Goal: Task Accomplishment & Management: Use online tool/utility

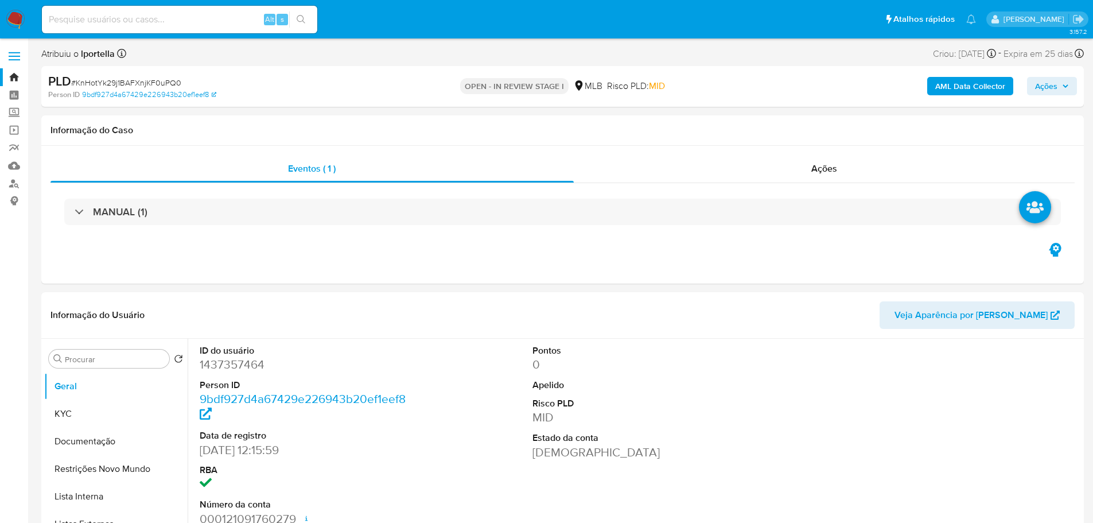
select select "10"
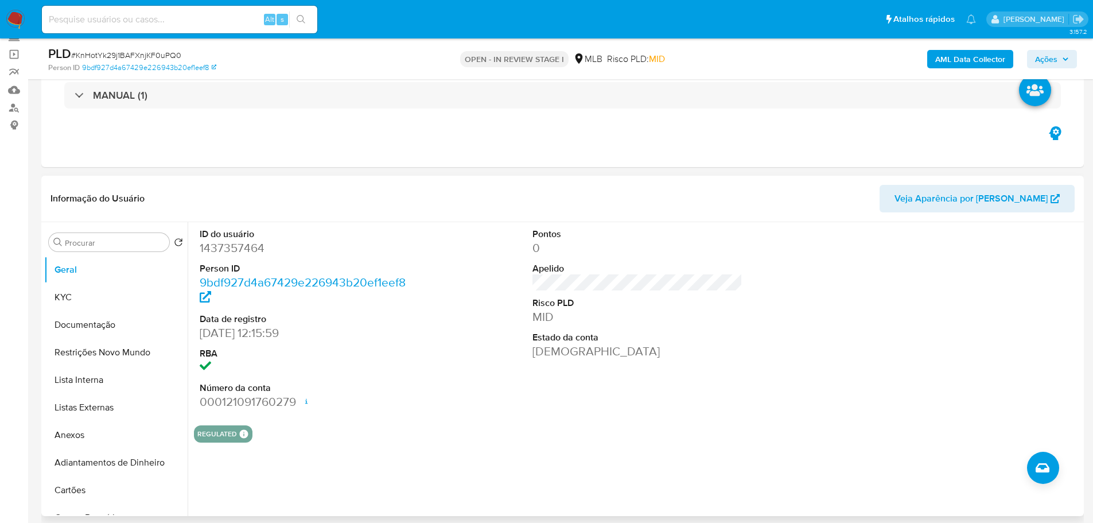
scroll to position [172, 0]
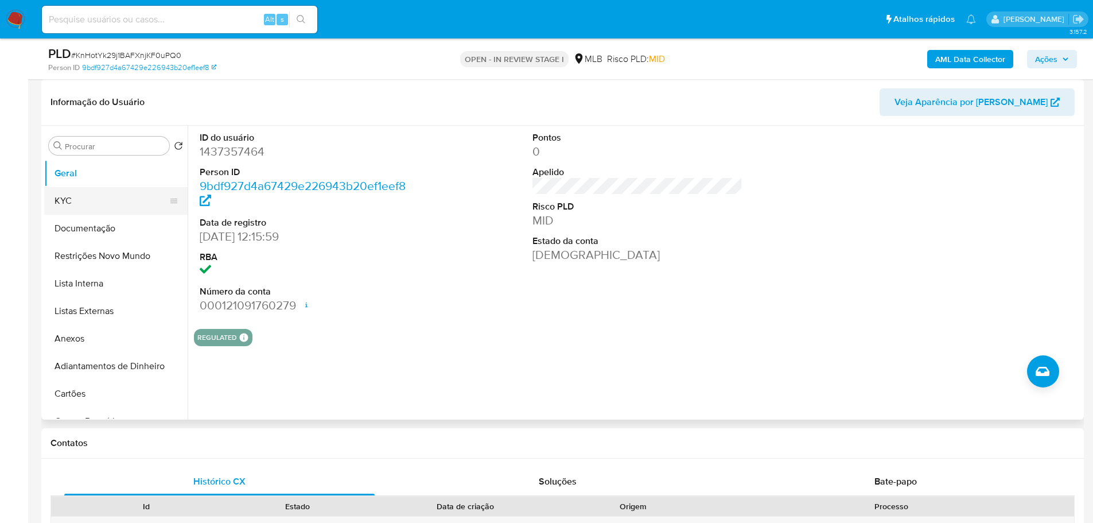
click at [109, 205] on button "KYC" at bounding box center [111, 201] width 134 height 28
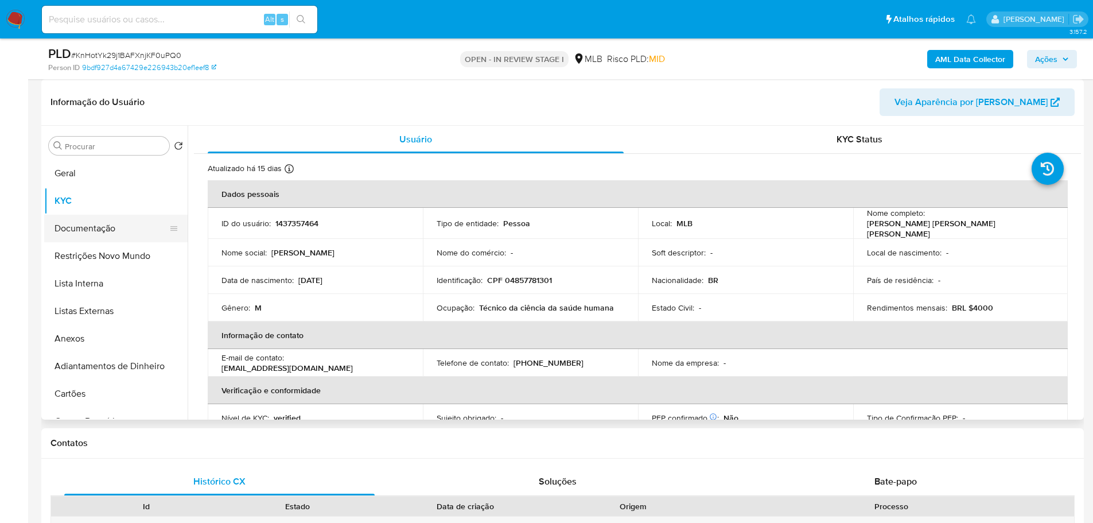
click at [115, 226] on button "Documentação" at bounding box center [111, 229] width 134 height 28
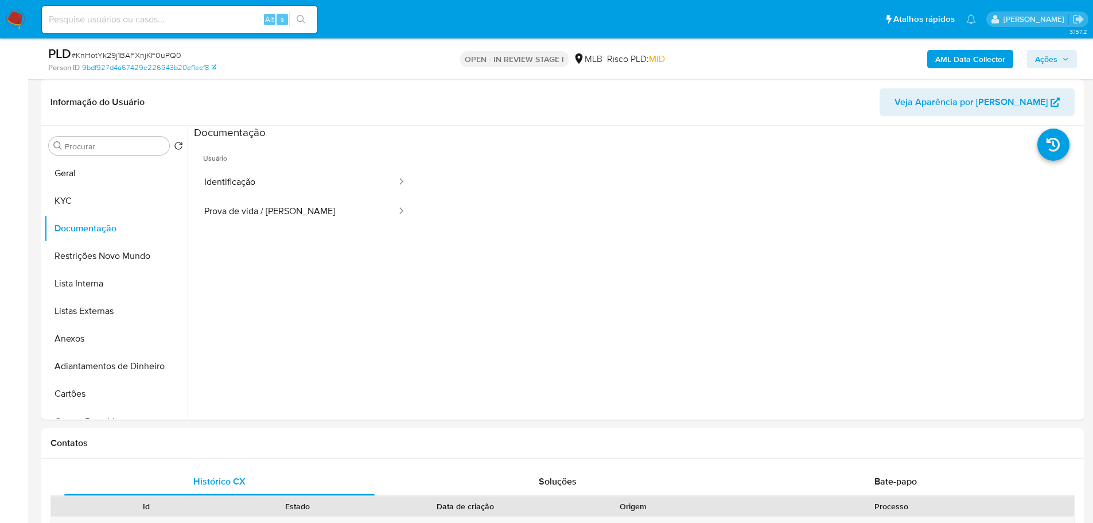
click at [226, 179] on button "Identificação" at bounding box center [296, 182] width 204 height 29
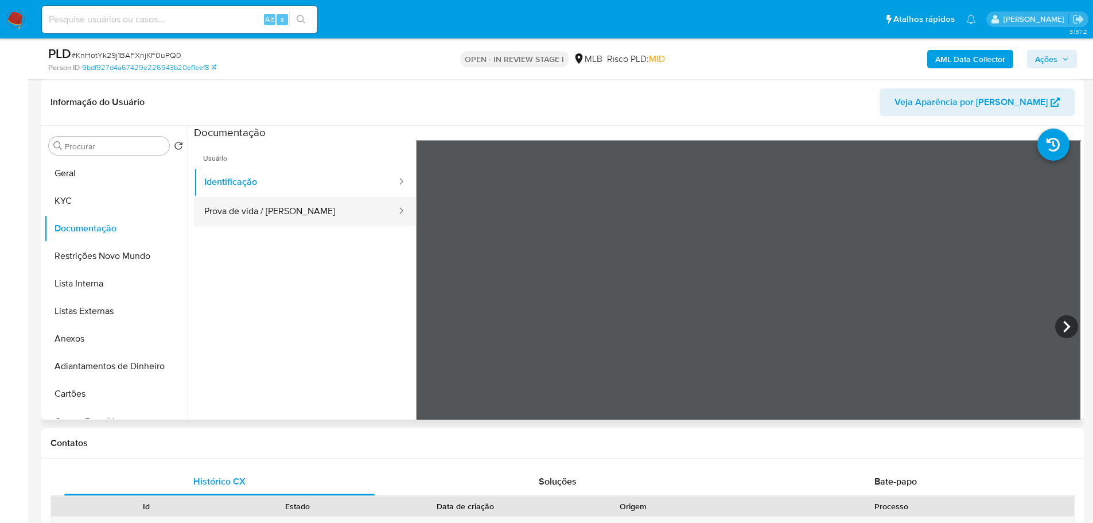
click at [263, 220] on button "Prova de vida / [PERSON_NAME]" at bounding box center [296, 211] width 204 height 29
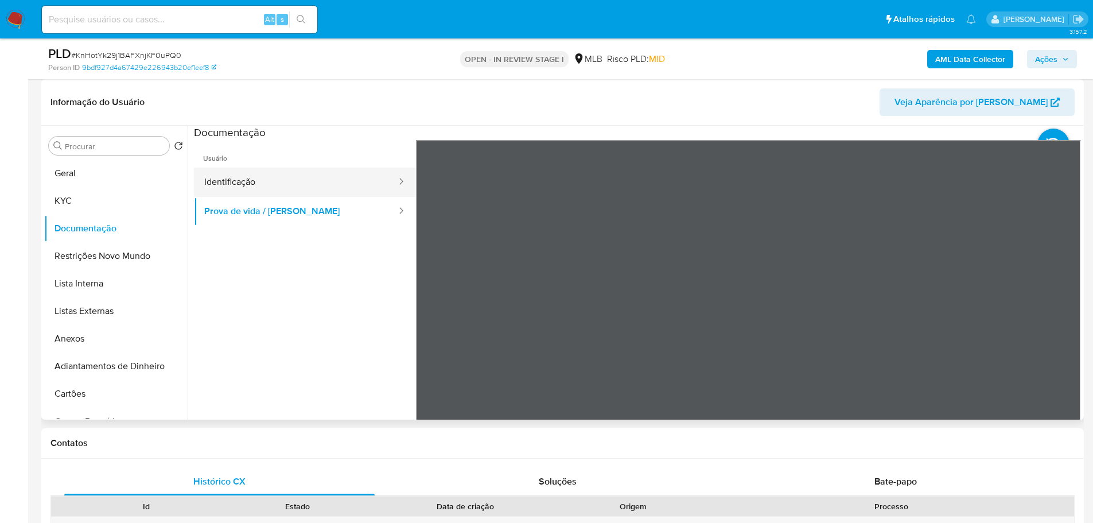
click at [297, 185] on button "Identificação" at bounding box center [296, 182] width 204 height 29
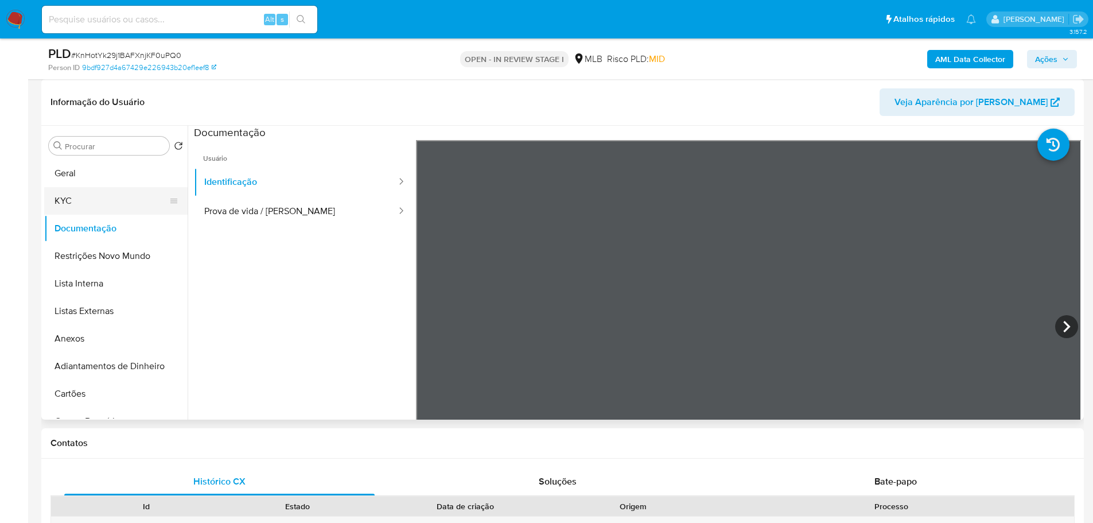
click at [95, 197] on button "KYC" at bounding box center [111, 201] width 134 height 28
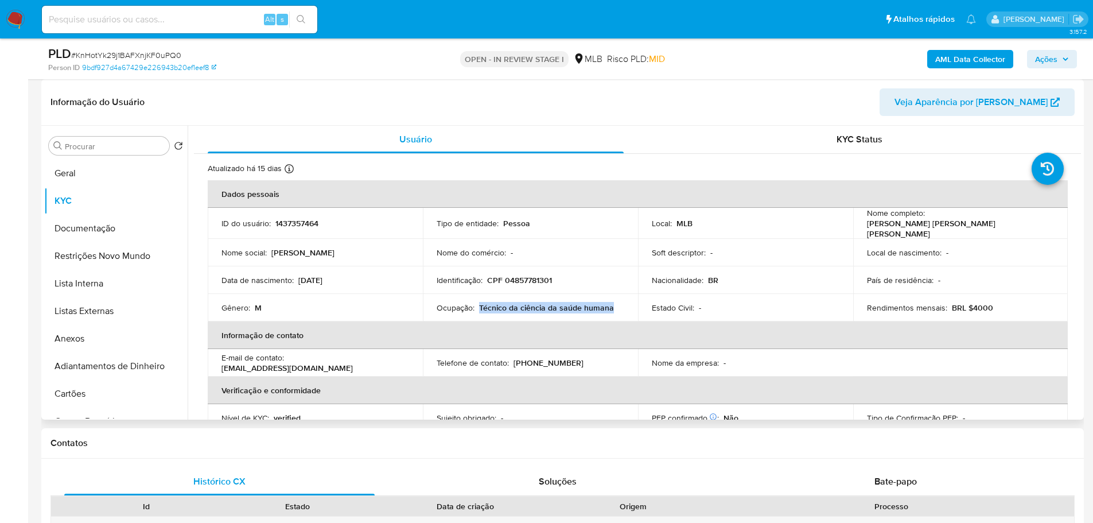
drag, startPoint x: 611, startPoint y: 304, endPoint x: 479, endPoint y: 302, distance: 132.6
click at [479, 302] on div "Ocupação : Técnico da ciência da saúde humana" at bounding box center [531, 307] width 188 height 10
copy p "Técnico da ciência da saúde humana"
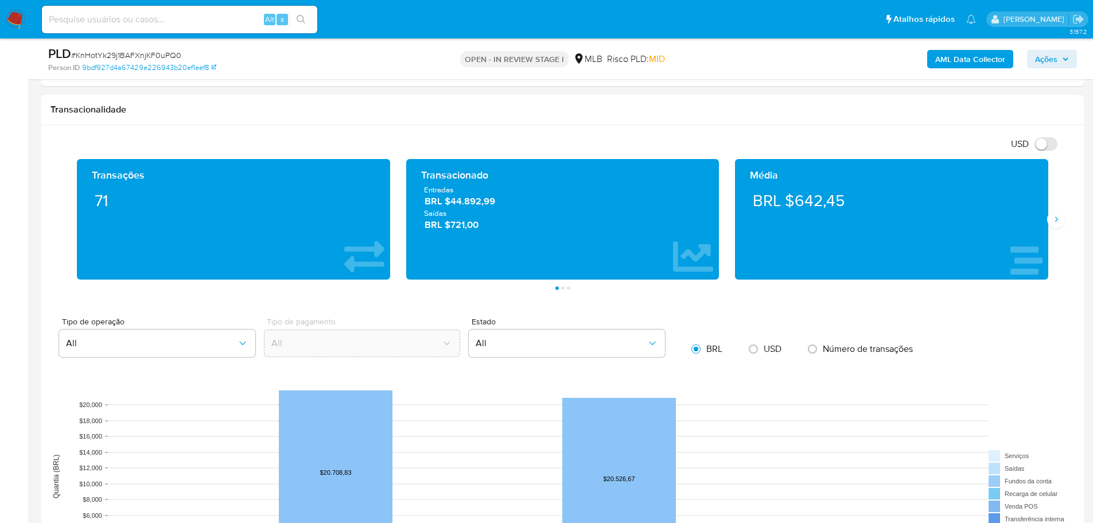
scroll to position [746, 0]
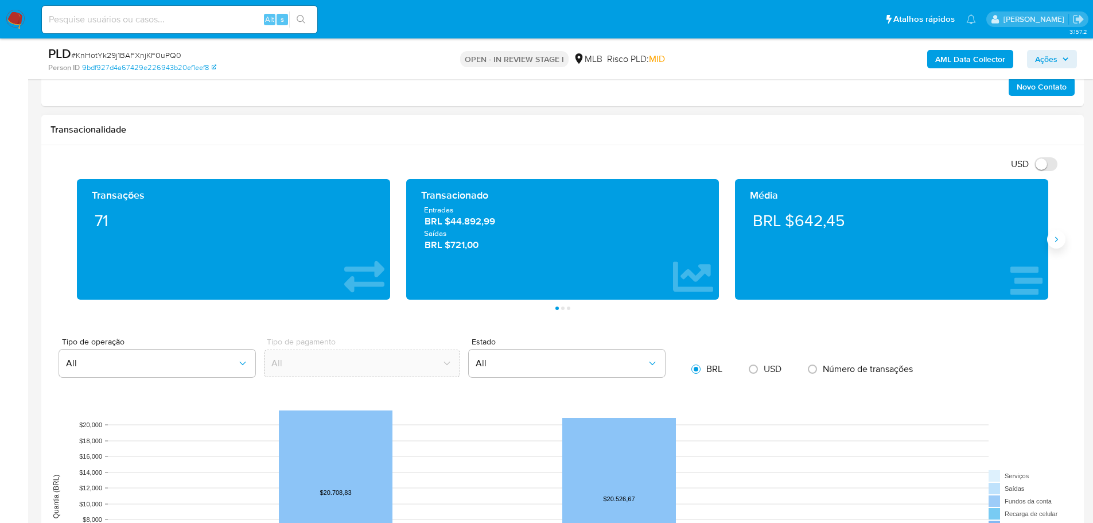
click at [1059, 238] on icon "Siguiente" at bounding box center [1056, 239] width 9 height 9
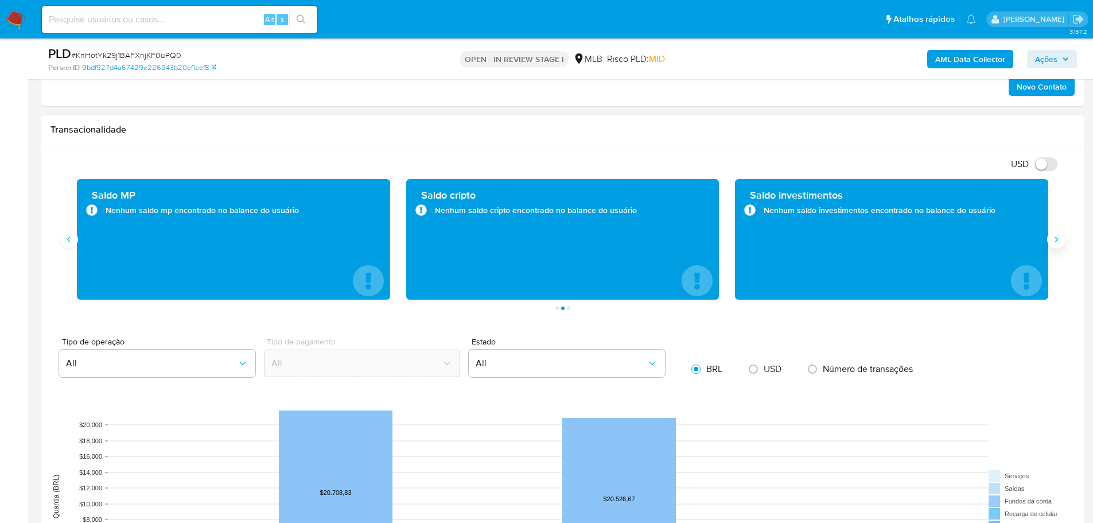
click at [1059, 238] on icon "Siguiente" at bounding box center [1056, 239] width 9 height 9
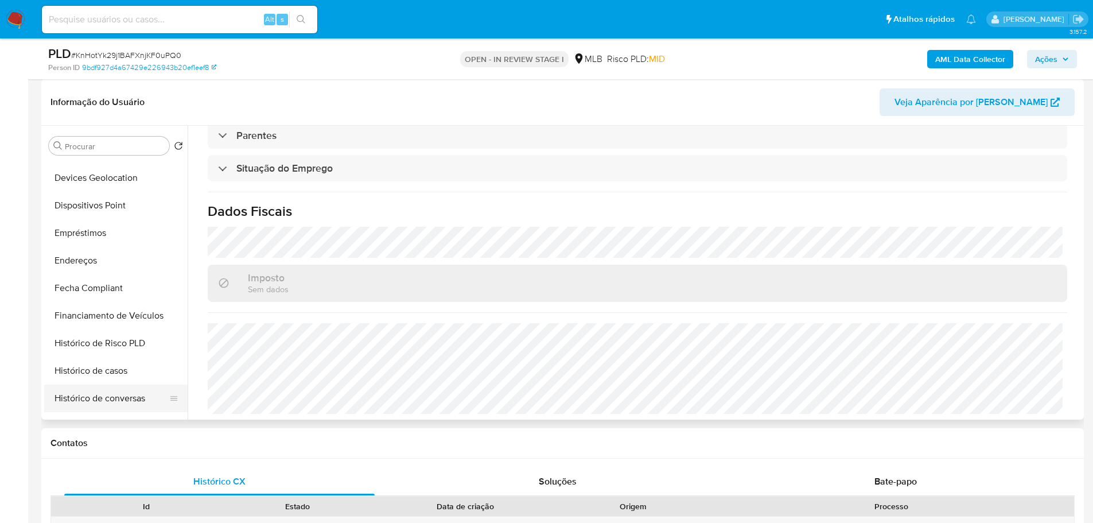
scroll to position [402, 0]
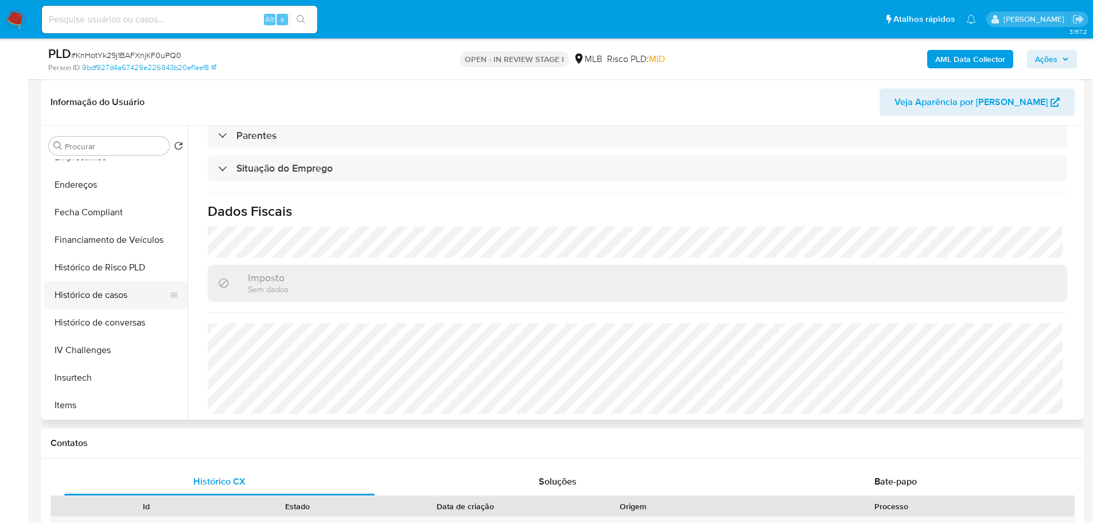
click at [121, 292] on button "Histórico de casos" at bounding box center [111, 295] width 134 height 28
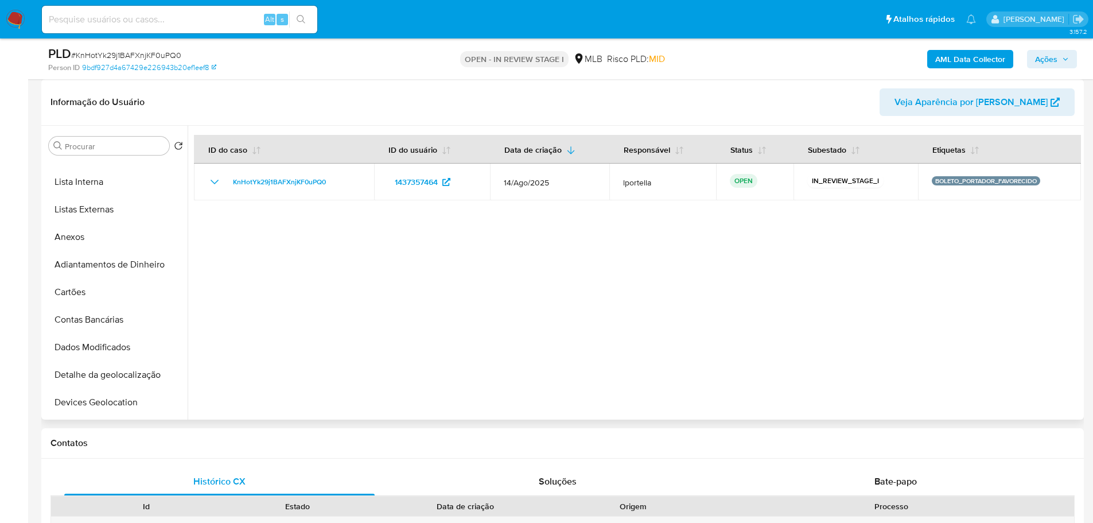
scroll to position [0, 0]
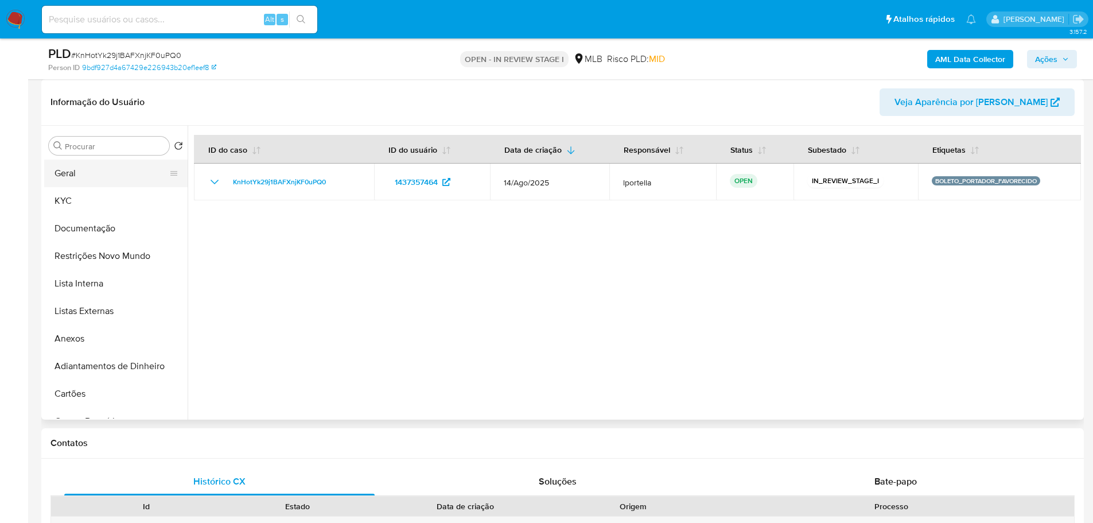
click at [90, 177] on button "Geral" at bounding box center [111, 174] width 134 height 28
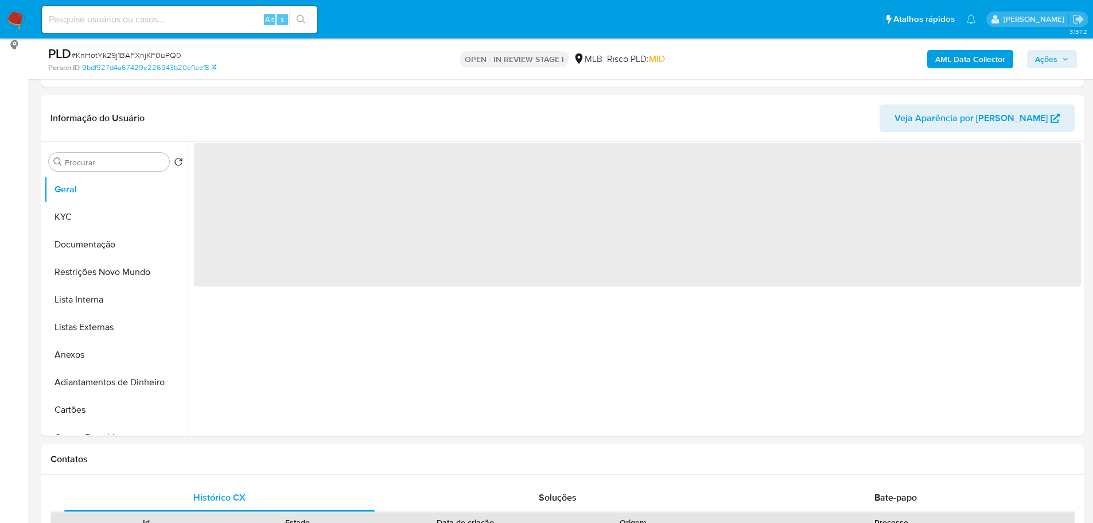
scroll to position [146, 0]
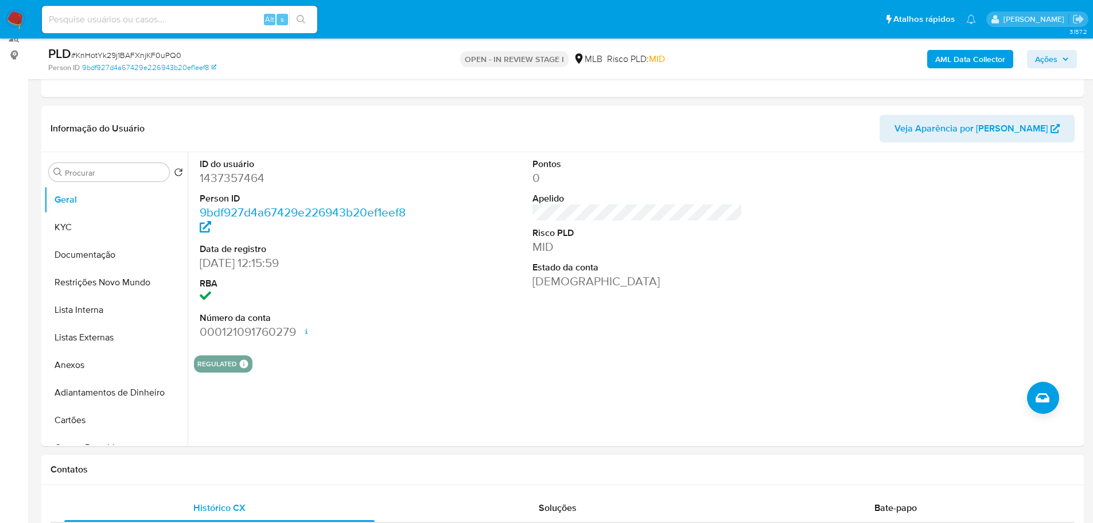
click at [171, 468] on h1 "Contatos" at bounding box center [563, 469] width 1024 height 11
drag, startPoint x: 90, startPoint y: 224, endPoint x: 15, endPoint y: 259, distance: 82.2
click at [88, 224] on button "KYC" at bounding box center [115, 227] width 143 height 28
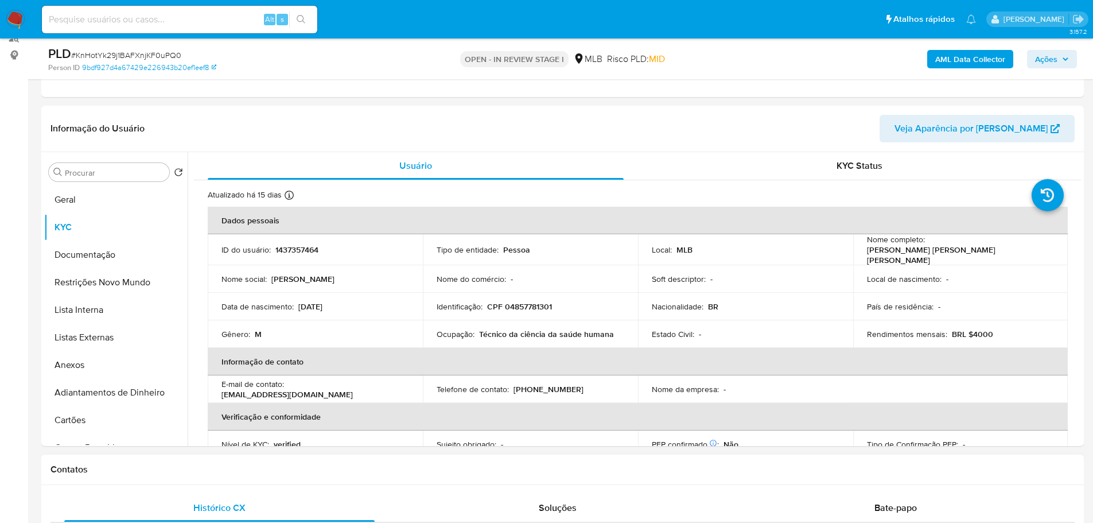
drag, startPoint x: 226, startPoint y: 474, endPoint x: 219, endPoint y: 471, distance: 7.7
click at [226, 474] on h1 "Contatos" at bounding box center [563, 469] width 1024 height 11
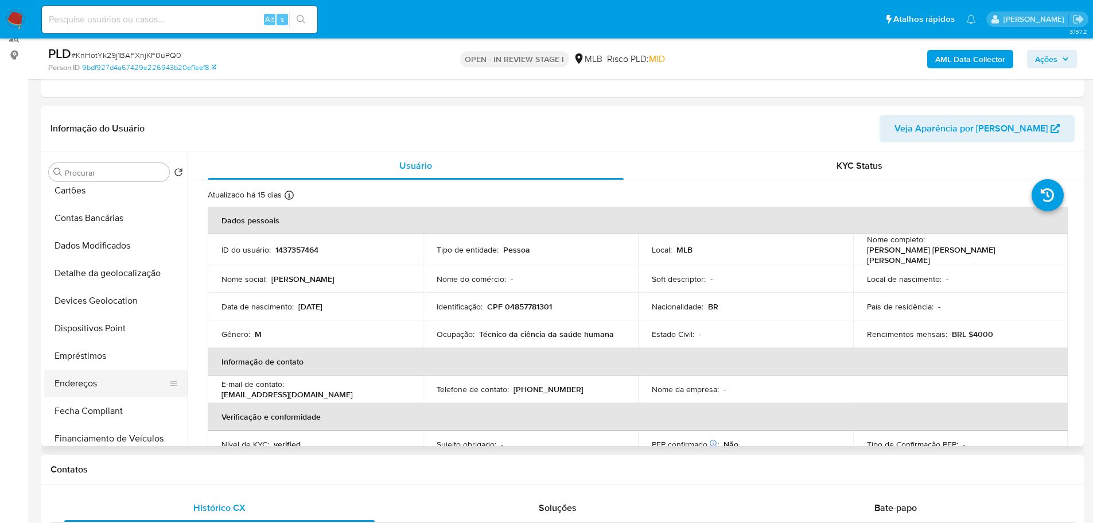
click at [91, 385] on button "Endereços" at bounding box center [111, 384] width 134 height 28
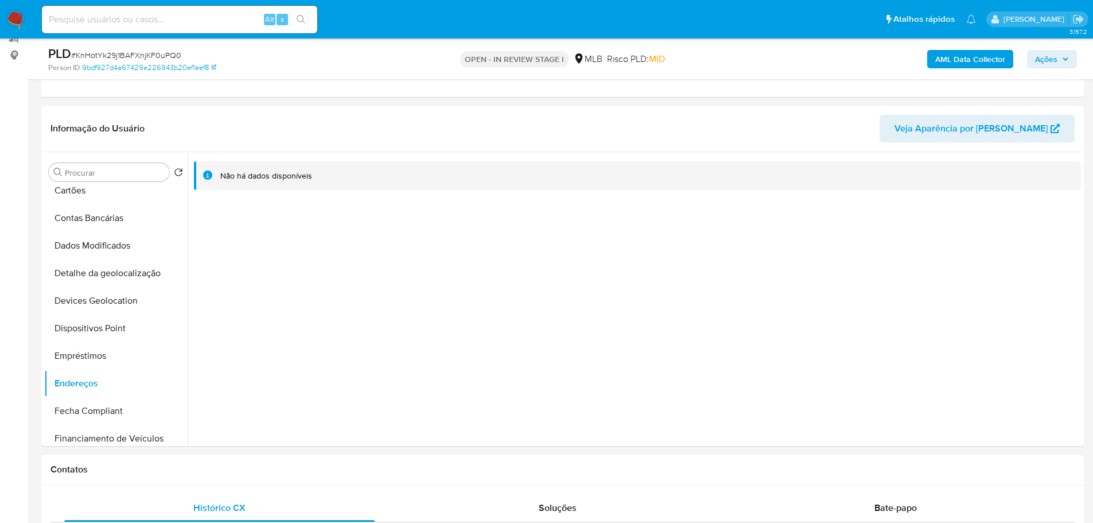
click at [189, 471] on h1 "Contatos" at bounding box center [563, 469] width 1024 height 11
click at [112, 270] on button "Detalhe da geolocalização" at bounding box center [111, 273] width 134 height 28
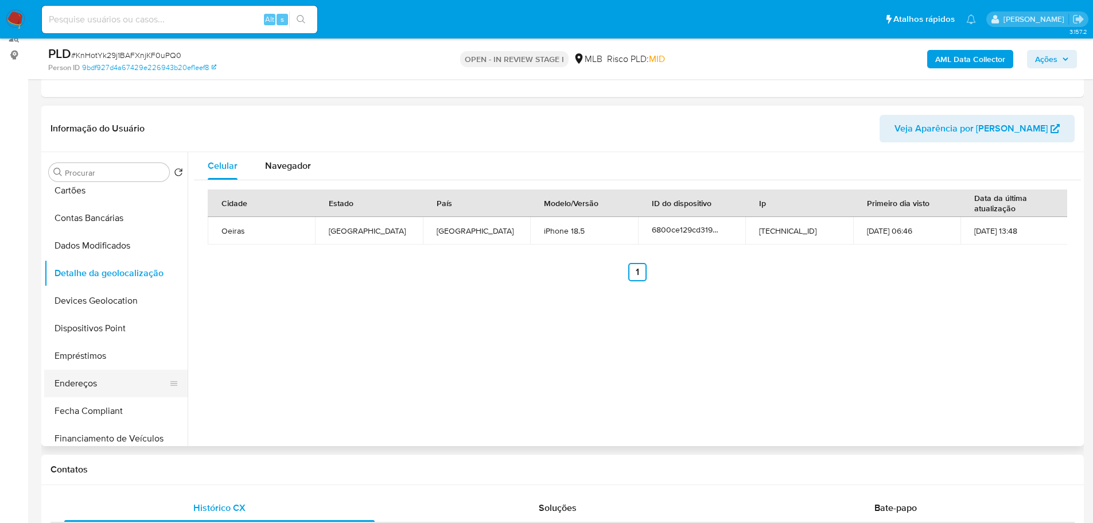
drag, startPoint x: 264, startPoint y: 483, endPoint x: 165, endPoint y: 390, distance: 136.4
click at [264, 483] on div "Contatos" at bounding box center [562, 470] width 1043 height 30
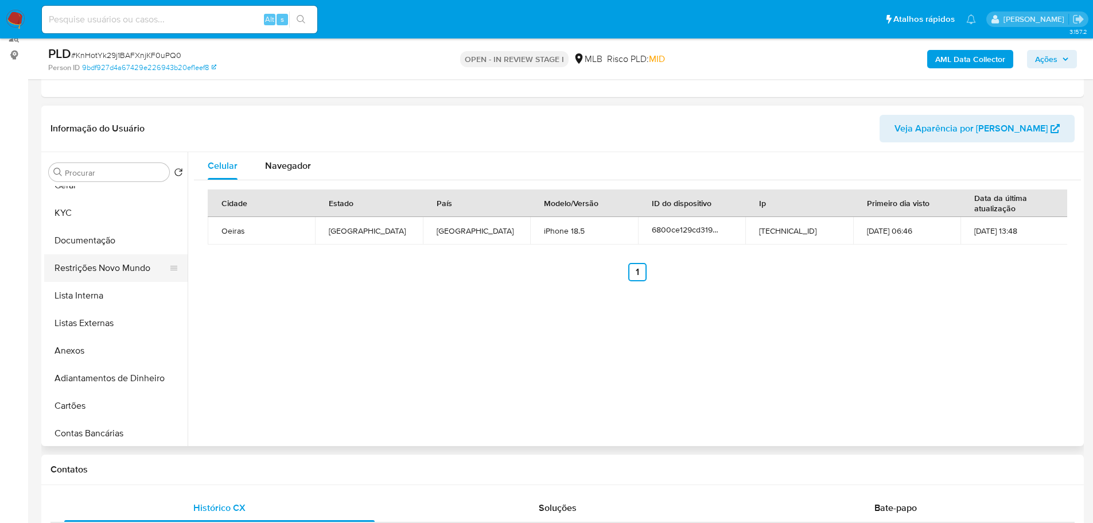
scroll to position [0, 0]
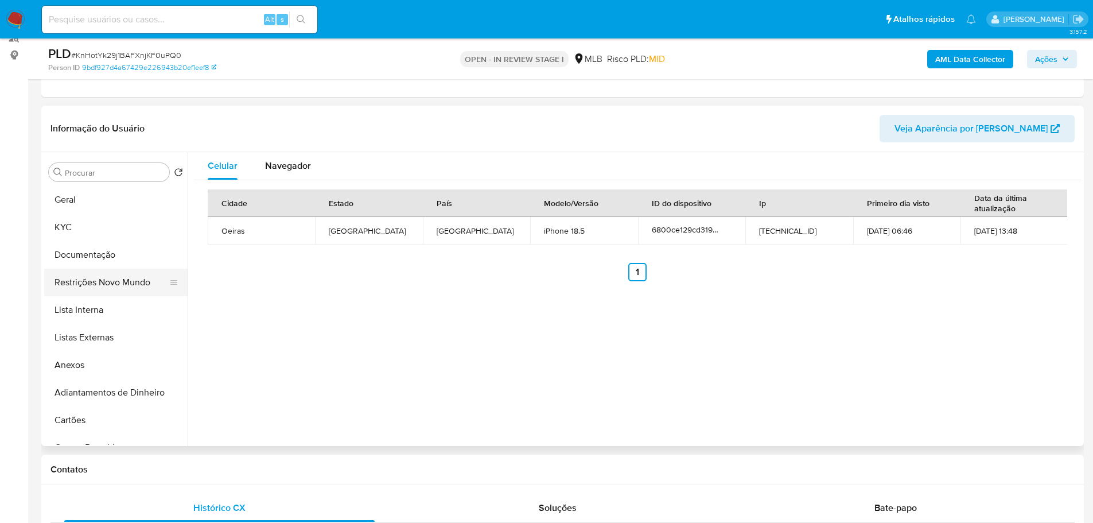
click at [110, 278] on button "Restrições Novo Mundo" at bounding box center [111, 283] width 134 height 28
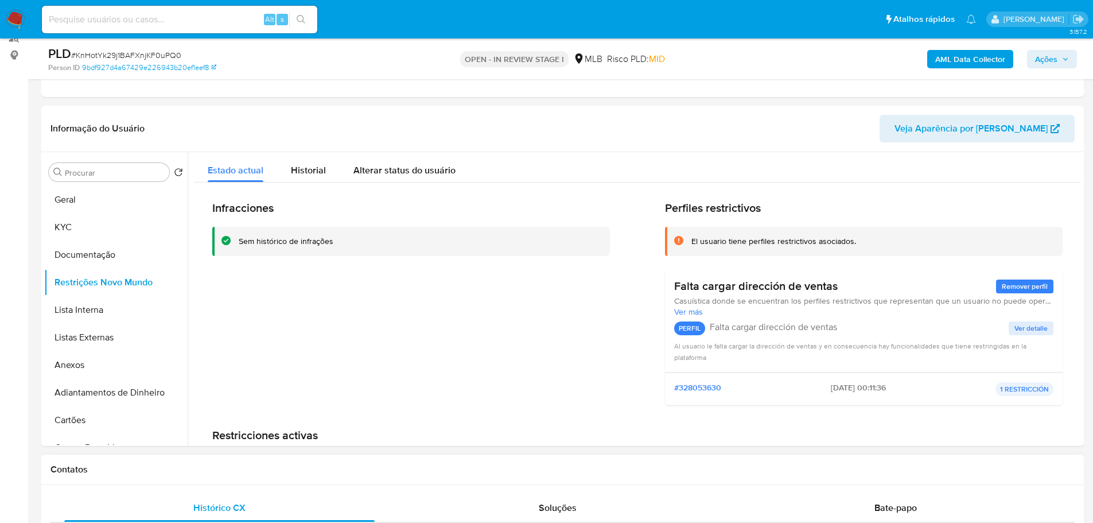
click at [367, 469] on h1 "Contatos" at bounding box center [563, 469] width 1024 height 11
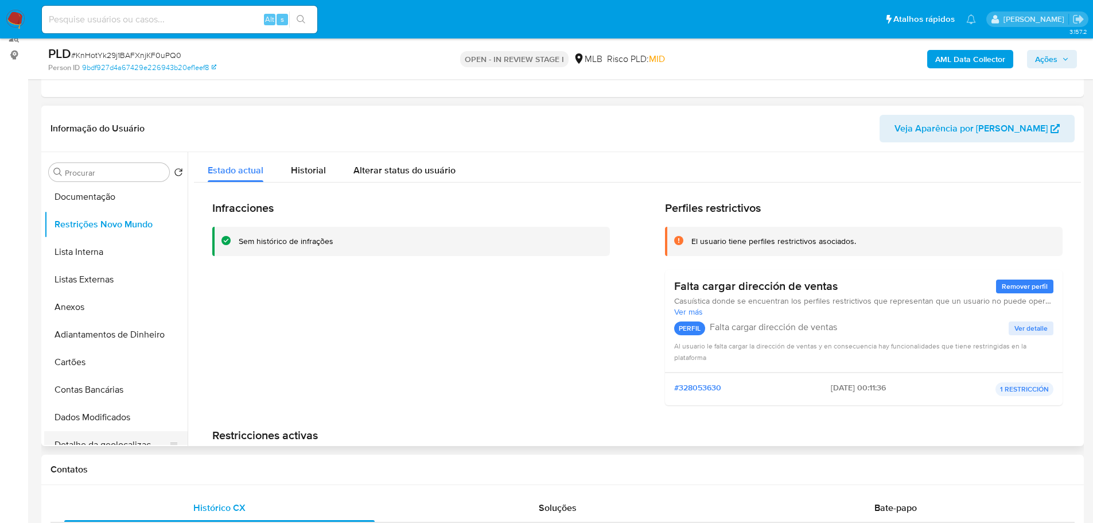
scroll to position [172, 0]
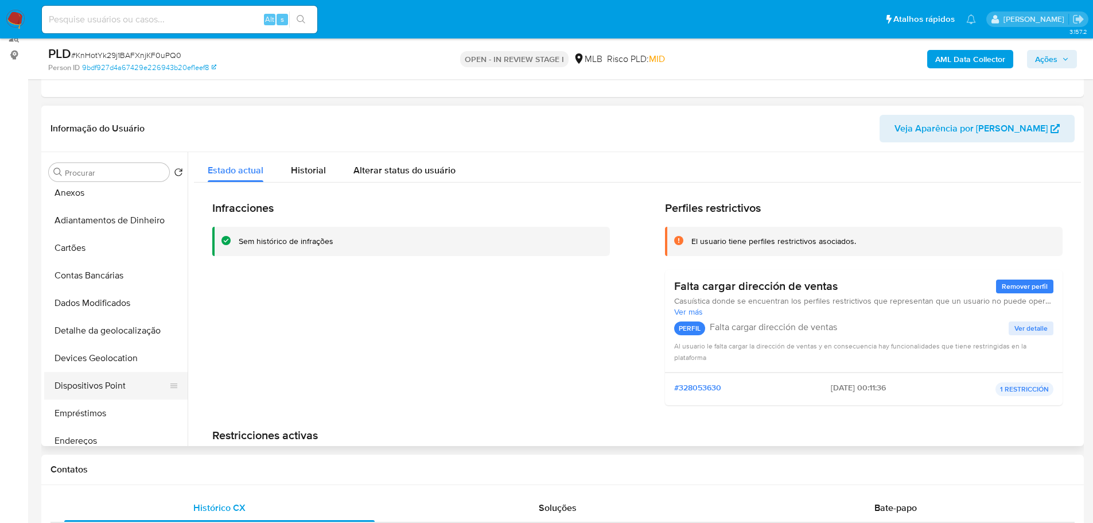
click at [119, 384] on button "Dispositivos Point" at bounding box center [111, 386] width 134 height 28
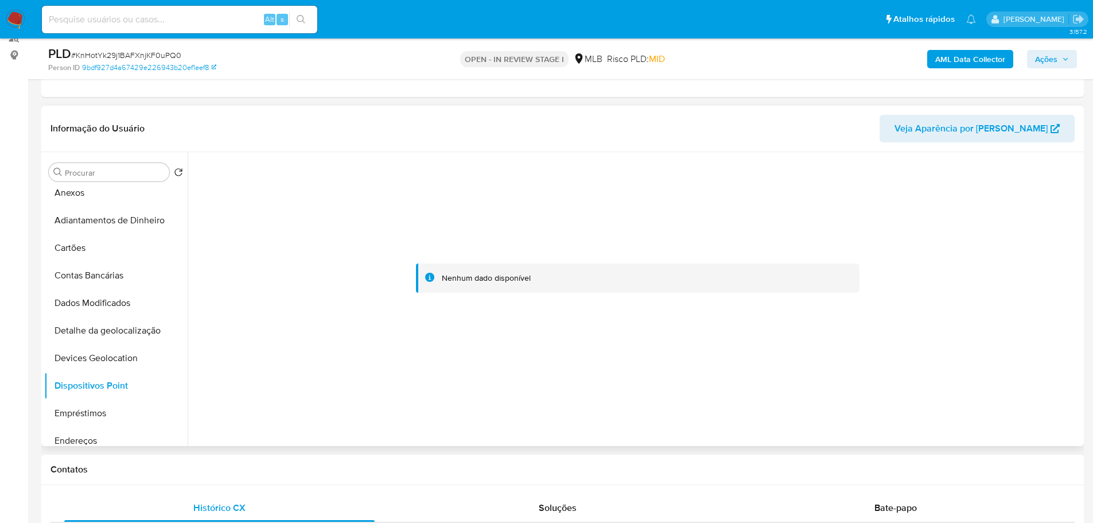
drag, startPoint x: 402, startPoint y: 478, endPoint x: 410, endPoint y: 411, distance: 67.7
click at [402, 478] on div "Contatos" at bounding box center [562, 470] width 1043 height 30
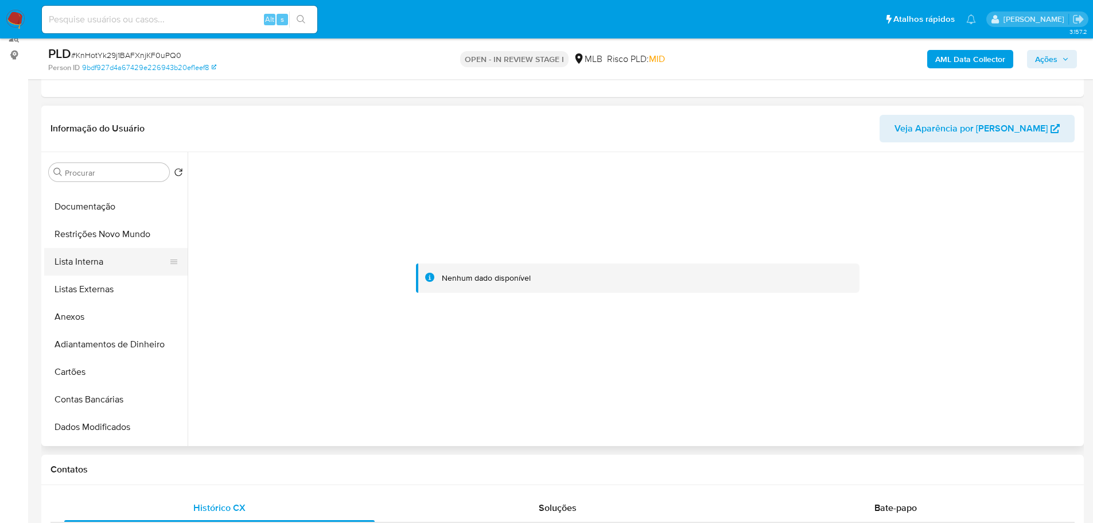
scroll to position [0, 0]
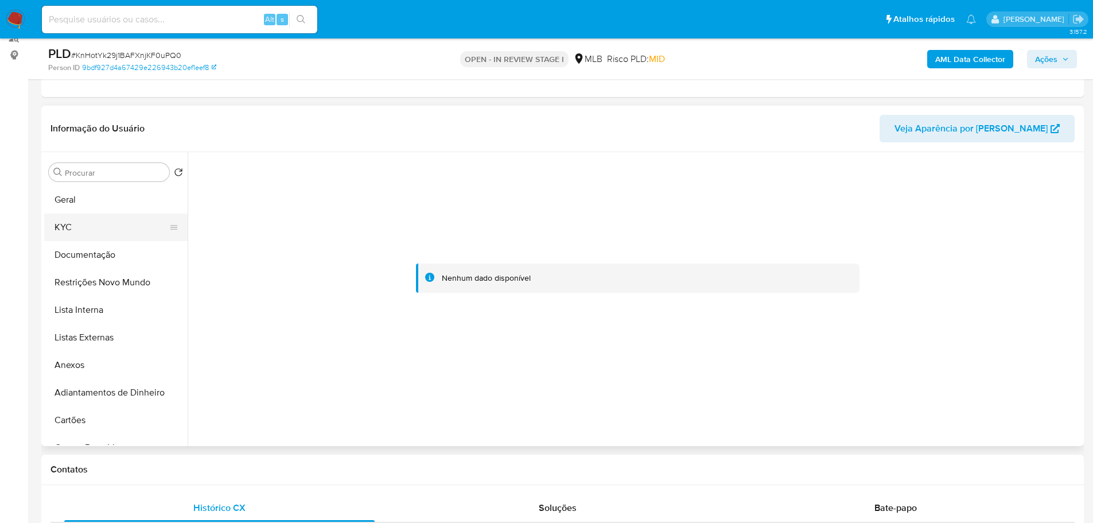
click at [71, 232] on button "KYC" at bounding box center [111, 227] width 134 height 28
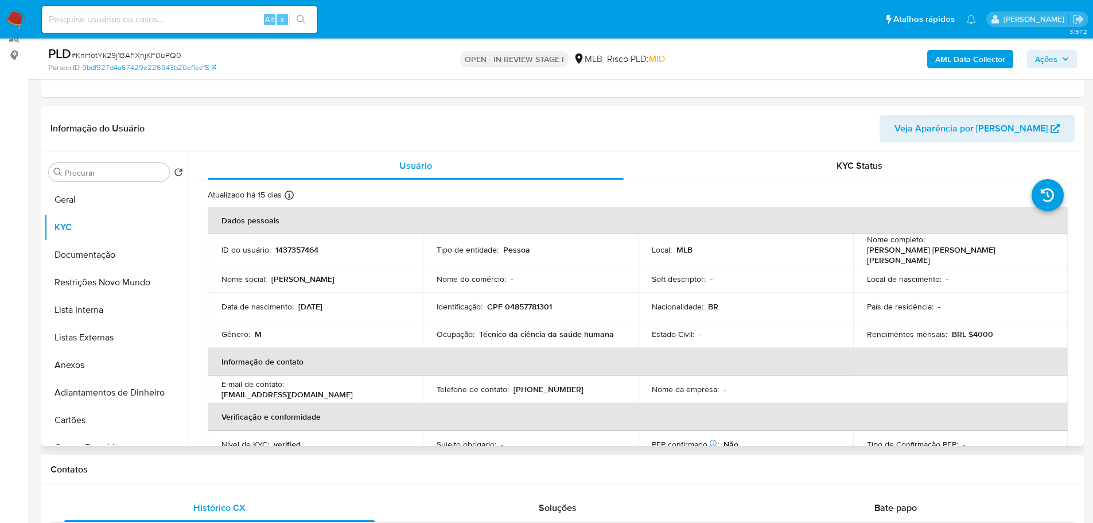
click at [524, 307] on p "CPF 04857781301" at bounding box center [519, 306] width 65 height 10
copy p "04857781301"
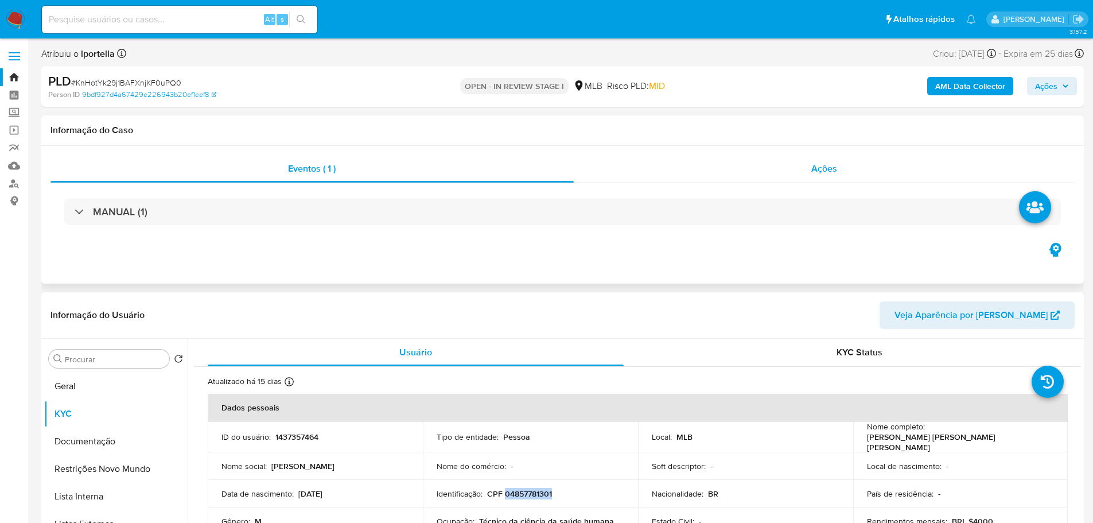
click at [827, 168] on span "Ações" at bounding box center [824, 168] width 26 height 13
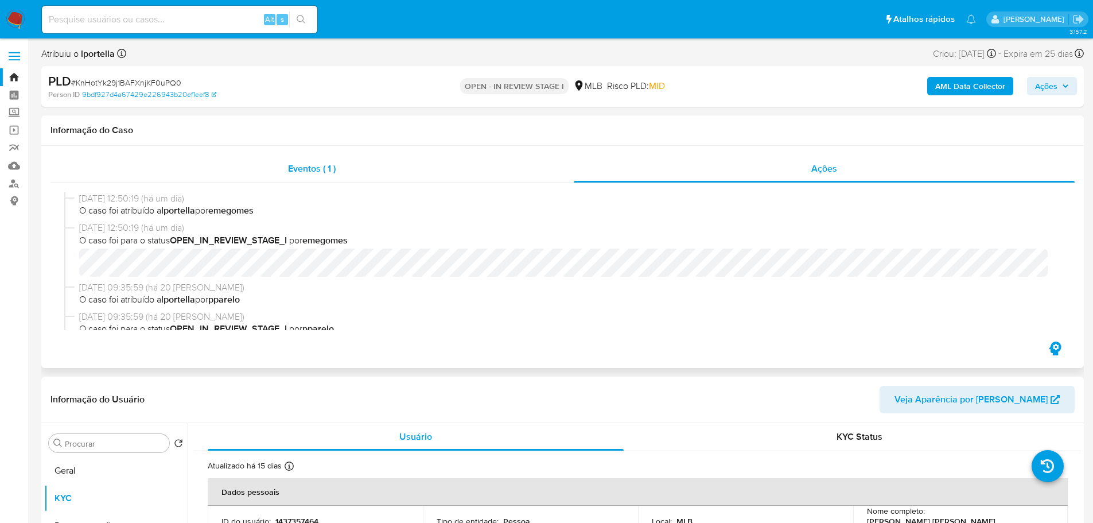
click at [340, 167] on div "Eventos ( 1 )" at bounding box center [312, 169] width 523 height 28
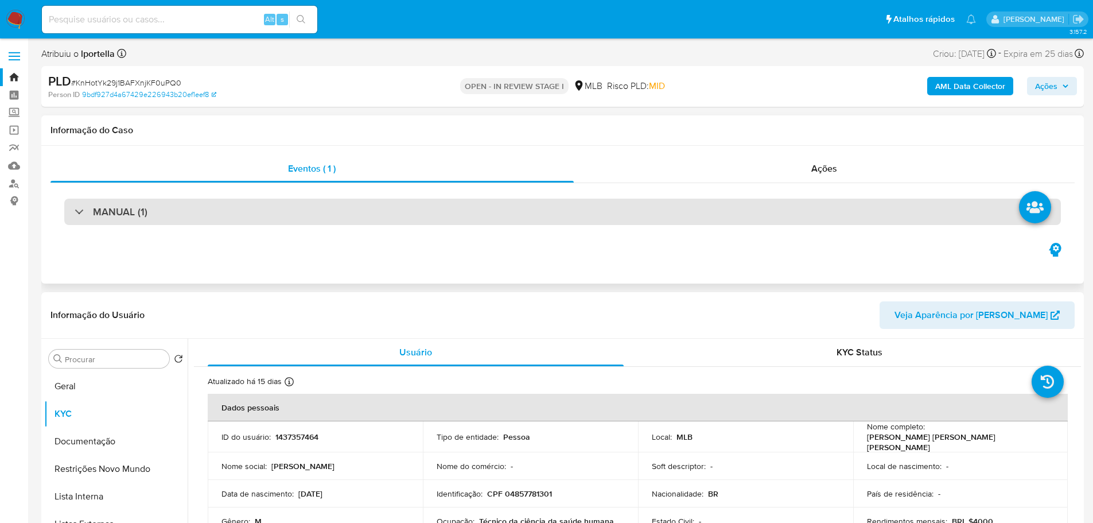
click at [127, 203] on div "MANUAL (1)" at bounding box center [562, 212] width 997 height 26
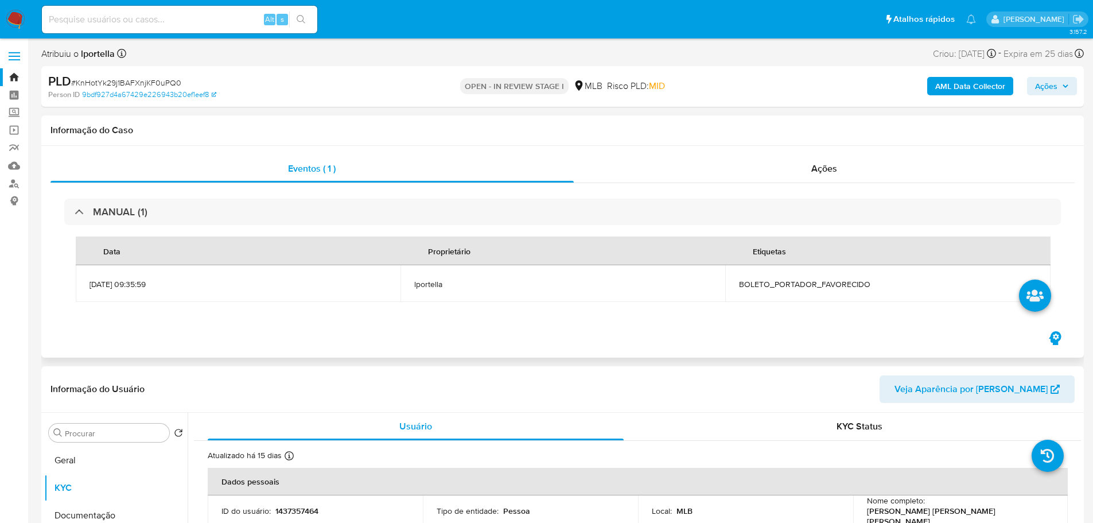
click at [816, 284] on span "BOLETO_PORTADOR_FAVORECIDO" at bounding box center [887, 284] width 297 height 10
copy span "BOLETO_PORTADOR_FAVORECIDO"
click at [755, 286] on span "BOLETO_PORTADOR_FAVORECIDO" at bounding box center [887, 284] width 297 height 10
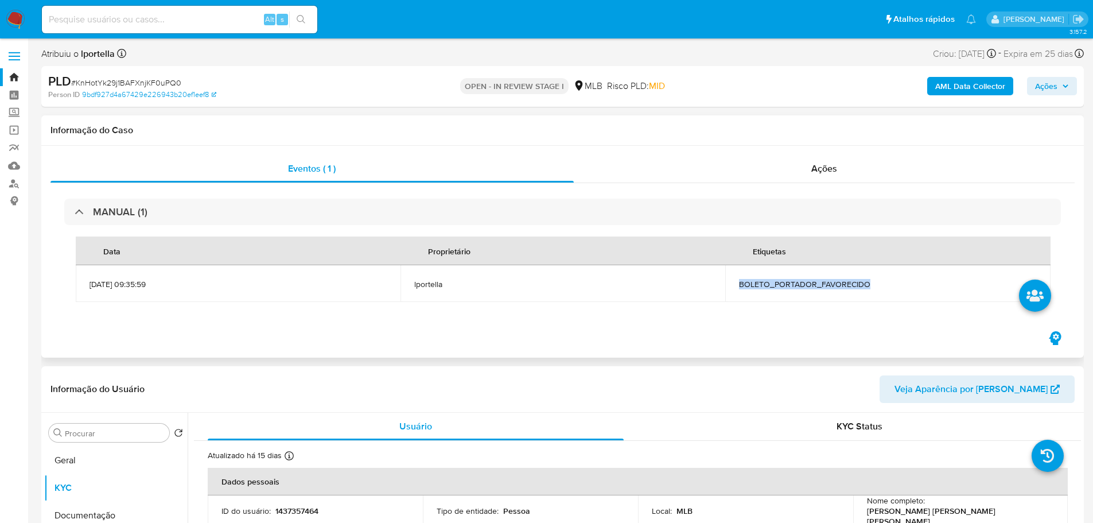
click at [755, 286] on span "BOLETO_PORTADOR_FAVORECIDO" at bounding box center [887, 284] width 297 height 10
drag, startPoint x: 1085, startPoint y: 91, endPoint x: 1078, endPoint y: 88, distance: 7.2
drag, startPoint x: 1059, startPoint y: 81, endPoint x: 1002, endPoint y: 90, distance: 58.1
click at [1059, 81] on span "Ações" at bounding box center [1052, 86] width 34 height 16
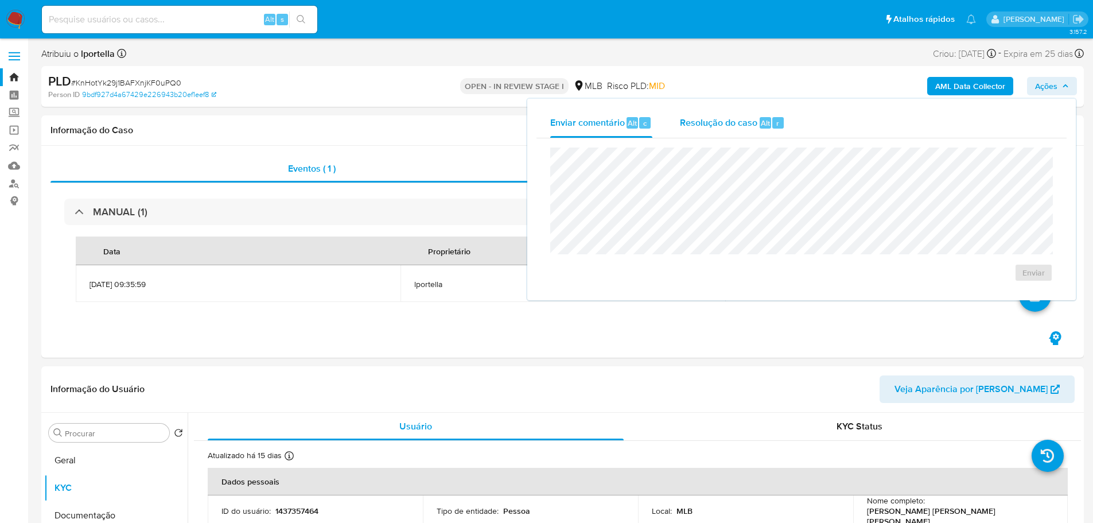
click at [708, 125] on span "Resolução do caso" at bounding box center [718, 122] width 77 height 13
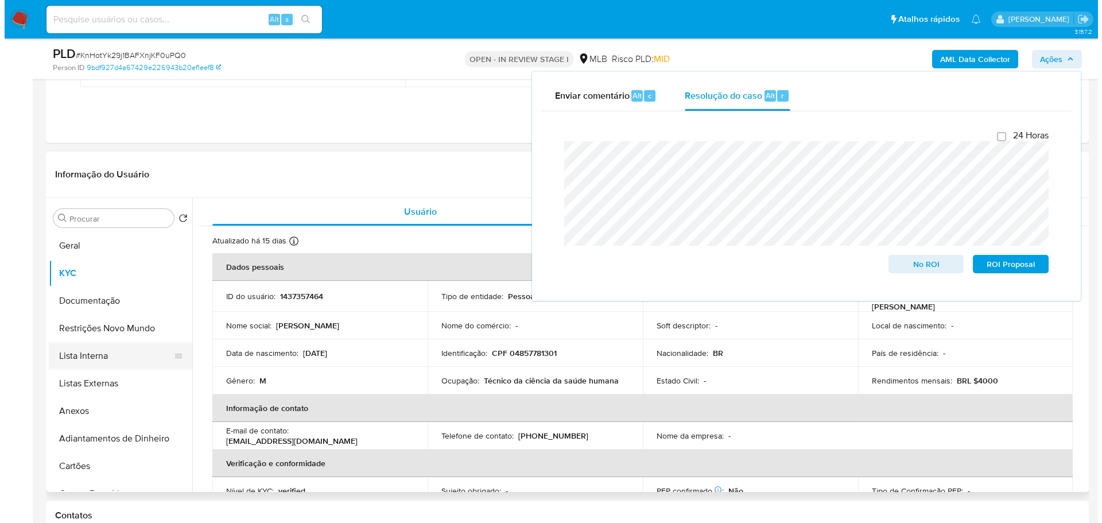
scroll to position [230, 0]
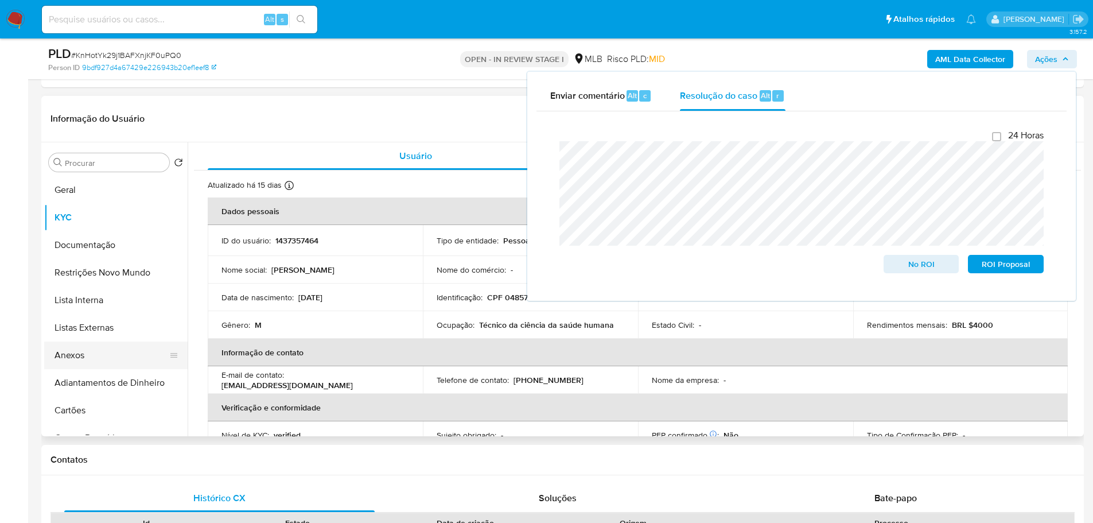
click at [106, 349] on button "Anexos" at bounding box center [111, 355] width 134 height 28
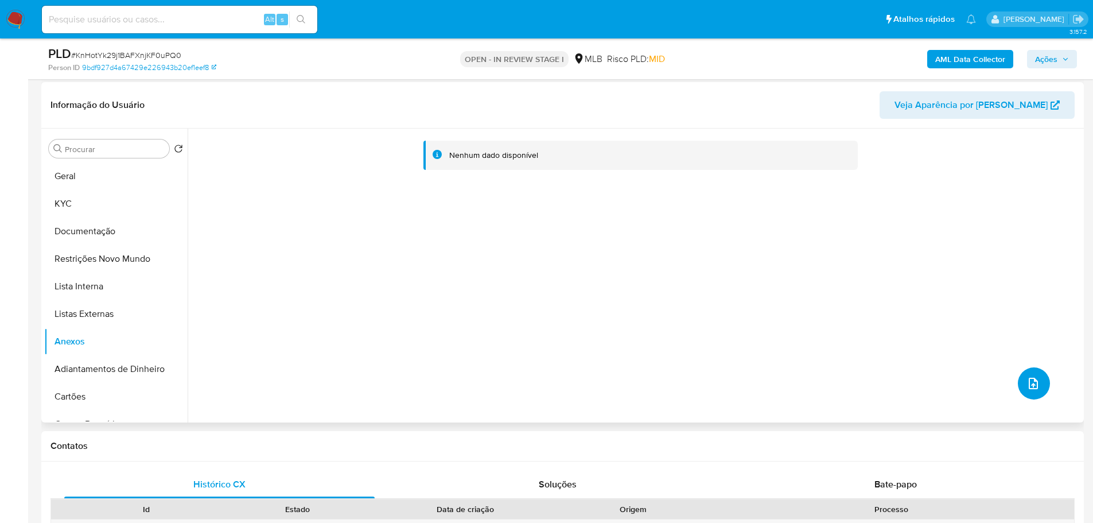
click at [1027, 383] on icon "upload-file" at bounding box center [1034, 383] width 14 height 14
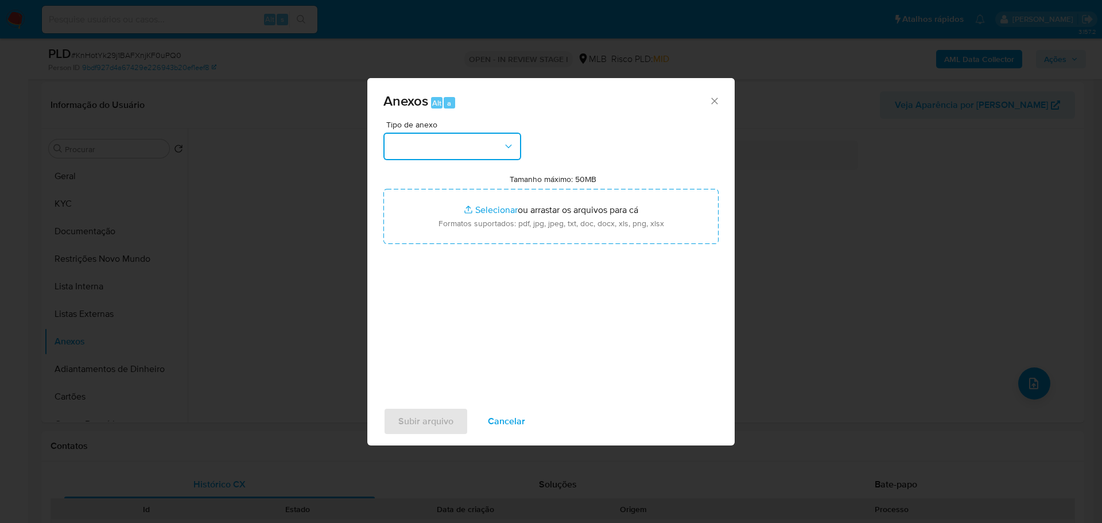
click at [494, 156] on button "button" at bounding box center [452, 147] width 138 height 28
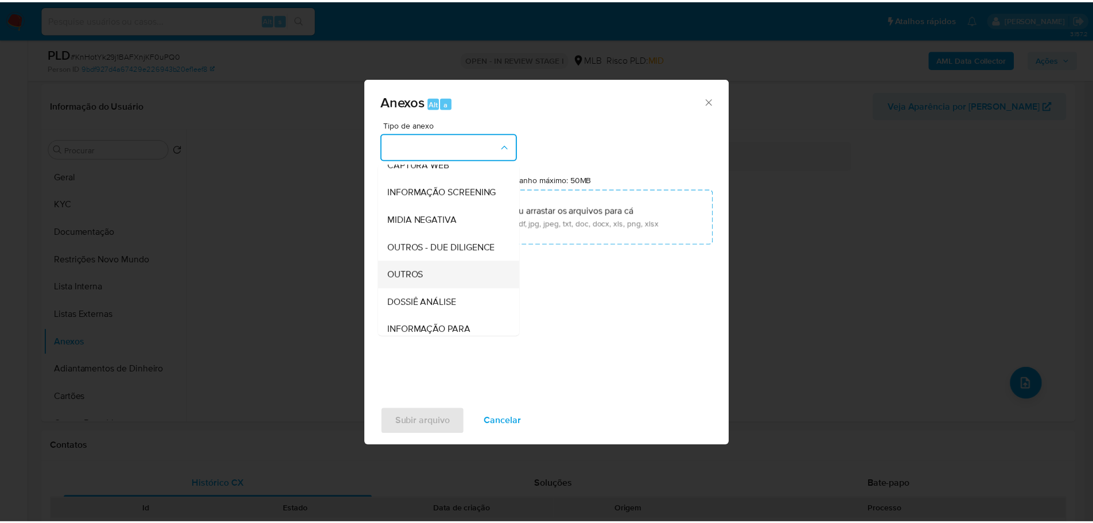
scroll to position [177, 0]
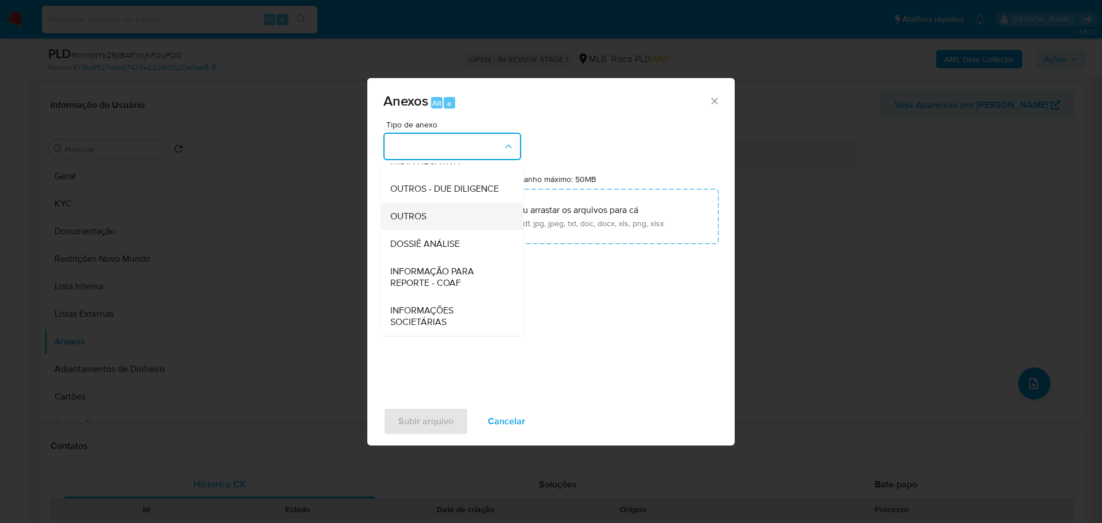
click at [418, 217] on span "OUTROS" at bounding box center [408, 216] width 36 height 11
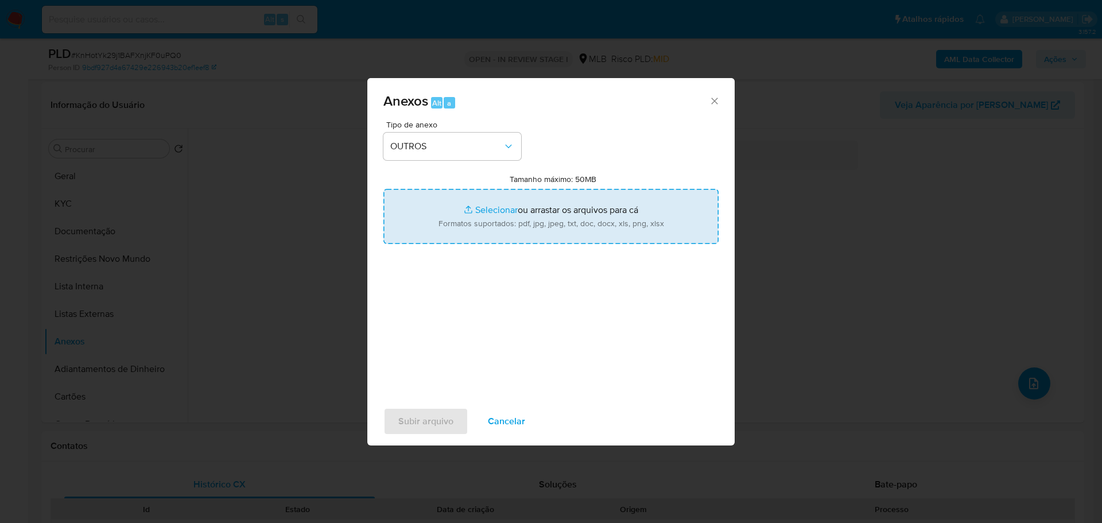
type input "C:\fakepath\SAR - XXX - CPF 04857781301 - SAMUEL MARTINS RIBEIRO NETO.pdf"
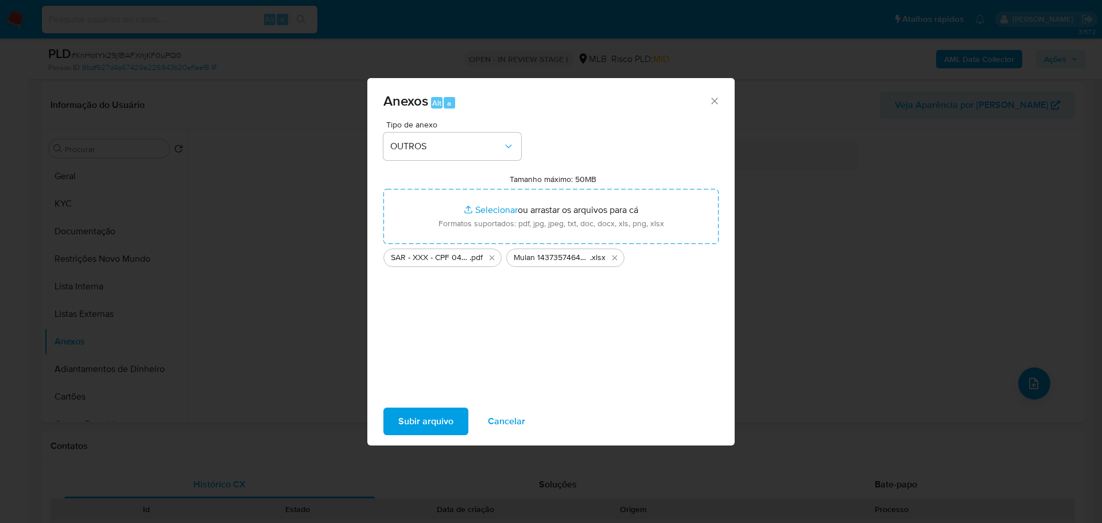
drag, startPoint x: 506, startPoint y: 216, endPoint x: 424, endPoint y: 423, distance: 222.5
click at [424, 423] on span "Subir arquivo" at bounding box center [425, 421] width 55 height 25
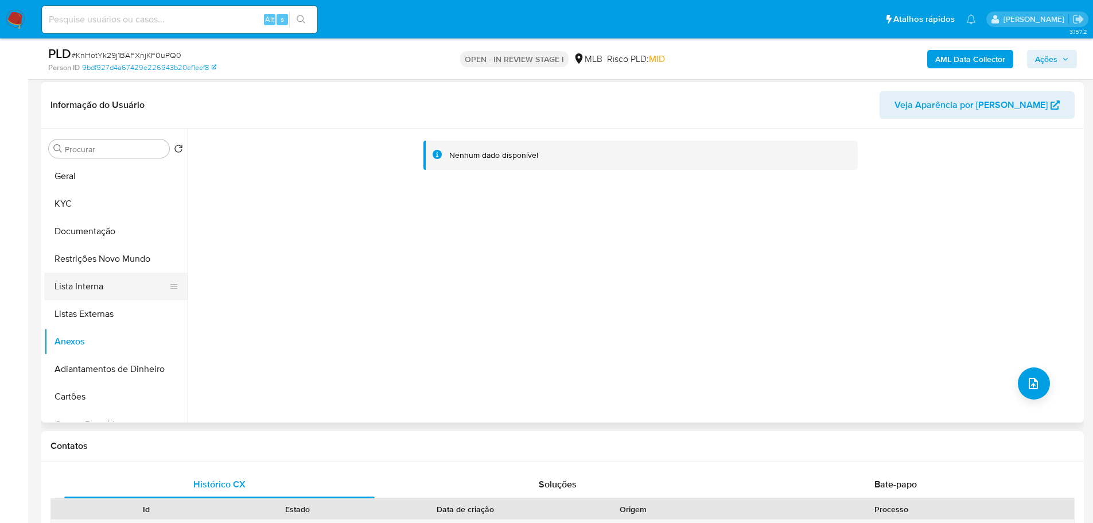
click at [119, 290] on button "Lista Interna" at bounding box center [111, 287] width 134 height 28
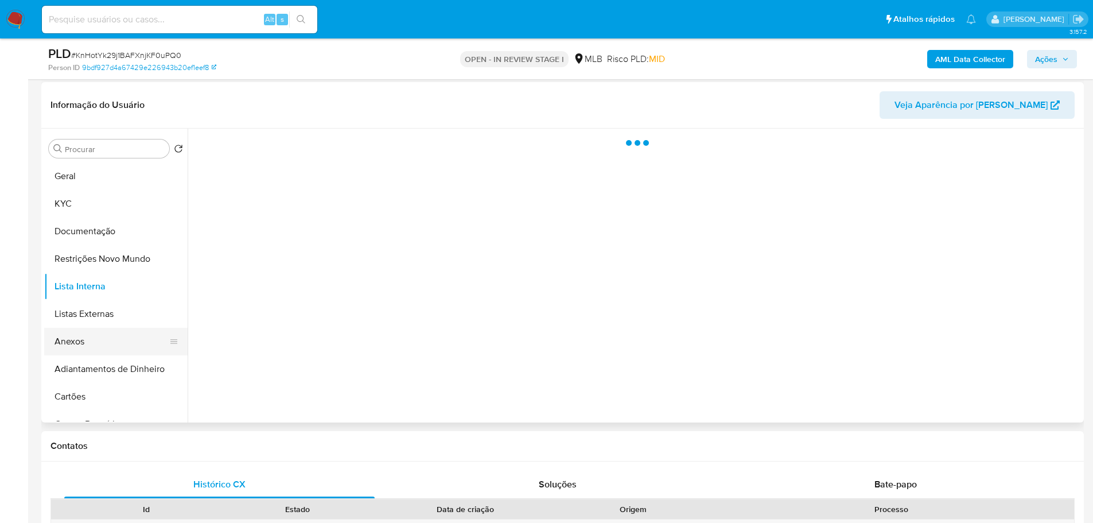
click at [101, 347] on button "Anexos" at bounding box center [111, 342] width 134 height 28
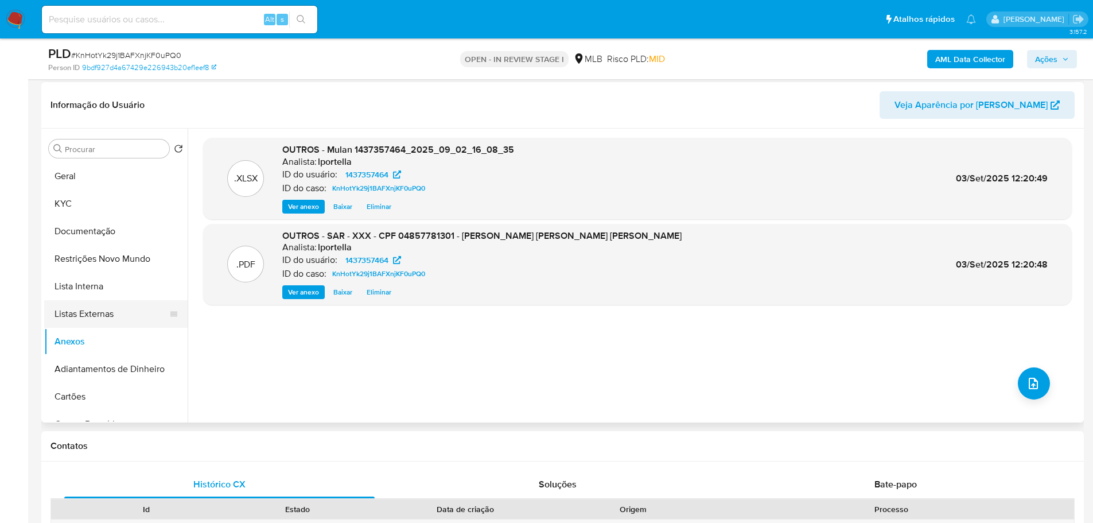
click at [112, 323] on button "Listas Externas" at bounding box center [111, 314] width 134 height 28
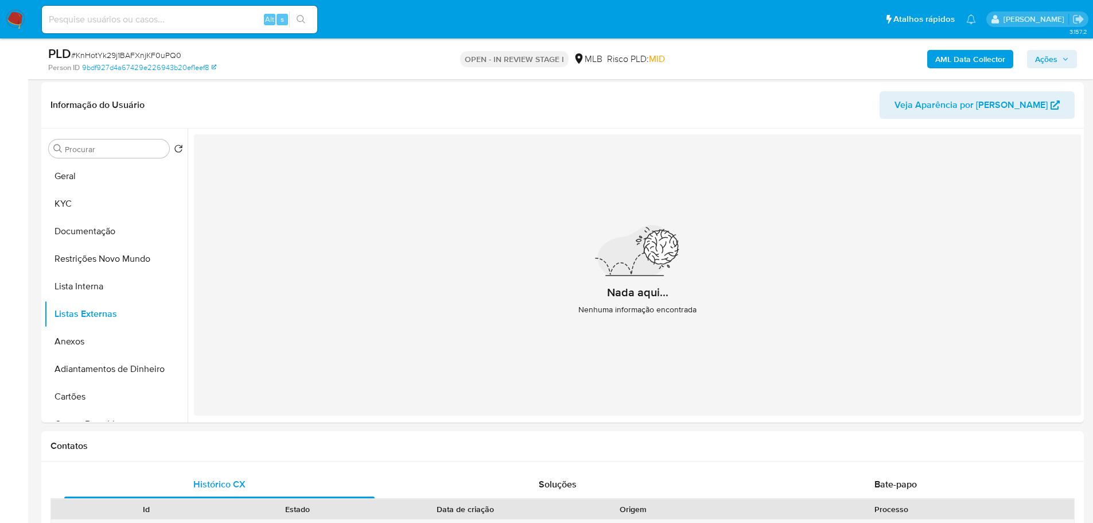
click at [1054, 56] on span "Ações" at bounding box center [1046, 59] width 22 height 18
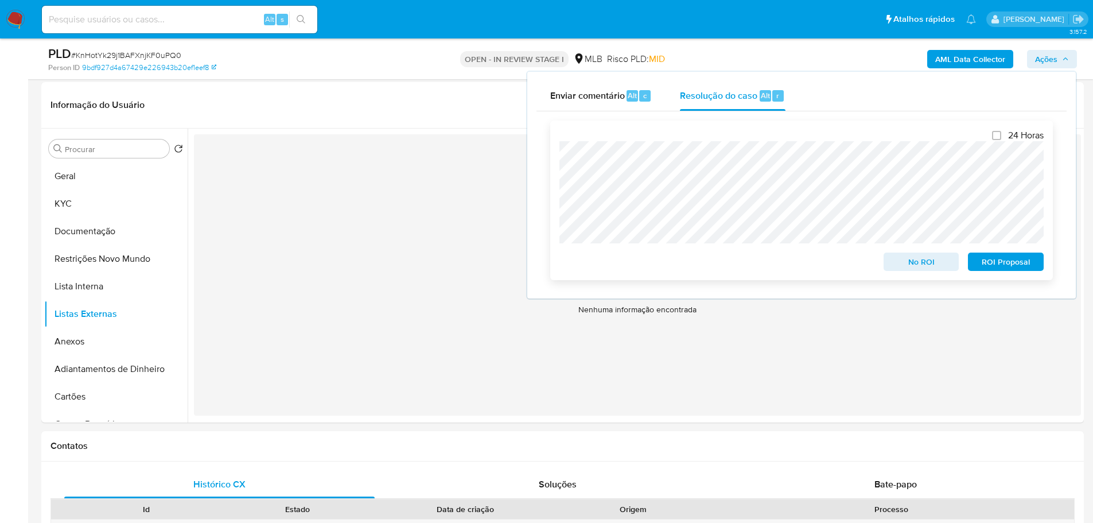
click at [1016, 258] on span "ROI Proposal" at bounding box center [1006, 262] width 60 height 16
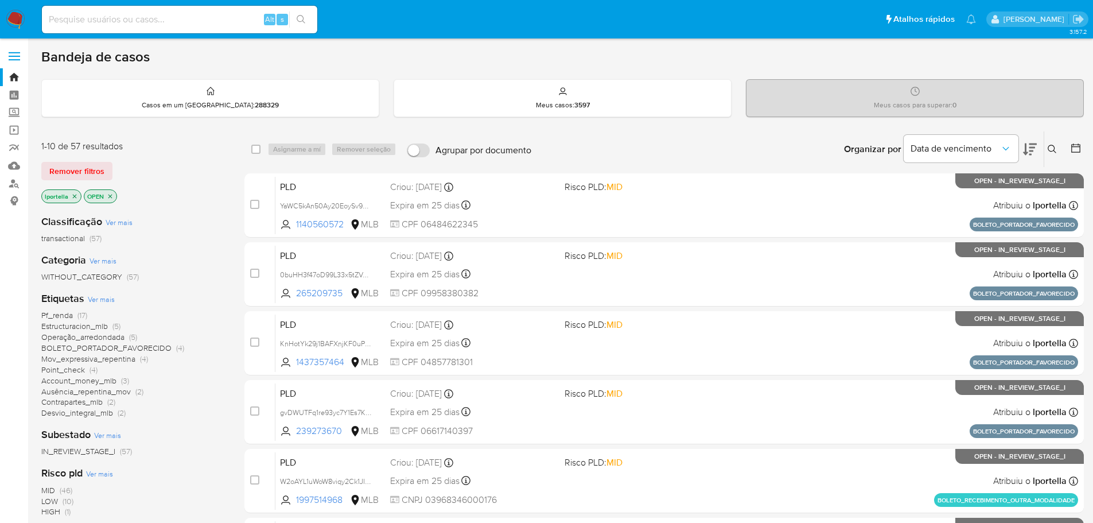
click at [110, 195] on icon "close-filter" at bounding box center [110, 196] width 7 height 7
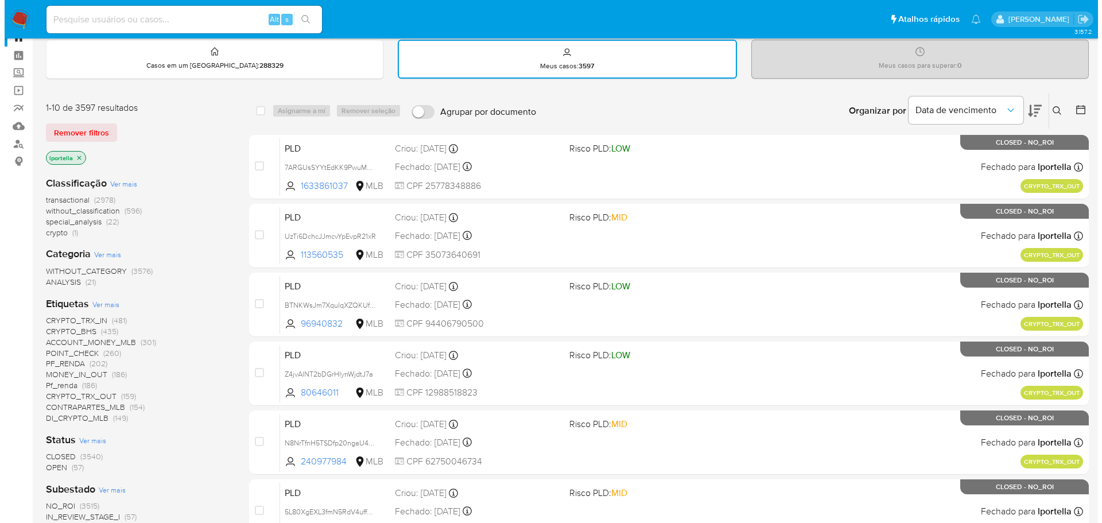
scroll to position [57, 0]
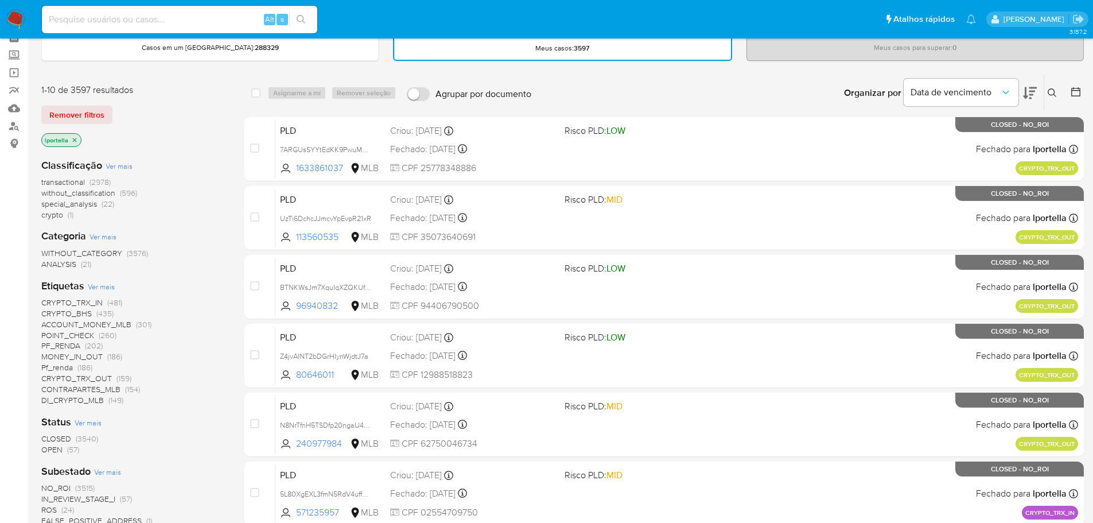
click at [109, 283] on span "Ver mais" at bounding box center [101, 286] width 27 height 10
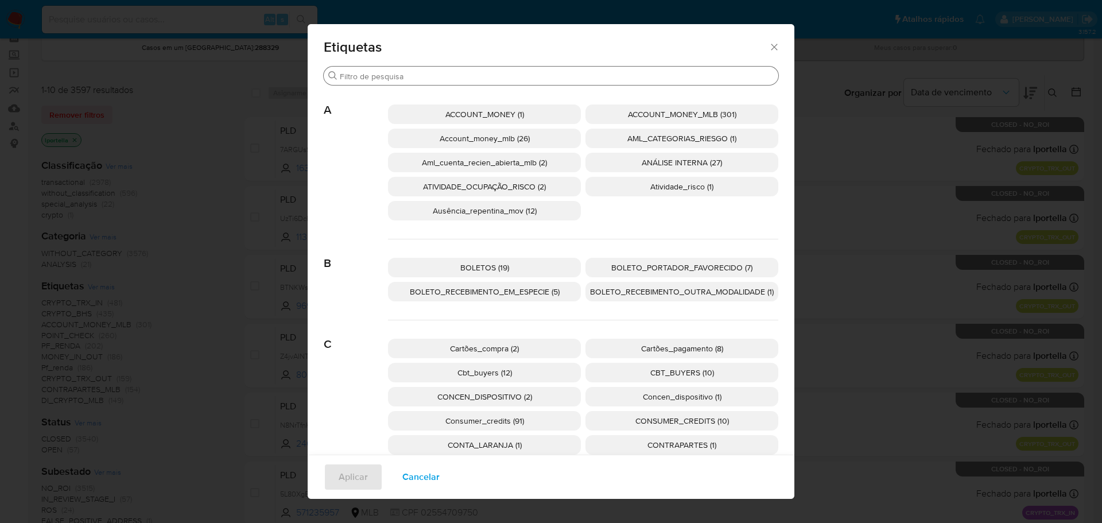
click at [435, 78] on input "Procurar" at bounding box center [557, 76] width 434 height 10
paste input "BOLETO_PORTADOR_FAVORECIDO"
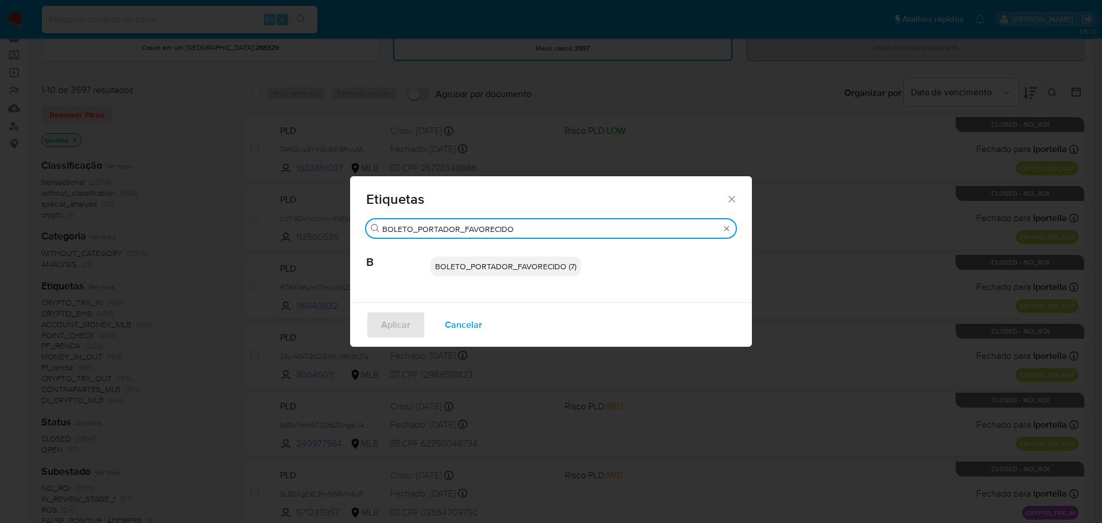
type input "BOLETO_PORTADOR_FAVORECIDO"
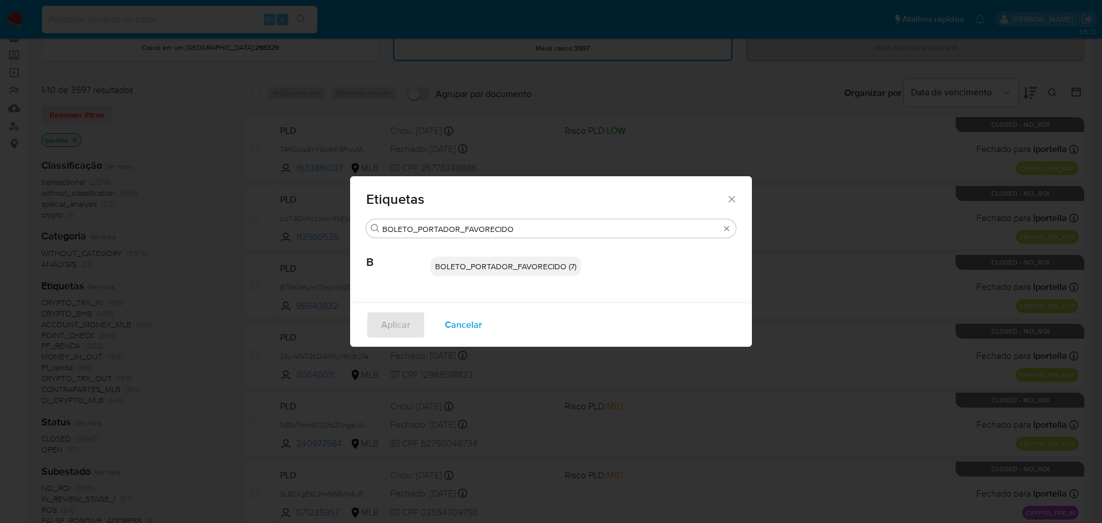
click at [496, 265] on span "BOLETO_PORTADOR_FAVORECIDO (7)" at bounding box center [505, 266] width 141 height 11
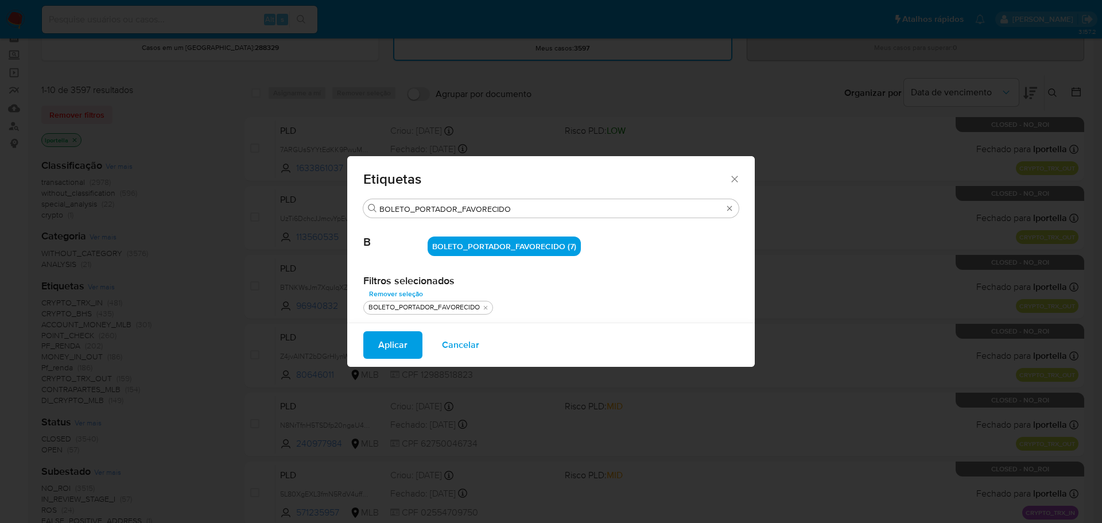
click at [392, 339] on span "Aplicar" at bounding box center [392, 344] width 29 height 25
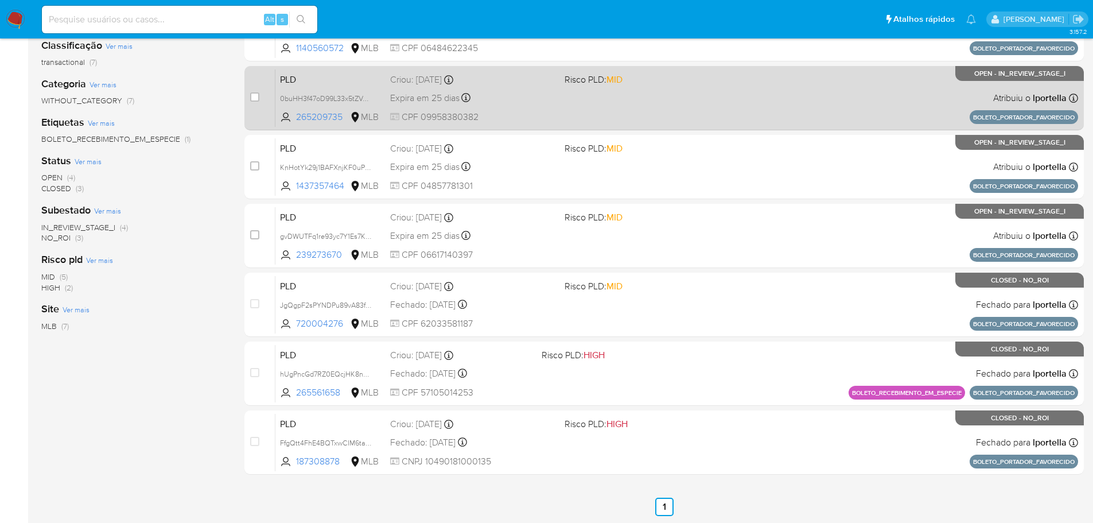
scroll to position [178, 0]
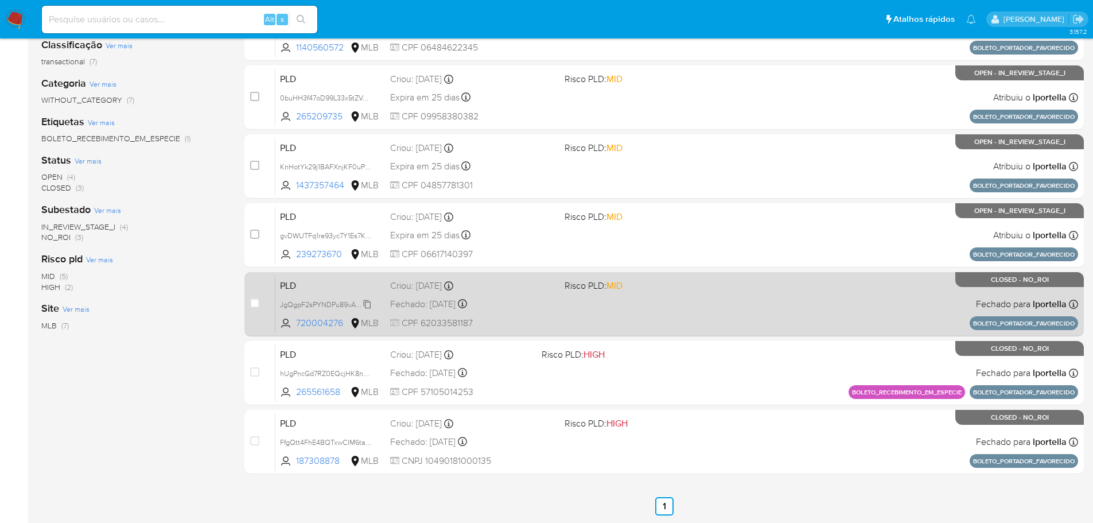
click at [333, 306] on span "JgQgpF2sPYNDPu89vA83fuLq" at bounding box center [328, 303] width 97 height 13
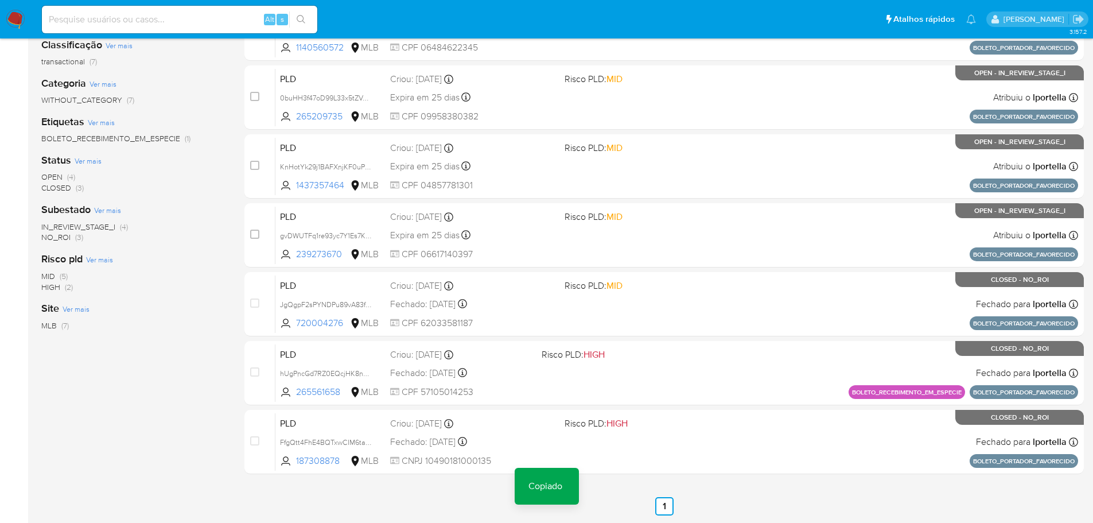
click at [184, 22] on input at bounding box center [179, 19] width 275 height 15
paste input "JgQgpF2sPYNDPu89vA83fuLq"
type input "JgQgpF2sPYNDPu89vA83fuLq"
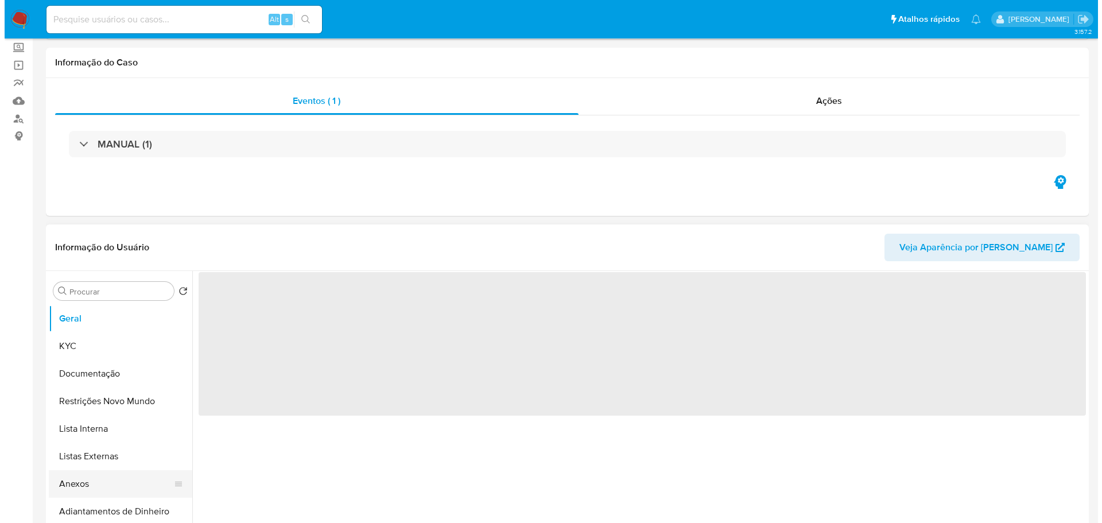
scroll to position [172, 0]
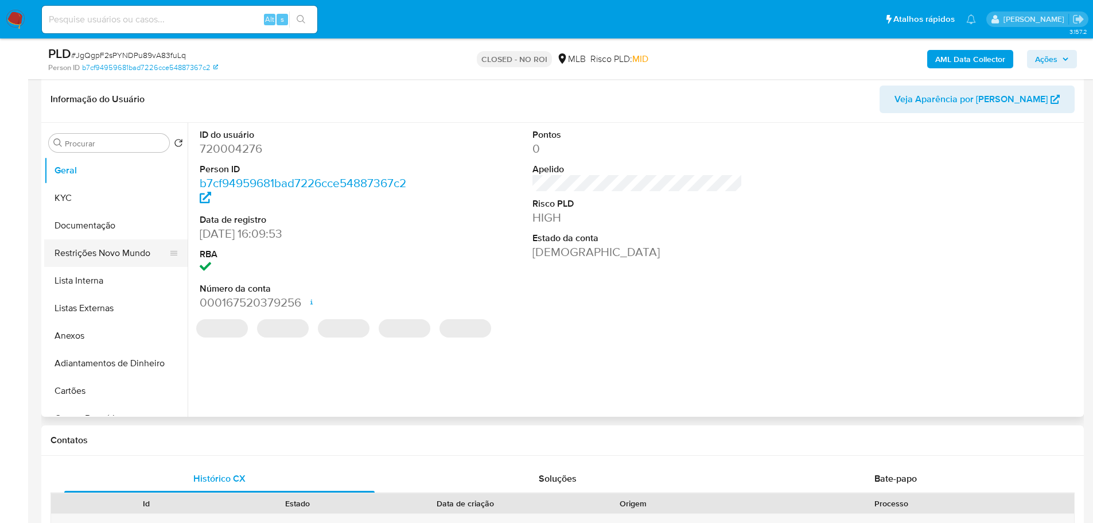
select select "10"
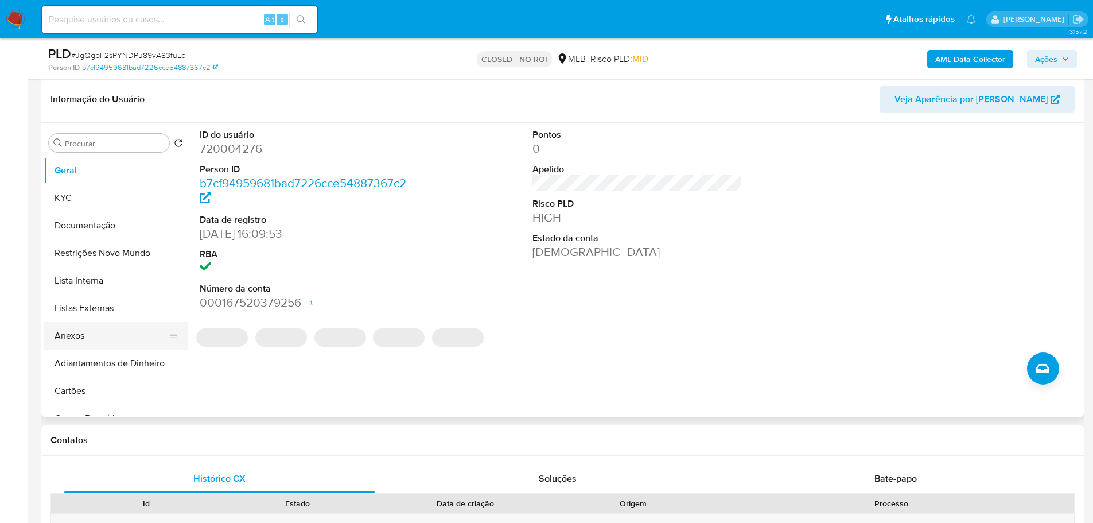
click at [83, 332] on button "Anexos" at bounding box center [111, 336] width 134 height 28
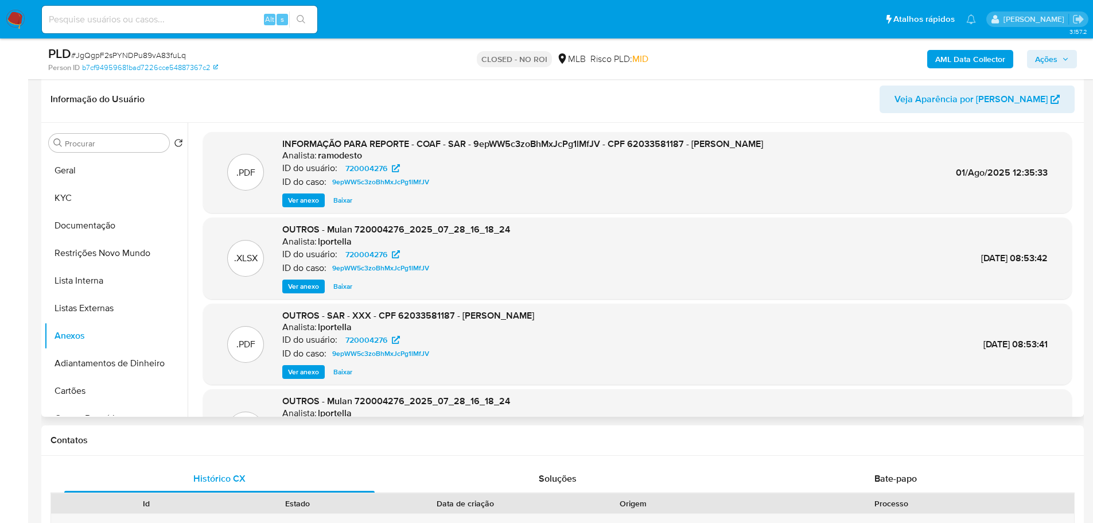
click at [308, 203] on span "Ver anexo" at bounding box center [303, 200] width 31 height 11
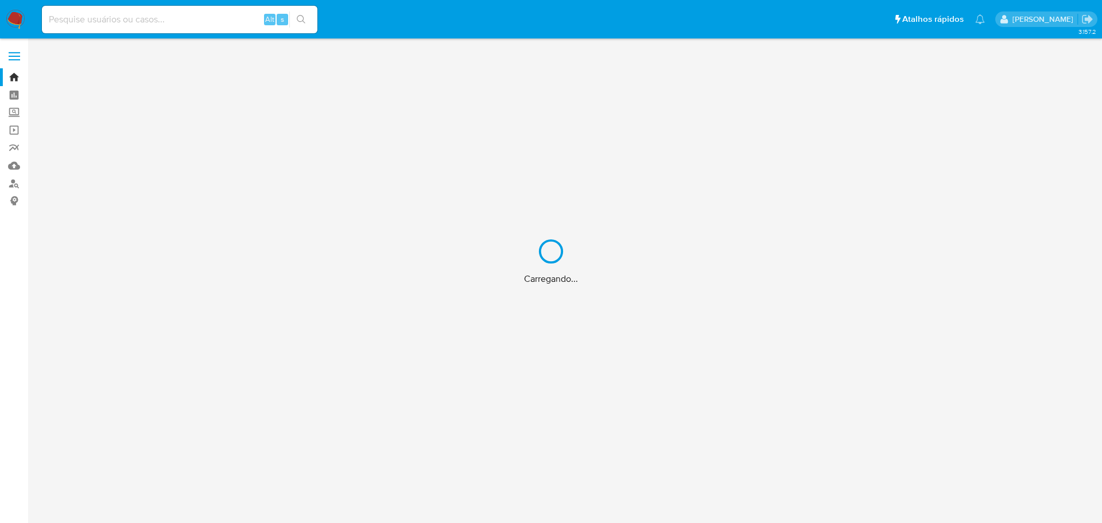
click at [204, 15] on div "Carregando..." at bounding box center [551, 261] width 1102 height 523
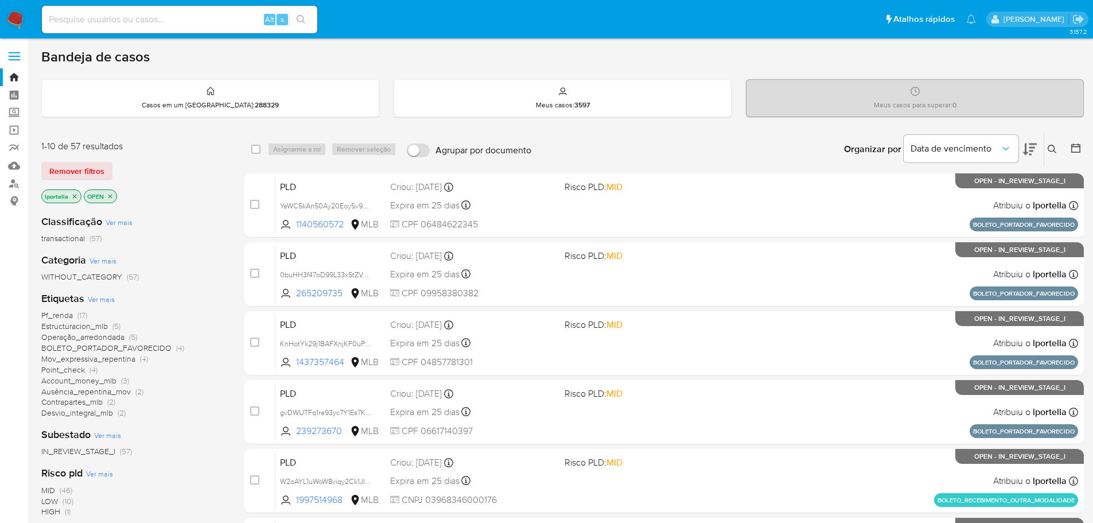
click at [108, 21] on input at bounding box center [179, 19] width 275 height 15
paste input "a46efdd18ab27c98bae3dd7098182d2e"
type input "a46efdd18ab27c98bae3dd7098182d2e"
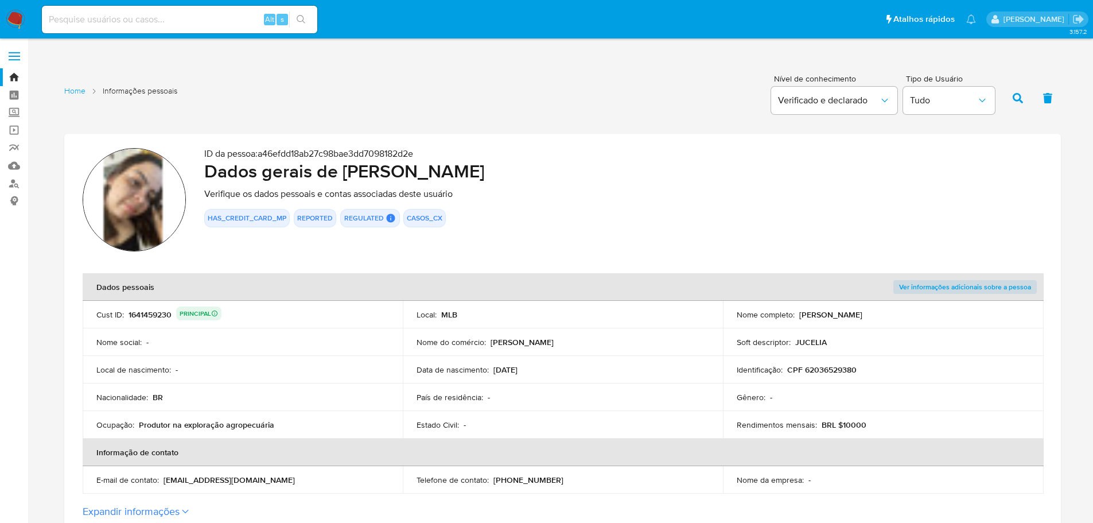
click at [118, 29] on div "Alt s" at bounding box center [179, 20] width 275 height 28
click at [112, 21] on input at bounding box center [179, 19] width 275 height 15
paste input "02688d46644d116b12601b9129d7ace0"
type input "02688d46644d116b12601b9129d7ace0"
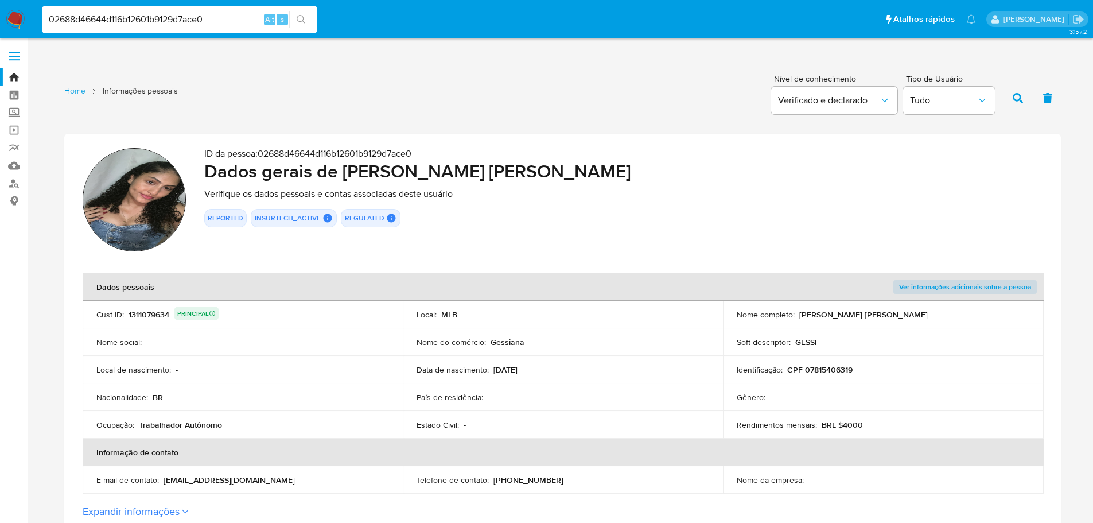
drag, startPoint x: 603, startPoint y: 171, endPoint x: 347, endPoint y: 174, distance: 256.0
click at [347, 174] on h2 "Dados gerais de Gessiana Pereira Nunes Feitosa" at bounding box center [623, 171] width 838 height 23
click at [836, 370] on p "CPF 07815406319" at bounding box center [819, 369] width 65 height 10
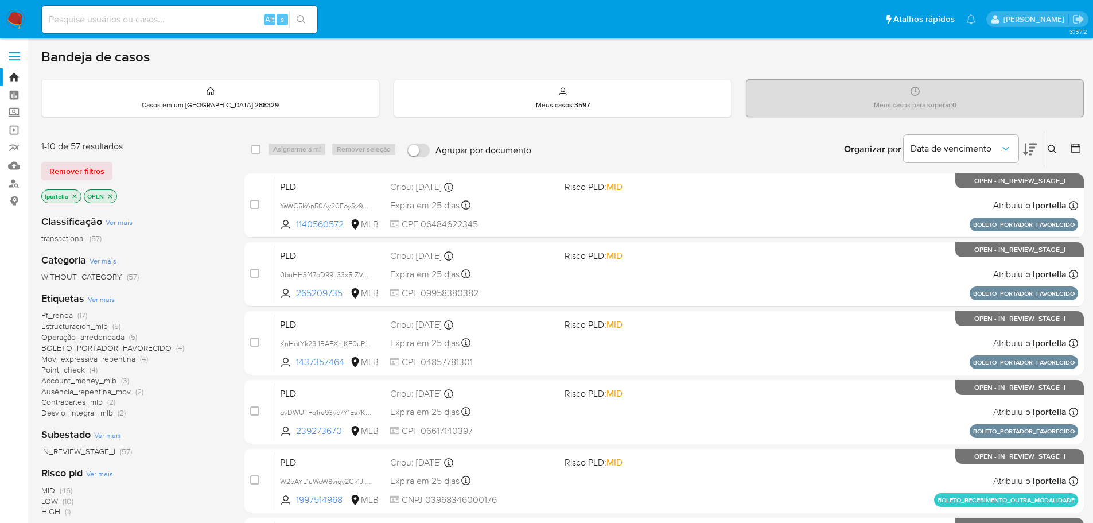
click at [111, 195] on icon "close-filter" at bounding box center [110, 196] width 7 height 7
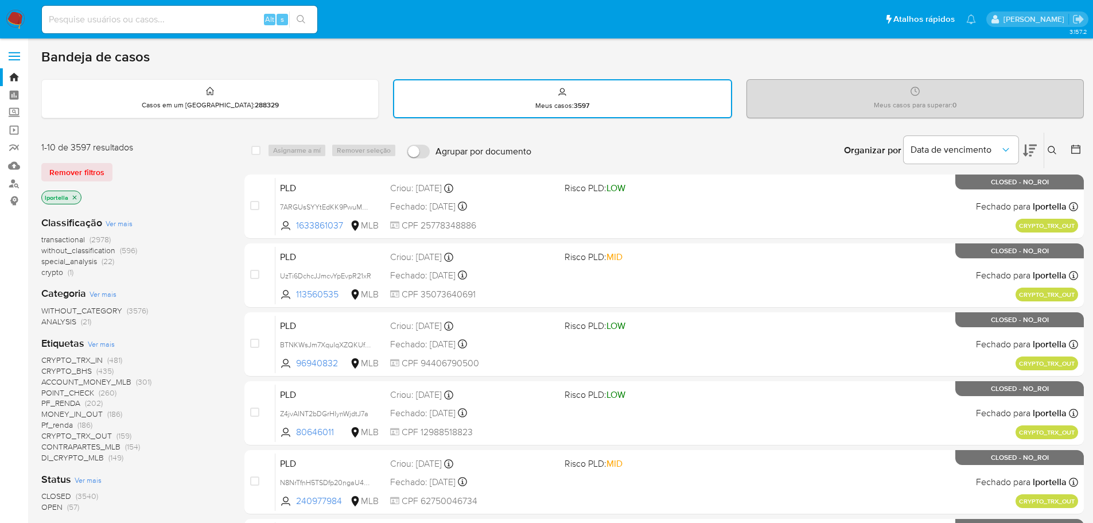
click at [98, 345] on span "Ver mais" at bounding box center [101, 344] width 27 height 10
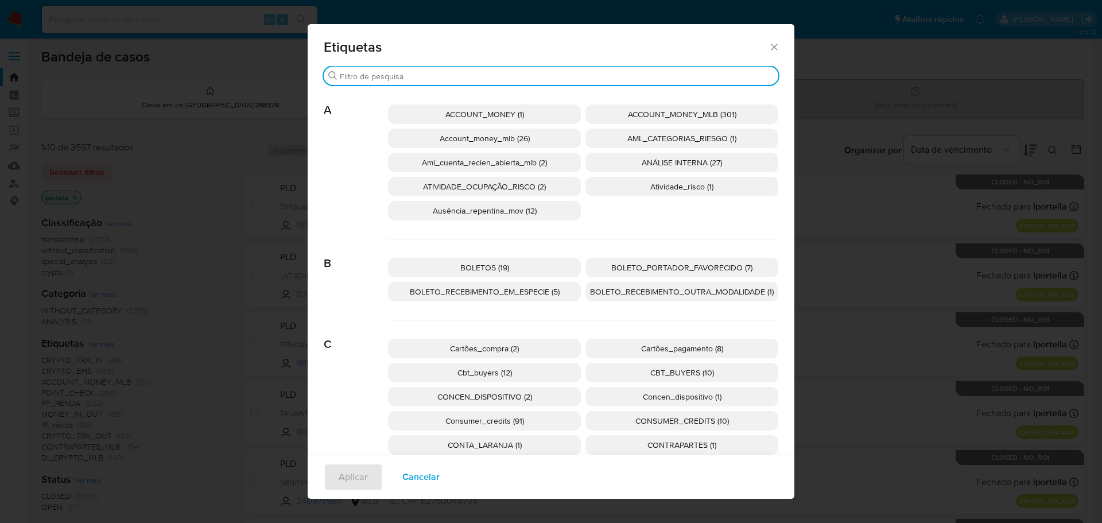
click at [442, 77] on input "Procurar" at bounding box center [557, 76] width 434 height 10
paste input "BOLETO_PORTADOR_FAVORECIDO"
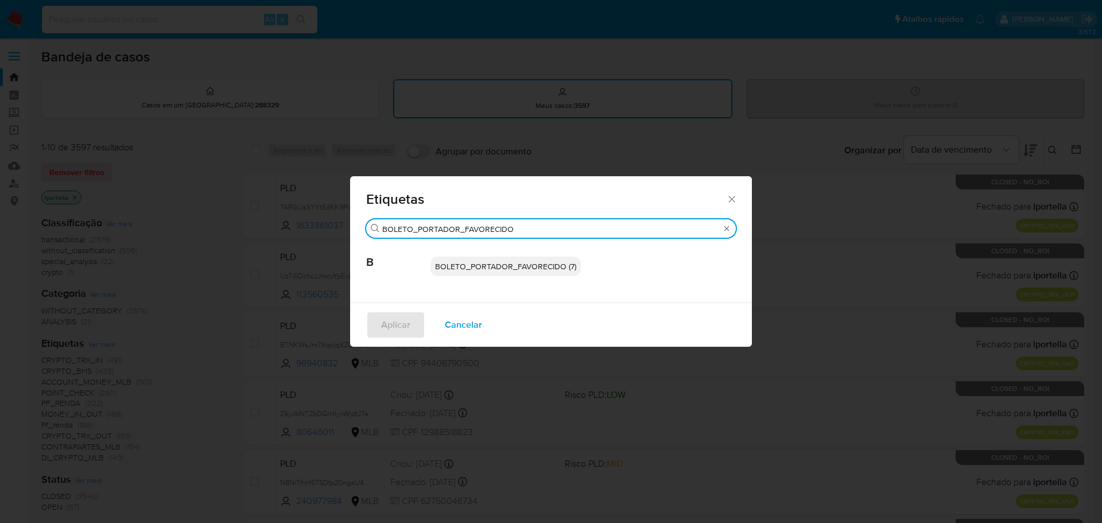
type input "BOLETO_PORTADOR_FAVORECIDO"
click at [497, 263] on span "BOLETO_PORTADOR_FAVORECIDO (7)" at bounding box center [505, 266] width 141 height 11
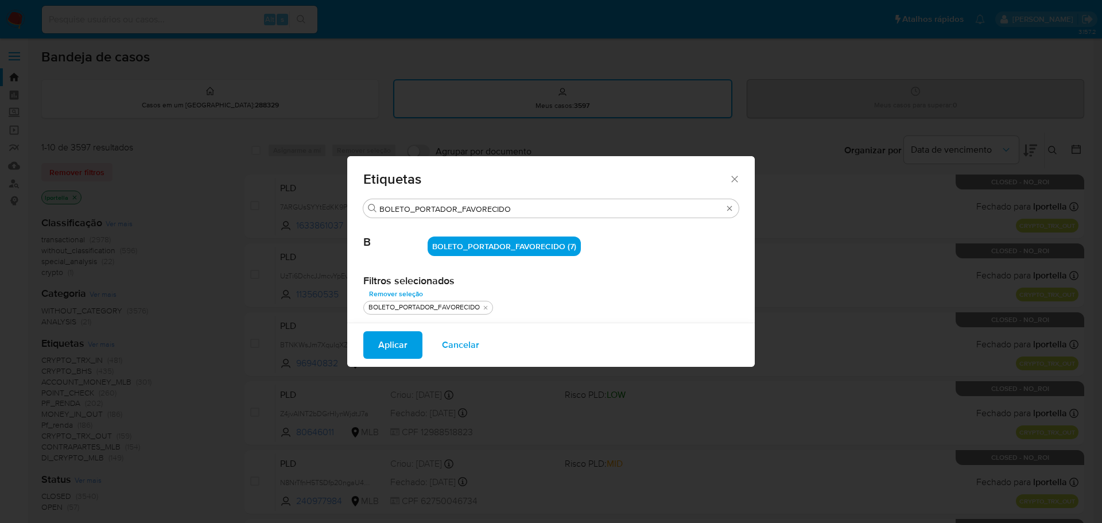
click at [403, 337] on span "Aplicar" at bounding box center [392, 344] width 29 height 25
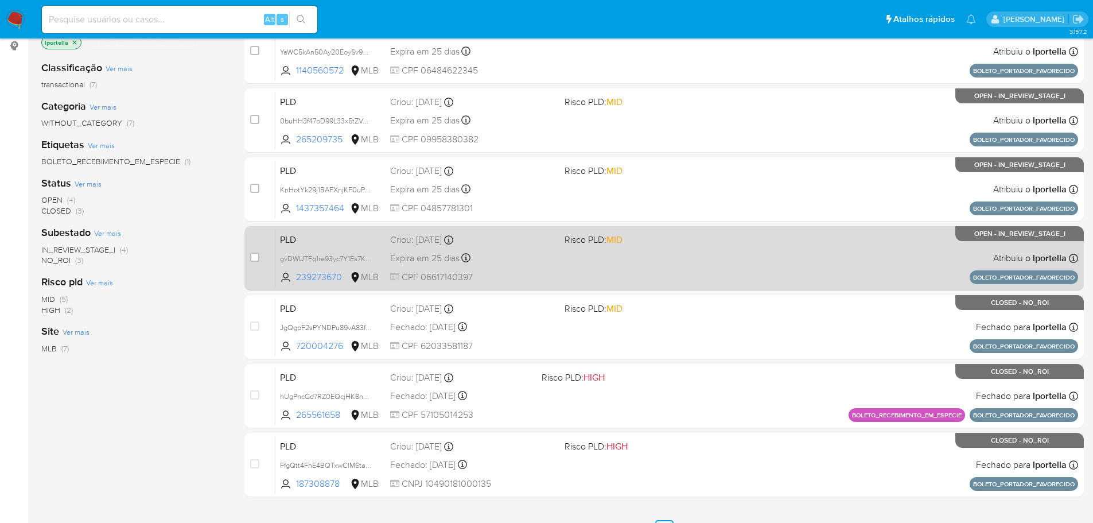
scroll to position [172, 0]
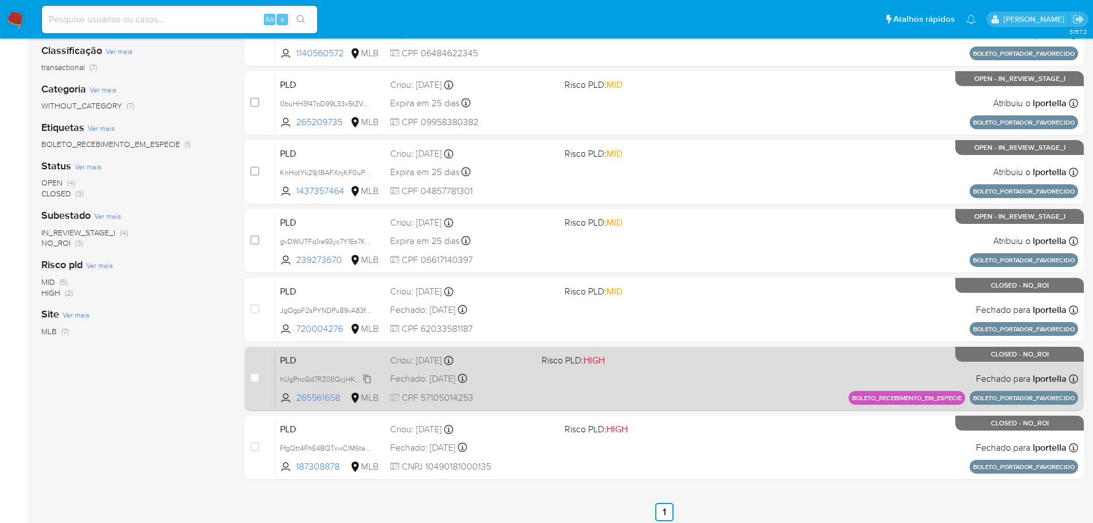
click at [341, 380] on span "hUgPncGd7RZ0EQcjHK8n8ugi" at bounding box center [328, 378] width 97 height 13
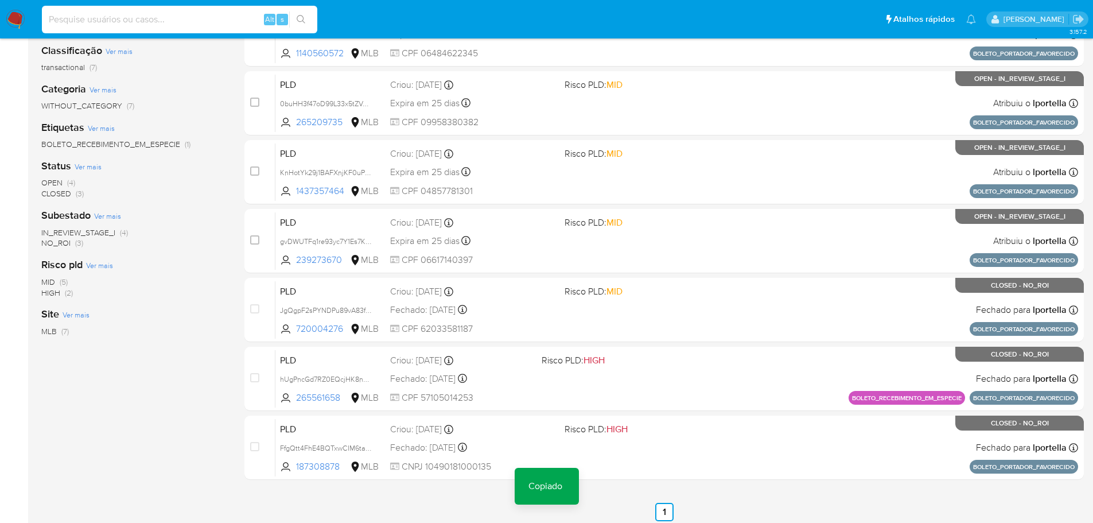
click at [162, 20] on input at bounding box center [179, 19] width 275 height 15
paste input "hUgPncGd7RZ0EQcjHK8n8ugi"
type input "hUgPncGd7RZ0EQcjHK8n8ugi"
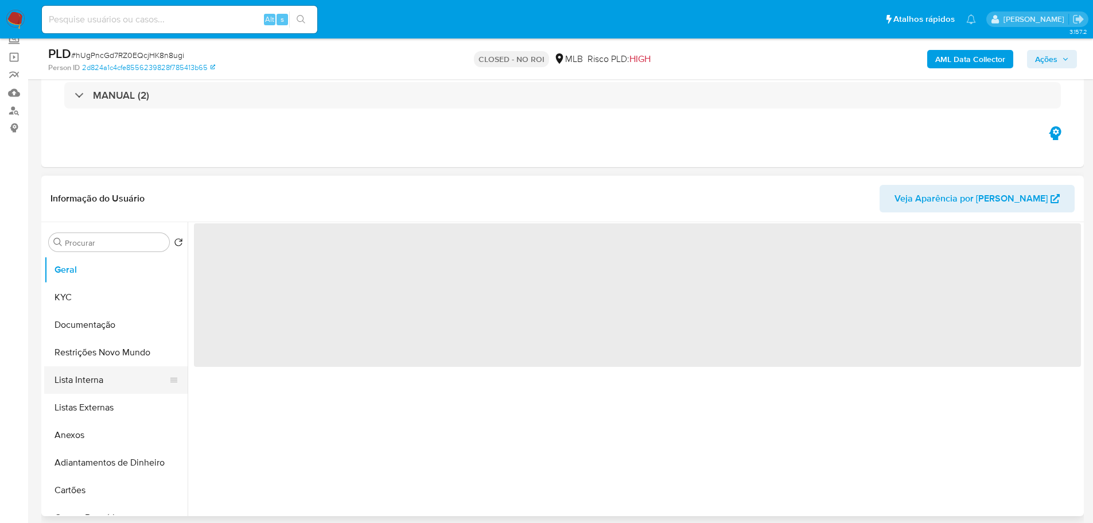
scroll to position [115, 0]
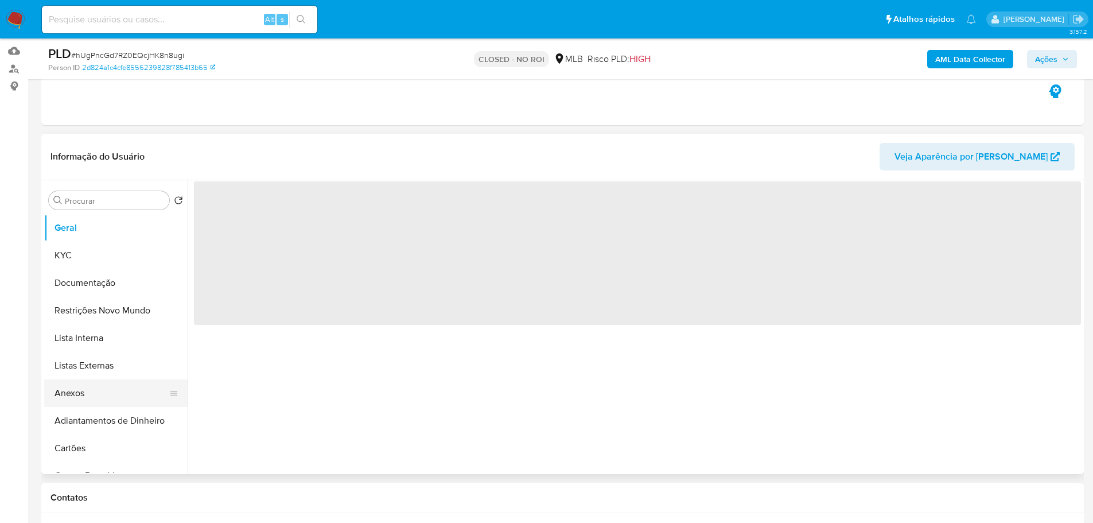
click at [99, 389] on button "Anexos" at bounding box center [111, 393] width 134 height 28
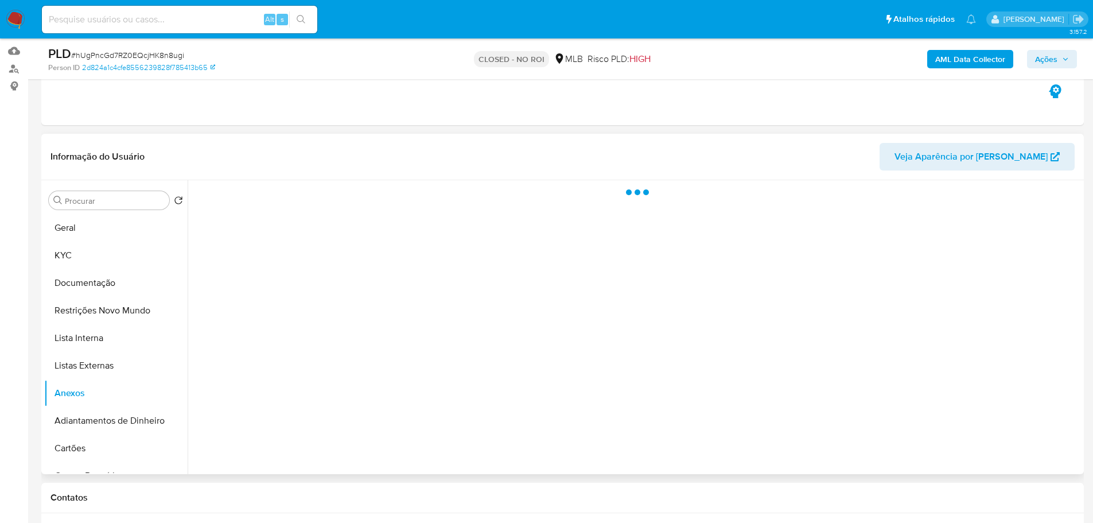
select select "10"
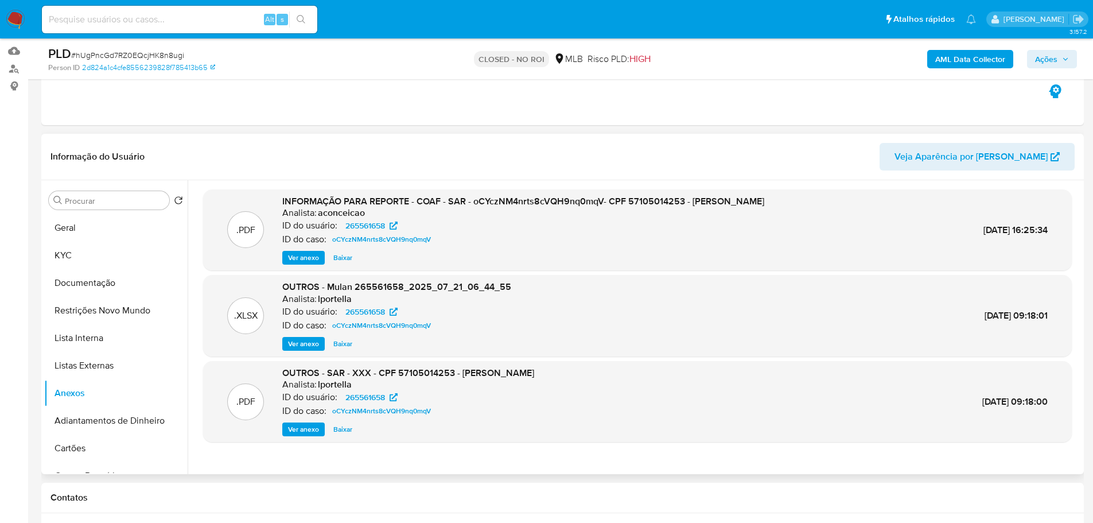
click at [307, 259] on span "Ver anexo" at bounding box center [303, 257] width 31 height 11
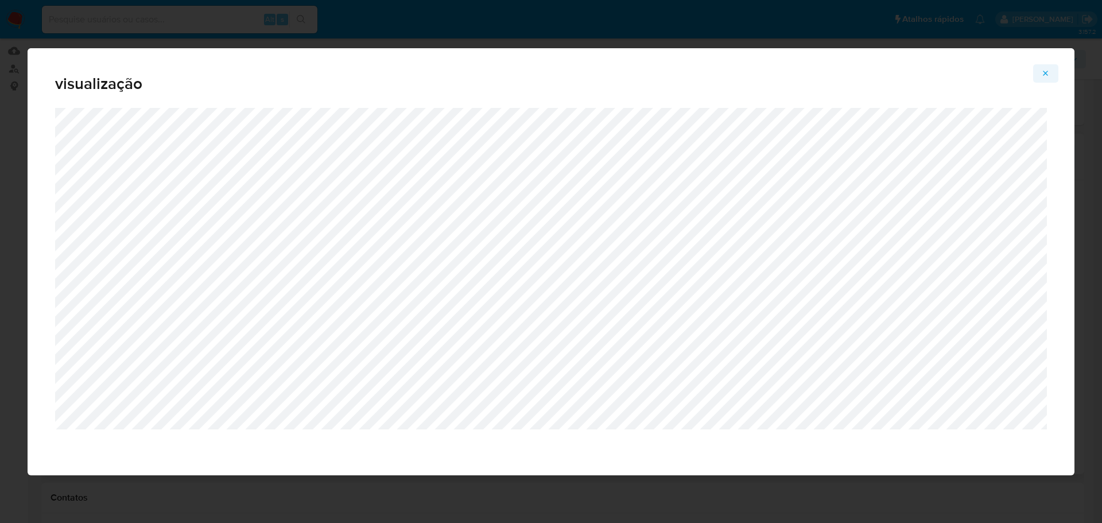
click at [1043, 76] on icon "Attachment preview" at bounding box center [1045, 73] width 9 height 9
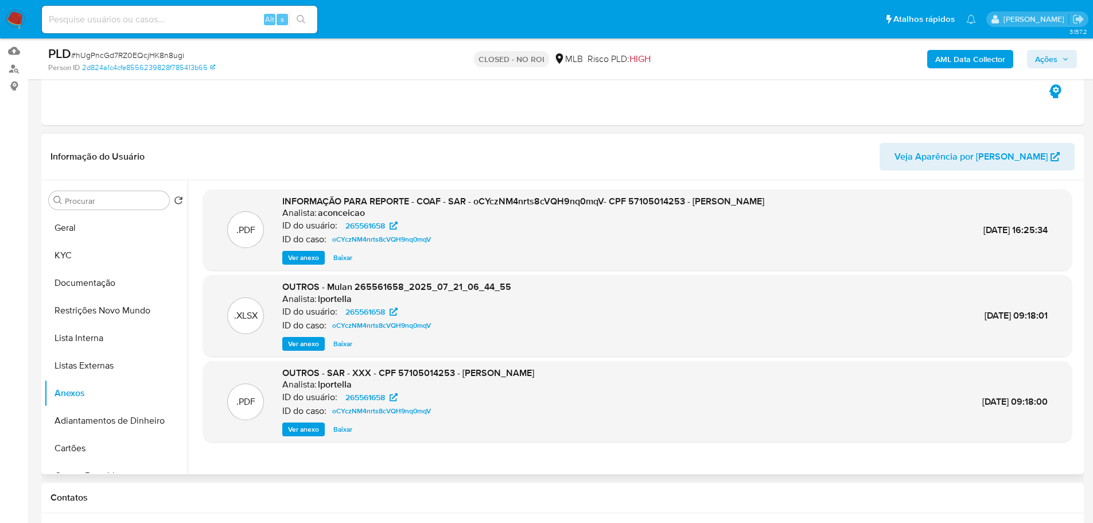
click at [313, 429] on span "Ver anexo" at bounding box center [303, 429] width 31 height 11
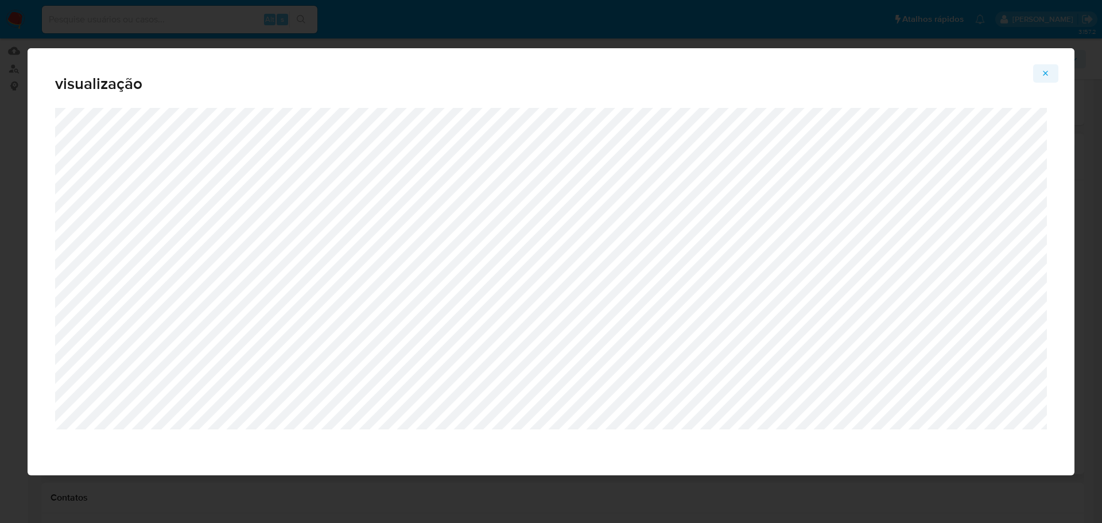
click at [1043, 70] on icon "Attachment preview" at bounding box center [1045, 73] width 9 height 9
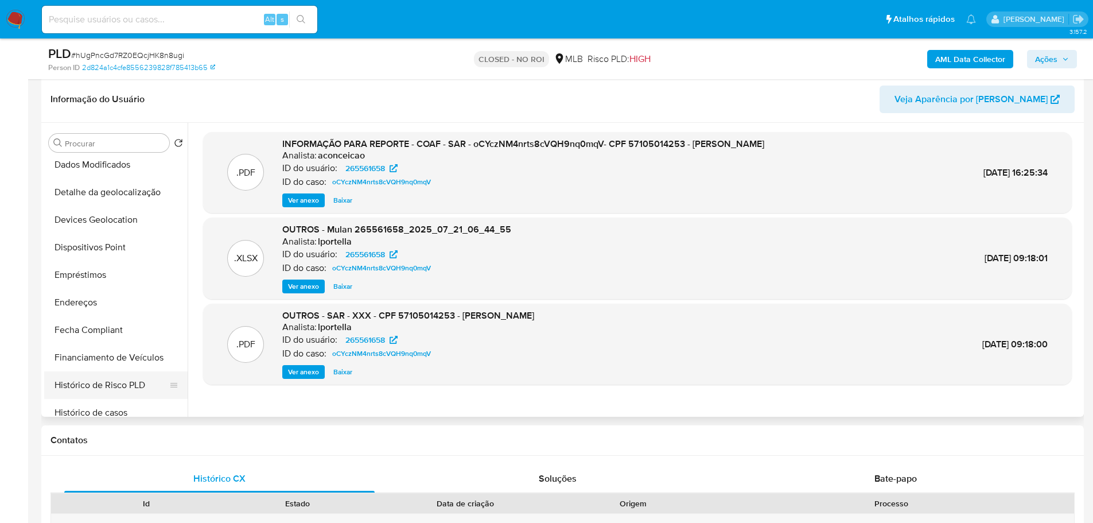
scroll to position [344, 0]
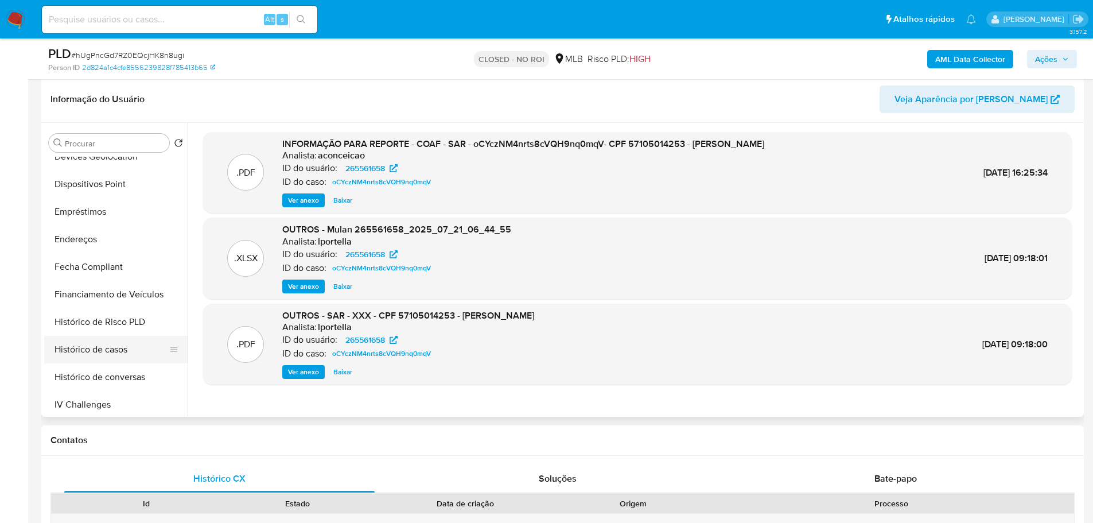
click at [114, 345] on button "Histórico de casos" at bounding box center [111, 350] width 134 height 28
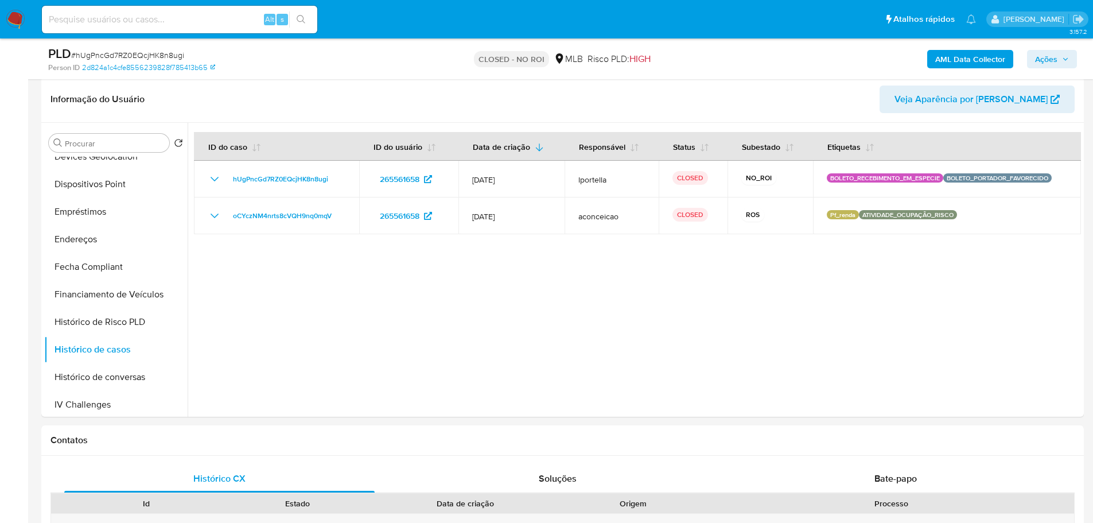
click at [15, 20] on img at bounding box center [16, 20] width 20 height 20
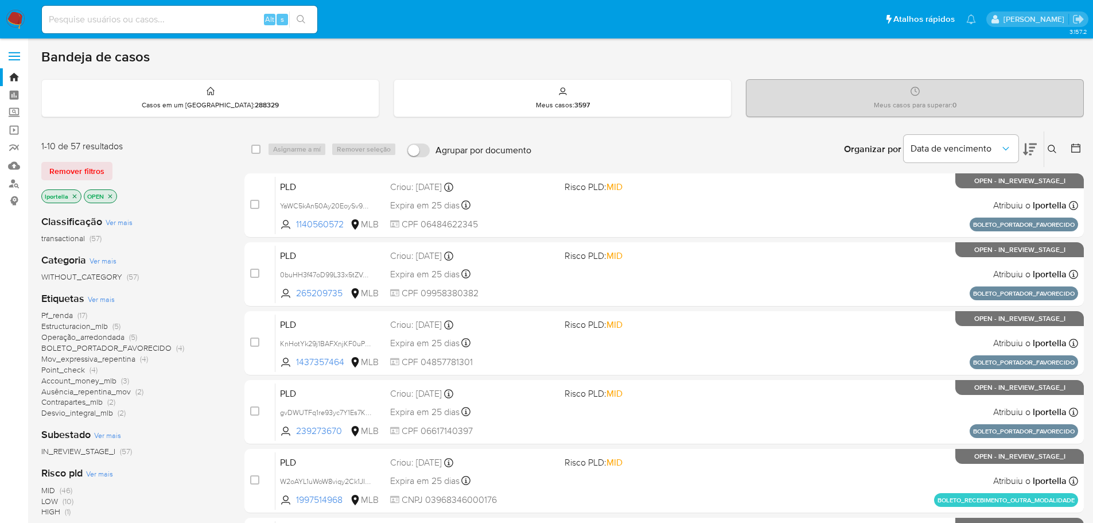
click at [112, 196] on icon "close-filter" at bounding box center [110, 196] width 7 height 7
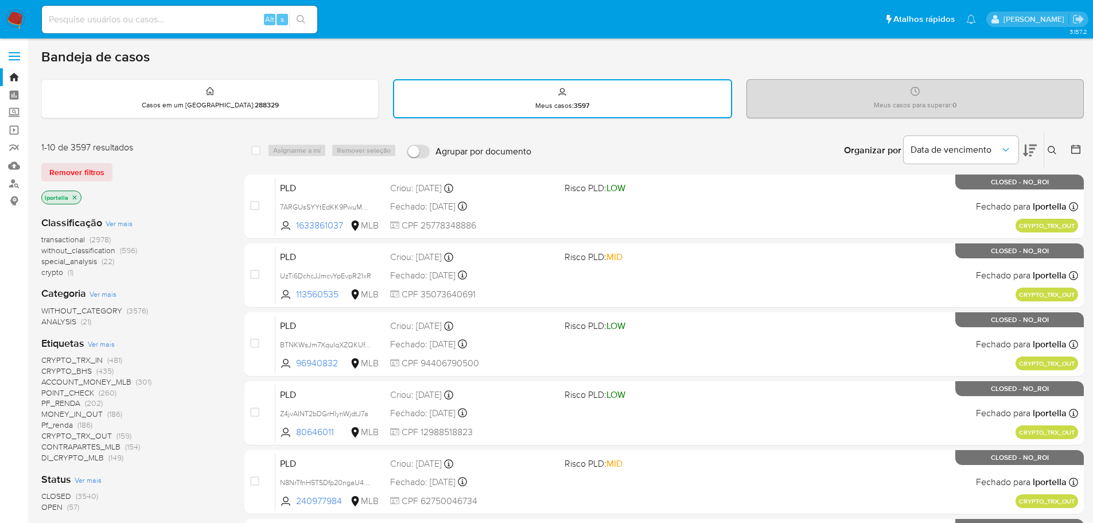
click at [104, 343] on span "Ver mais" at bounding box center [101, 344] width 27 height 10
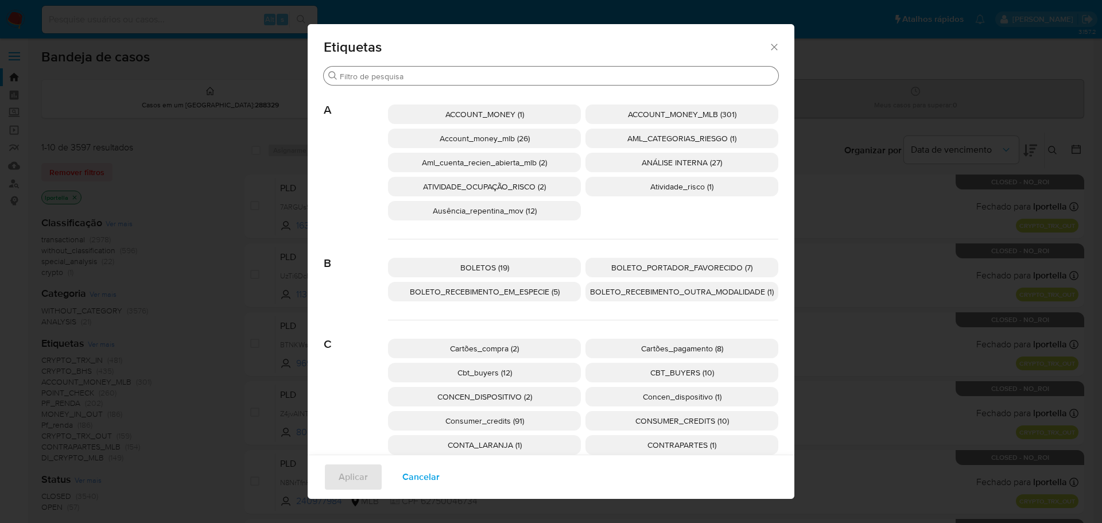
click at [503, 74] on input "Procurar" at bounding box center [557, 76] width 434 height 10
paste input "hUgPncGd7RZ0EQcjHK8n8ugi"
type input "hUgPncGd7RZ0EQcjHK8n8ugi"
click at [444, 67] on div "Procurar" at bounding box center [551, 76] width 455 height 18
click at [456, 79] on input "Procurar" at bounding box center [557, 76] width 434 height 10
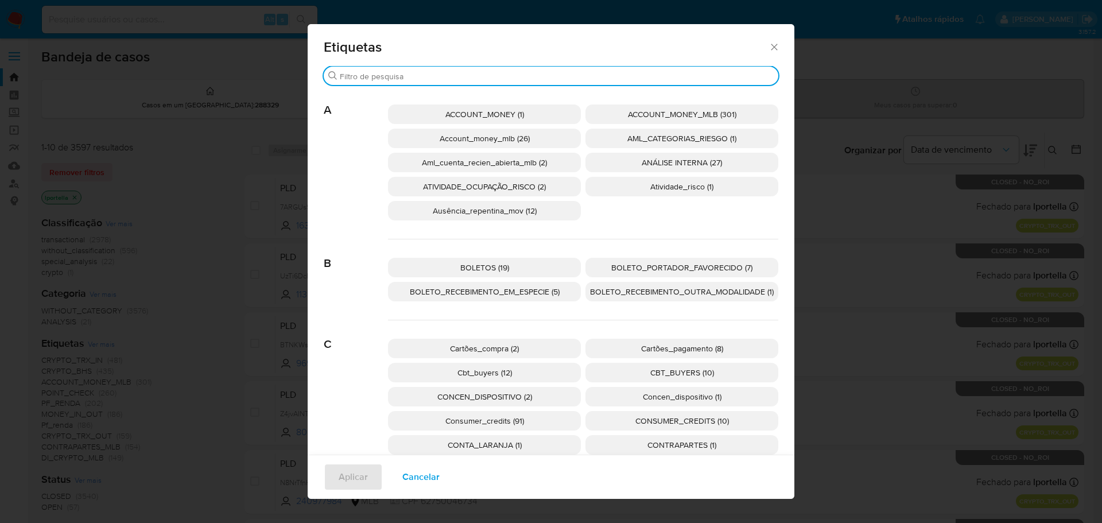
paste input "BOLETO_PORTADOR_FAVORECIDO"
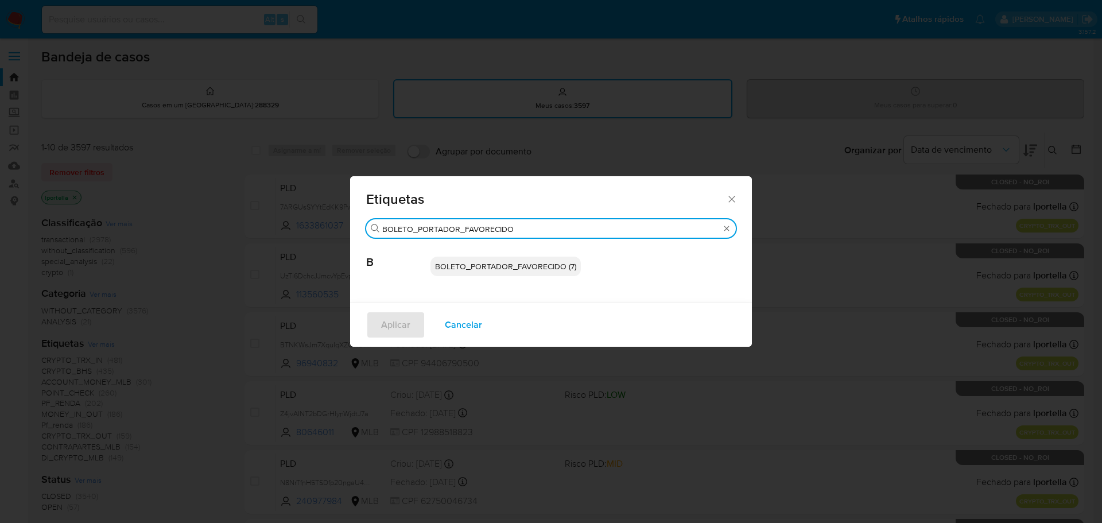
type input "BOLETO_PORTADOR_FAVORECIDO"
click at [511, 257] on p "BOLETO_PORTADOR_FAVORECIDO (7)" at bounding box center [505, 267] width 150 height 20
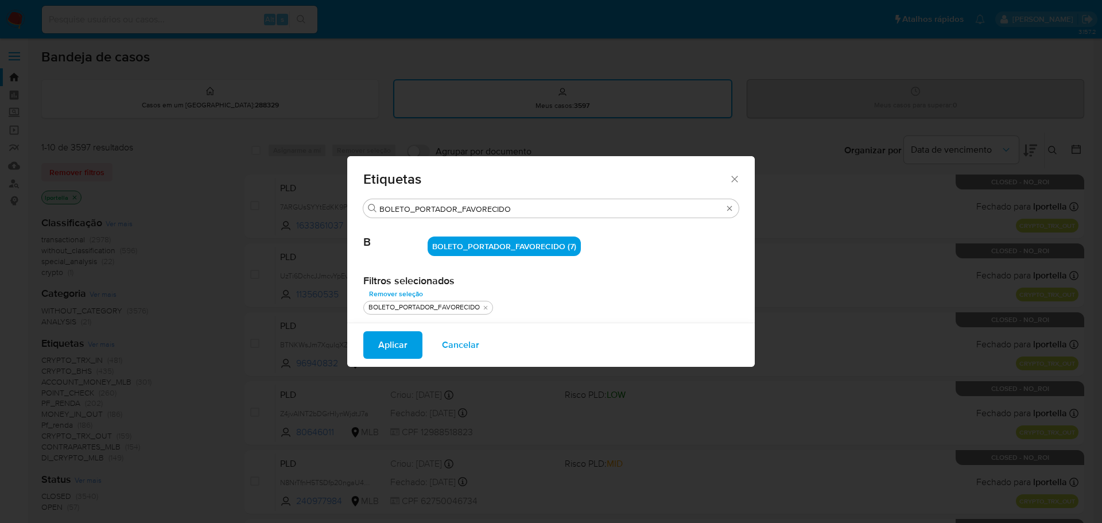
click at [394, 356] on span "Aplicar" at bounding box center [392, 344] width 29 height 25
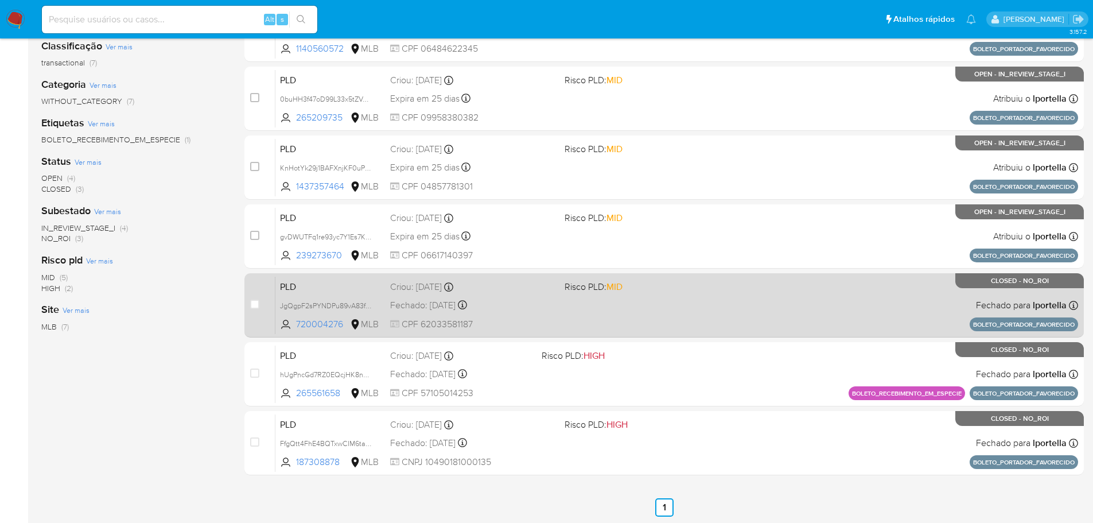
scroll to position [178, 0]
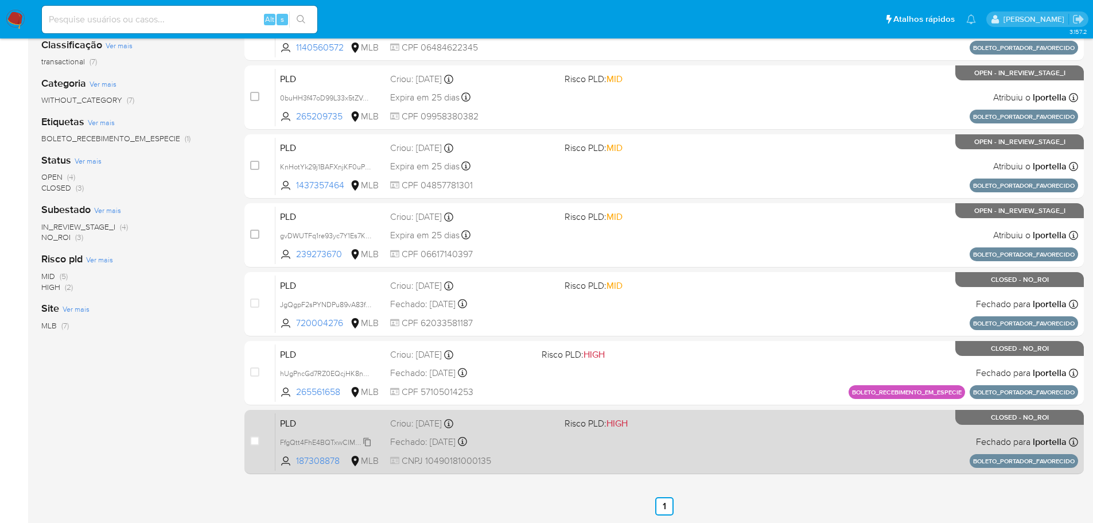
click at [340, 443] on span "FfgQtt4FhE4BQTxwCIM6tavx" at bounding box center [326, 441] width 92 height 13
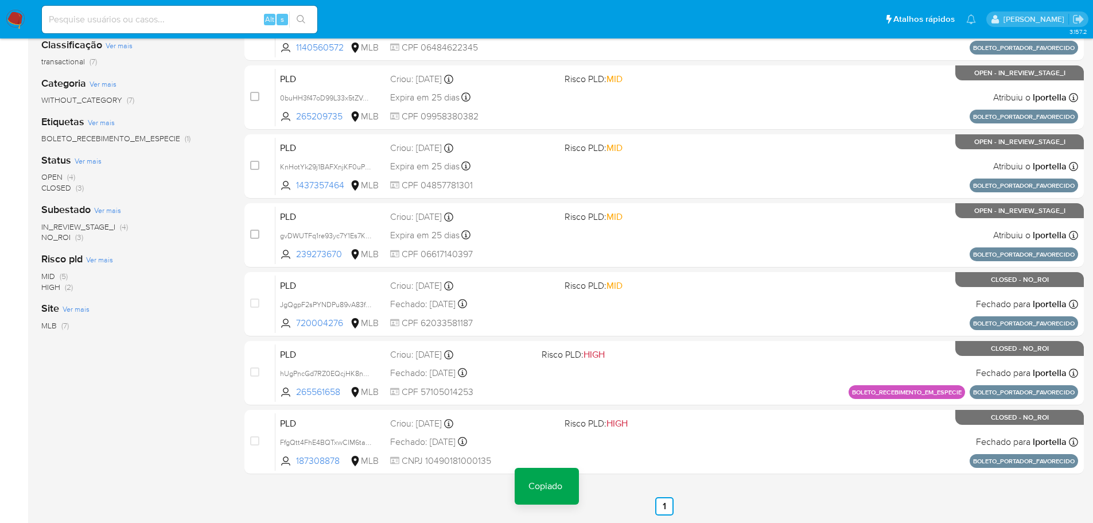
click at [177, 28] on div "Alt s" at bounding box center [179, 20] width 275 height 28
click at [176, 24] on input at bounding box center [179, 19] width 275 height 15
paste input "FfgQtt4FhE4BQTxwCIM6tavx"
type input "FfgQtt4FhE4BQTxwCIM6tavx"
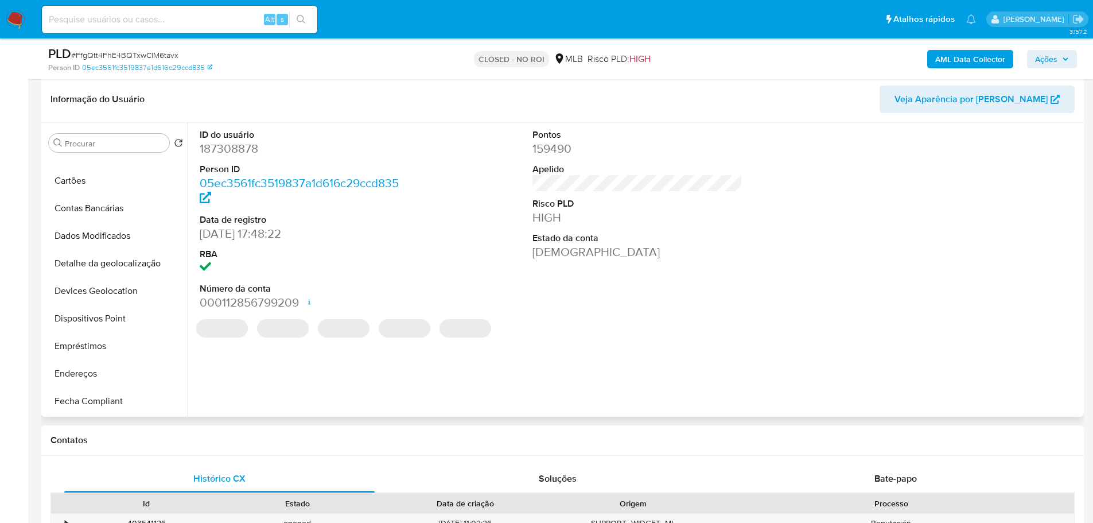
scroll to position [344, 0]
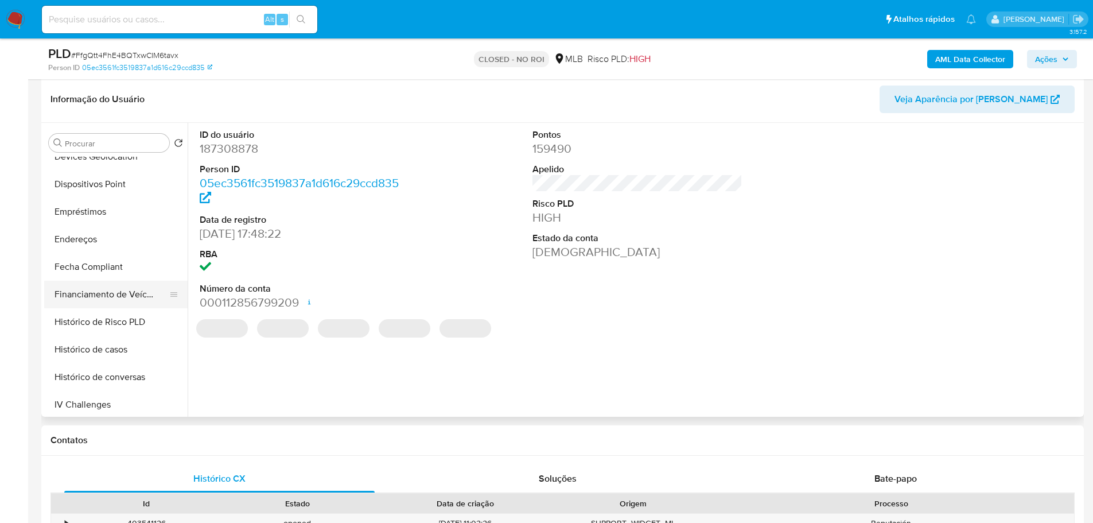
select select "10"
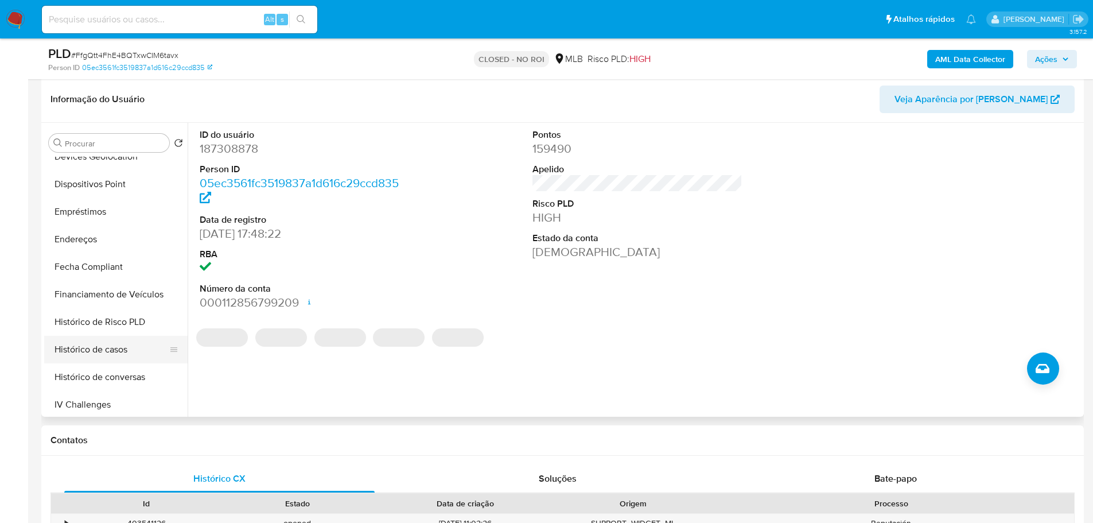
click at [104, 342] on button "Histórico de casos" at bounding box center [111, 350] width 134 height 28
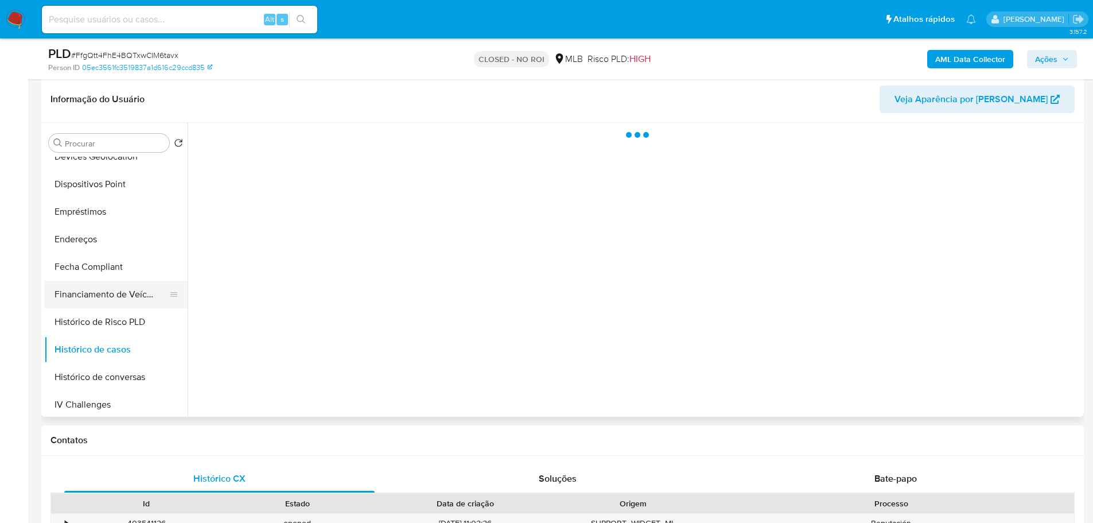
scroll to position [115, 0]
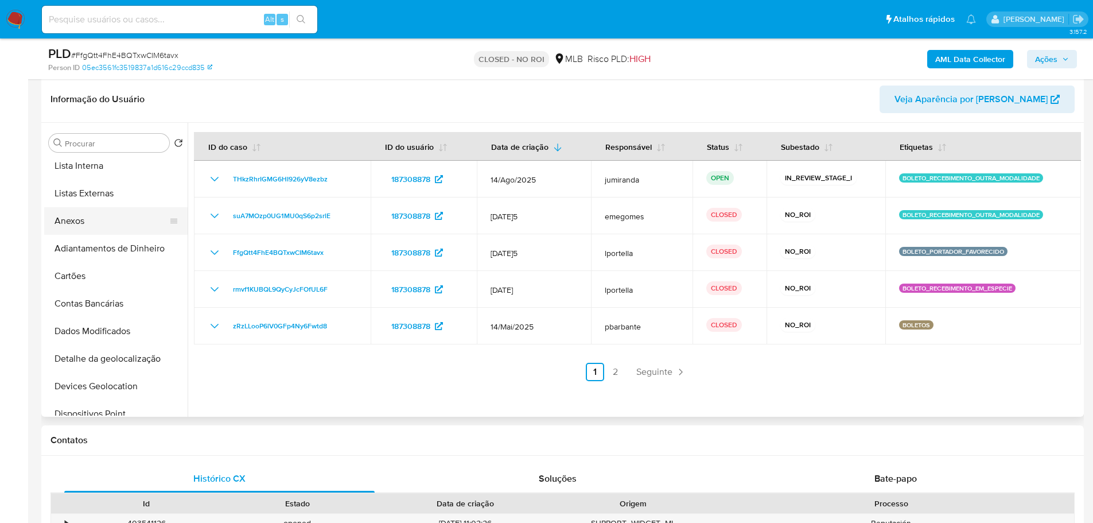
click at [91, 222] on button "Anexos" at bounding box center [111, 221] width 134 height 28
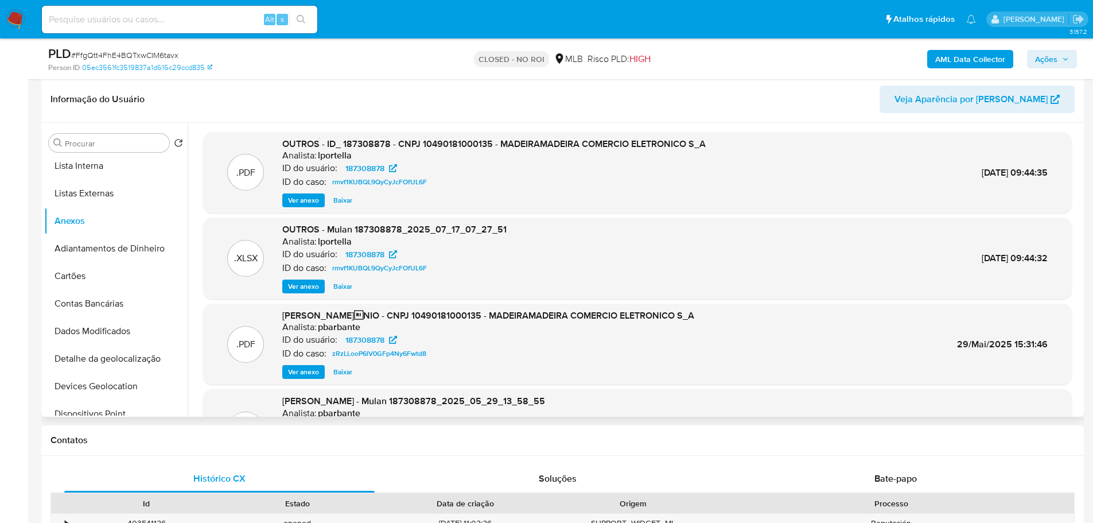
click at [304, 197] on span "Ver anexo" at bounding box center [303, 200] width 31 height 11
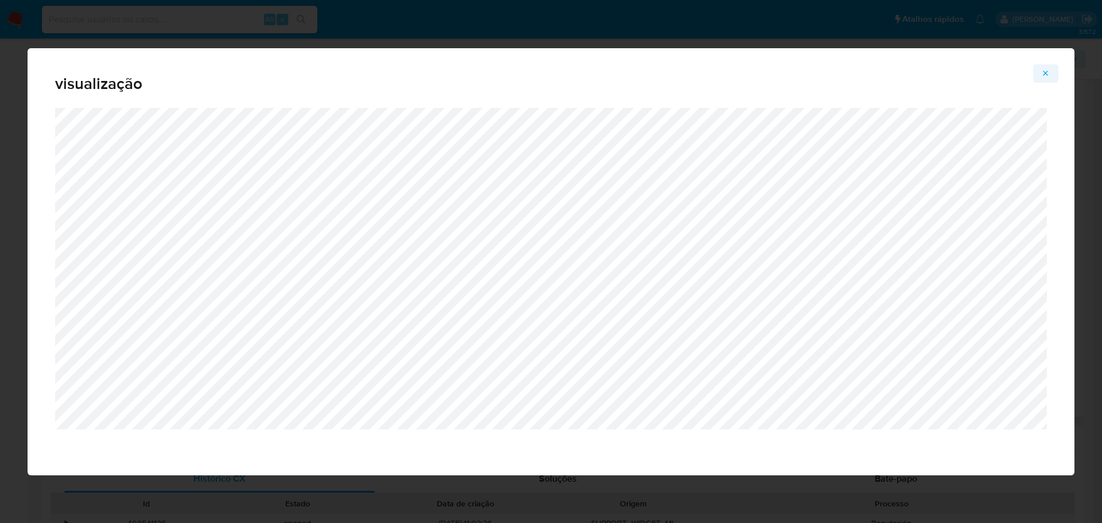
click at [1044, 79] on span "Attachment preview" at bounding box center [1045, 73] width 9 height 16
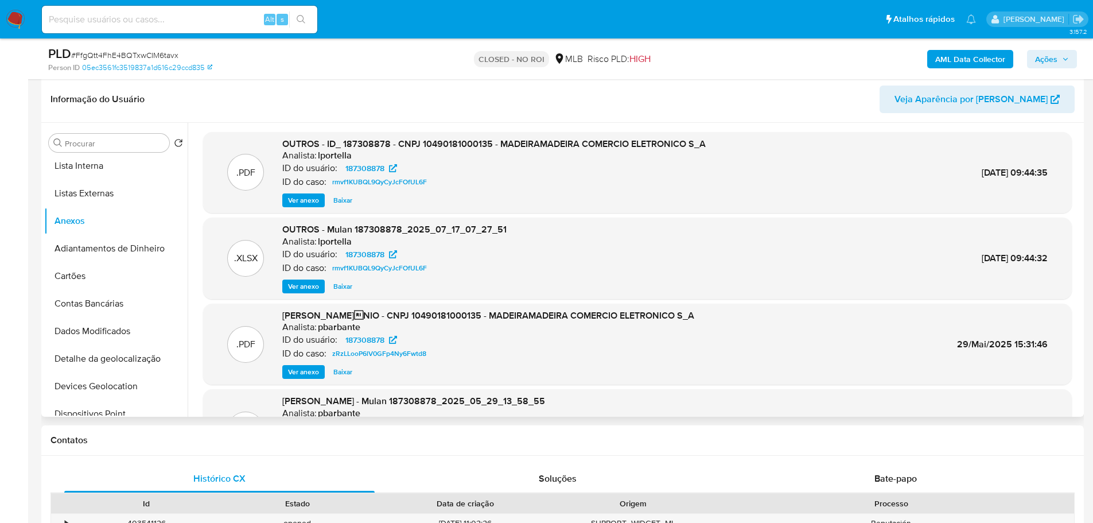
click at [14, 12] on img at bounding box center [16, 20] width 20 height 20
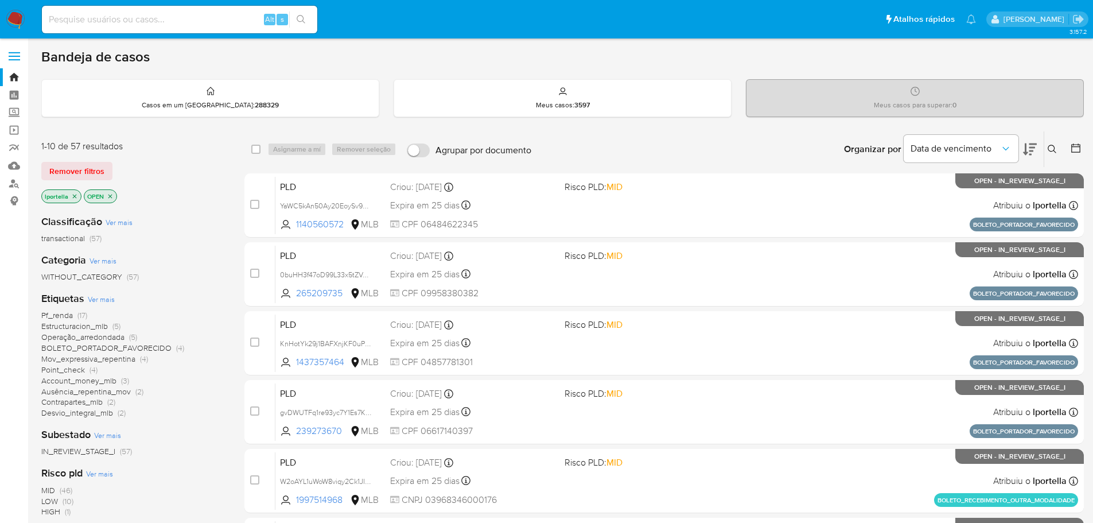
click at [111, 199] on icon "close-filter" at bounding box center [110, 196] width 7 height 7
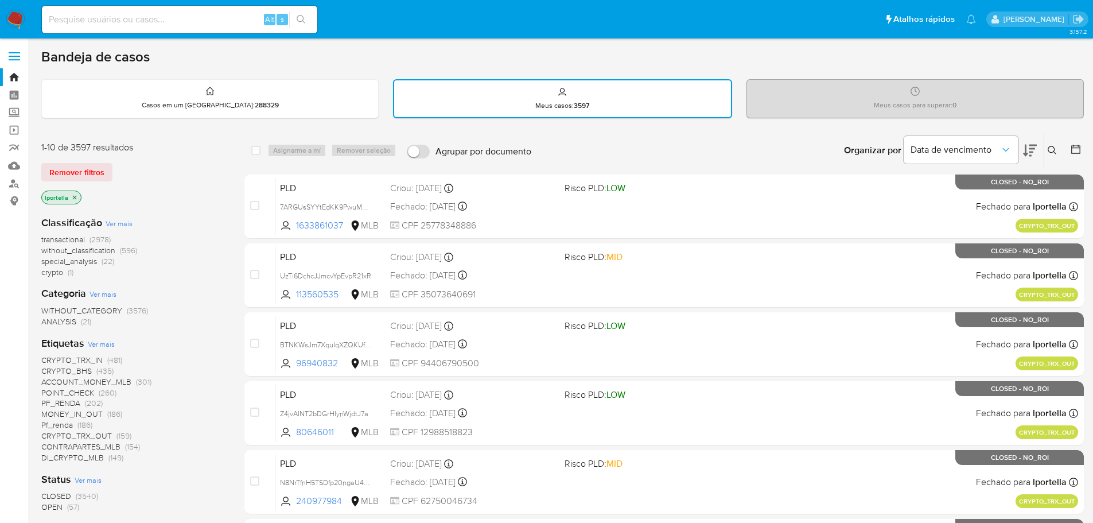
click at [99, 346] on span "Ver mais" at bounding box center [101, 344] width 27 height 10
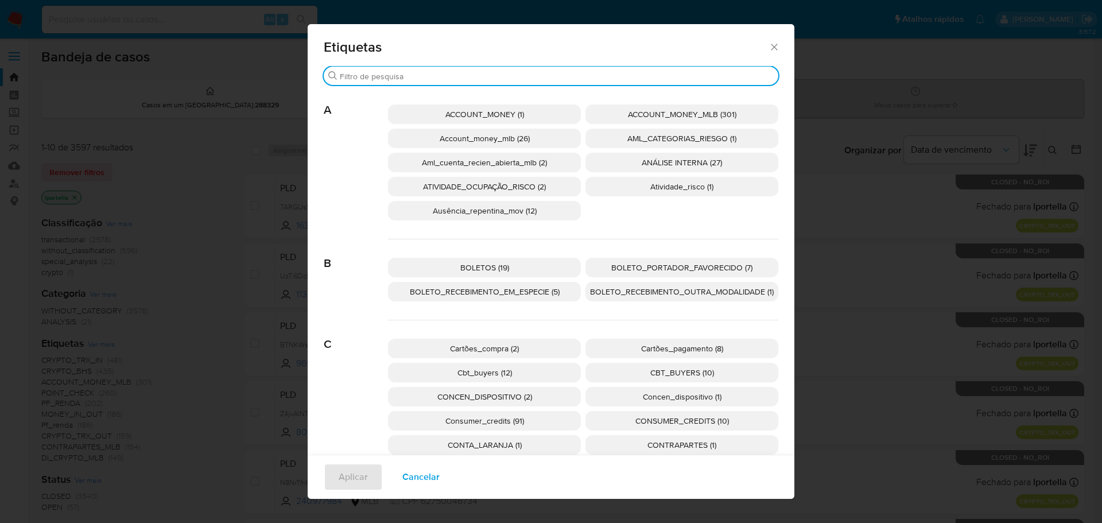
click at [411, 79] on input "Procurar" at bounding box center [557, 76] width 434 height 10
paste input "BOLETO_PORTADOR_FAVORECIDO"
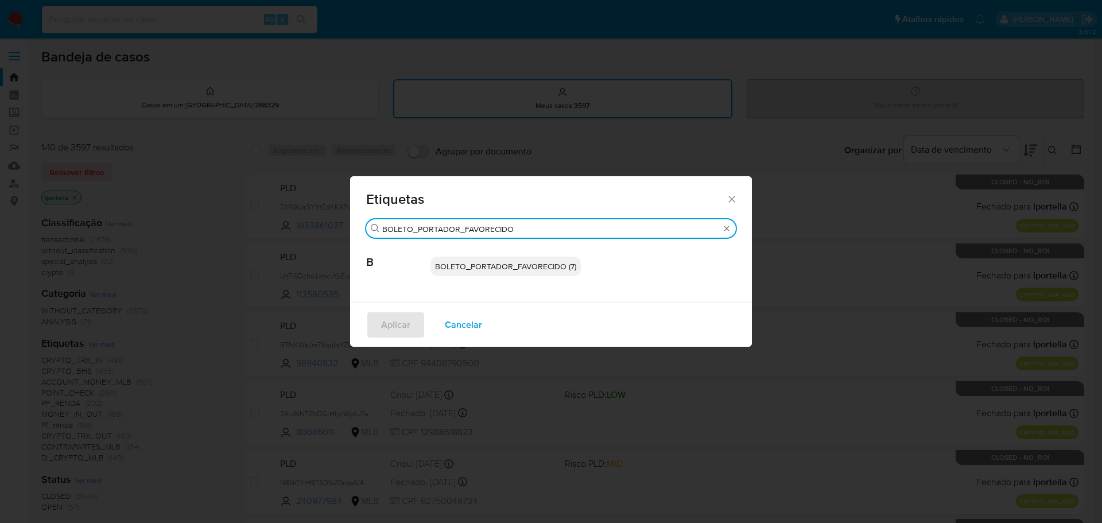
type input "BOLETO_PORTADOR_FAVORECIDO"
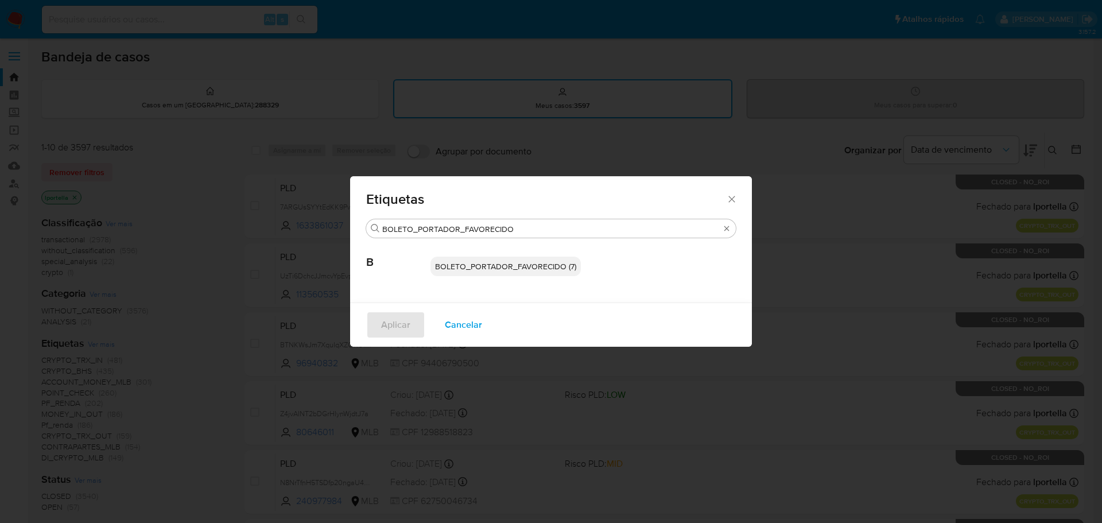
click at [520, 261] on span "BOLETO_PORTADOR_FAVORECIDO (7)" at bounding box center [505, 266] width 141 height 11
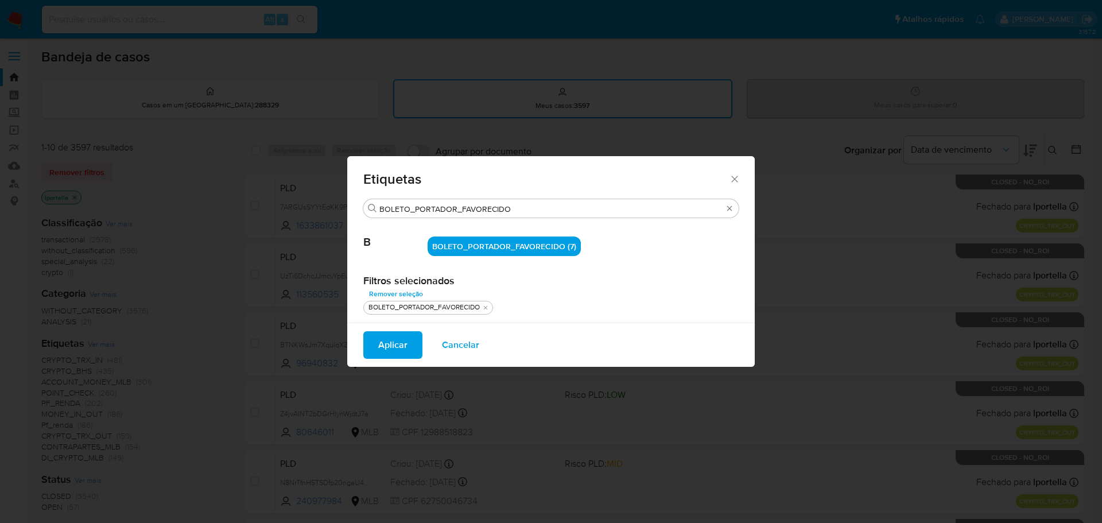
click at [404, 345] on span "Aplicar" at bounding box center [392, 344] width 29 height 25
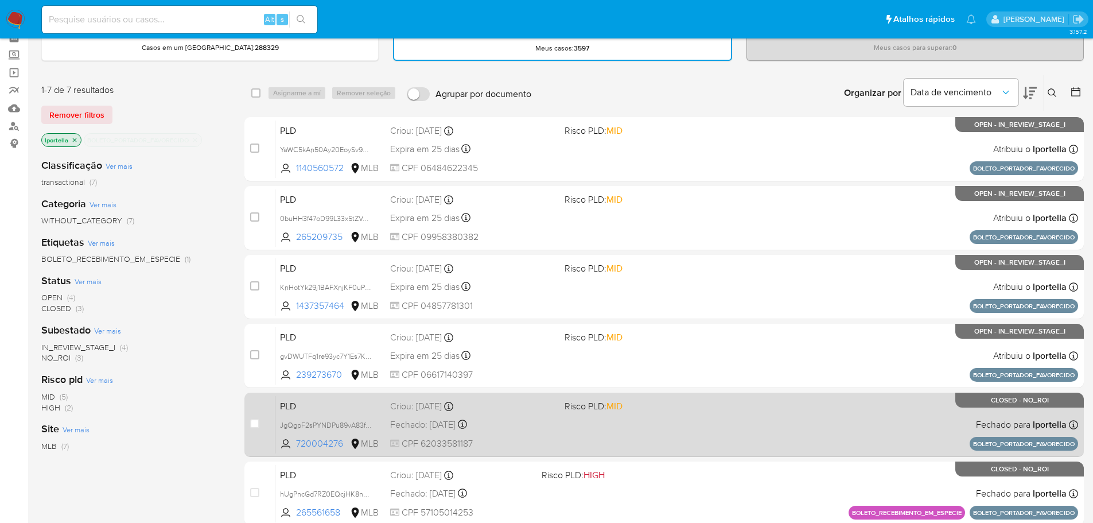
scroll to position [115, 0]
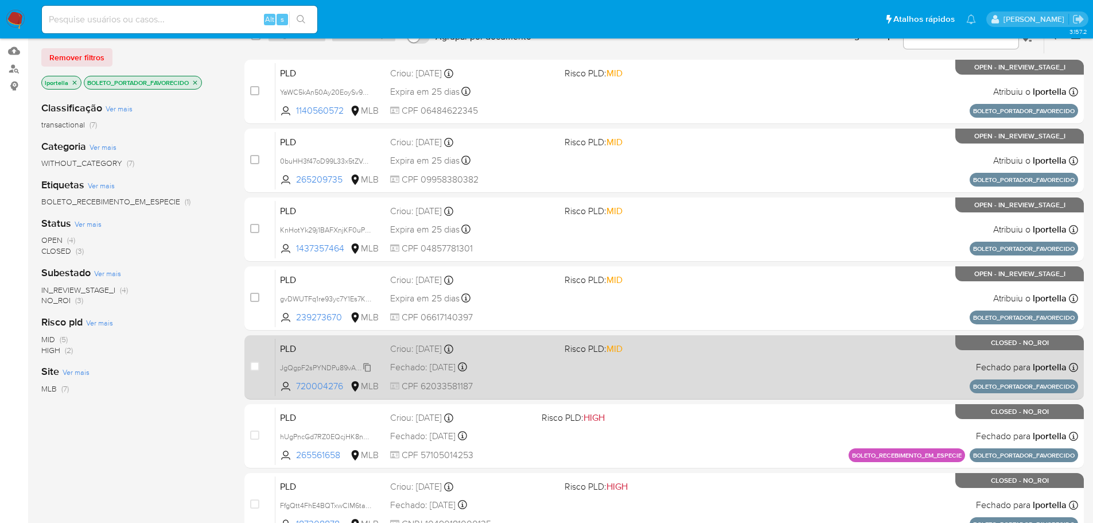
click at [333, 370] on span "JgQgpF2sPYNDPu89vA83fuLq" at bounding box center [328, 366] width 97 height 13
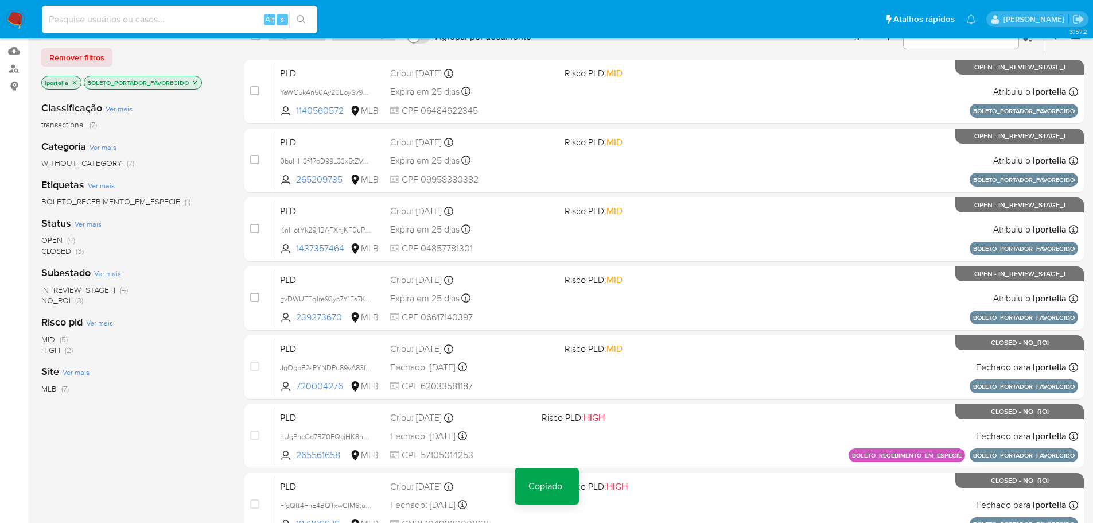
click at [182, 22] on input at bounding box center [179, 19] width 275 height 15
paste input "JgQgpF2sPYNDPu89vA83fuLq"
type input "JgQgpF2sPYNDPu89vA83fuLq"
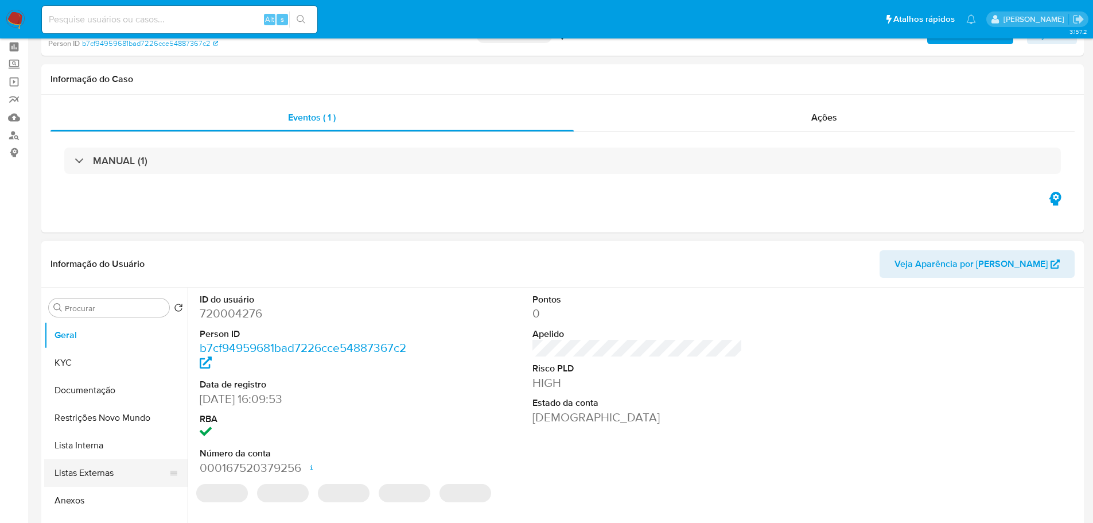
select select "10"
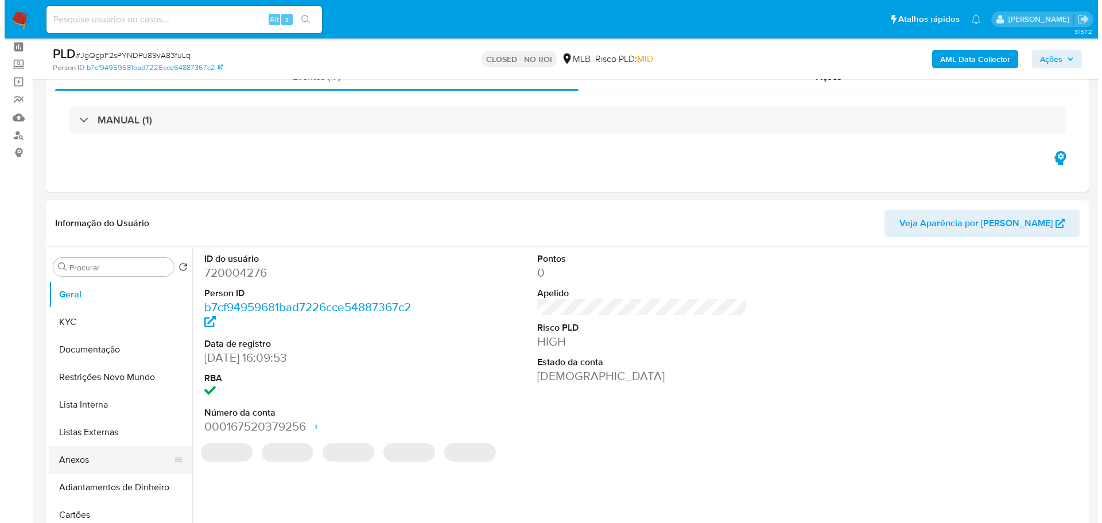
scroll to position [115, 0]
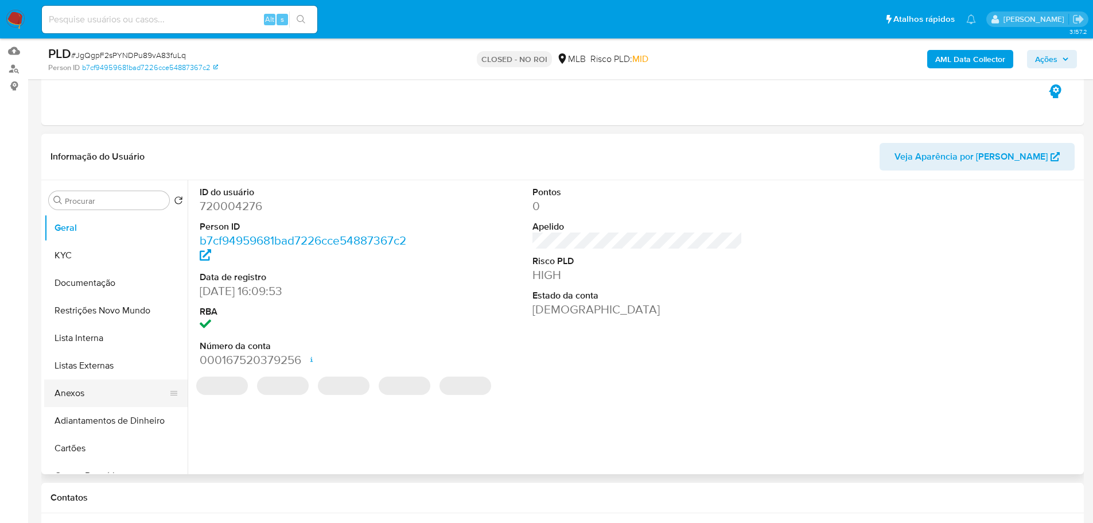
click at [106, 391] on button "Anexos" at bounding box center [111, 393] width 134 height 28
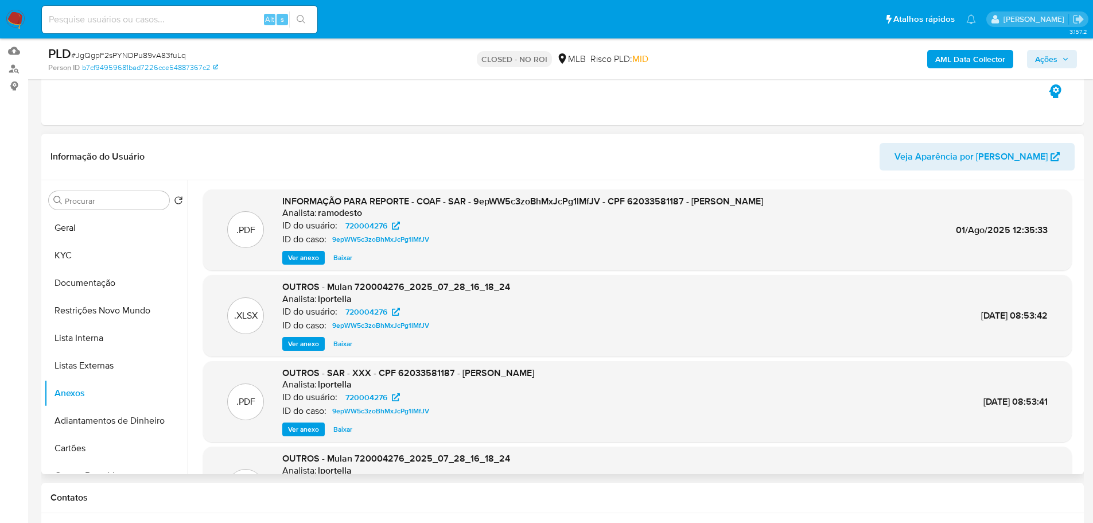
click at [303, 259] on span "Ver anexo" at bounding box center [303, 257] width 31 height 11
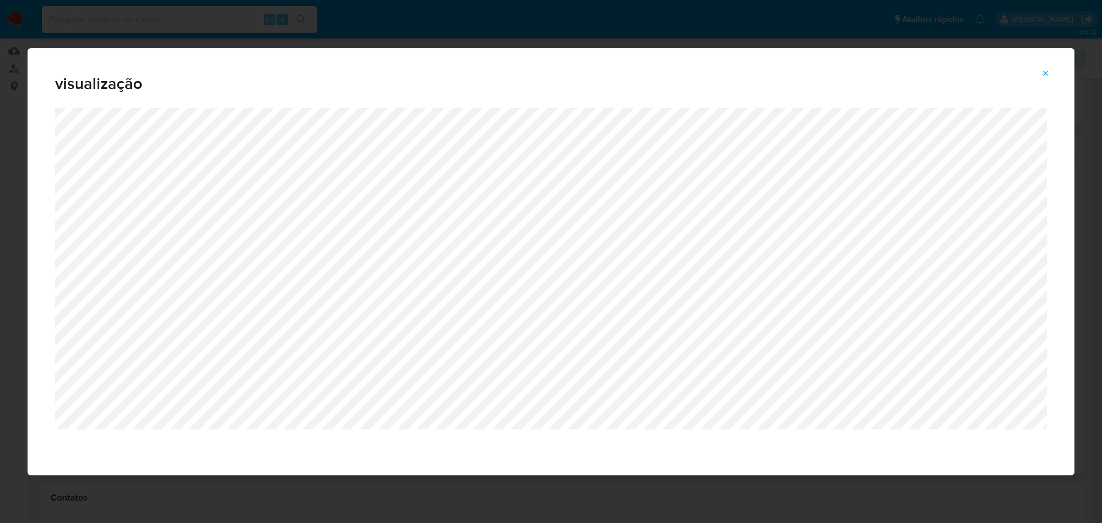
click at [1048, 73] on icon "Attachment preview" at bounding box center [1045, 73] width 9 height 9
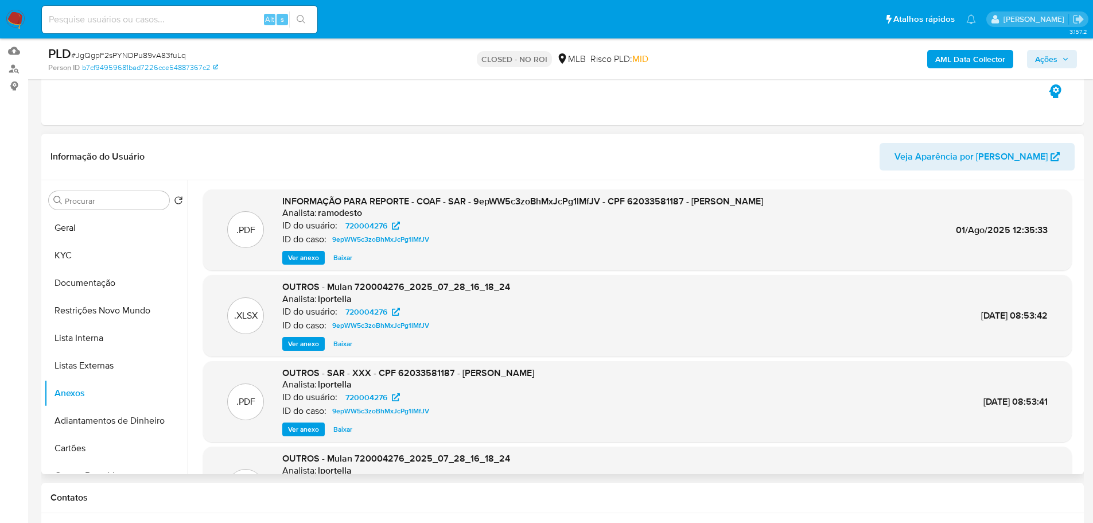
click at [311, 263] on span "Ver anexo" at bounding box center [303, 257] width 31 height 11
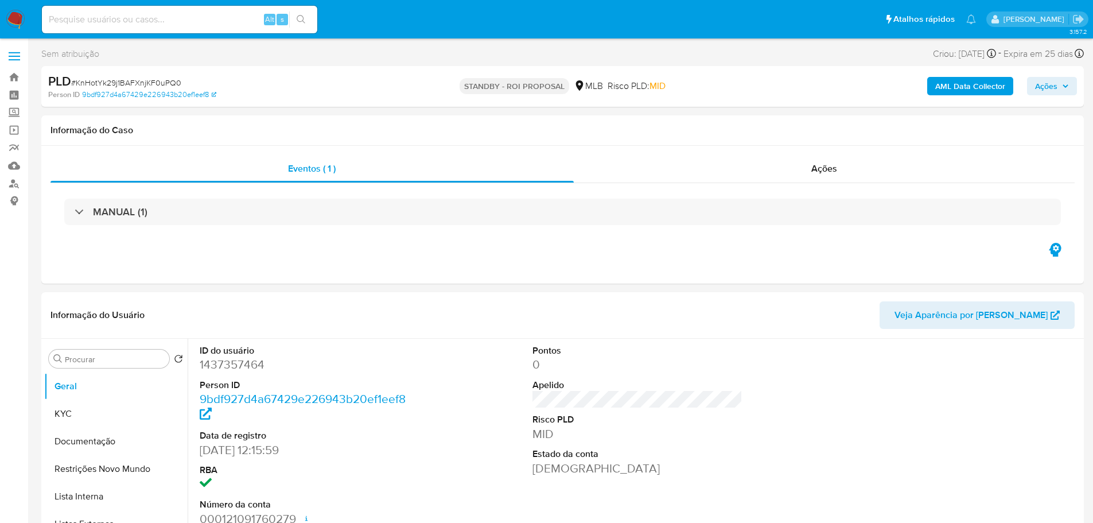
select select "10"
click at [134, 79] on span "# KnHotYk29j1BAFXnjKF0uPQ0" at bounding box center [126, 82] width 110 height 11
copy span "KnHotYk29j1BAFXnjKF0uPQ0"
click at [9, 21] on img at bounding box center [16, 20] width 20 height 20
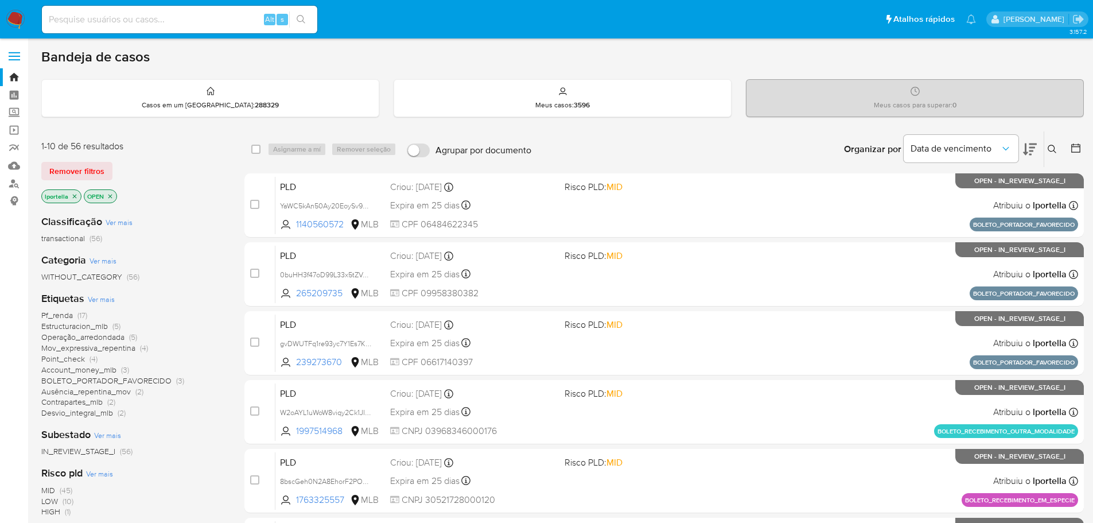
drag, startPoint x: 265, startPoint y: 2, endPoint x: 659, endPoint y: 60, distance: 397.9
click at [683, 63] on div "Bandeja de casos" at bounding box center [562, 56] width 1043 height 17
click at [179, 30] on div "Alt s" at bounding box center [179, 20] width 275 height 28
click at [173, 18] on input at bounding box center [179, 19] width 275 height 15
paste input "YaWC5kAn50Ay20EoySv90oEX"
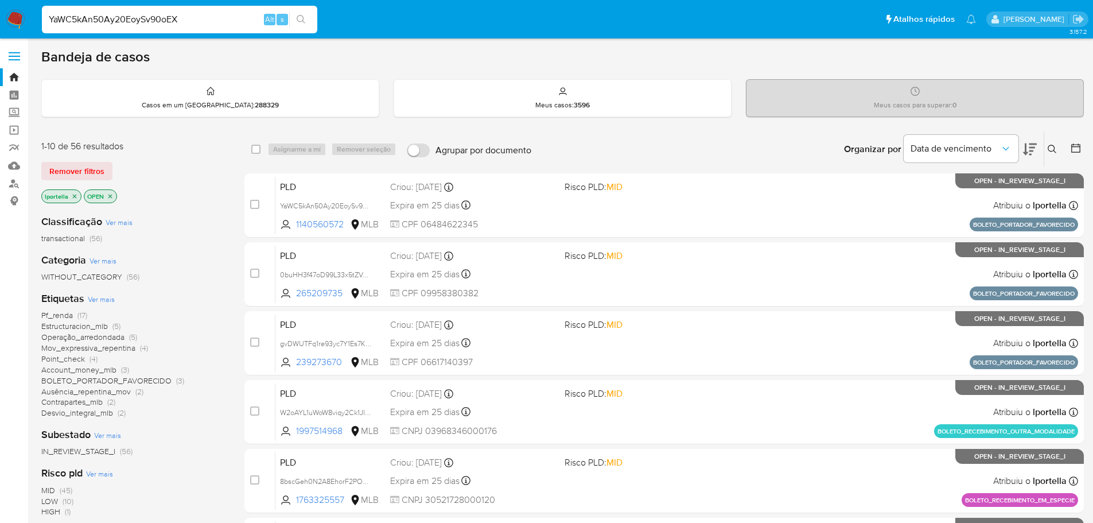
type input "YaWC5kAn50Ay20EoySv90oEX"
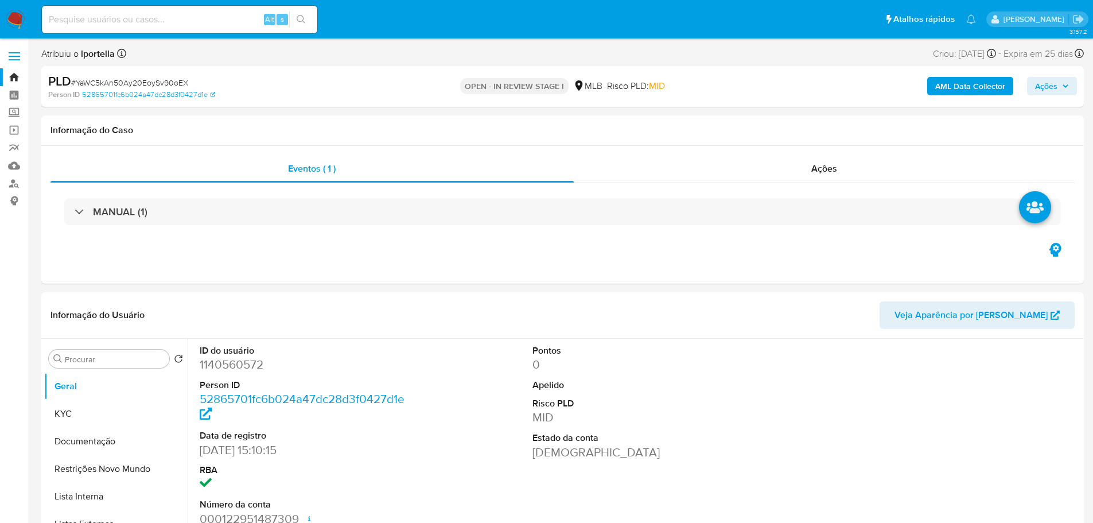
select select "10"
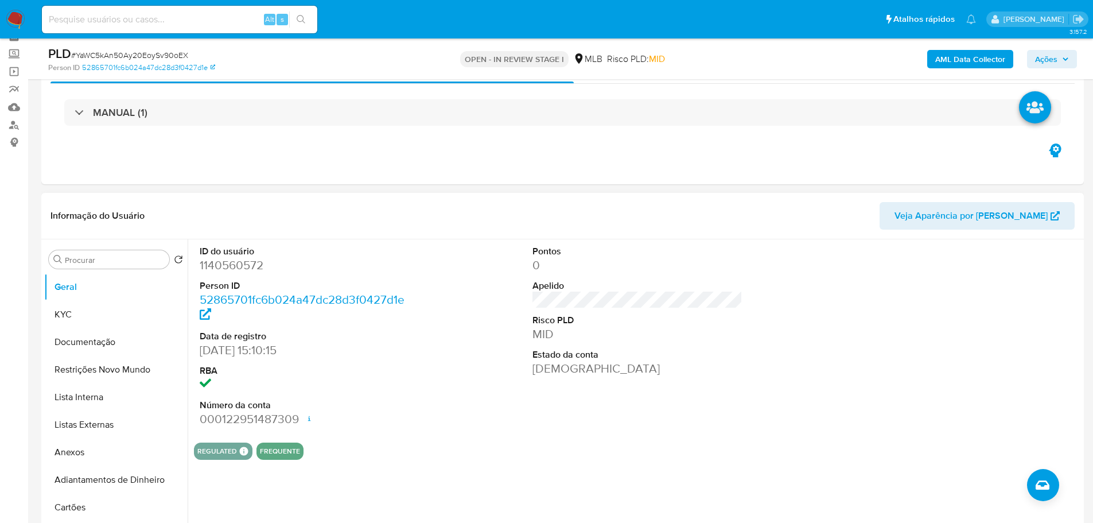
scroll to position [115, 0]
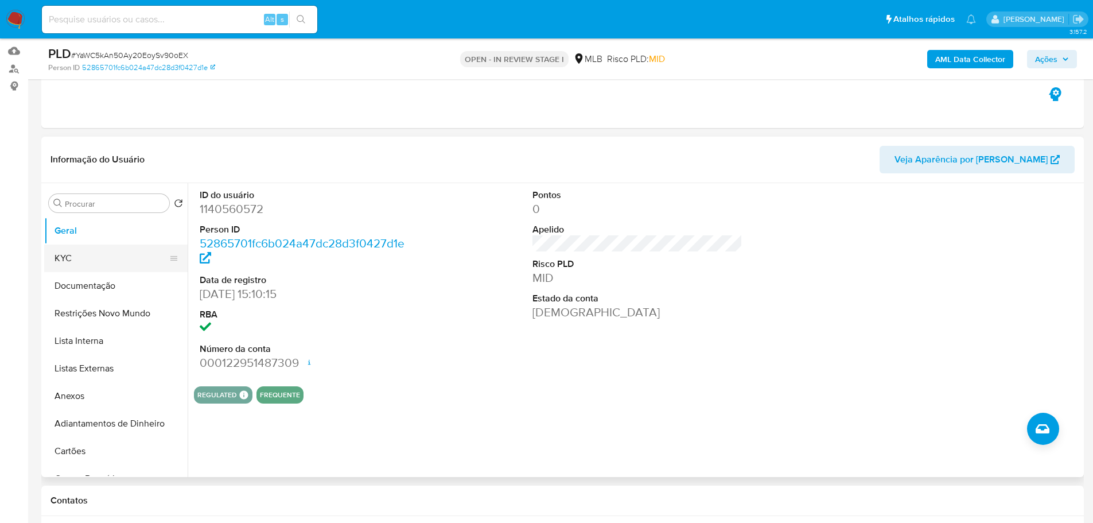
click at [122, 254] on button "KYC" at bounding box center [111, 258] width 134 height 28
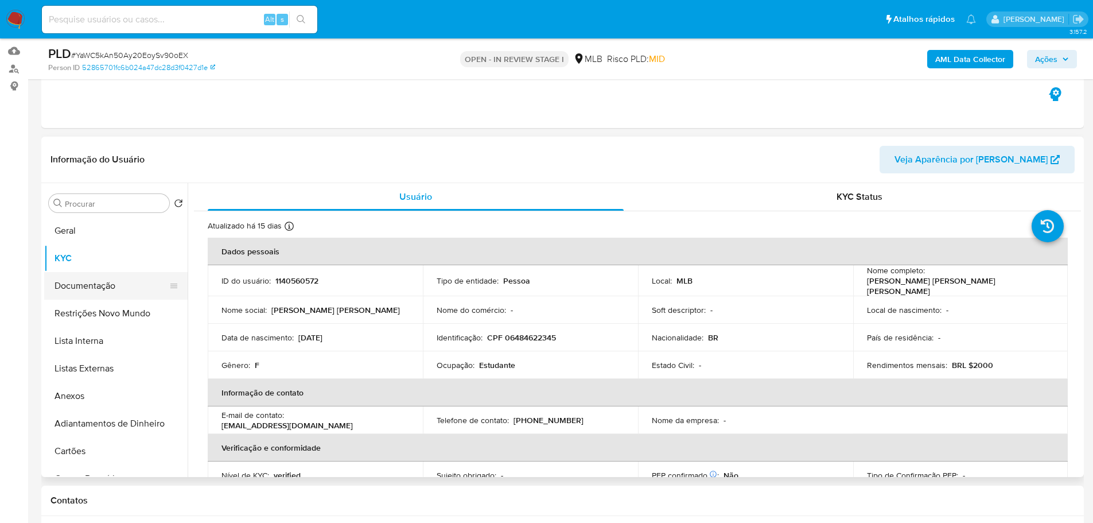
click at [100, 290] on button "Documentação" at bounding box center [111, 286] width 134 height 28
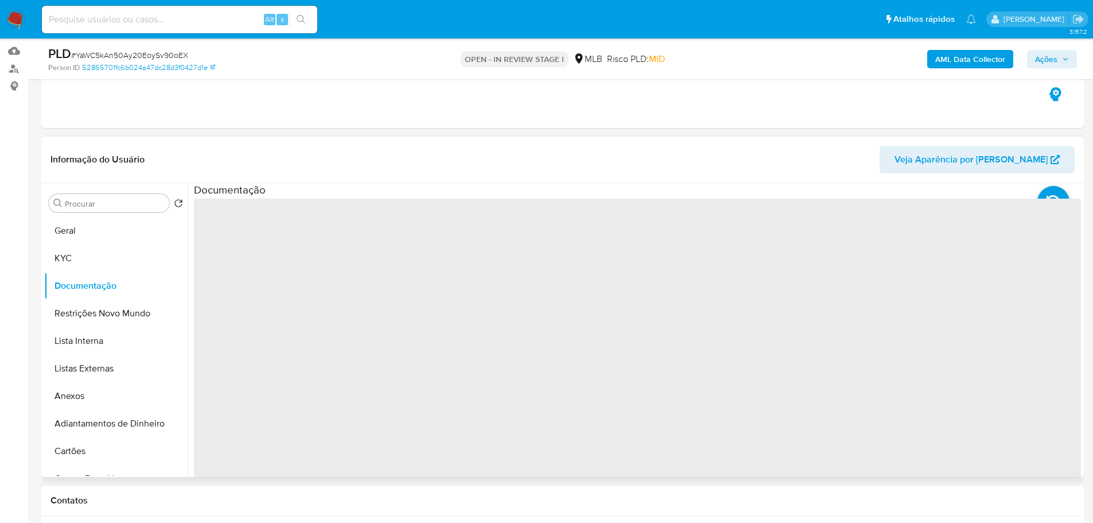
click at [298, 254] on span "‌" at bounding box center [637, 382] width 887 height 367
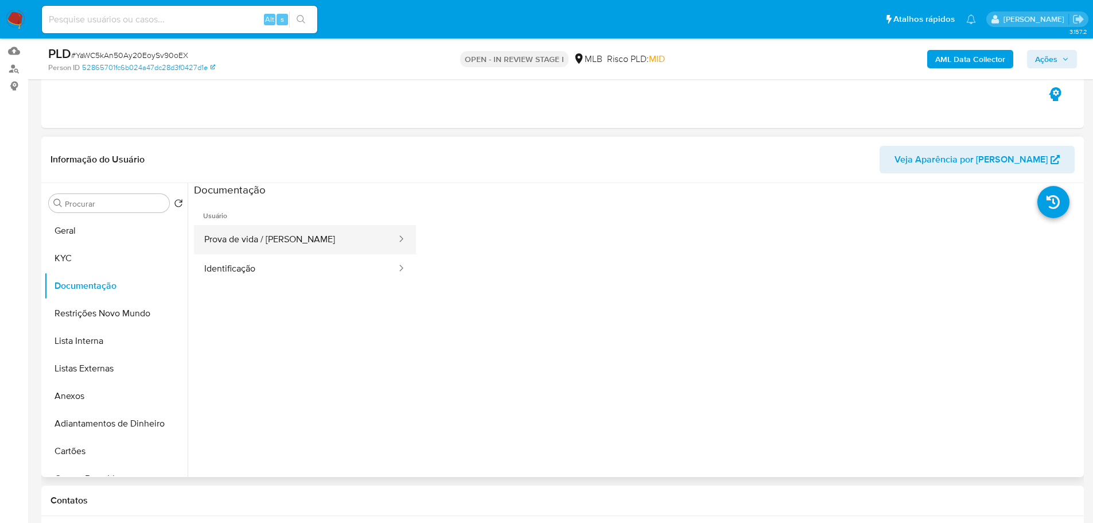
click at [281, 244] on button "Prova de vida / [PERSON_NAME]" at bounding box center [296, 239] width 204 height 29
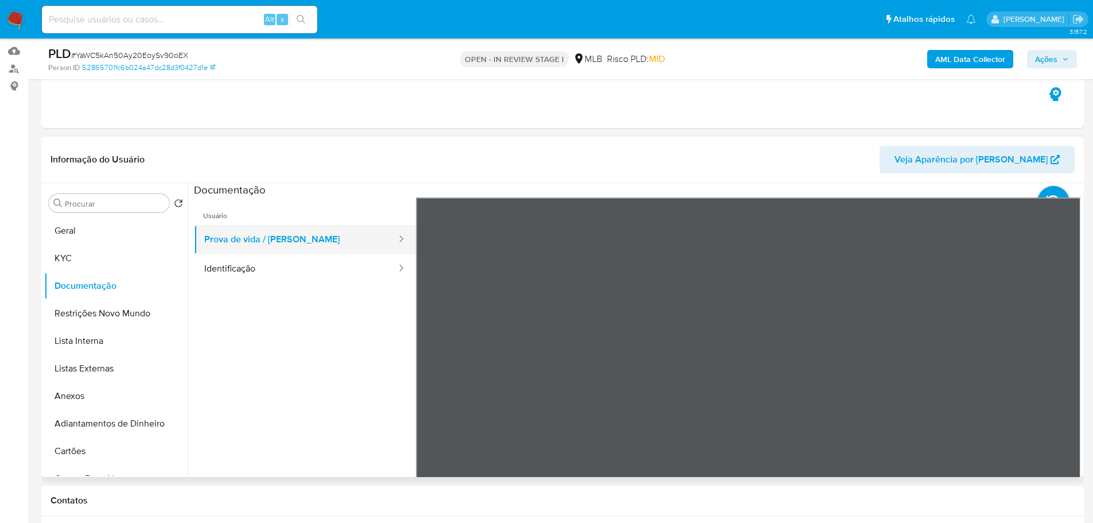
click at [314, 246] on button "Prova de vida / [PERSON_NAME]" at bounding box center [296, 239] width 204 height 29
click at [309, 257] on button "Identificação" at bounding box center [296, 268] width 204 height 29
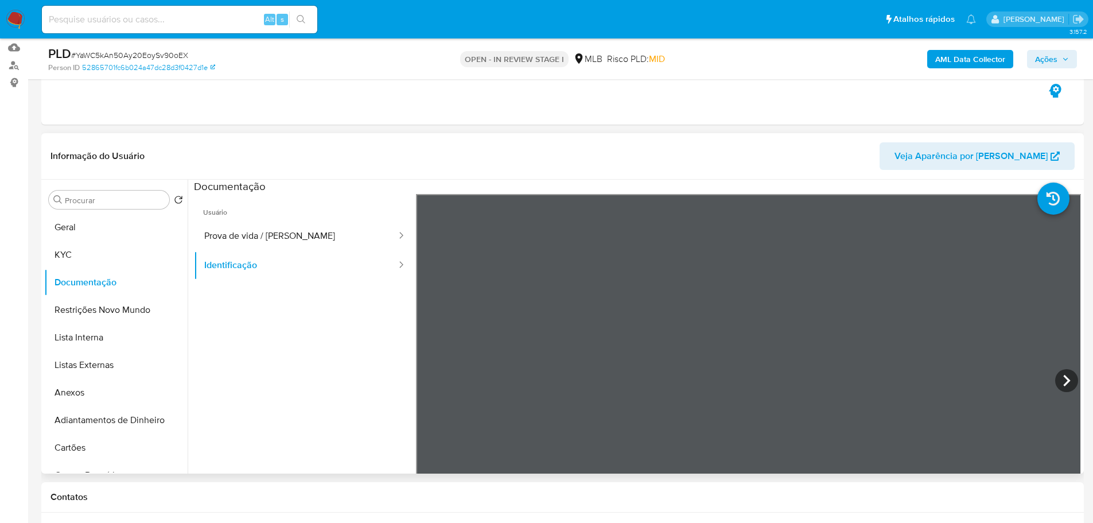
scroll to position [172, 0]
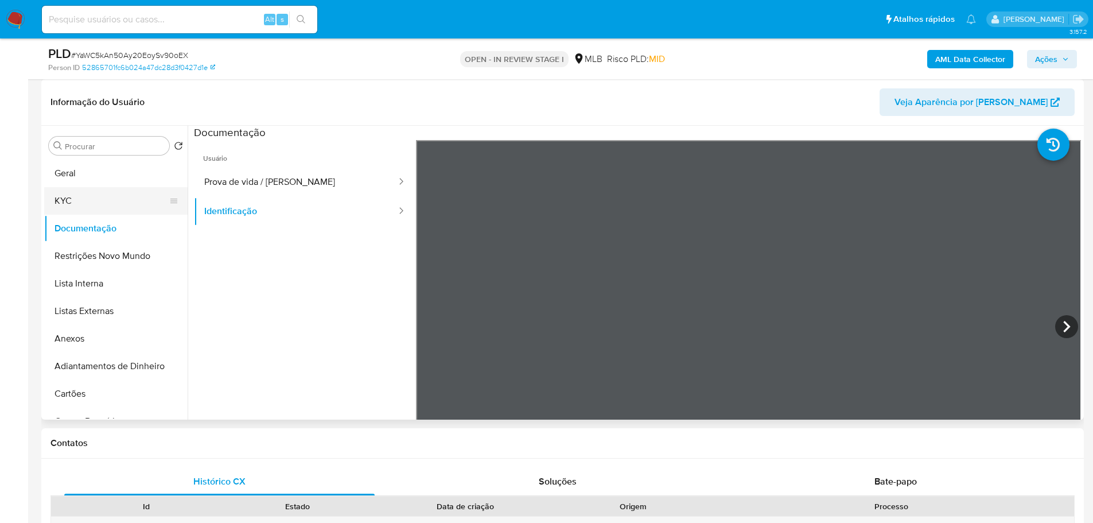
click at [135, 196] on button "KYC" at bounding box center [111, 201] width 134 height 28
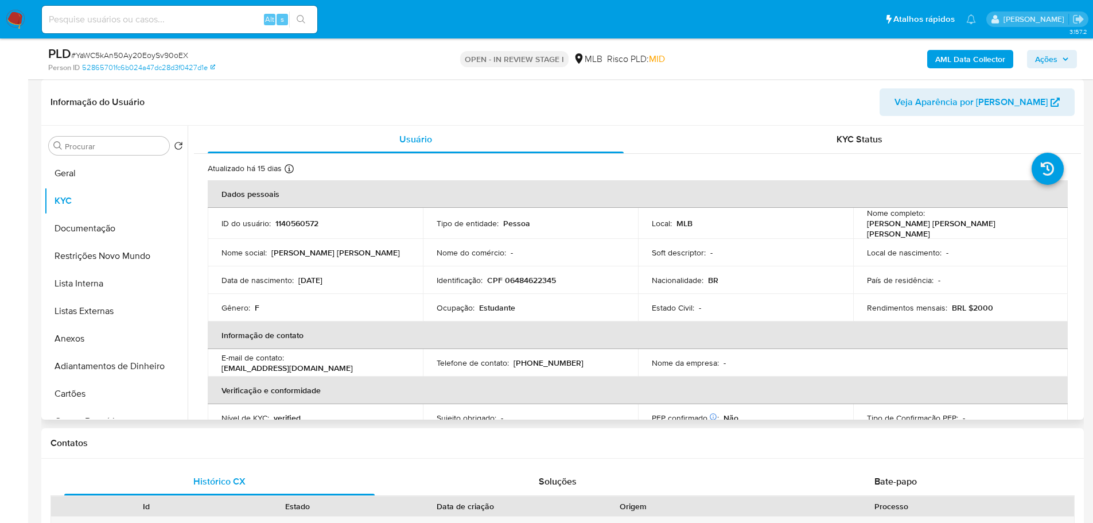
click at [493, 304] on p "Estudante" at bounding box center [497, 307] width 36 height 10
copy p "Estudante"
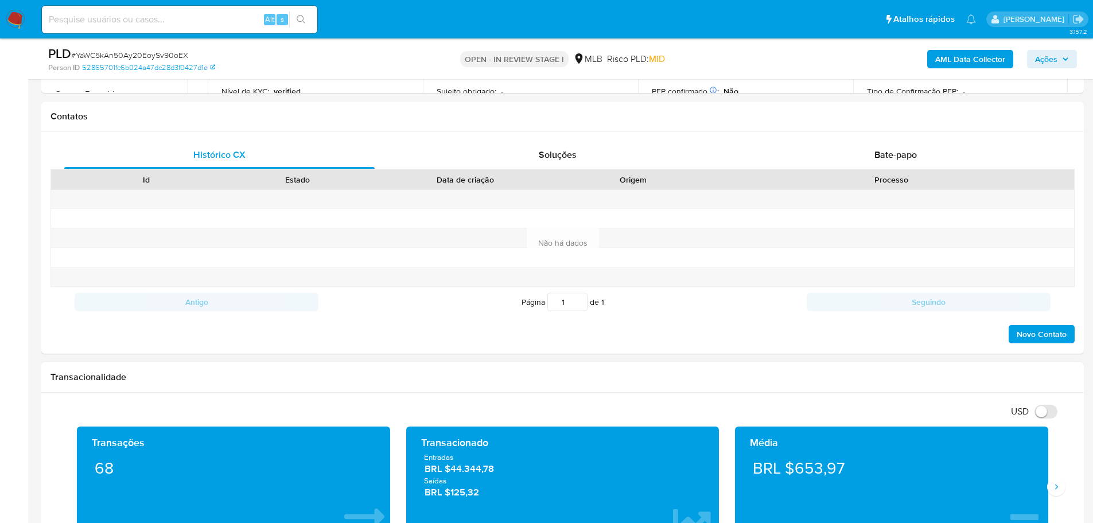
scroll to position [631, 0]
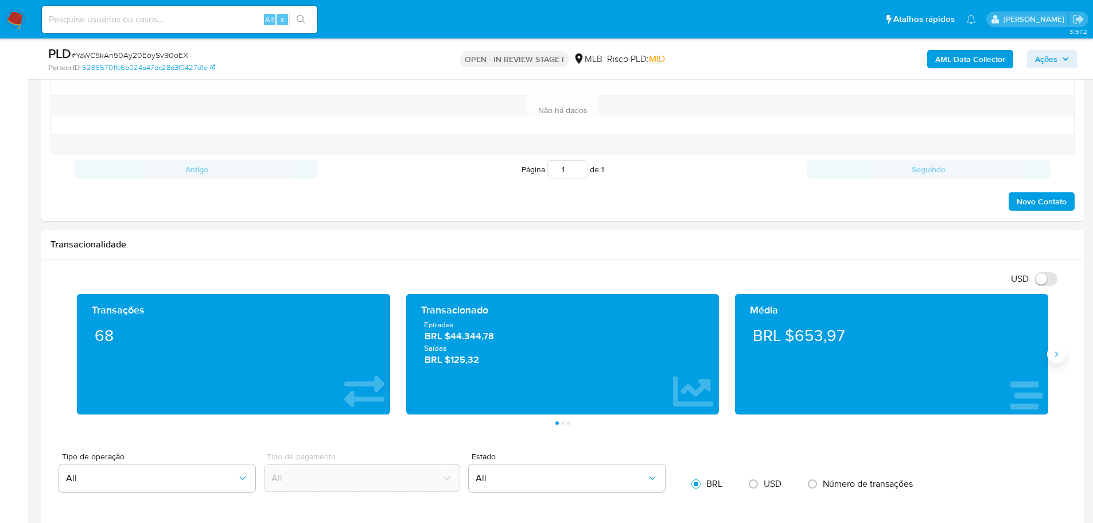
click at [1055, 359] on button "Siguiente" at bounding box center [1056, 354] width 18 height 18
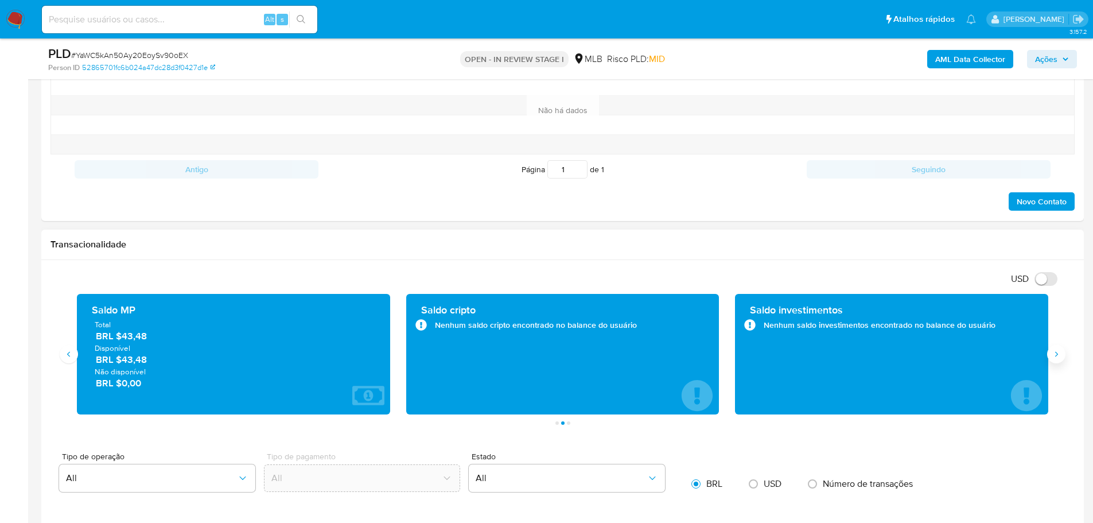
click at [1055, 359] on button "Siguiente" at bounding box center [1056, 354] width 18 height 18
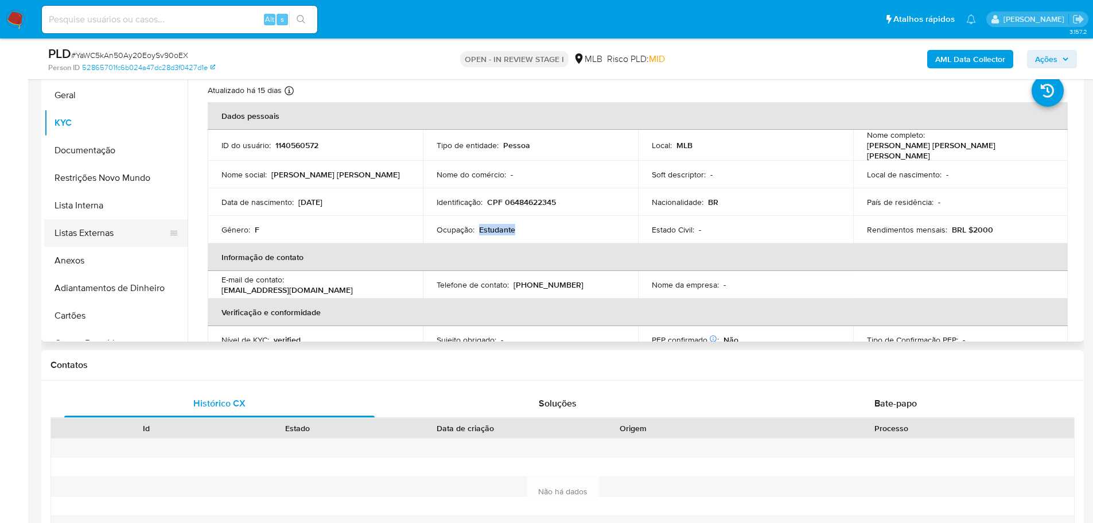
scroll to position [230, 0]
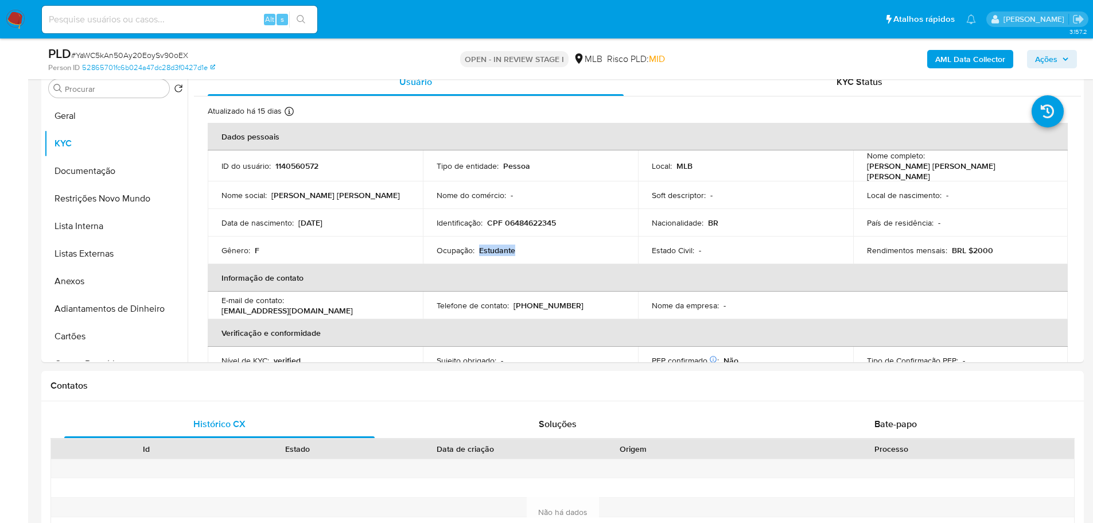
drag, startPoint x: 98, startPoint y: 173, endPoint x: 11, endPoint y: 191, distance: 89.0
click at [98, 172] on button "Documentação" at bounding box center [115, 171] width 143 height 28
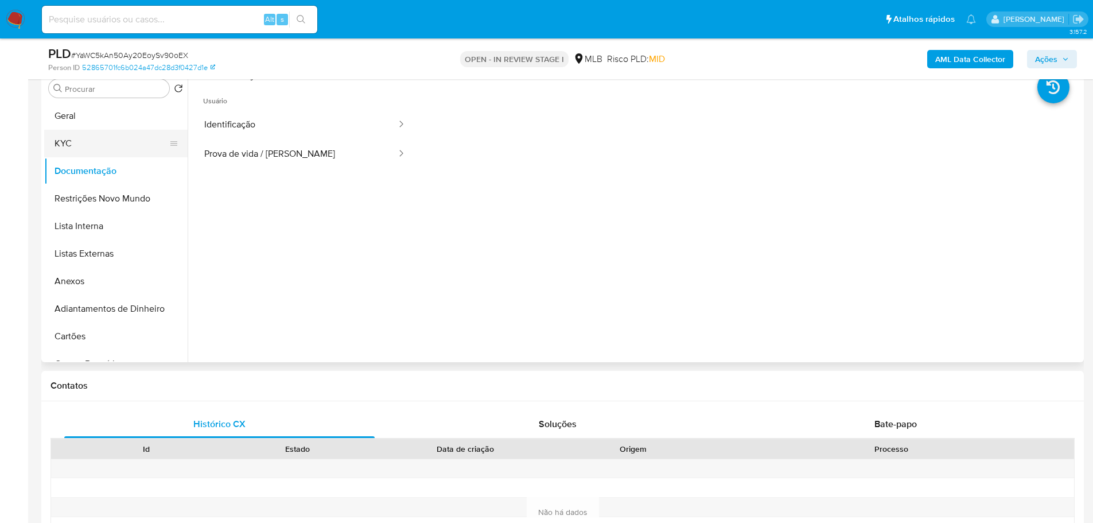
click at [92, 143] on button "KYC" at bounding box center [111, 144] width 134 height 28
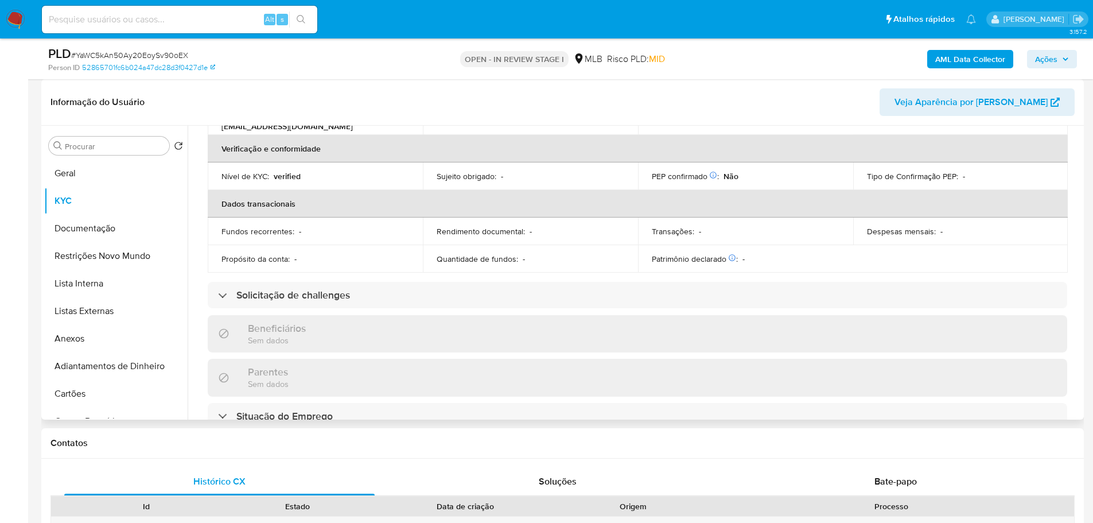
scroll to position [459, 0]
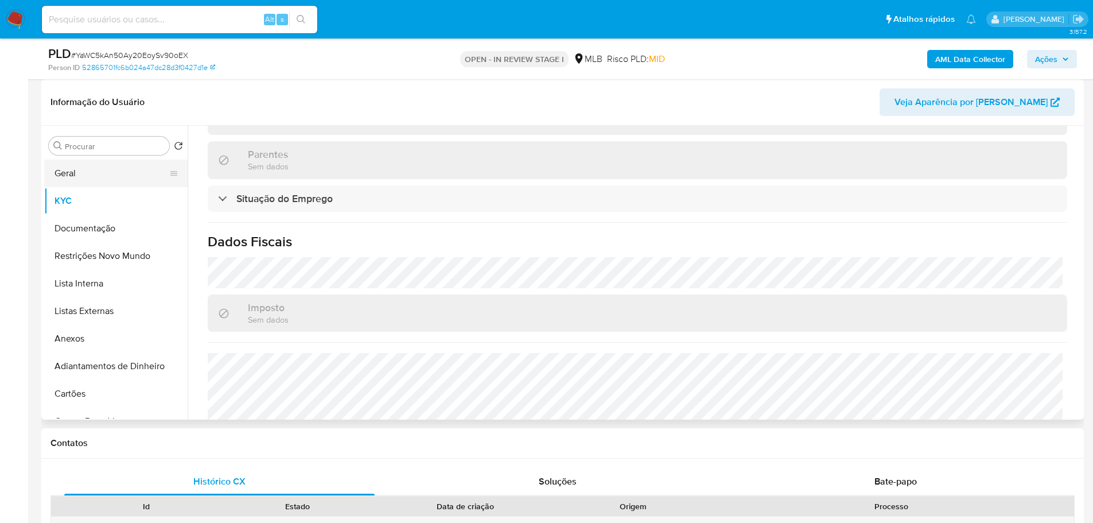
click at [79, 182] on button "Geral" at bounding box center [111, 174] width 134 height 28
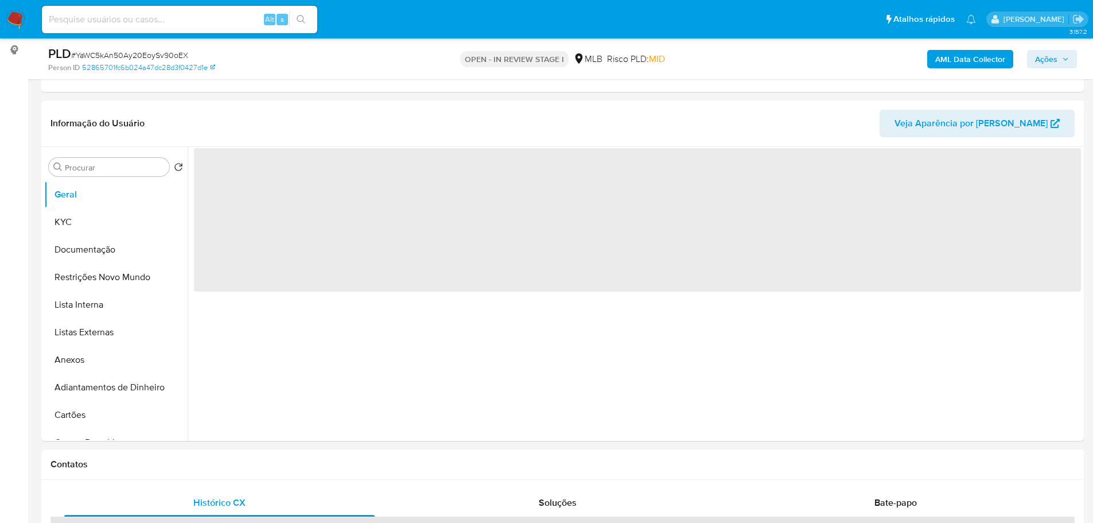
scroll to position [143, 0]
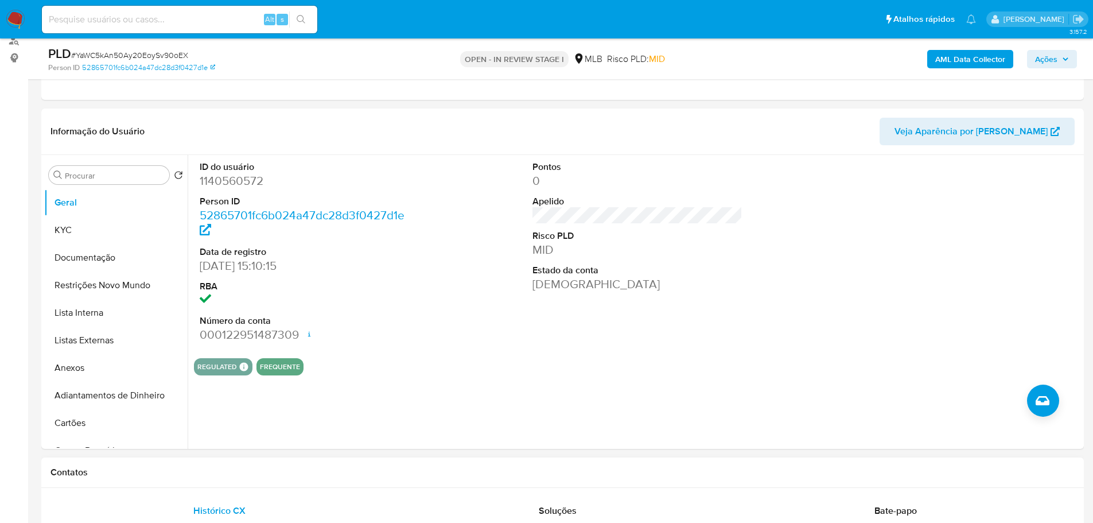
drag, startPoint x: 328, startPoint y: 477, endPoint x: 140, endPoint y: 347, distance: 228.6
click at [328, 476] on h1 "Contatos" at bounding box center [563, 472] width 1024 height 11
click at [70, 227] on button "KYC" at bounding box center [111, 230] width 134 height 28
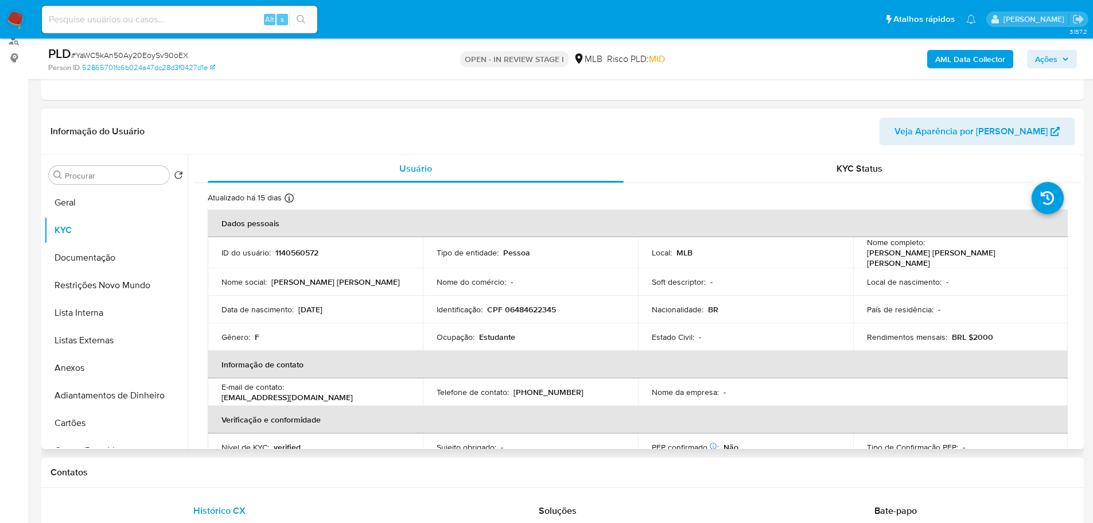
drag, startPoint x: 351, startPoint y: 472, endPoint x: 196, endPoint y: 393, distance: 174.0
click at [351, 473] on h1 "Contatos" at bounding box center [563, 472] width 1024 height 11
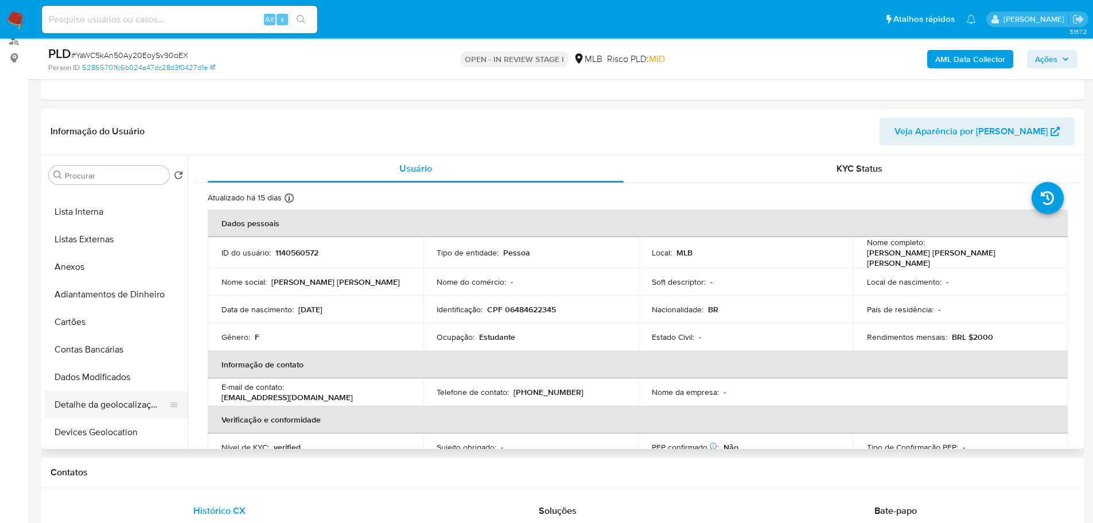
scroll to position [230, 0]
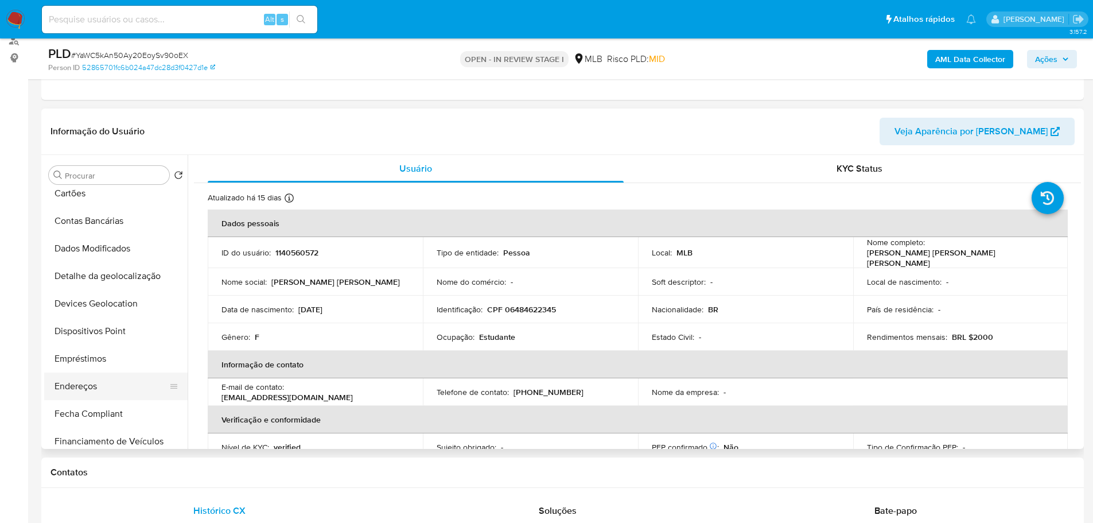
click at [99, 383] on button "Endereços" at bounding box center [111, 386] width 134 height 28
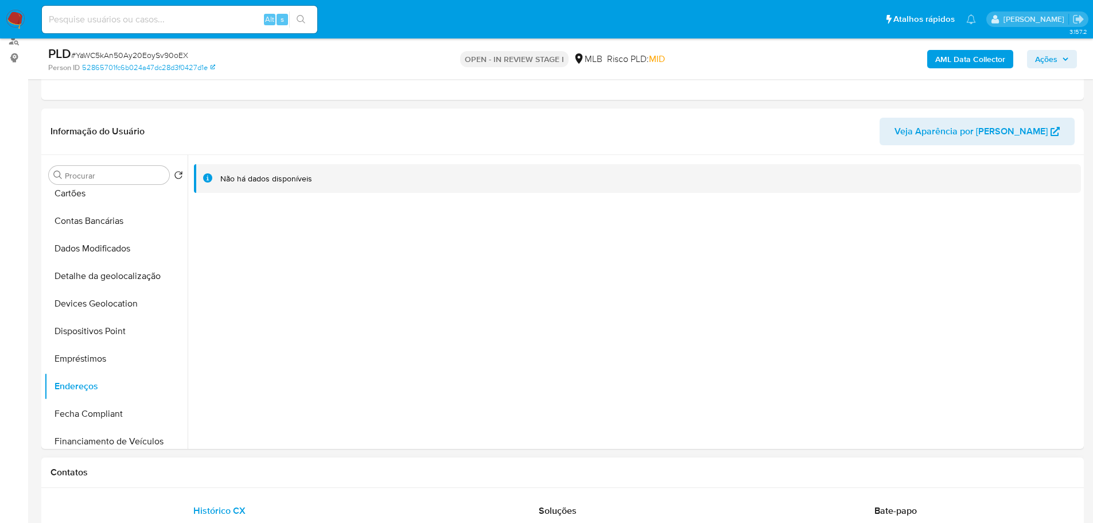
click at [353, 480] on div "Contatos" at bounding box center [562, 472] width 1043 height 30
click at [95, 268] on button "Detalhe da geolocalização" at bounding box center [111, 276] width 134 height 28
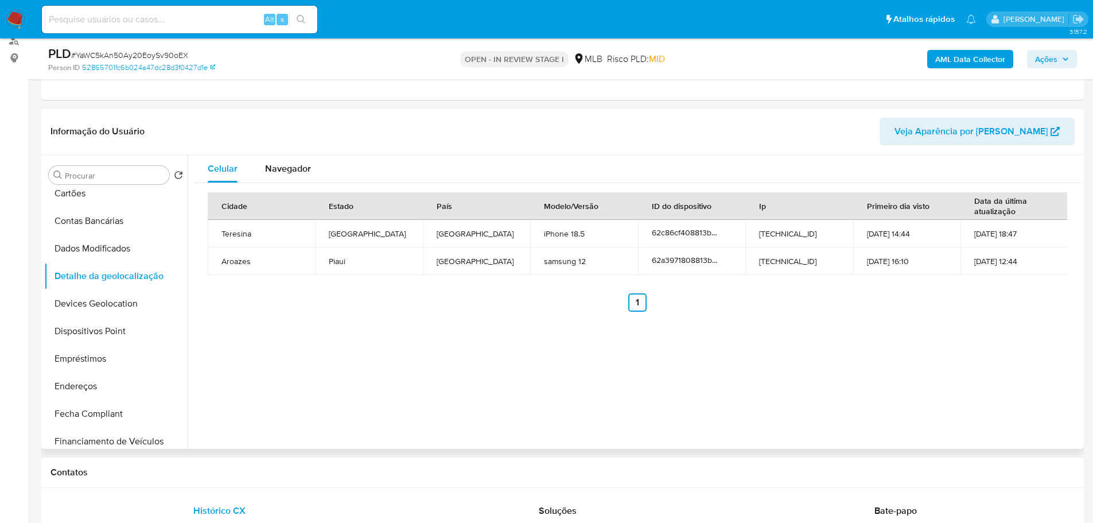
drag, startPoint x: 330, startPoint y: 471, endPoint x: 185, endPoint y: 378, distance: 172.4
click at [331, 471] on h1 "Contatos" at bounding box center [563, 472] width 1024 height 11
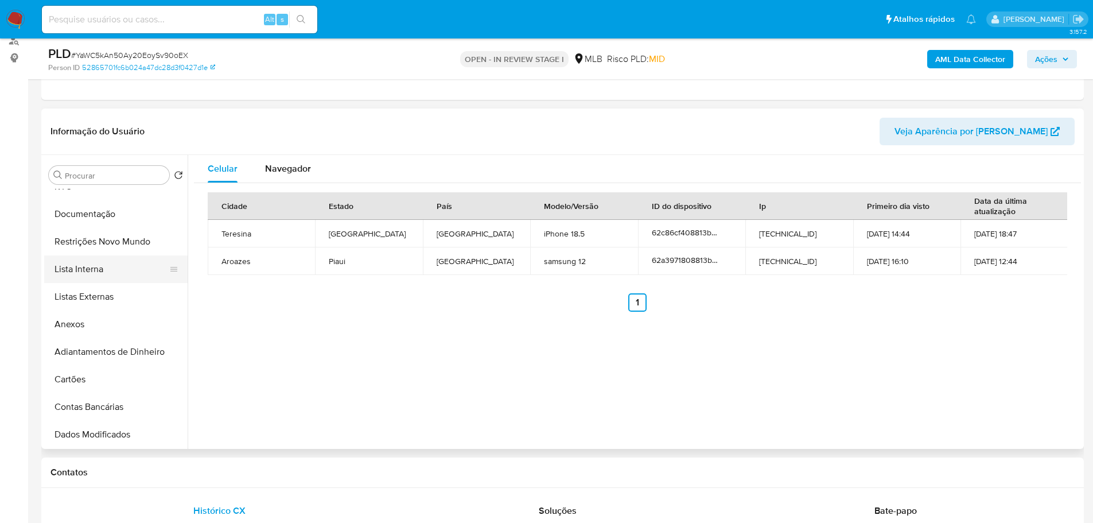
scroll to position [0, 0]
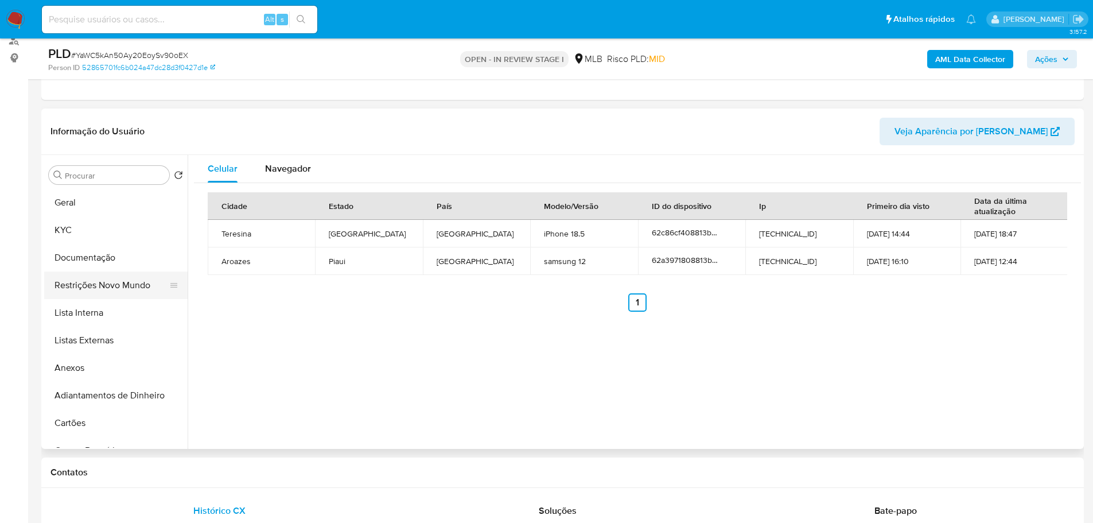
click at [110, 287] on button "Restrições Novo Mundo" at bounding box center [111, 285] width 134 height 28
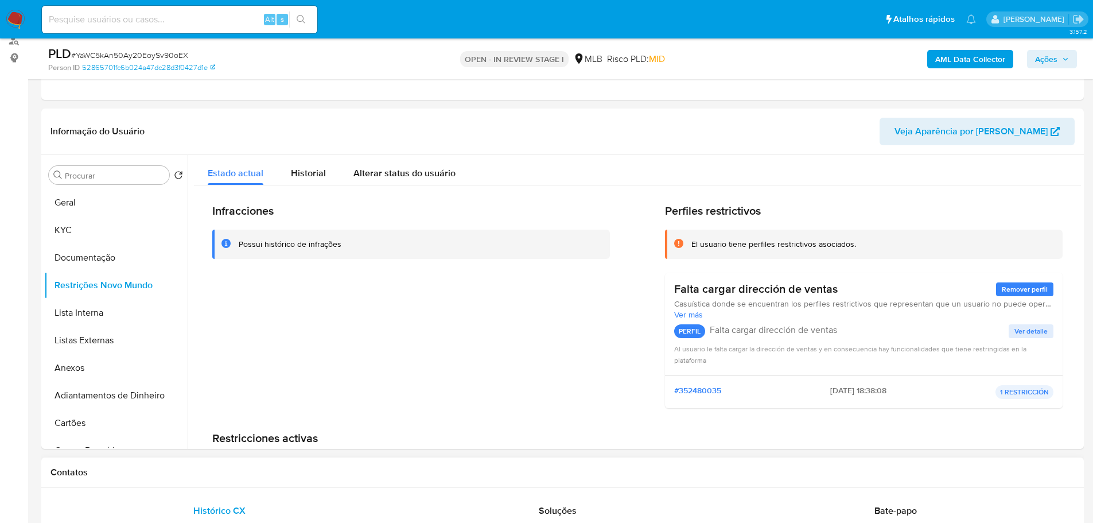
click at [292, 484] on div "Contatos" at bounding box center [562, 472] width 1043 height 30
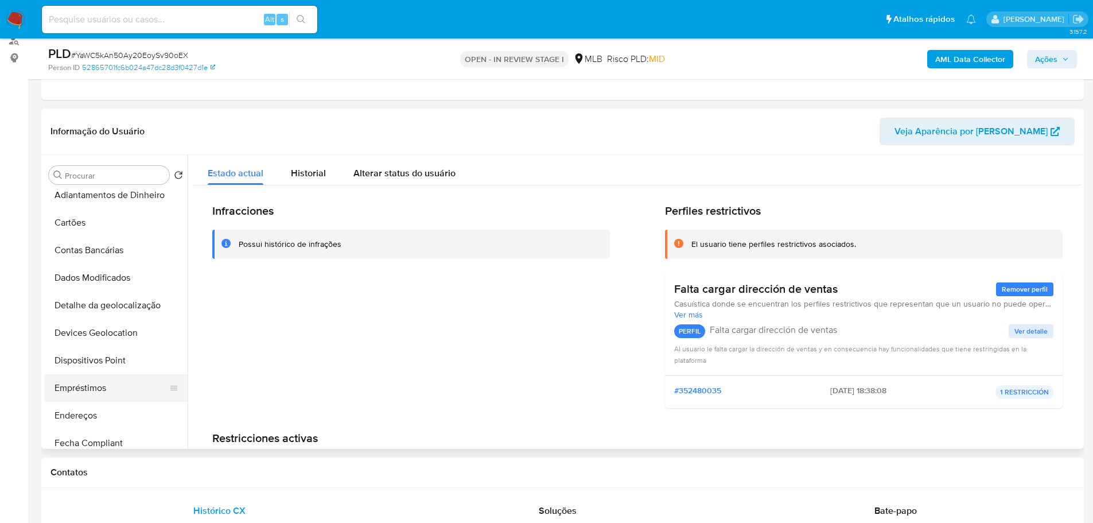
scroll to position [287, 0]
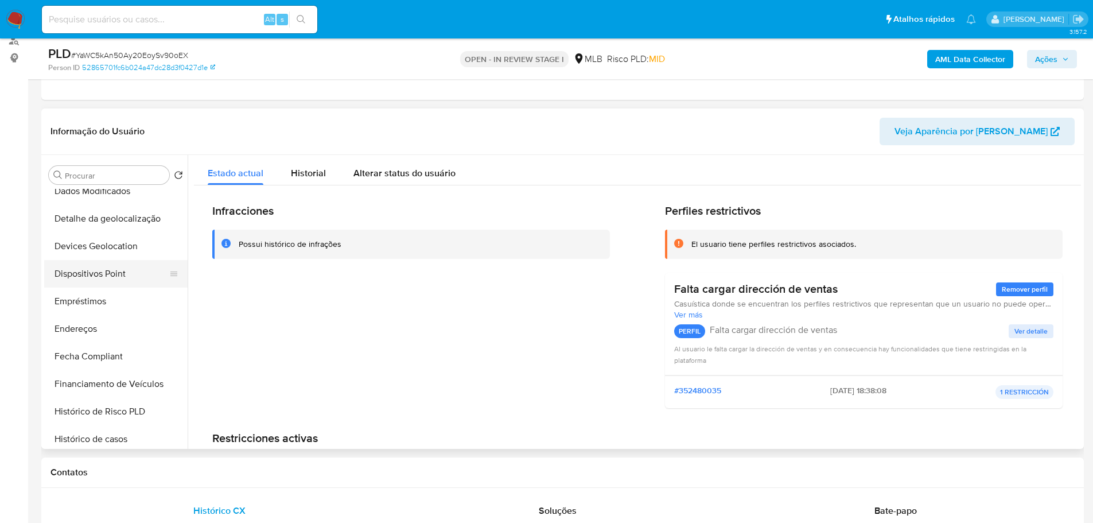
click at [108, 284] on button "Dispositivos Point" at bounding box center [111, 274] width 134 height 28
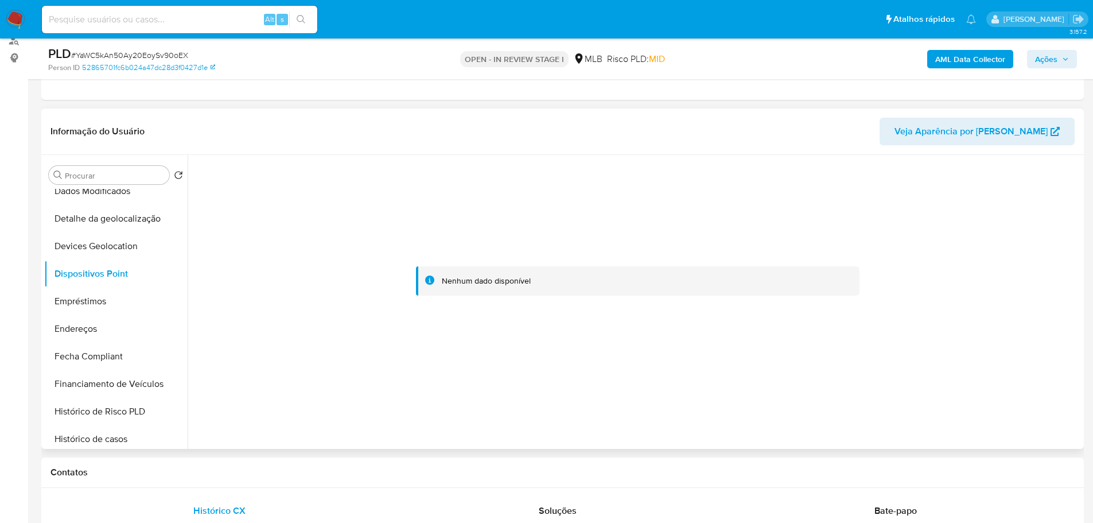
click at [822, 389] on div at bounding box center [637, 281] width 887 height 253
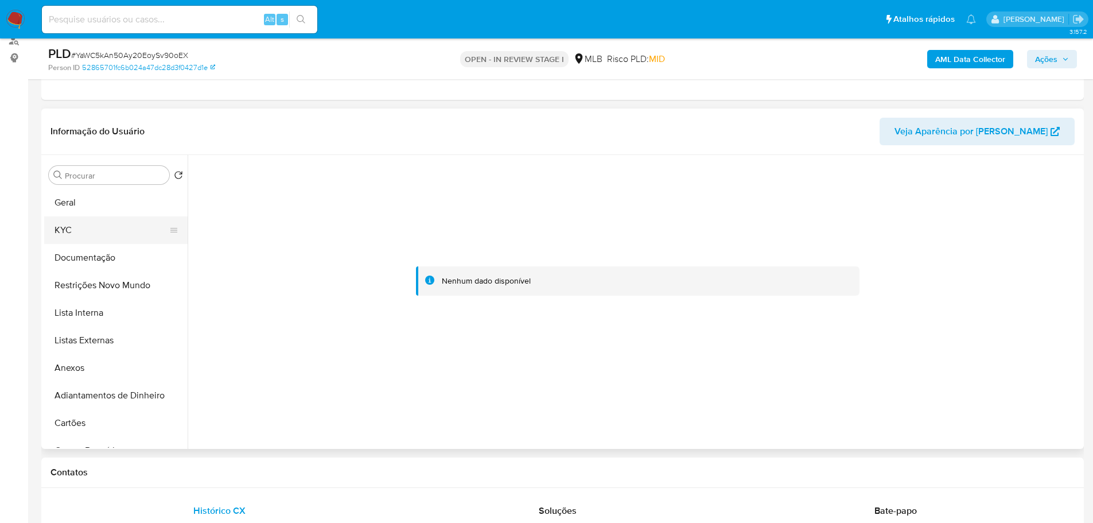
click at [81, 230] on button "KYC" at bounding box center [111, 230] width 134 height 28
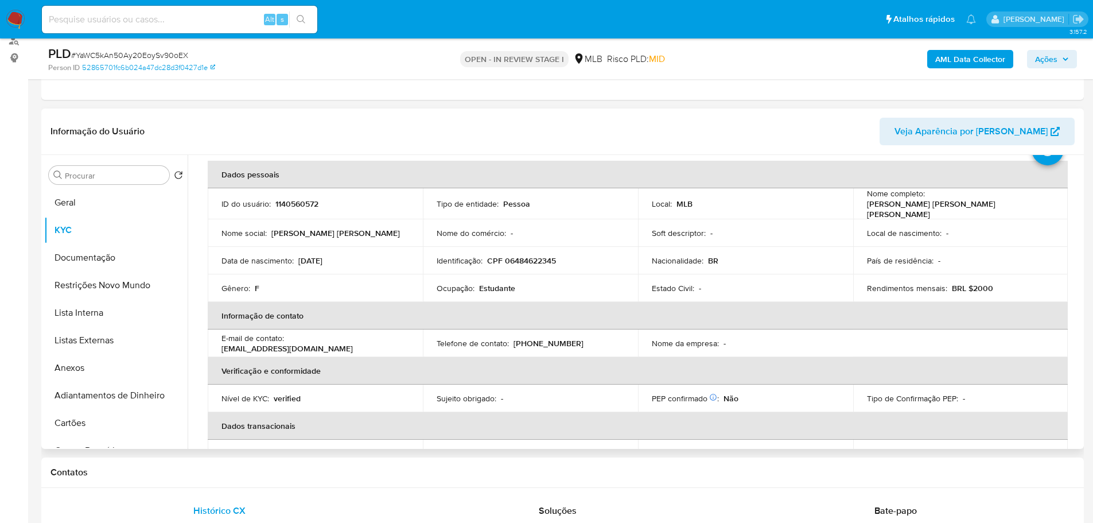
scroll to position [29, 0]
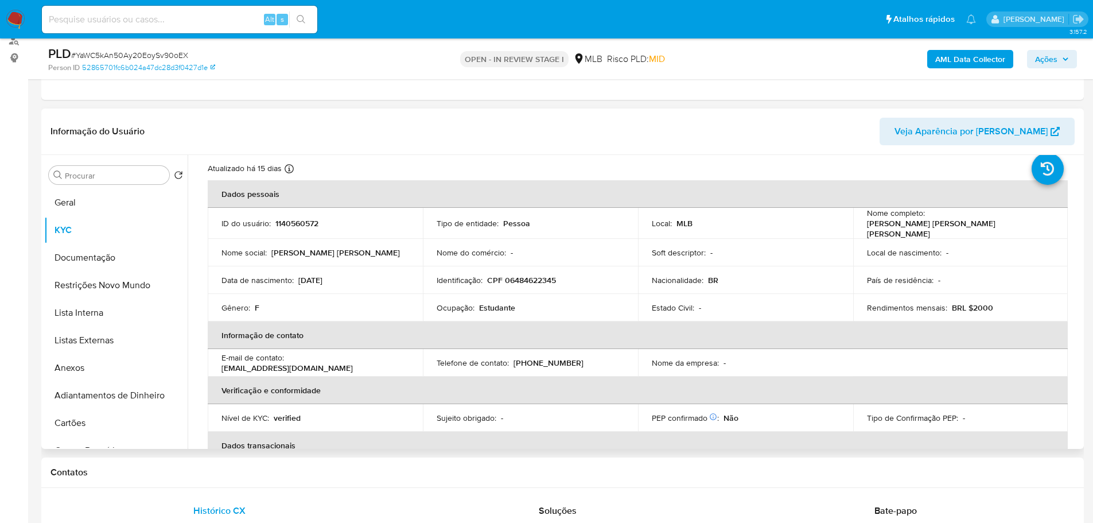
click at [538, 276] on p "CPF 06484622345" at bounding box center [521, 280] width 69 height 10
copy p "06484622345"
click at [114, 263] on button "Documentação" at bounding box center [111, 258] width 134 height 28
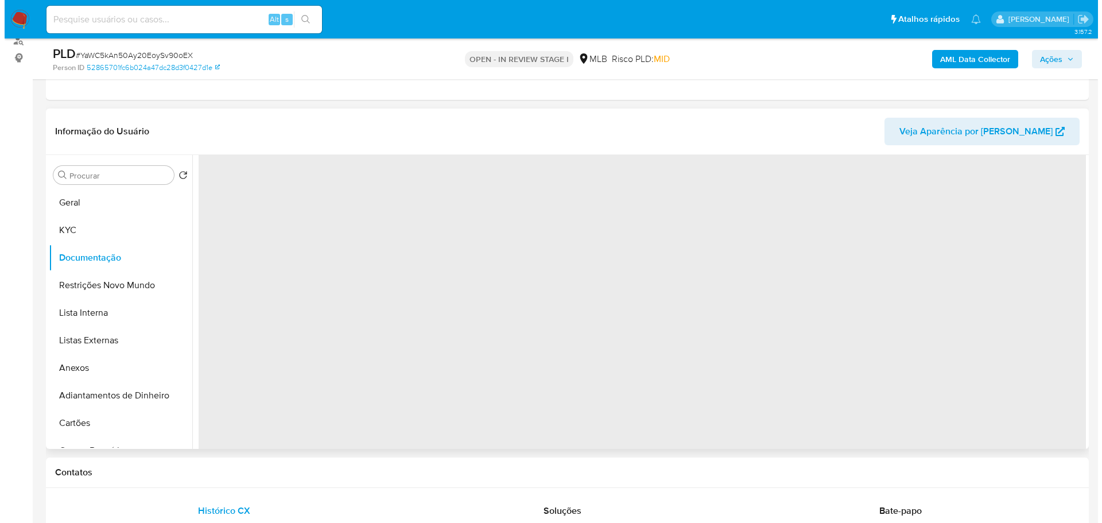
scroll to position [0, 0]
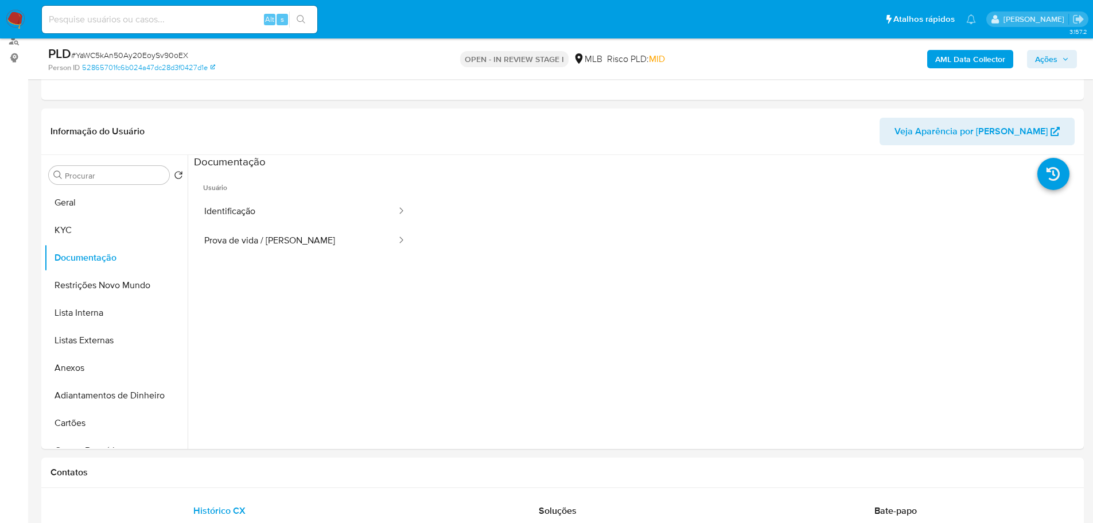
click at [253, 220] on button "Identificação" at bounding box center [296, 211] width 204 height 29
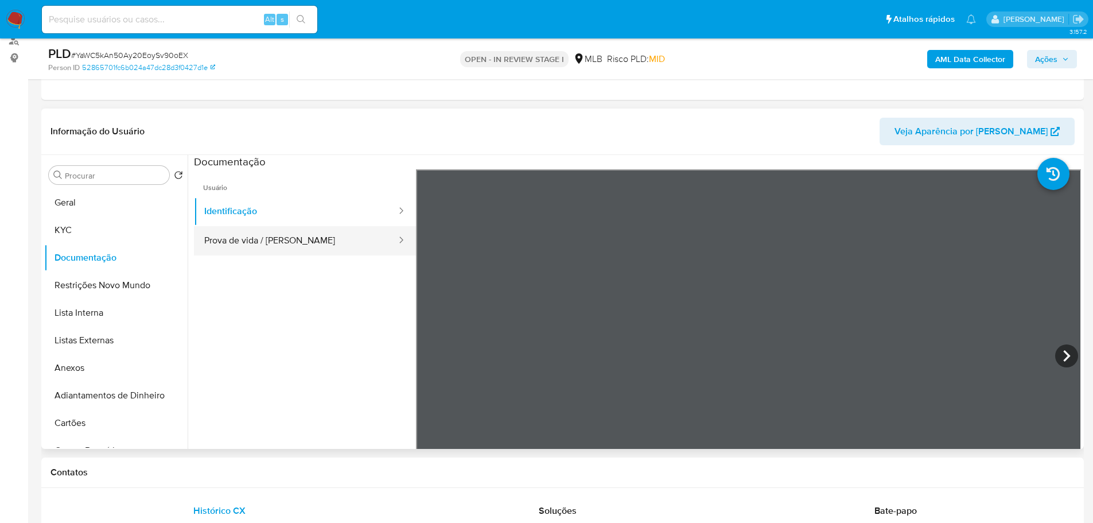
click at [274, 244] on button "Prova de vida / Selfie" at bounding box center [296, 240] width 204 height 29
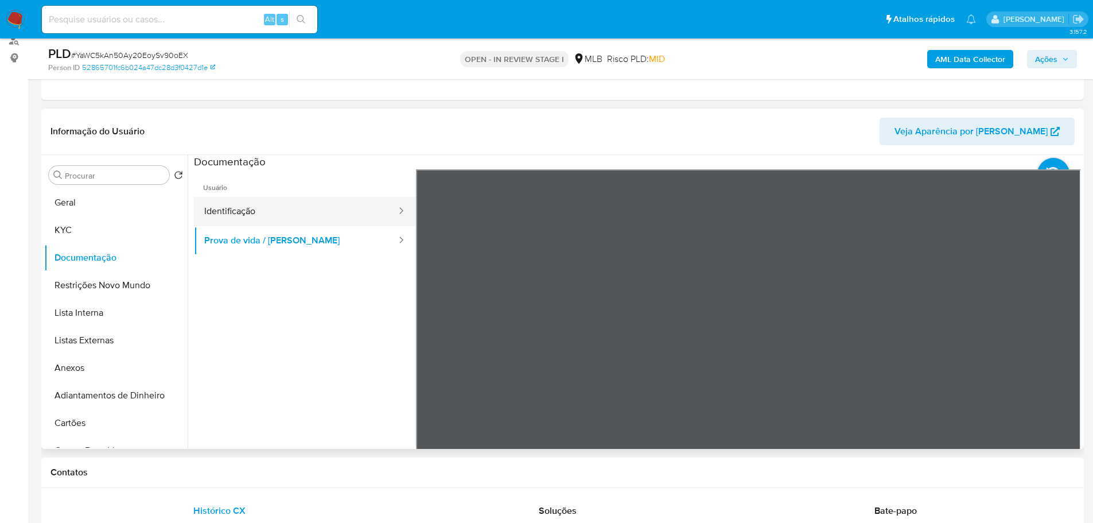
click at [270, 219] on button "Identificação" at bounding box center [296, 211] width 204 height 29
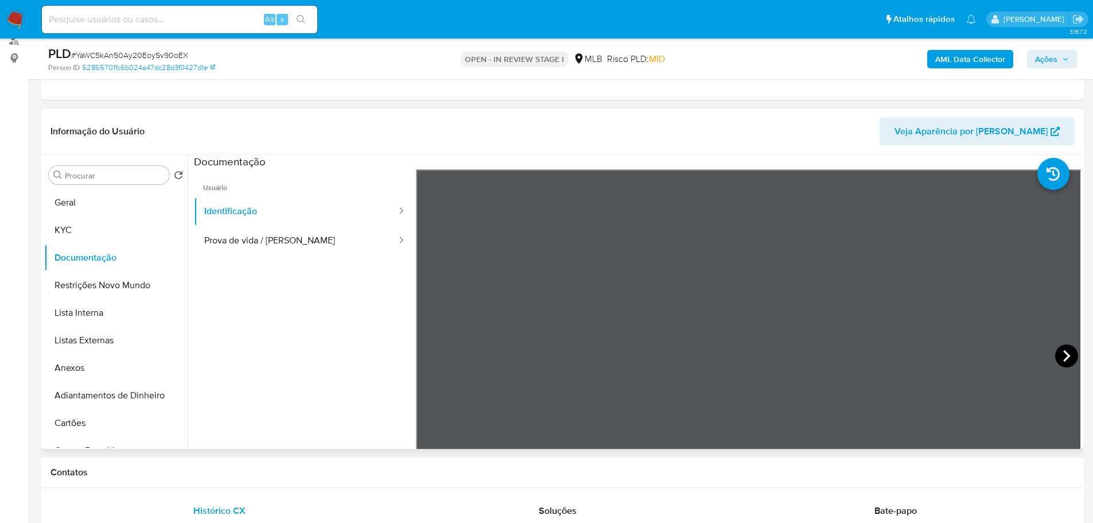
click at [1055, 354] on icon at bounding box center [1066, 355] width 23 height 23
click at [1068, 50] on button "Ações" at bounding box center [1052, 59] width 50 height 18
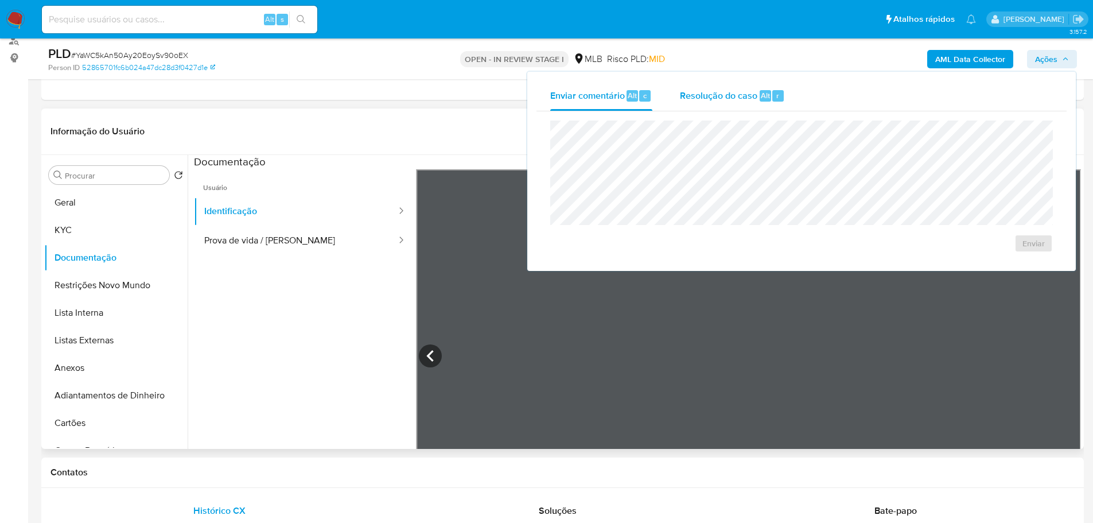
click at [750, 91] on span "Resolução do caso" at bounding box center [718, 94] width 77 height 13
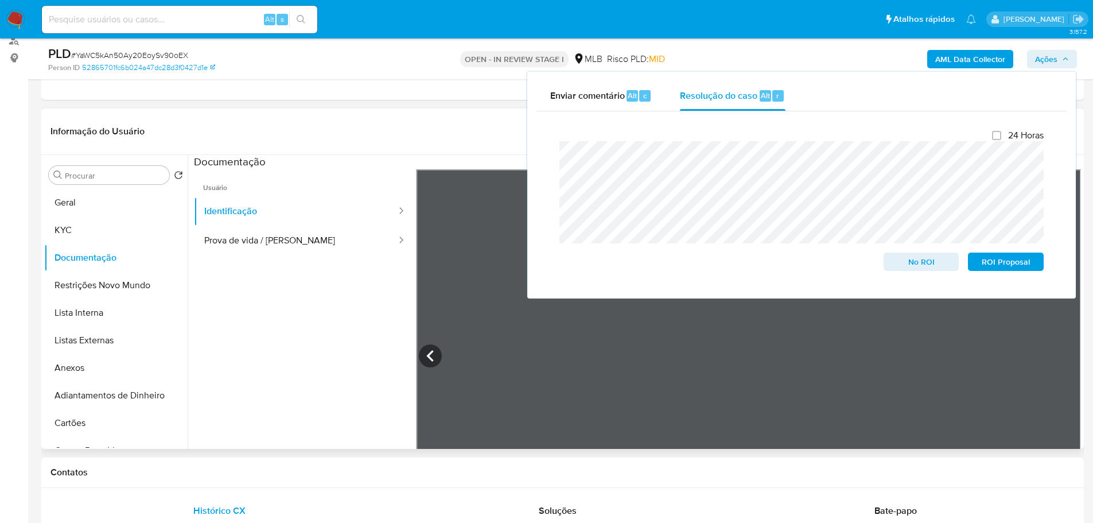
click at [358, 351] on ul "Usuário Identificação Prova de vida / Selfie" at bounding box center [305, 334] width 222 height 331
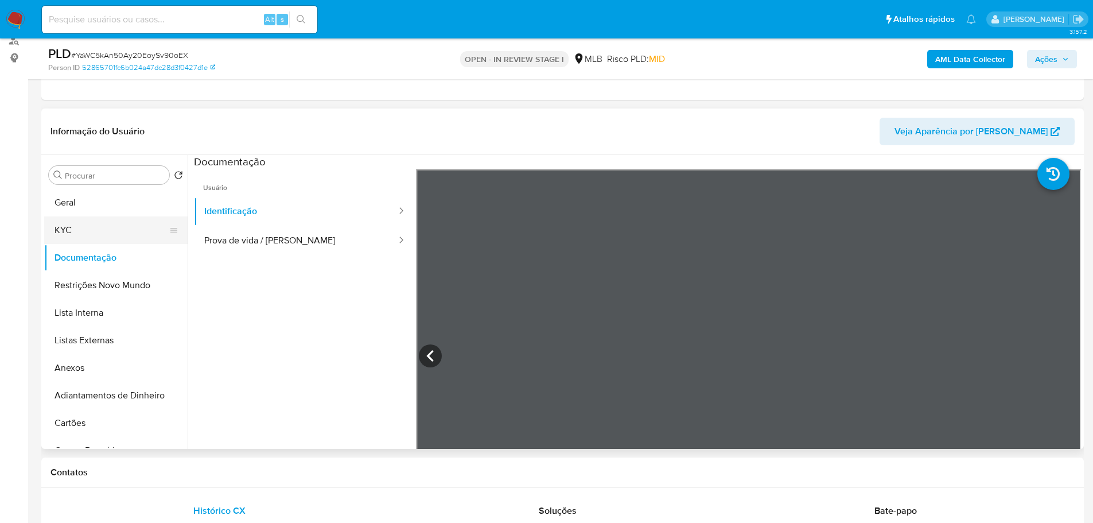
click at [84, 220] on button "KYC" at bounding box center [111, 230] width 134 height 28
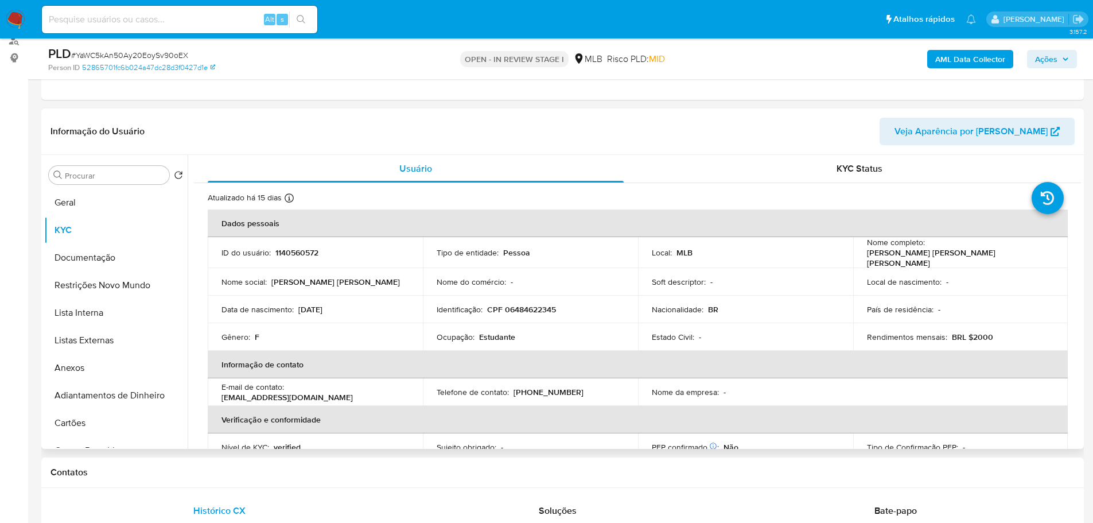
click at [526, 308] on p "CPF 06484622345" at bounding box center [521, 309] width 69 height 10
copy p "06484622345"
click at [102, 208] on button "Geral" at bounding box center [111, 203] width 134 height 28
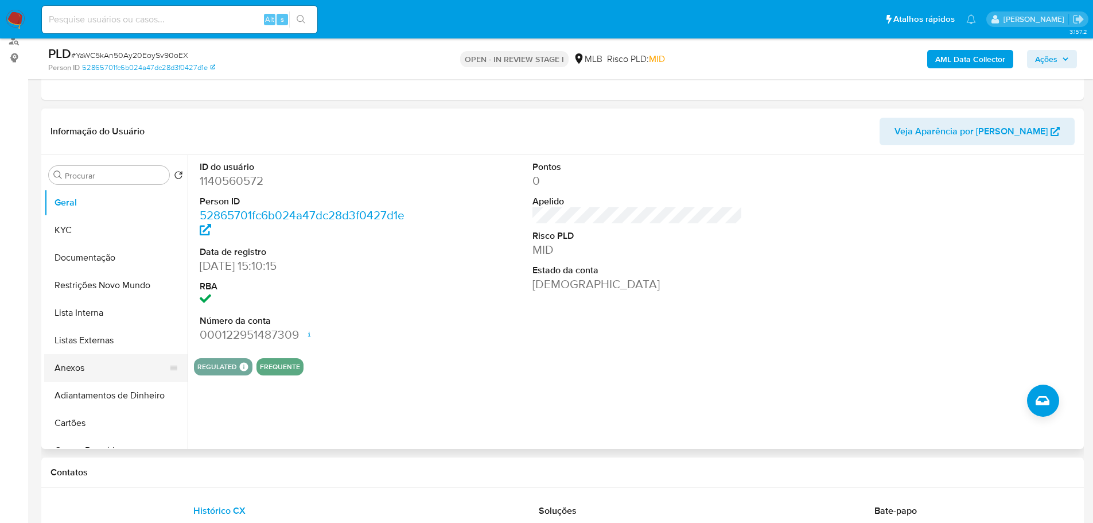
click at [77, 362] on button "Anexos" at bounding box center [111, 368] width 134 height 28
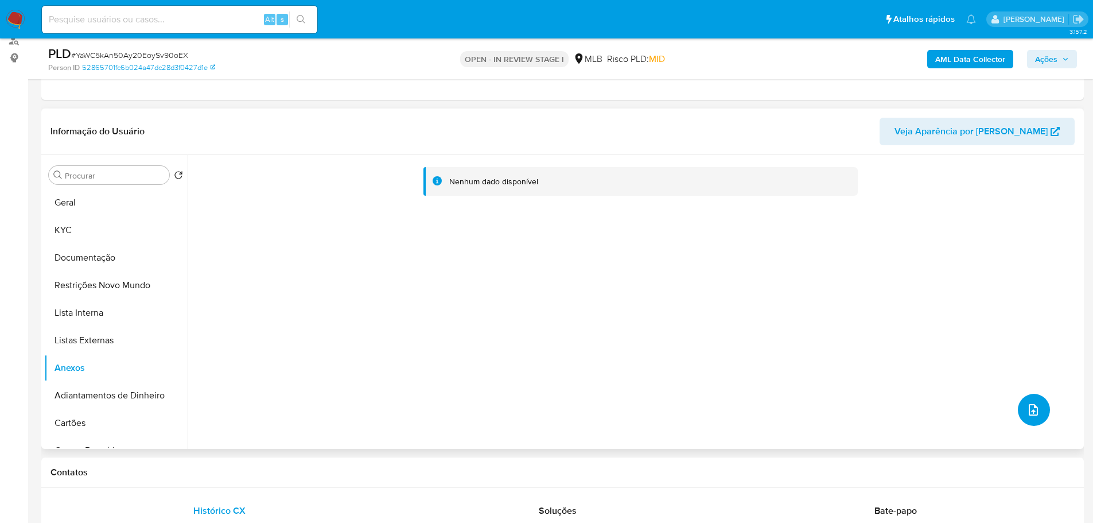
click at [1028, 417] on icon "upload-file" at bounding box center [1034, 410] width 14 height 14
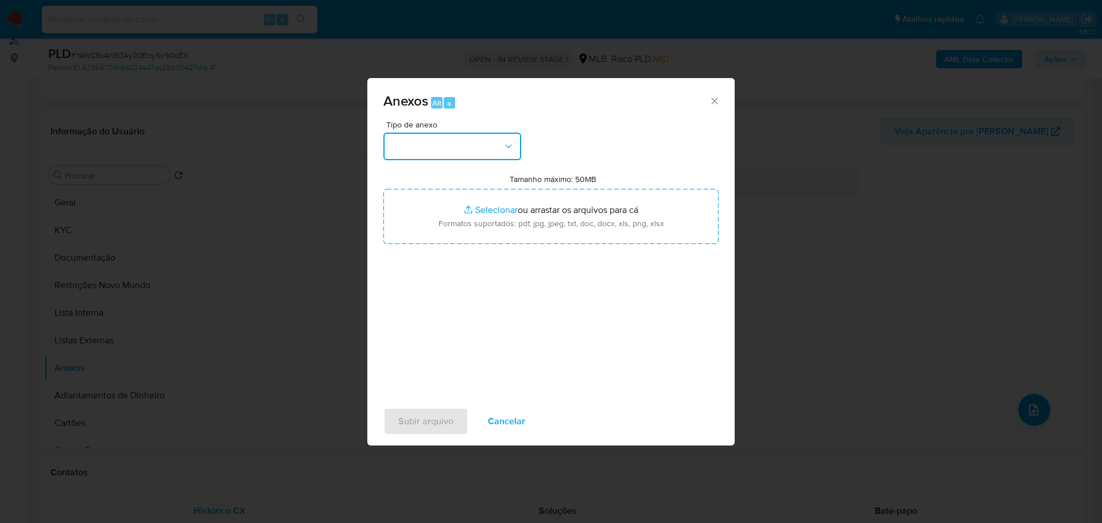
click at [464, 144] on button "button" at bounding box center [452, 147] width 138 height 28
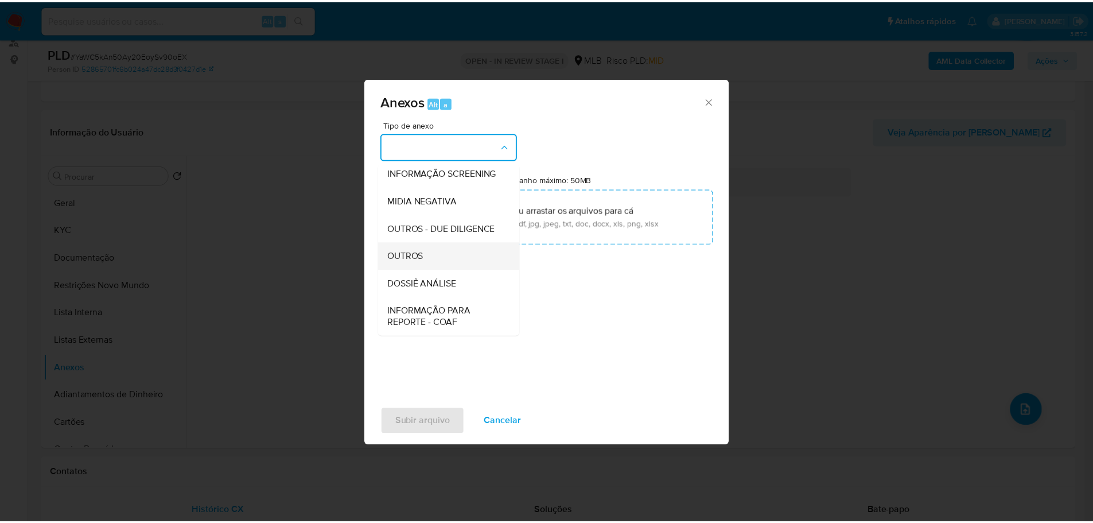
scroll to position [177, 0]
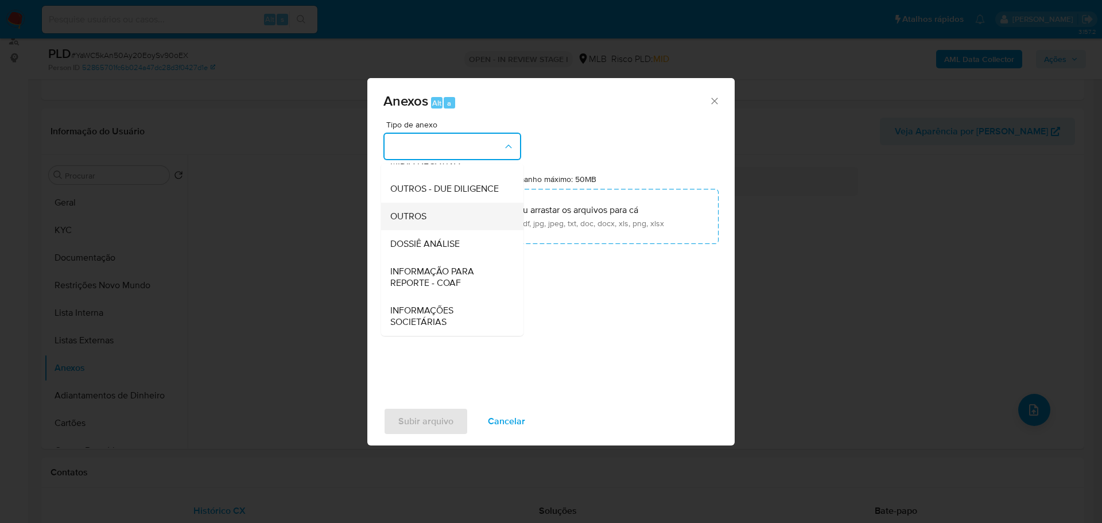
click at [444, 210] on div "OUTROS" at bounding box center [448, 217] width 117 height 28
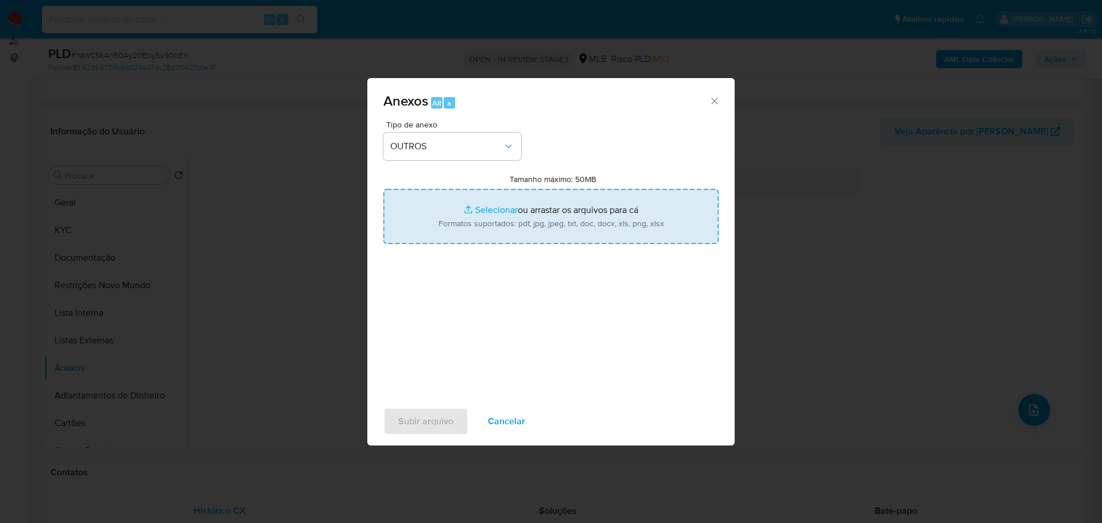
type input "C:\fakepath\SAR - XXX - CPF 06484622345 - LIVIA MARIA SOLIDADE PEREIRA SOARES.p…"
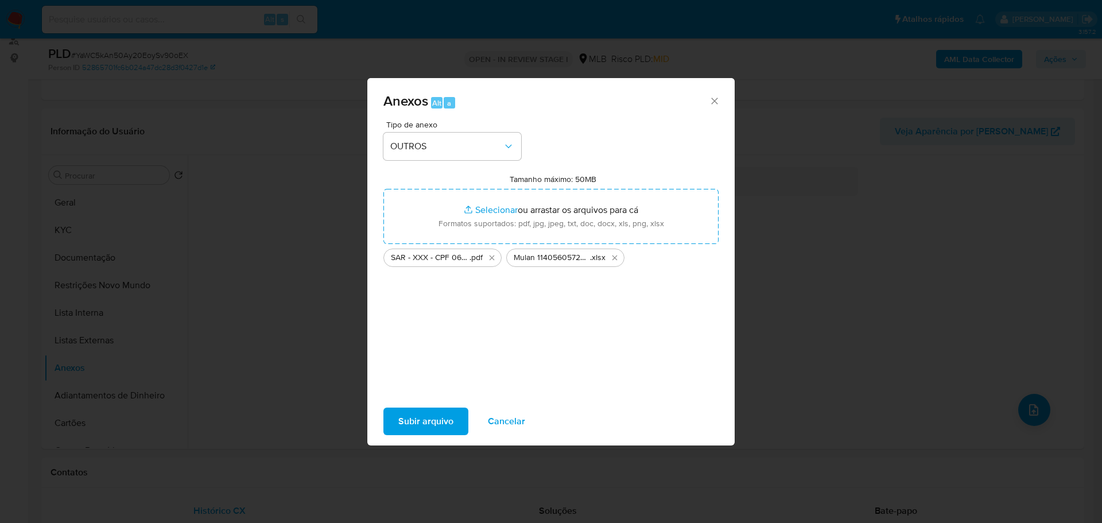
click at [434, 421] on span "Subir arquivo" at bounding box center [425, 421] width 55 height 25
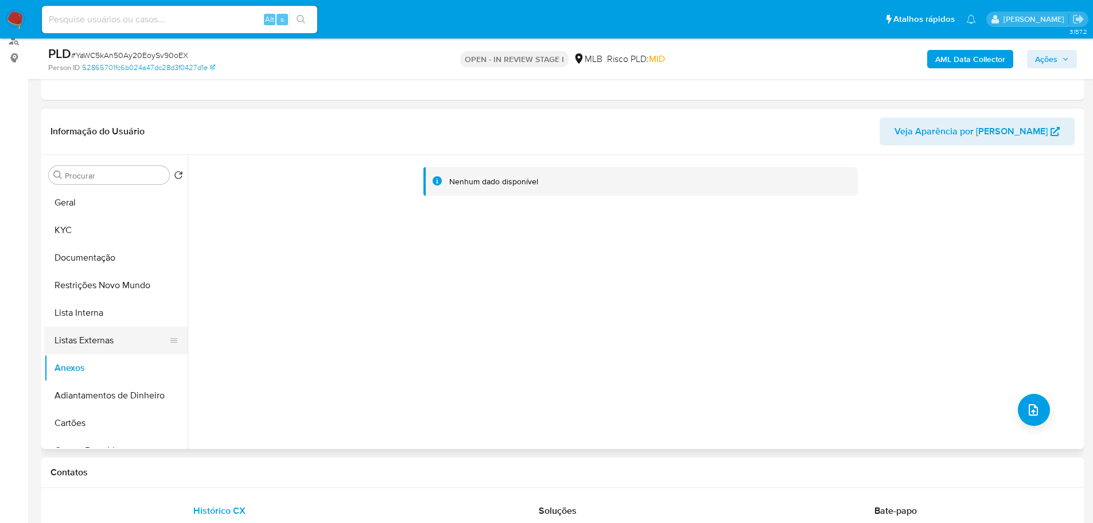
click at [128, 329] on button "Listas Externas" at bounding box center [111, 341] width 134 height 28
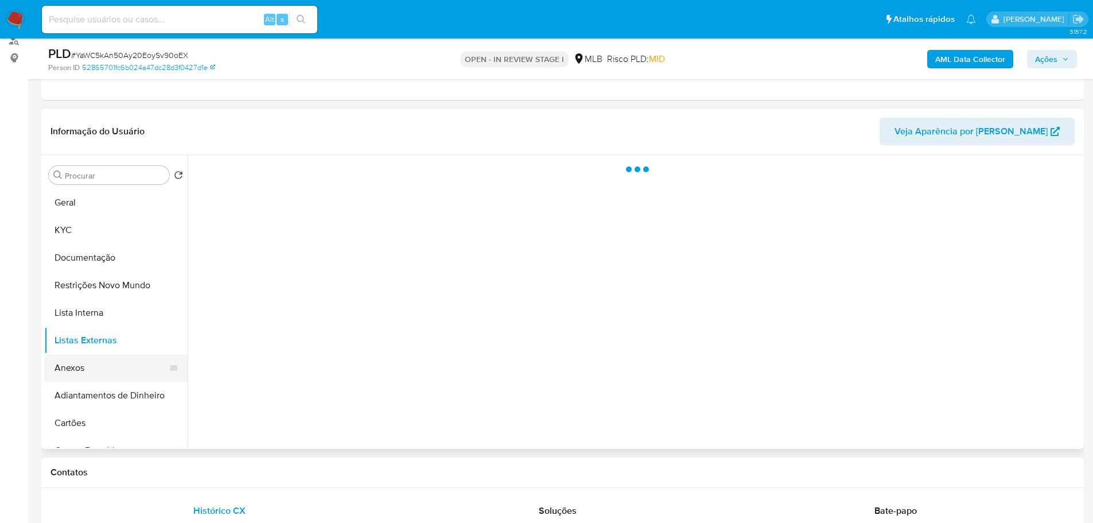
click at [111, 374] on button "Anexos" at bounding box center [111, 368] width 134 height 28
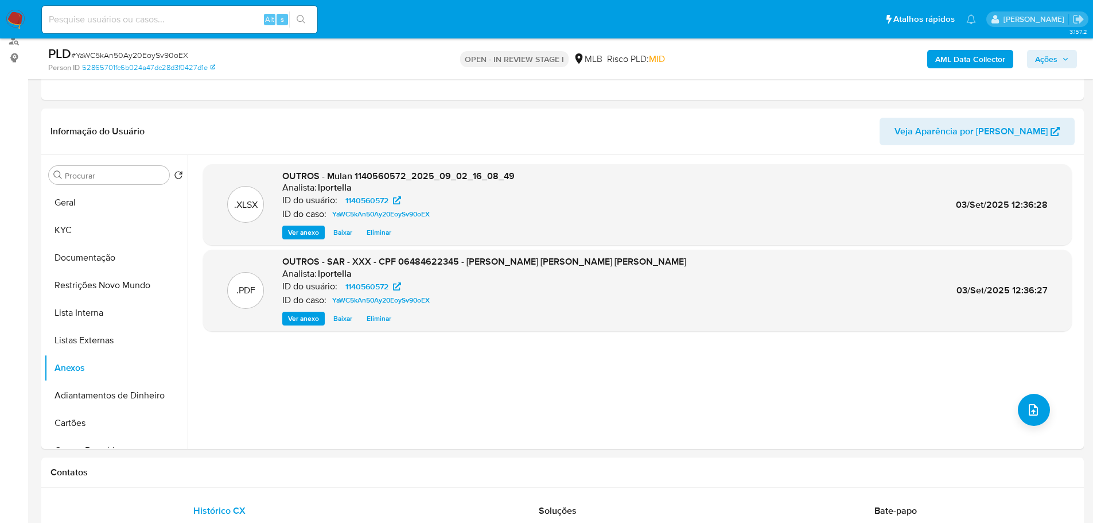
click at [1046, 61] on span "Ações" at bounding box center [1046, 59] width 22 height 18
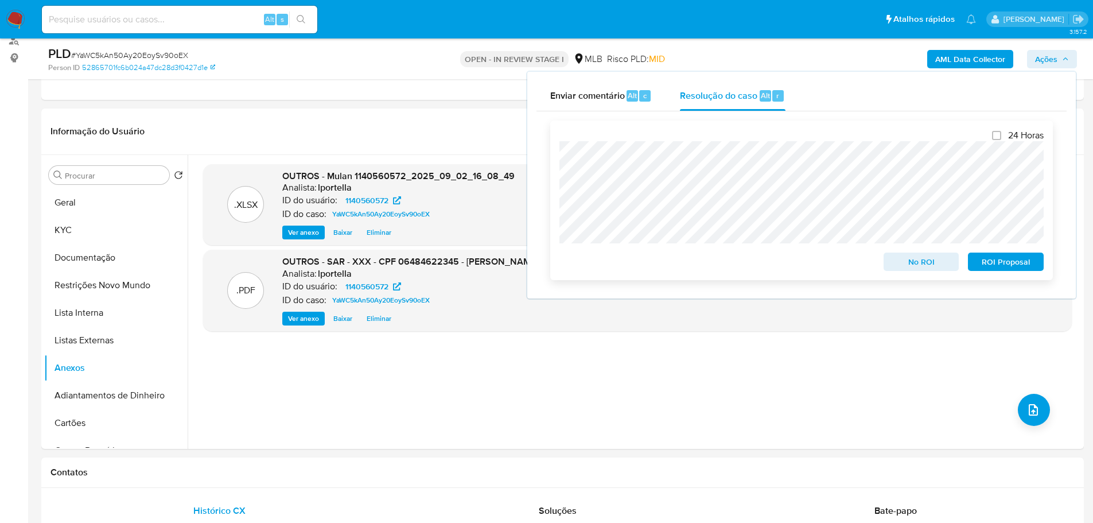
click at [1024, 259] on span "ROI Proposal" at bounding box center [1006, 262] width 60 height 16
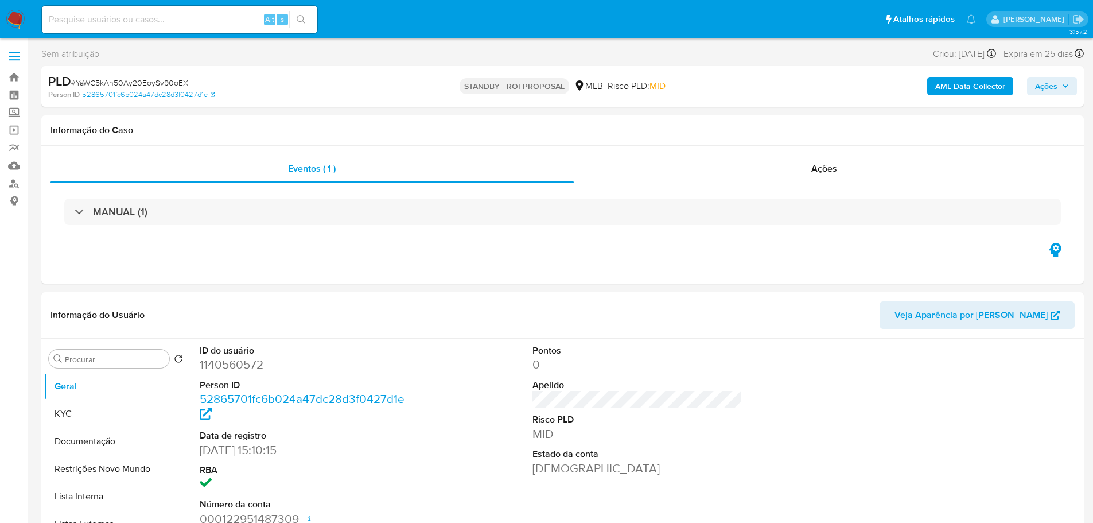
select select "10"
click at [160, 80] on span "# YaWC5kAn50Ay20EoySv90oEX" at bounding box center [129, 82] width 117 height 11
copy span "YaWC5kAn50Ay20EoySv90oEX"
click at [13, 22] on img at bounding box center [16, 20] width 20 height 20
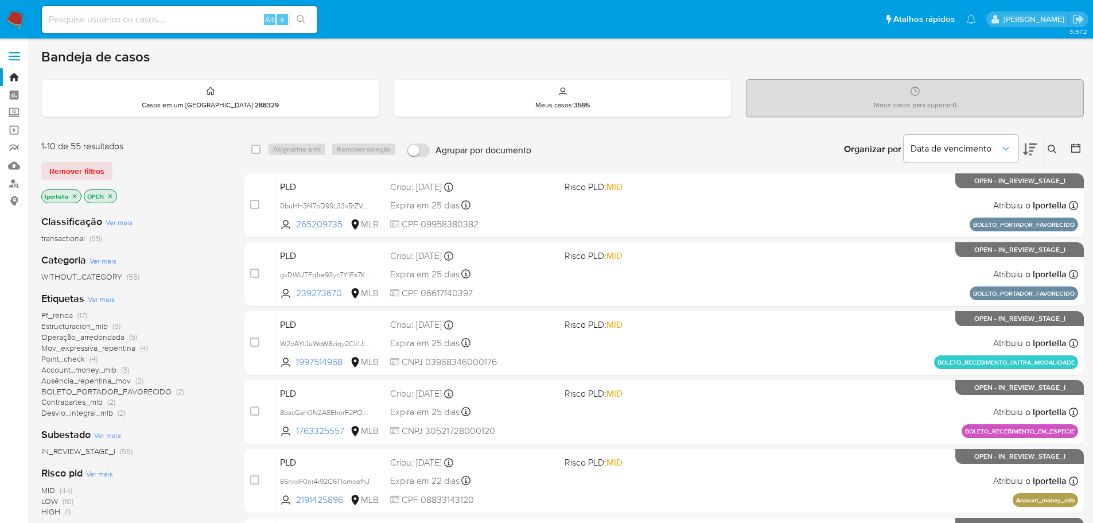
click at [172, 25] on input at bounding box center [179, 19] width 275 height 15
paste input "gvDWUTFq1re93yc7Y1Es7KEq"
type input "gvDWUTFq1re93yc7Y1Es7KEq"
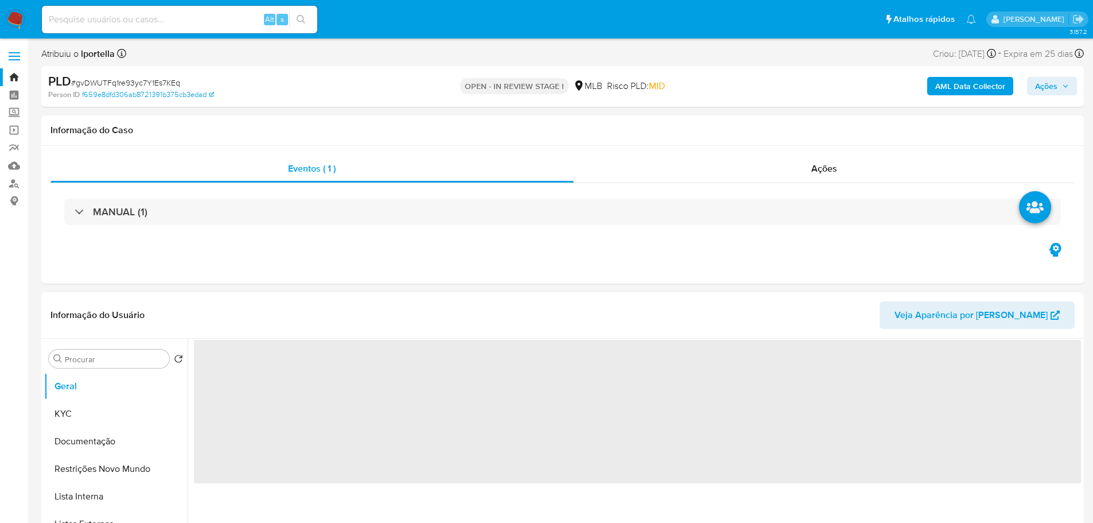
select select "10"
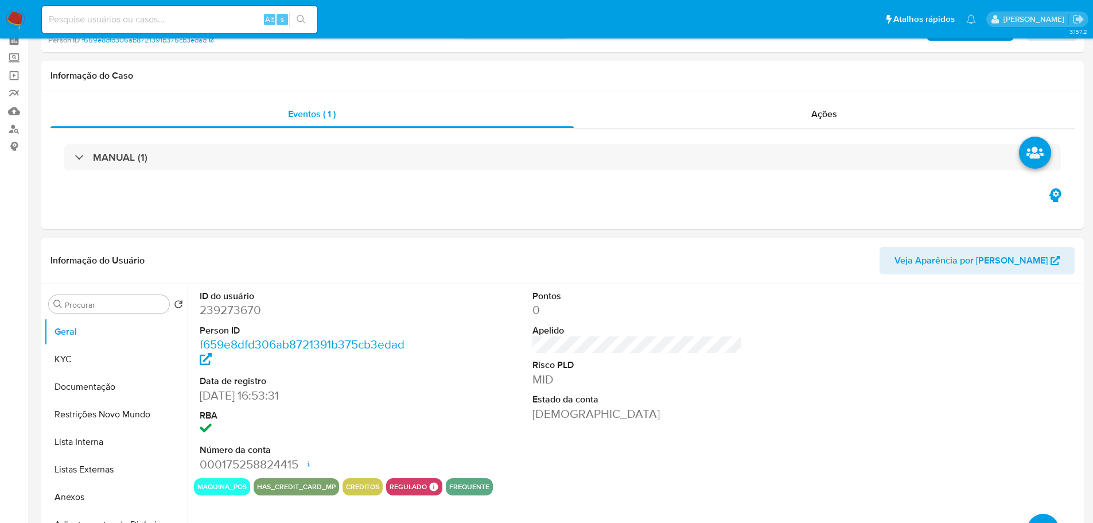
scroll to position [115, 0]
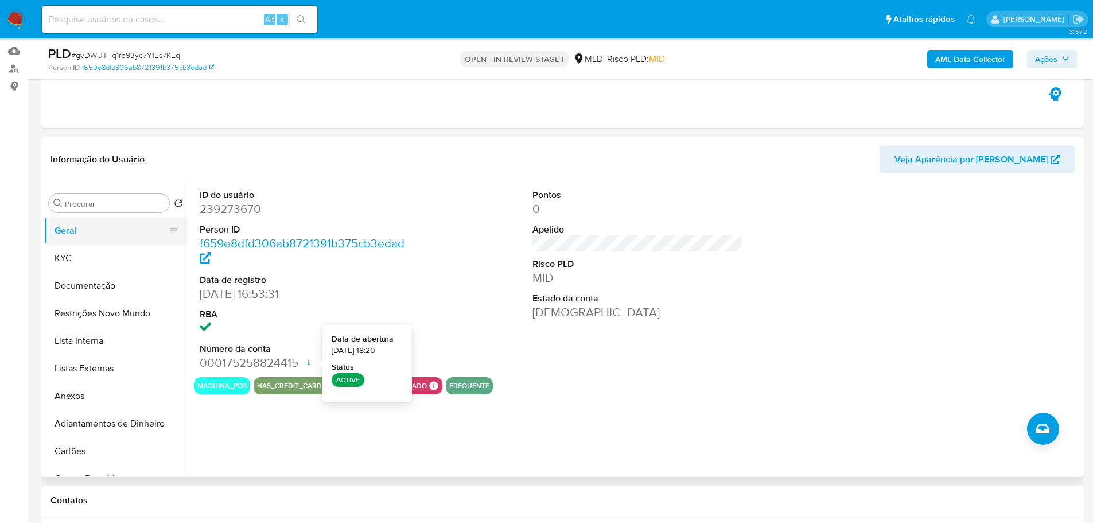
click at [82, 243] on button "Geral" at bounding box center [111, 231] width 134 height 28
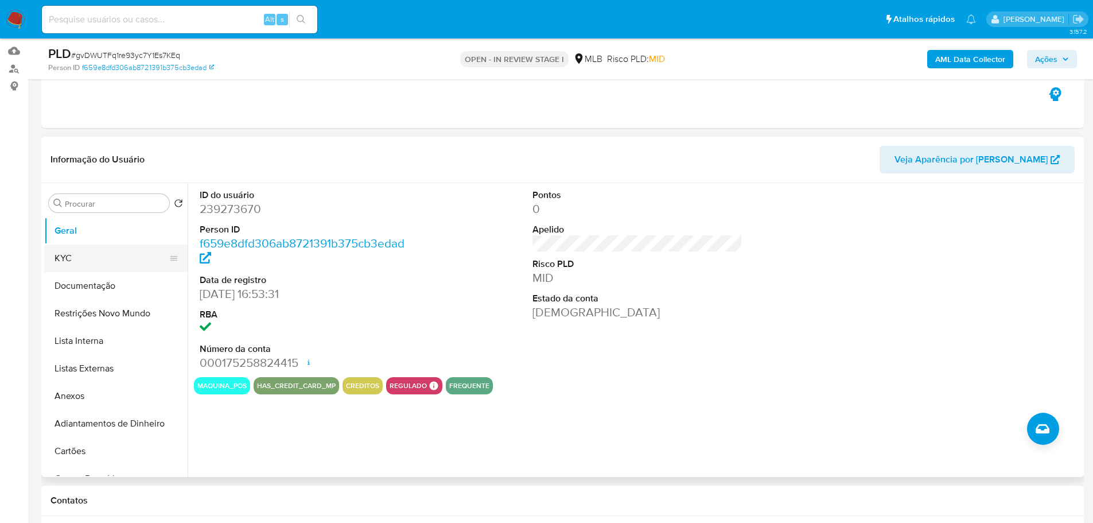
click at [115, 259] on button "KYC" at bounding box center [111, 258] width 134 height 28
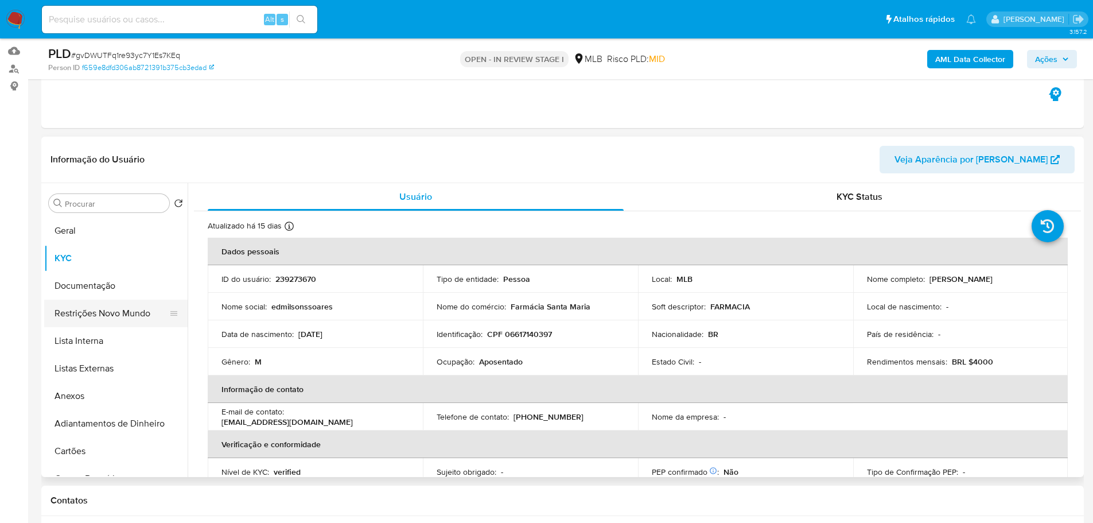
click at [125, 300] on button "Restrições Novo Mundo" at bounding box center [111, 314] width 134 height 28
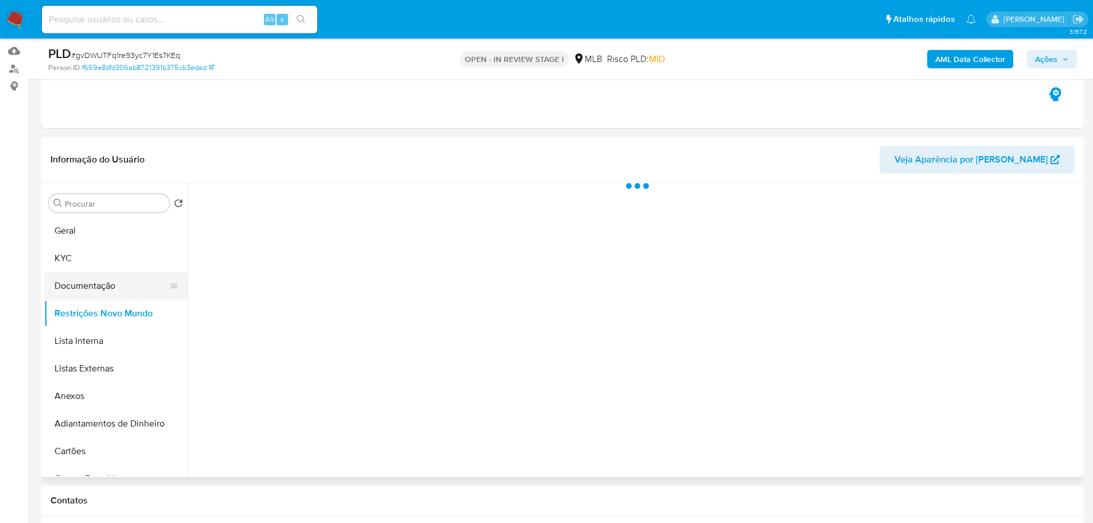
click at [125, 293] on button "Documentação" at bounding box center [111, 286] width 134 height 28
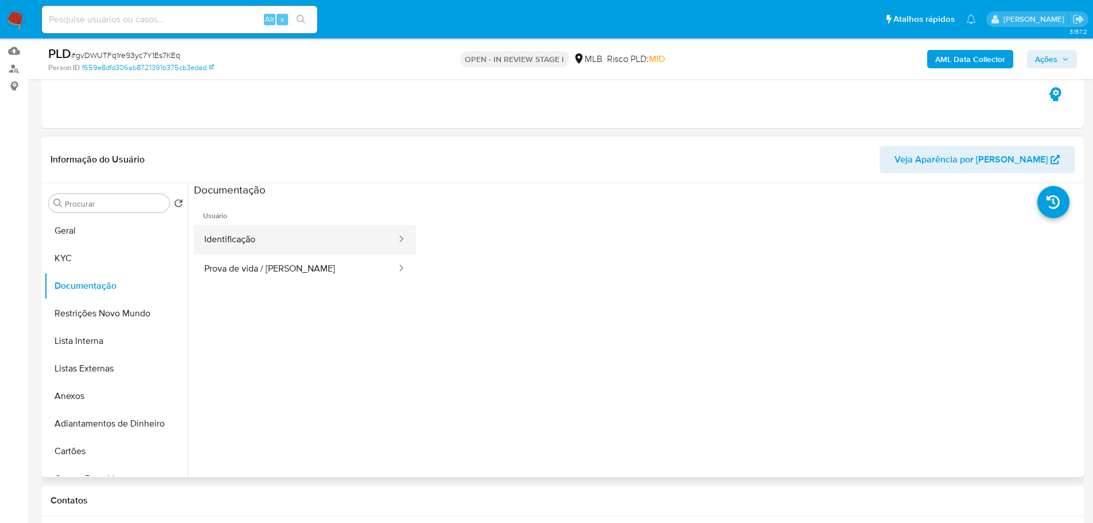
click at [290, 238] on button "Identificação" at bounding box center [296, 239] width 204 height 29
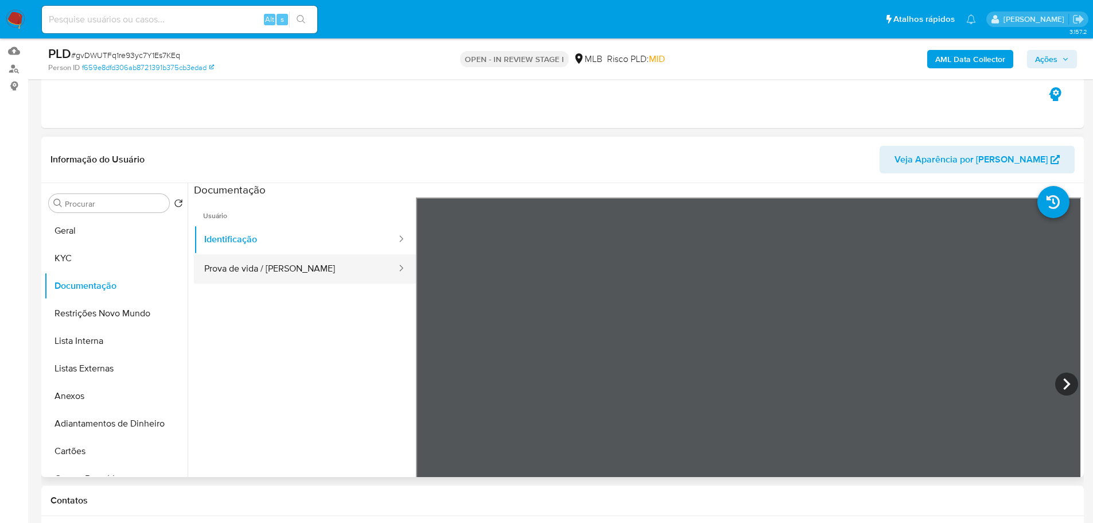
click at [342, 271] on button "Prova de vida / Selfie" at bounding box center [296, 268] width 204 height 29
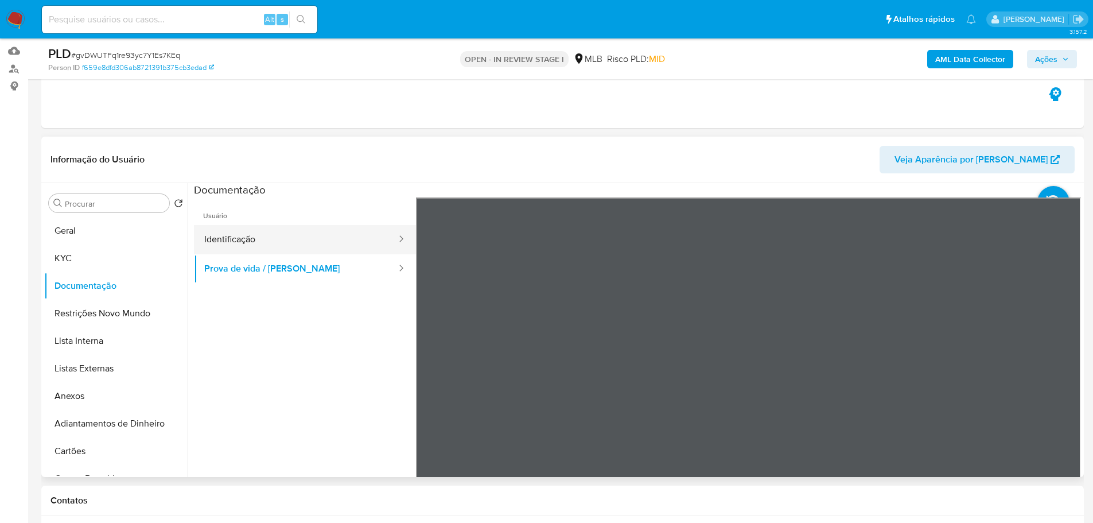
click at [319, 239] on button "Identificação" at bounding box center [296, 239] width 204 height 29
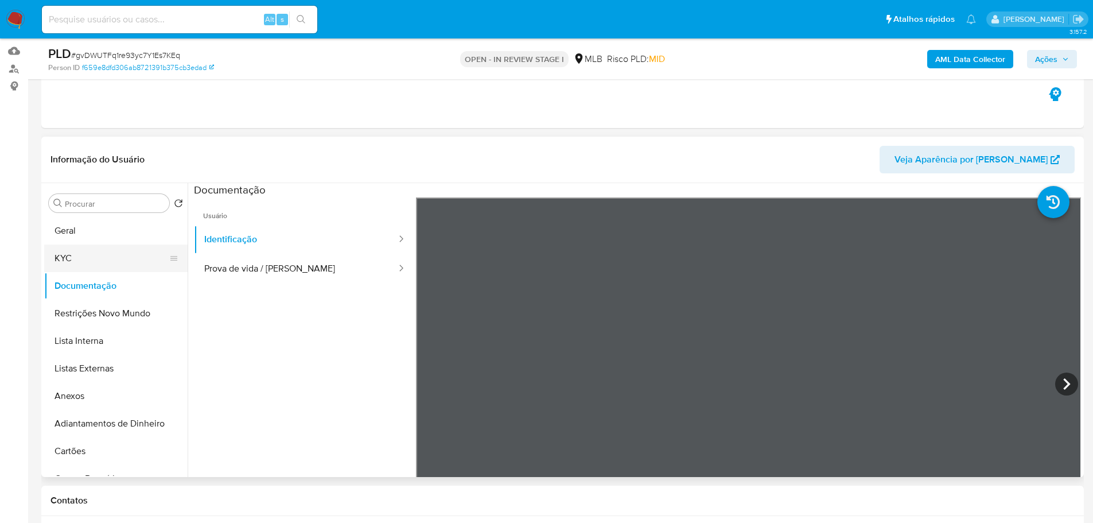
click at [84, 266] on button "KYC" at bounding box center [111, 258] width 134 height 28
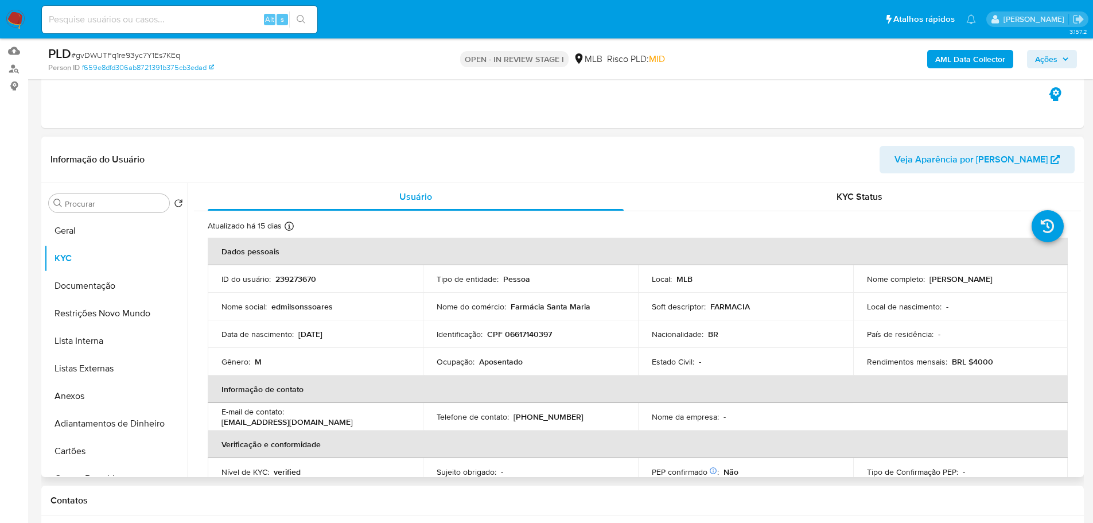
click at [496, 370] on td "Ocupação : Aposentado" at bounding box center [530, 362] width 215 height 28
click at [494, 362] on p "Aposentado" at bounding box center [501, 361] width 44 height 10
copy p "Aposentado"
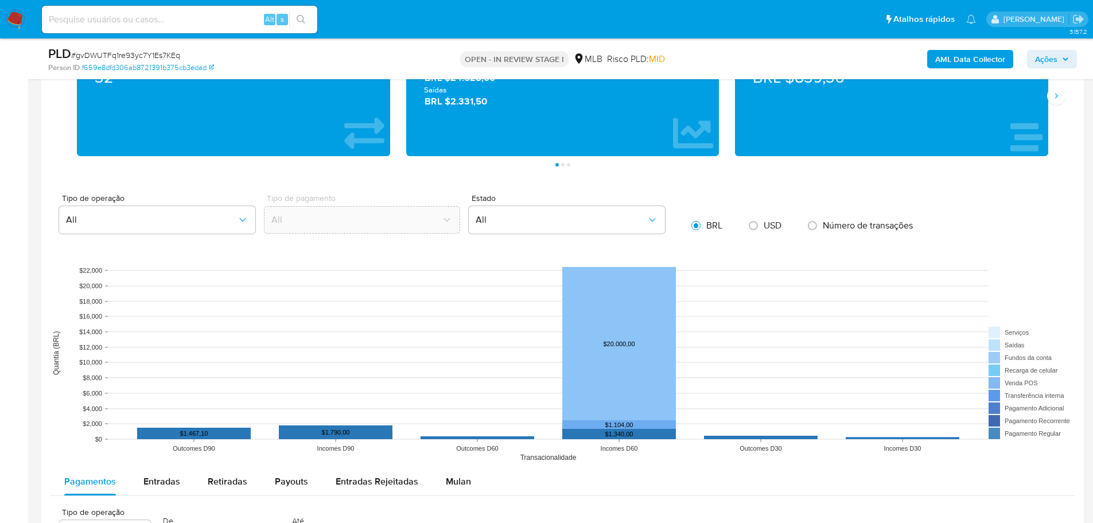
scroll to position [746, 0]
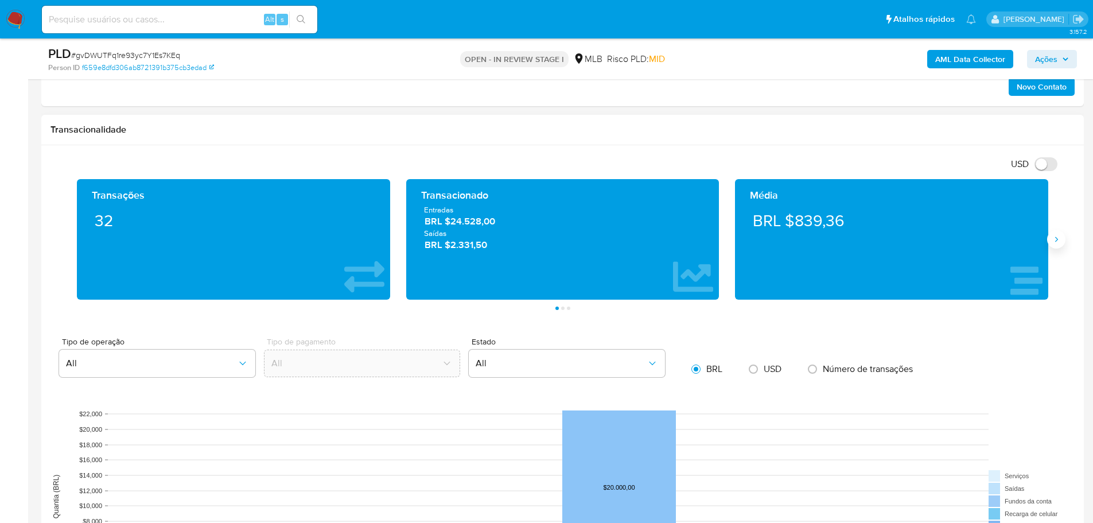
click at [1054, 240] on icon "Siguiente" at bounding box center [1056, 239] width 9 height 9
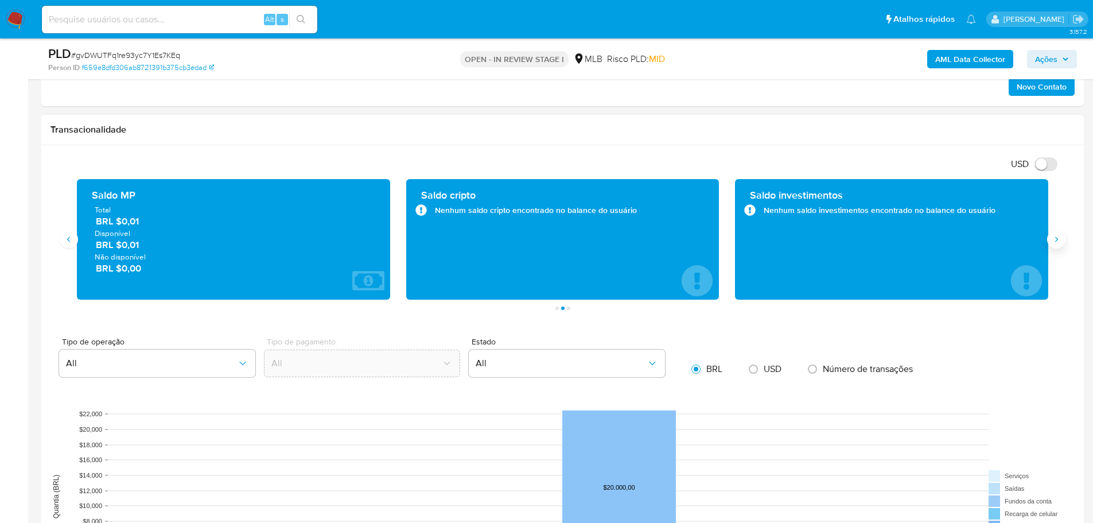
click at [1054, 240] on icon "Siguiente" at bounding box center [1056, 239] width 9 height 9
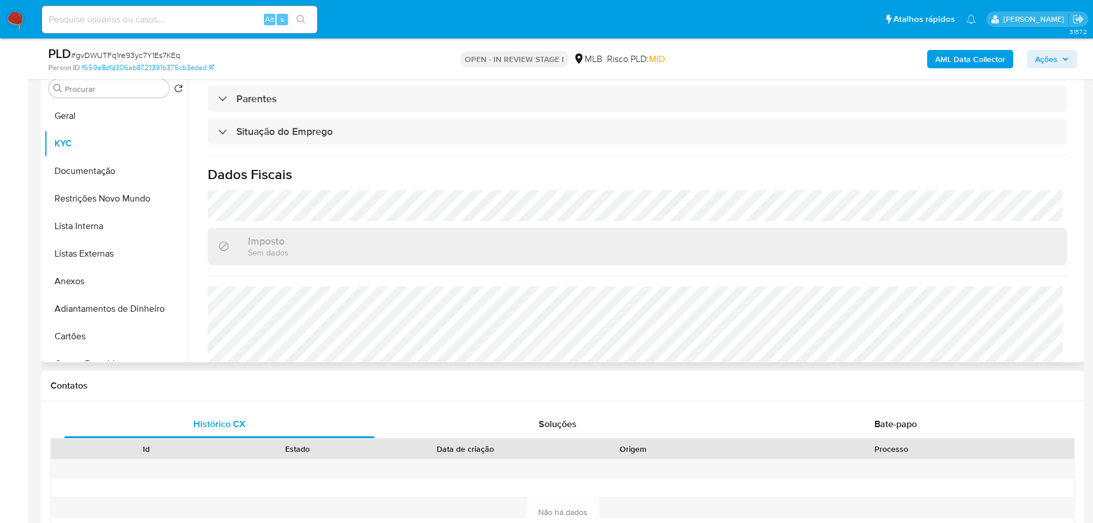
scroll to position [478, 0]
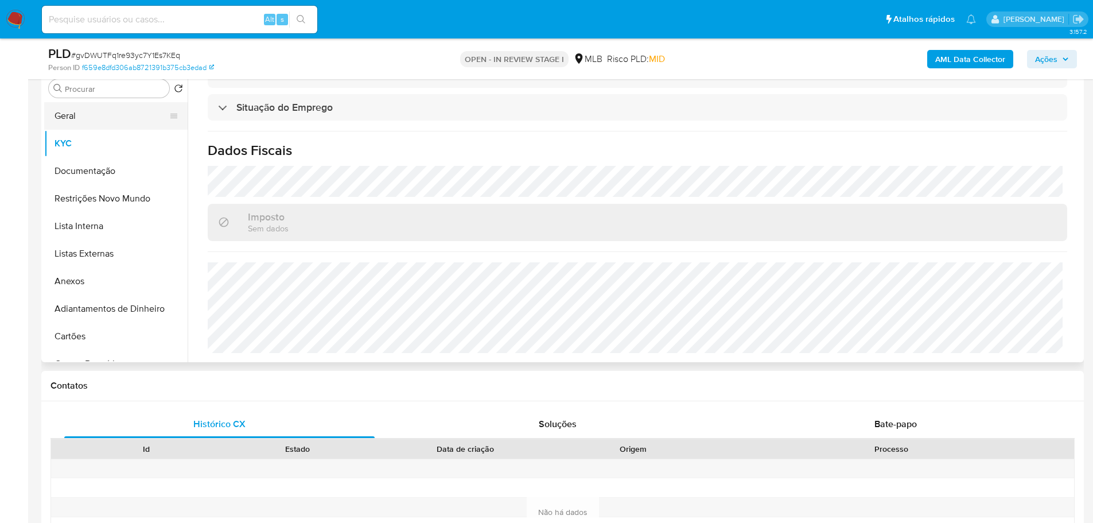
click at [69, 106] on button "Geral" at bounding box center [111, 116] width 134 height 28
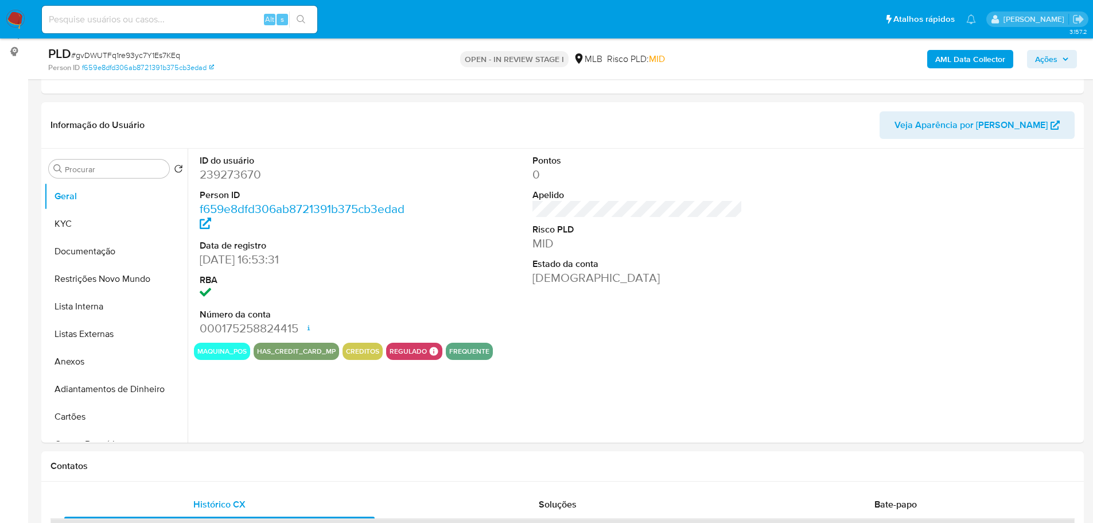
scroll to position [141, 0]
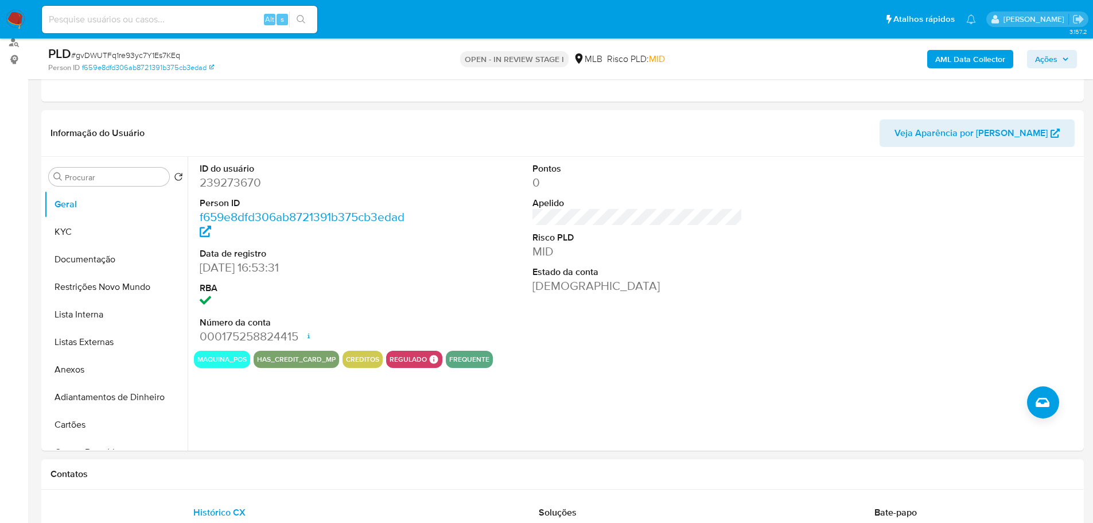
drag, startPoint x: 261, startPoint y: 477, endPoint x: 250, endPoint y: 463, distance: 18.8
click at [261, 477] on h1 "Contatos" at bounding box center [563, 473] width 1024 height 11
click at [115, 230] on button "KYC" at bounding box center [111, 232] width 134 height 28
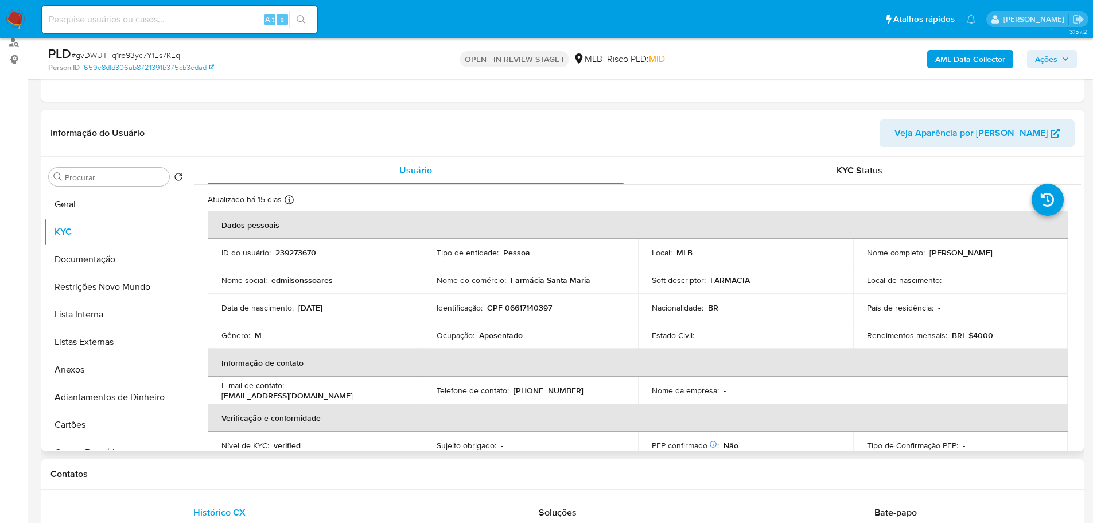
drag, startPoint x: 258, startPoint y: 486, endPoint x: 198, endPoint y: 425, distance: 85.2
click at [258, 486] on div "Contatos" at bounding box center [562, 474] width 1043 height 30
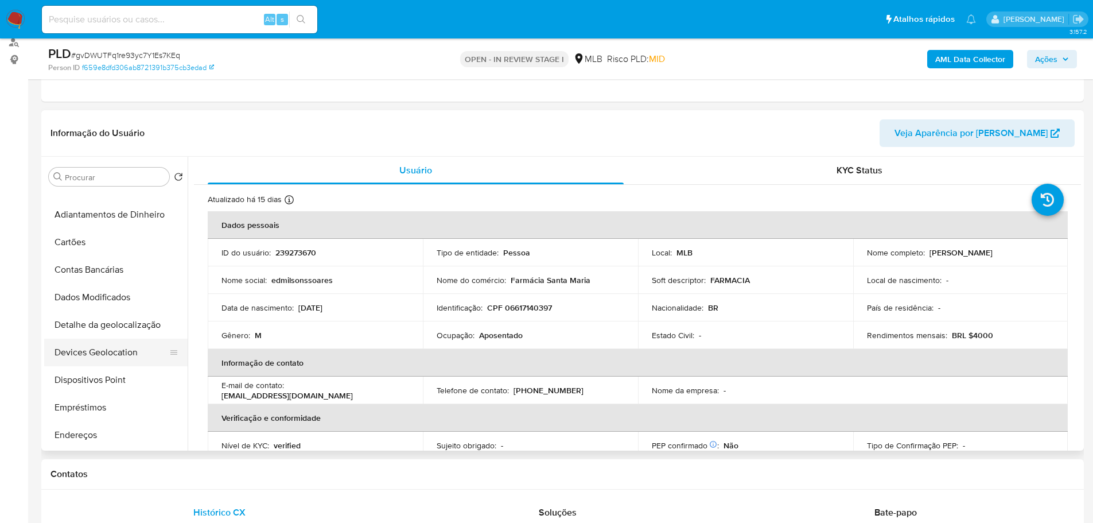
scroll to position [230, 0]
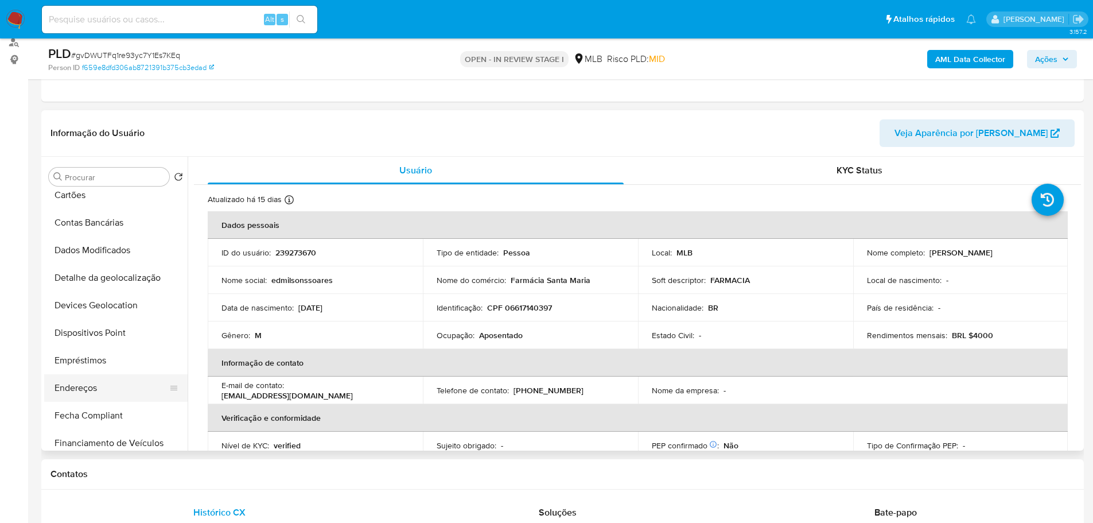
click at [107, 383] on button "Endereços" at bounding box center [111, 388] width 134 height 28
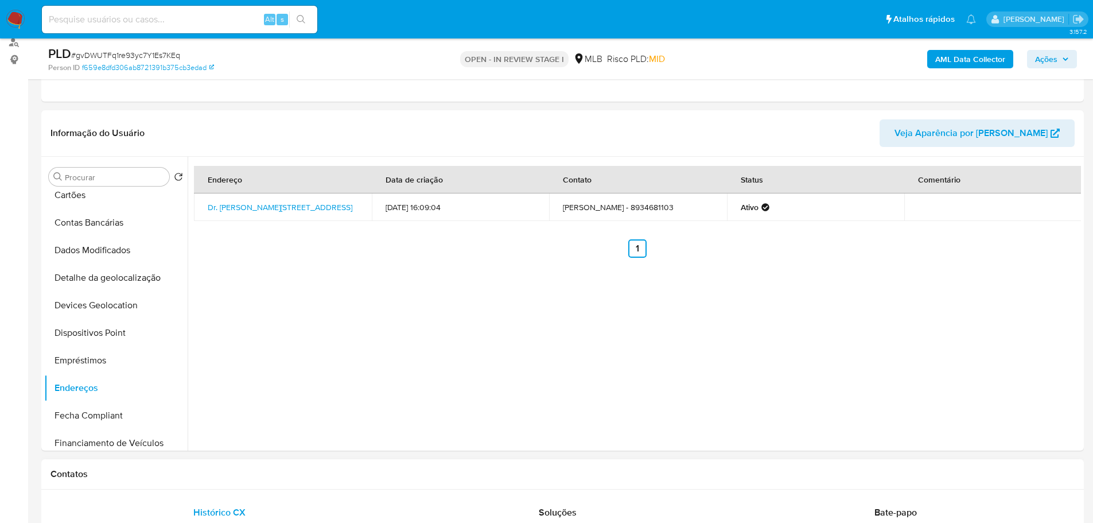
click at [298, 476] on h1 "Contatos" at bounding box center [563, 473] width 1024 height 11
click at [123, 272] on button "Detalhe da geolocalização" at bounding box center [111, 278] width 134 height 28
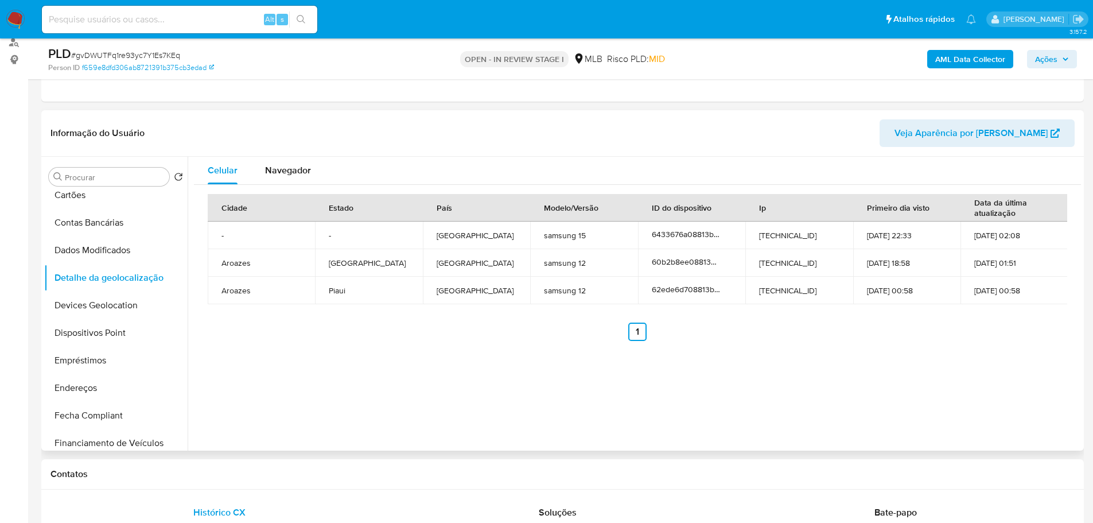
drag, startPoint x: 260, startPoint y: 485, endPoint x: 189, endPoint y: 402, distance: 108.7
click at [260, 485] on div "Contatos" at bounding box center [562, 474] width 1043 height 30
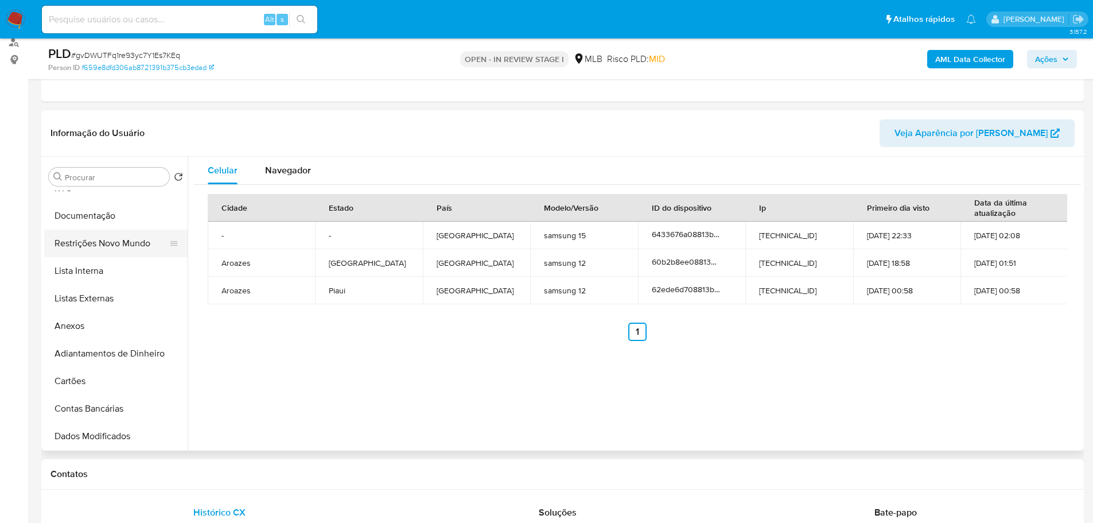
scroll to position [0, 0]
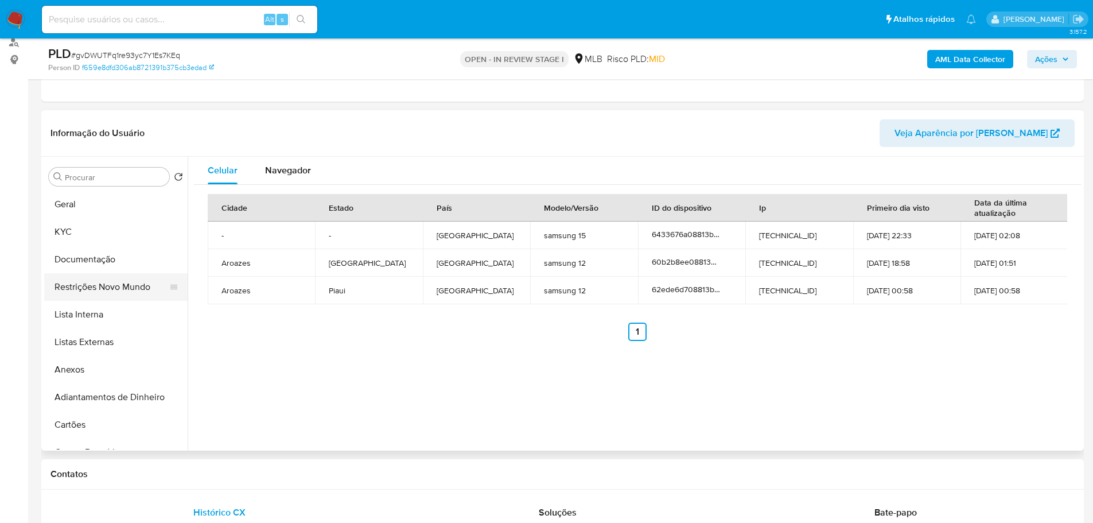
click at [119, 277] on button "Restrições Novo Mundo" at bounding box center [111, 287] width 134 height 28
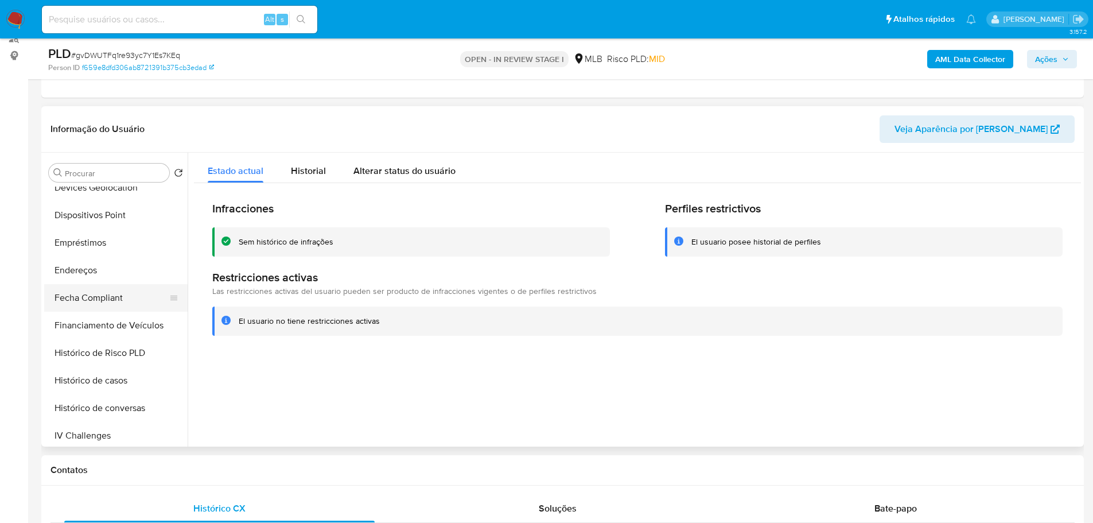
scroll to position [344, 0]
click at [106, 211] on button "Dispositivos Point" at bounding box center [111, 214] width 134 height 28
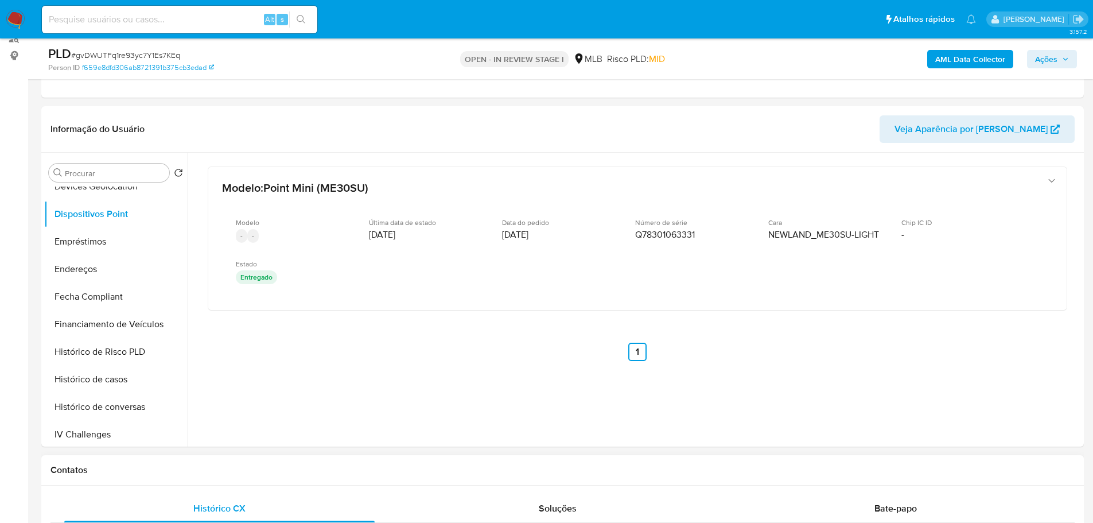
click at [476, 481] on div "Contatos" at bounding box center [562, 470] width 1043 height 30
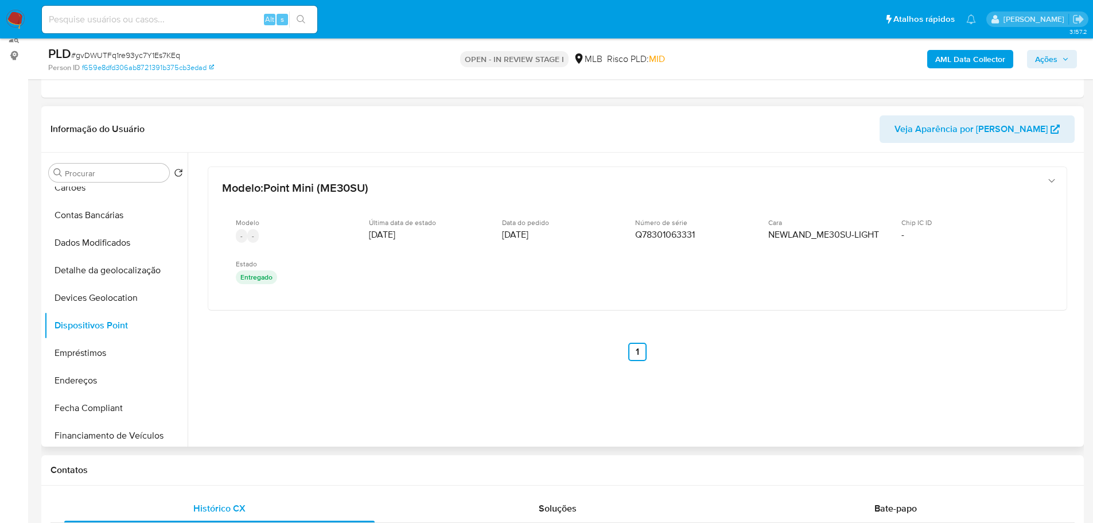
scroll to position [0, 0]
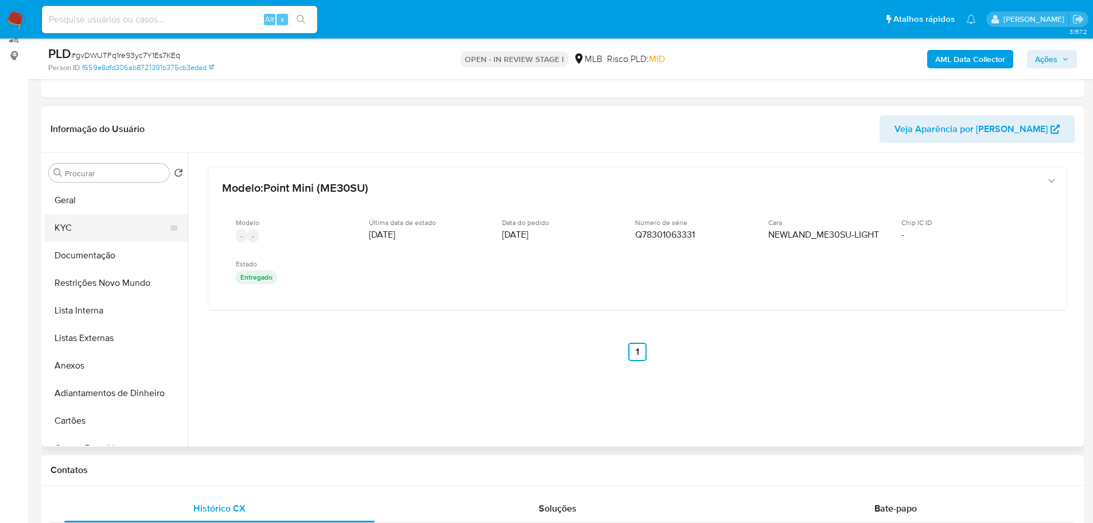
click at [90, 230] on button "KYC" at bounding box center [111, 228] width 134 height 28
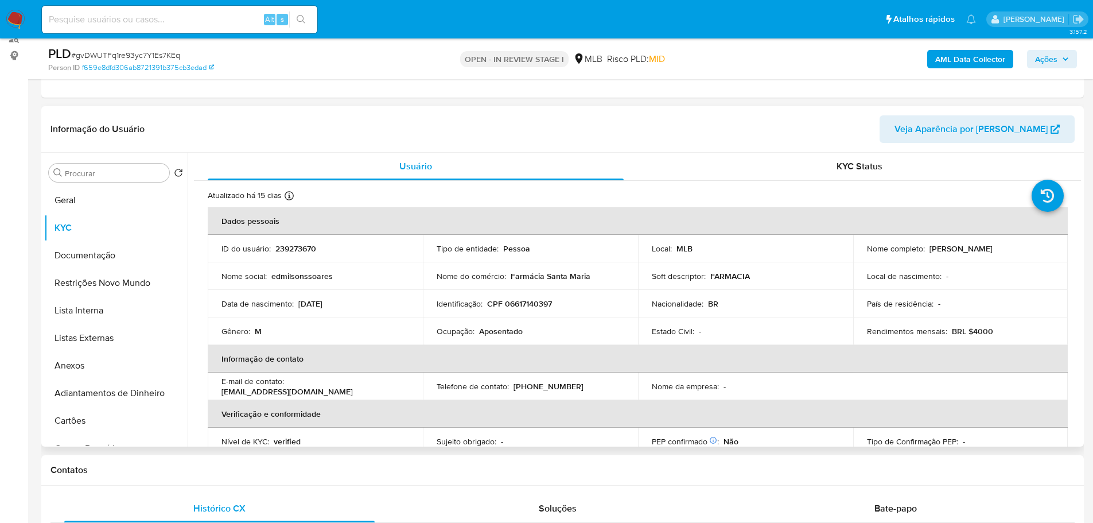
click at [533, 298] on p "CPF 06617140397" at bounding box center [519, 303] width 65 height 10
copy p "06617140397"
click at [968, 59] on b "AML Data Collector" at bounding box center [970, 59] width 70 height 18
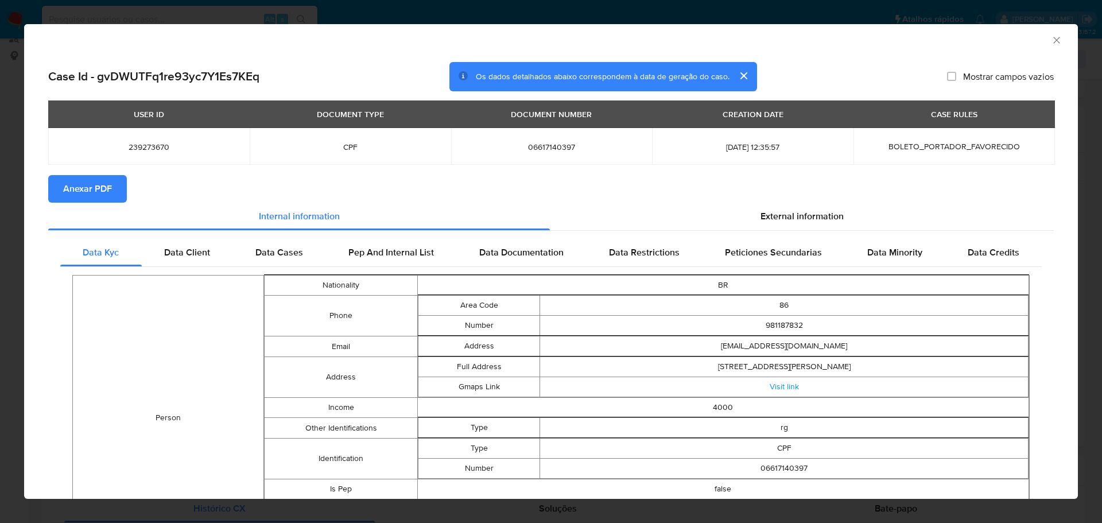
click at [112, 195] on button "Anexar PDF" at bounding box center [87, 189] width 79 height 28
click at [1051, 34] on icon "Fechar a janela" at bounding box center [1056, 39] width 11 height 11
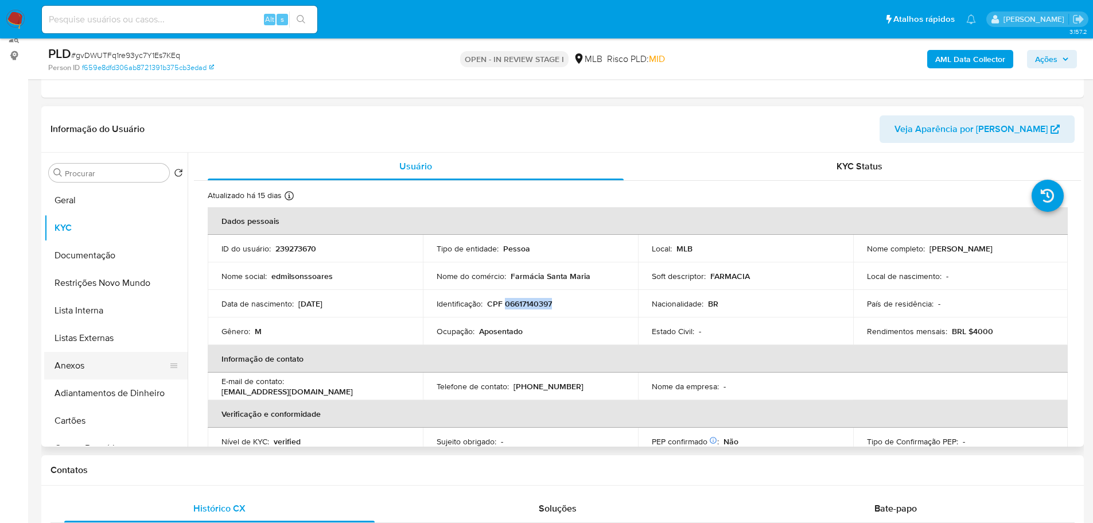
click at [117, 368] on button "Anexos" at bounding box center [111, 366] width 134 height 28
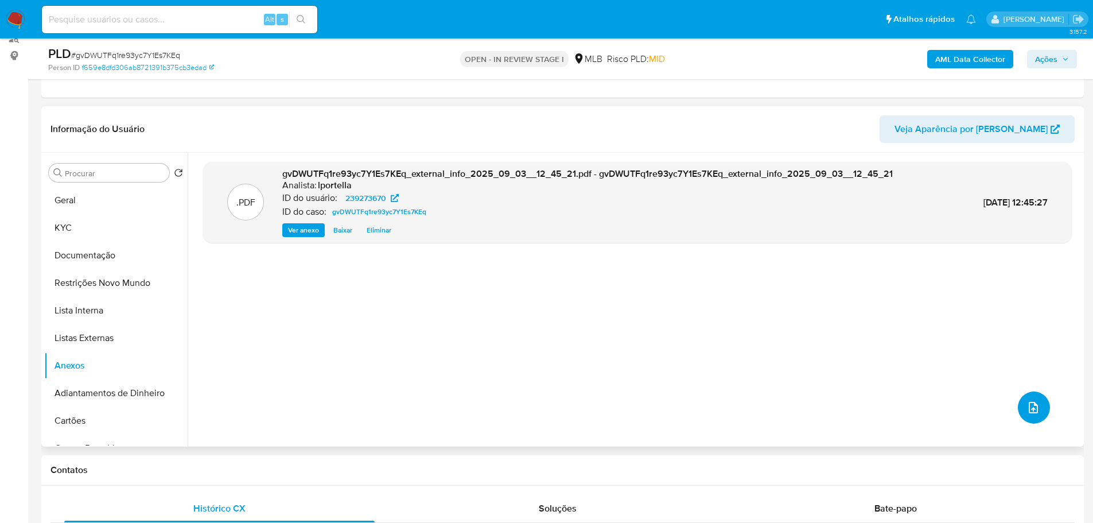
click at [1027, 407] on icon "upload-file" at bounding box center [1034, 408] width 14 height 14
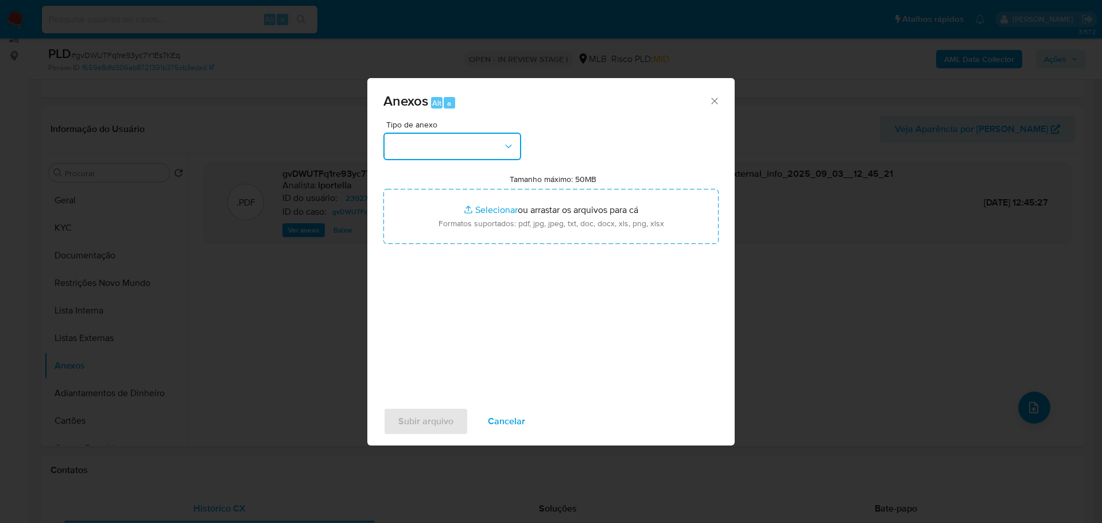
click at [486, 153] on button "button" at bounding box center [452, 147] width 138 height 28
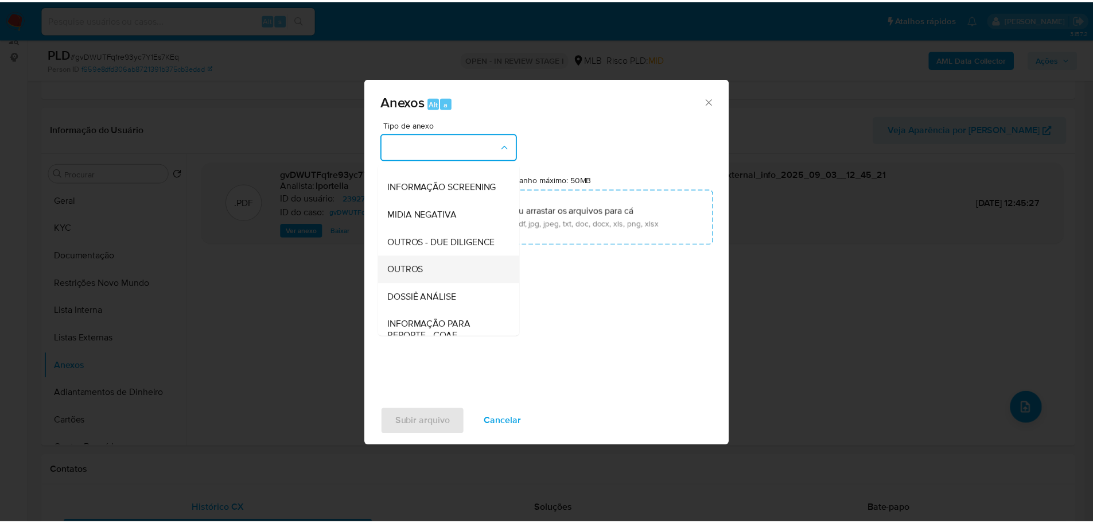
scroll to position [177, 0]
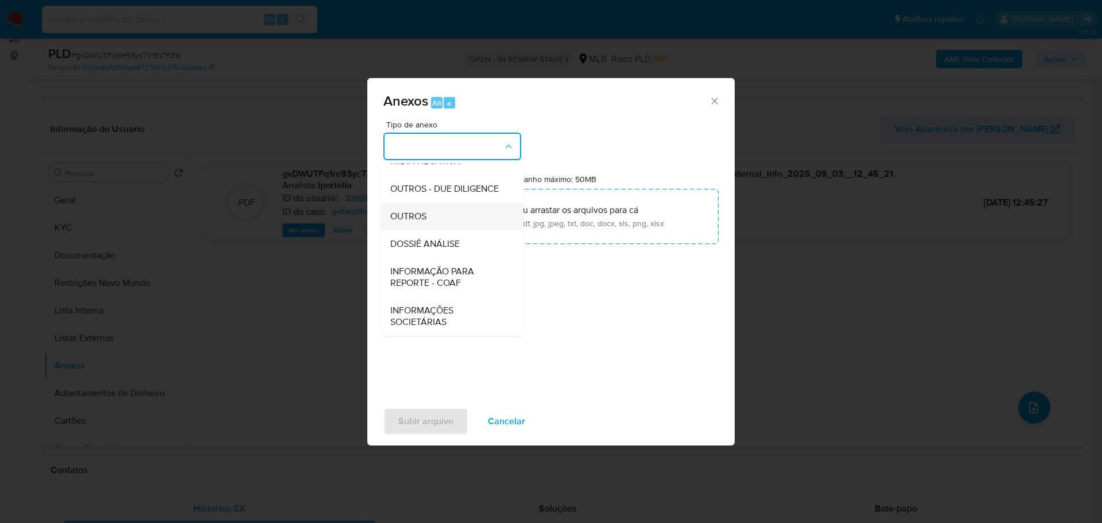
click at [424, 221] on span "OUTROS" at bounding box center [408, 216] width 36 height 11
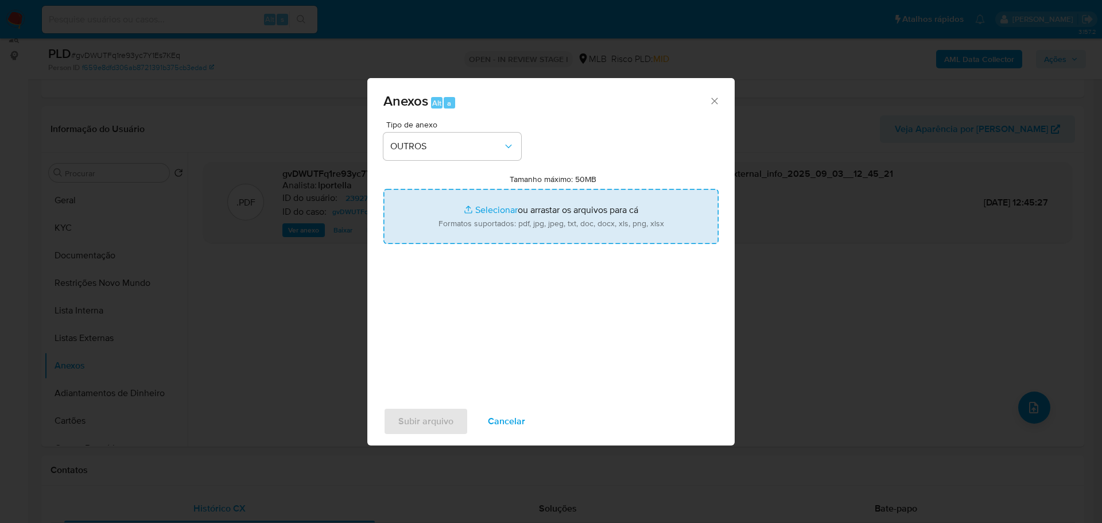
type input "C:\fakepath\SAR - XXX - CPF 06617140397 - EDMILSON SANTOS SOARES.pdf"
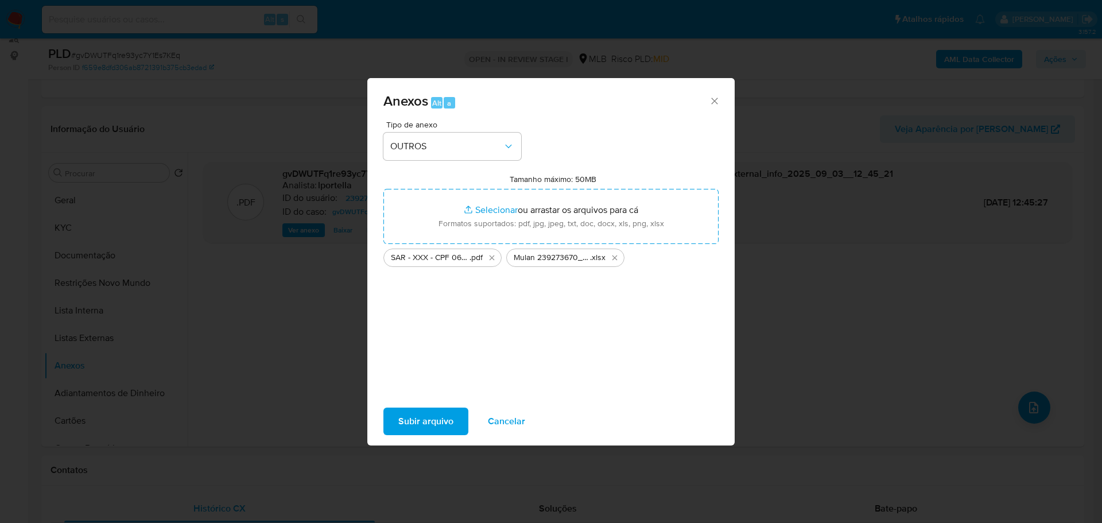
click at [427, 421] on span "Subir arquivo" at bounding box center [425, 421] width 55 height 25
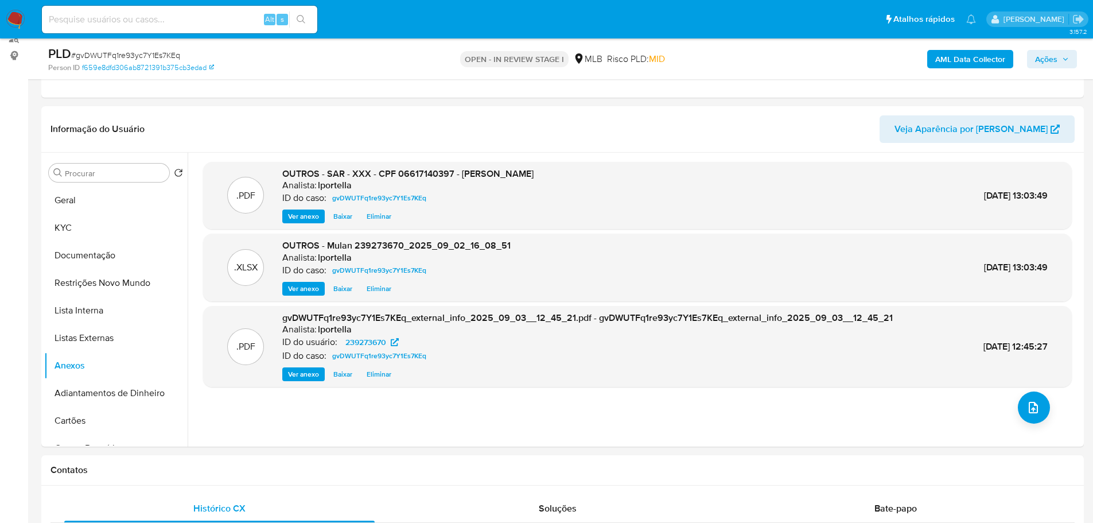
click at [1055, 64] on span "Ações" at bounding box center [1046, 59] width 22 height 18
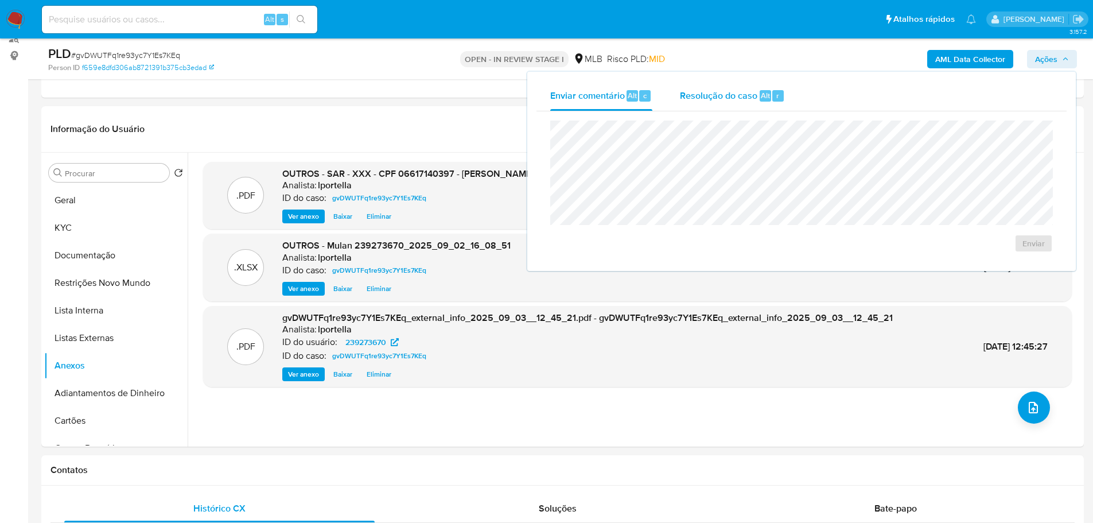
click at [720, 99] on span "Resolução do caso" at bounding box center [718, 94] width 77 height 13
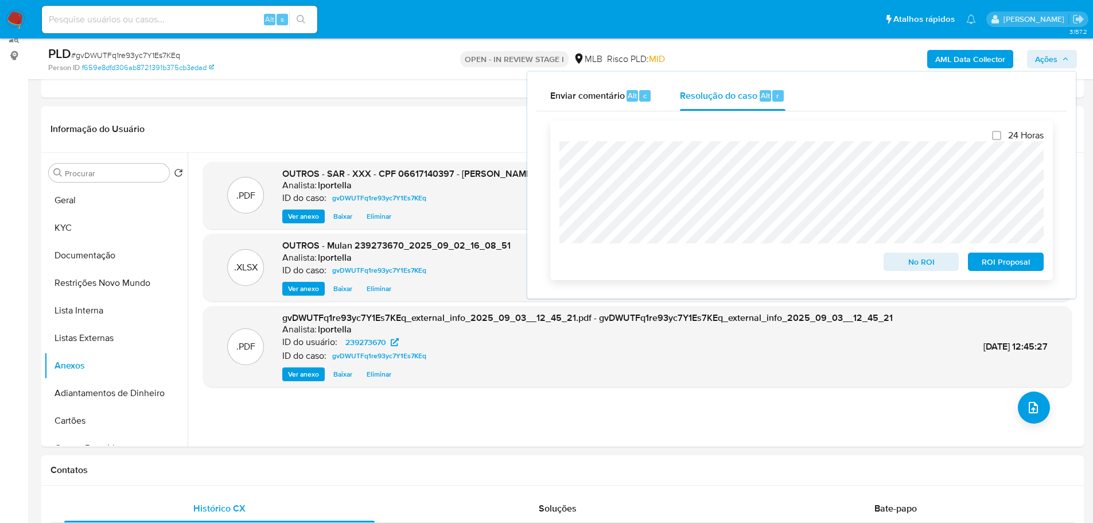
click at [983, 265] on span "ROI Proposal" at bounding box center [1006, 262] width 60 height 16
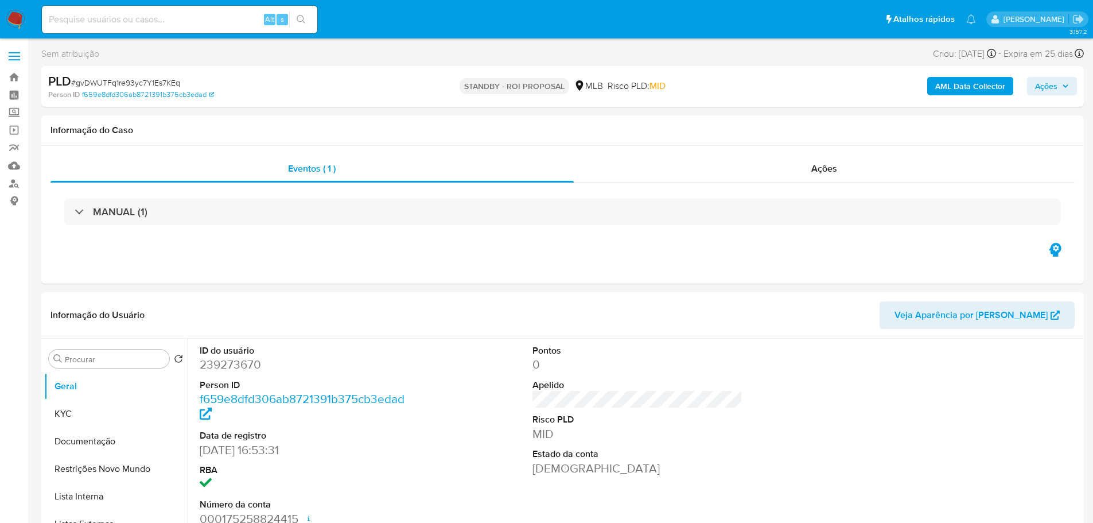
select select "10"
click at [154, 84] on span "# gvDWUTFq1re93yc7Y1Es7KEq" at bounding box center [125, 82] width 109 height 11
copy span "gvDWUTFq1re93yc7Y1Es7KEq"
click at [17, 22] on img at bounding box center [16, 20] width 20 height 20
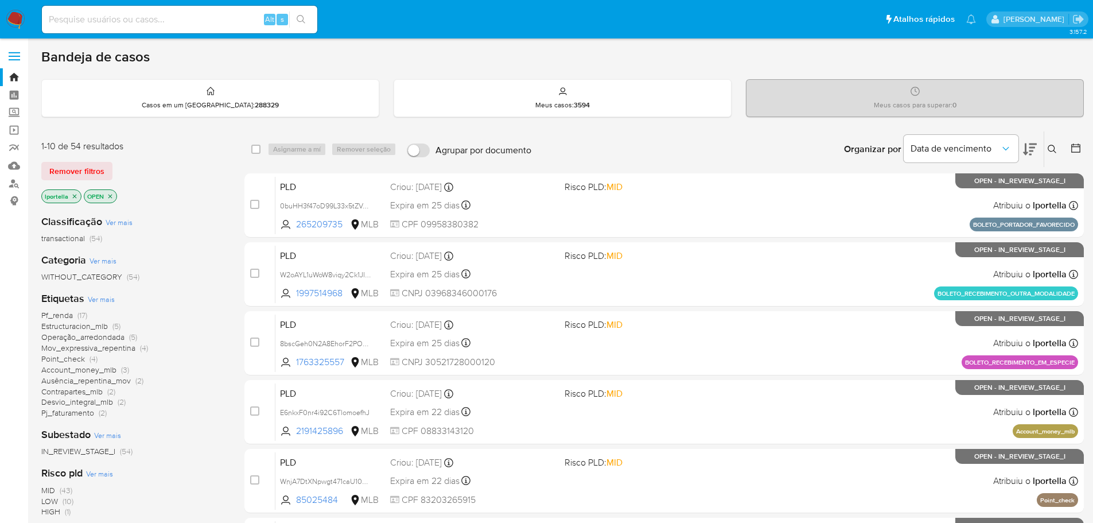
click at [137, 18] on input at bounding box center [179, 19] width 275 height 15
paste input "0buHH3f47oD99L33x5tZVALa"
type input "0buHH3f47oD99L33x5tZVALa"
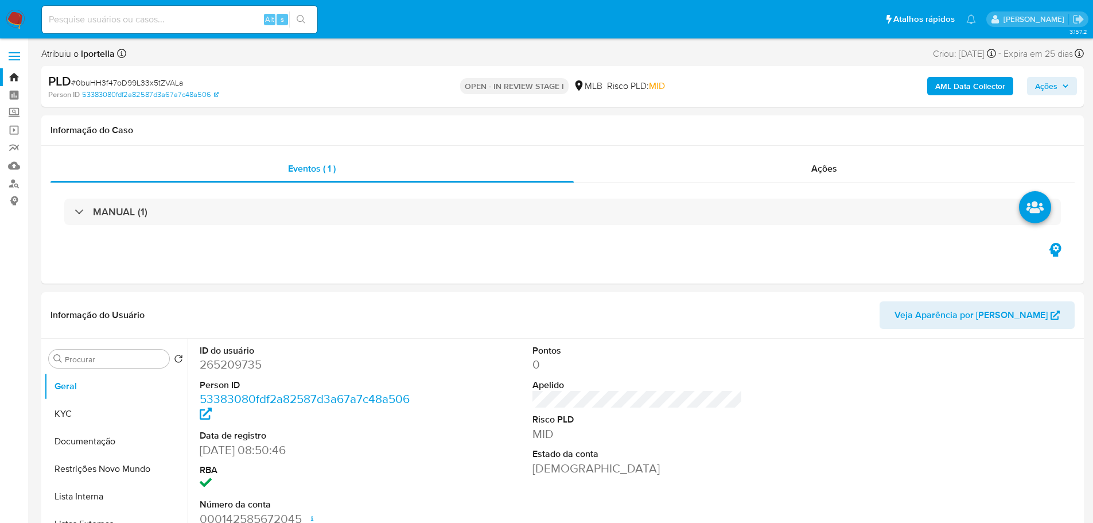
select select "10"
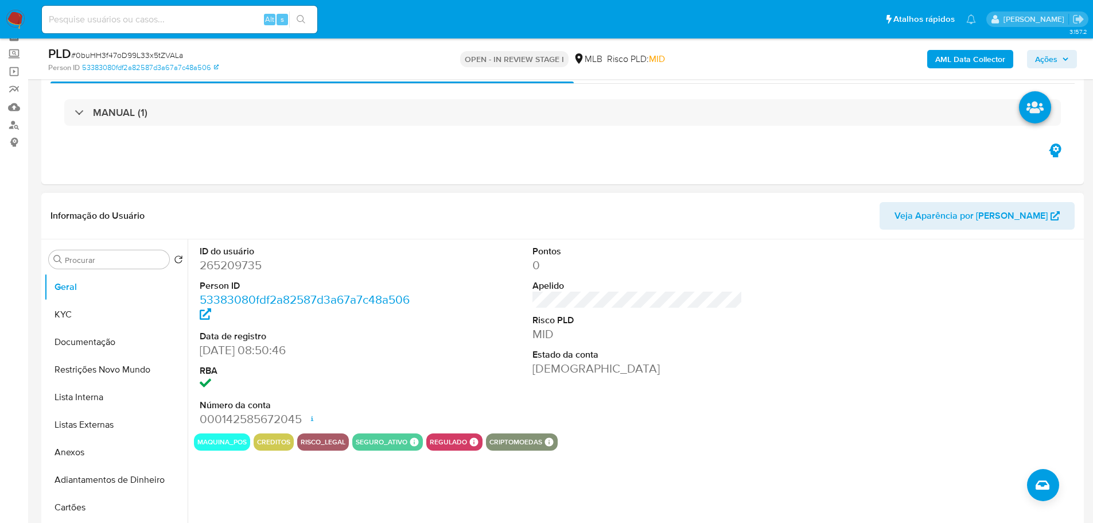
scroll to position [115, 0]
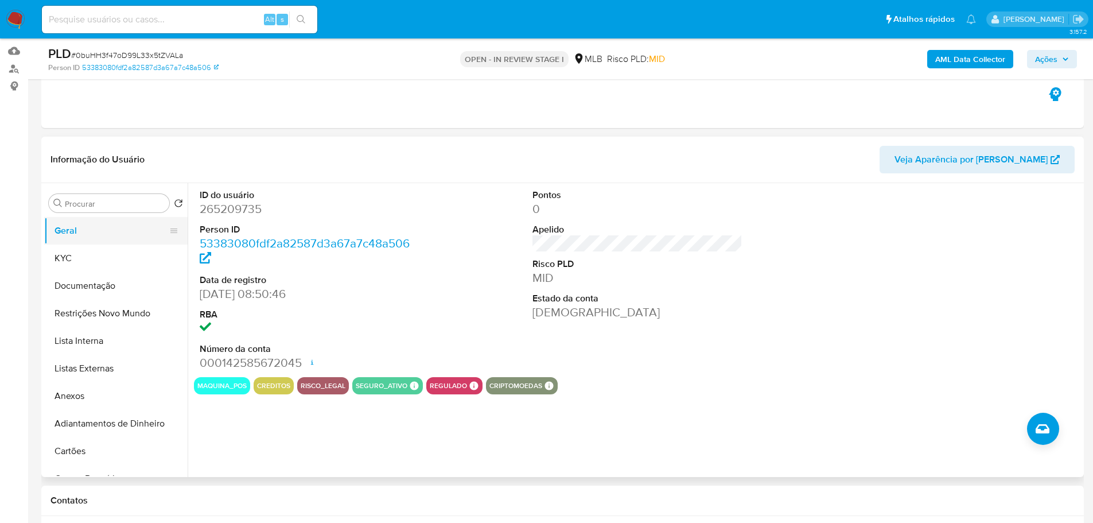
drag, startPoint x: 109, startPoint y: 262, endPoint x: 143, endPoint y: 239, distance: 40.9
click at [110, 262] on button "KYC" at bounding box center [115, 258] width 143 height 28
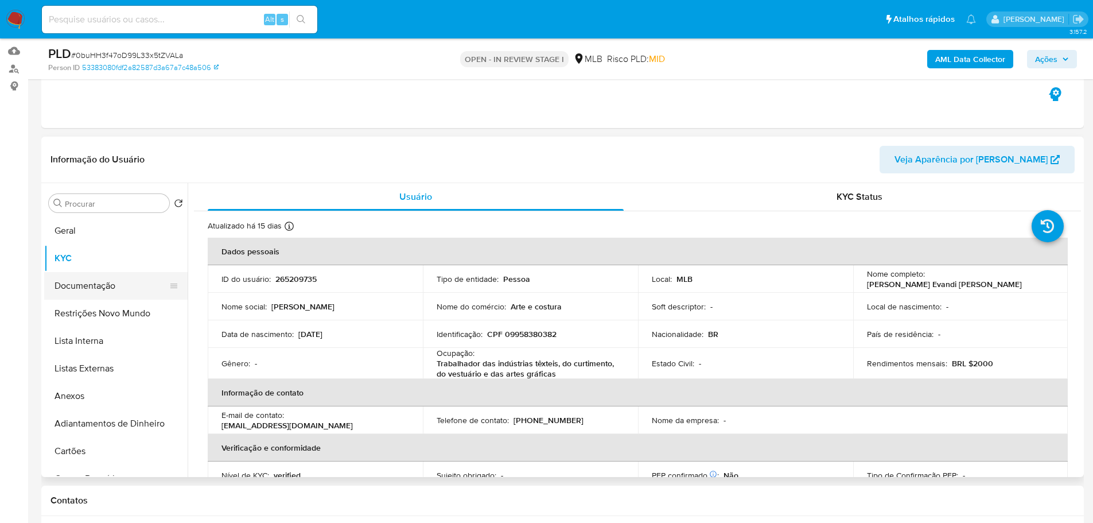
click at [126, 289] on button "Documentação" at bounding box center [111, 286] width 134 height 28
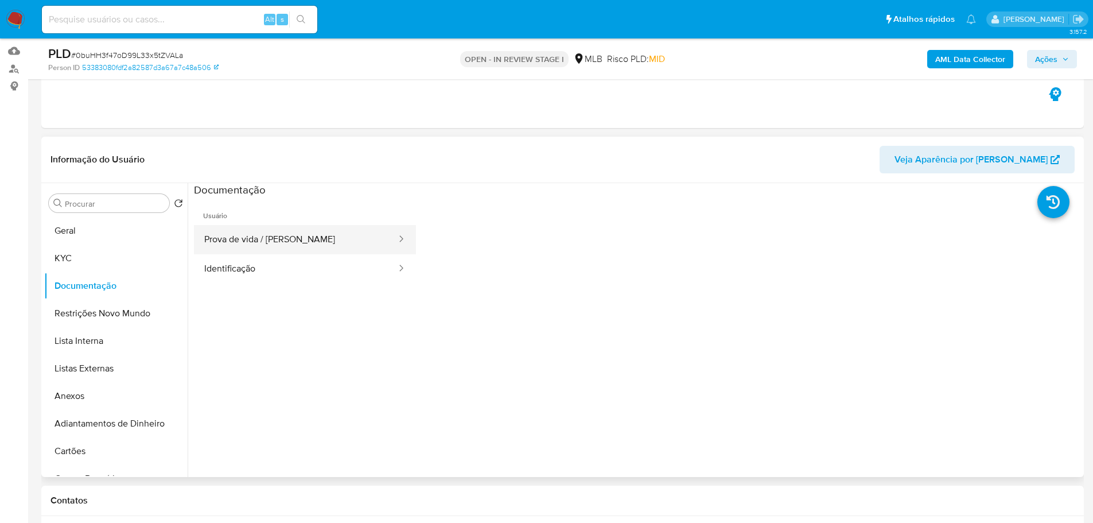
click at [302, 247] on button "Prova de vida / [PERSON_NAME]" at bounding box center [296, 239] width 204 height 29
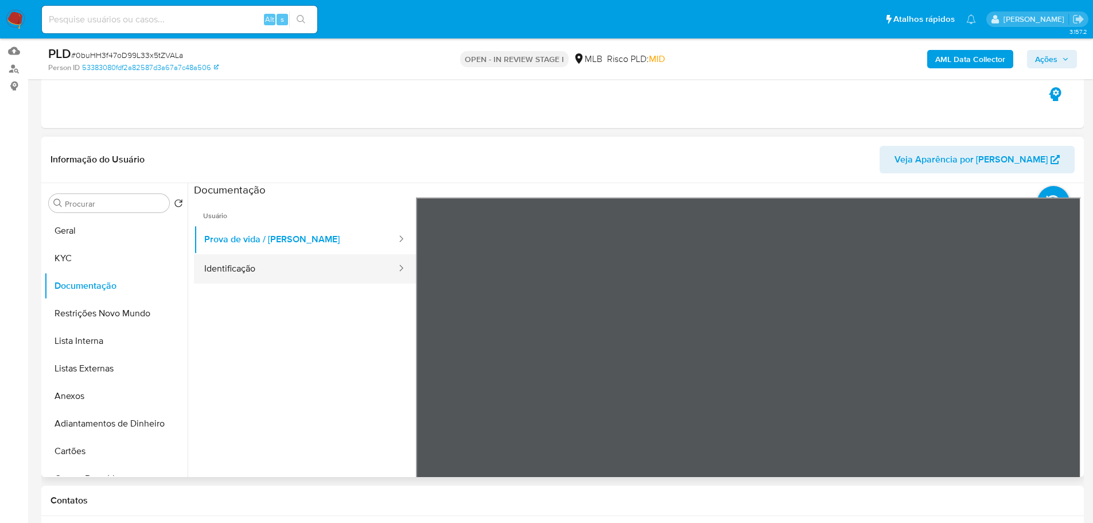
click at [331, 272] on button "Identificação" at bounding box center [296, 268] width 204 height 29
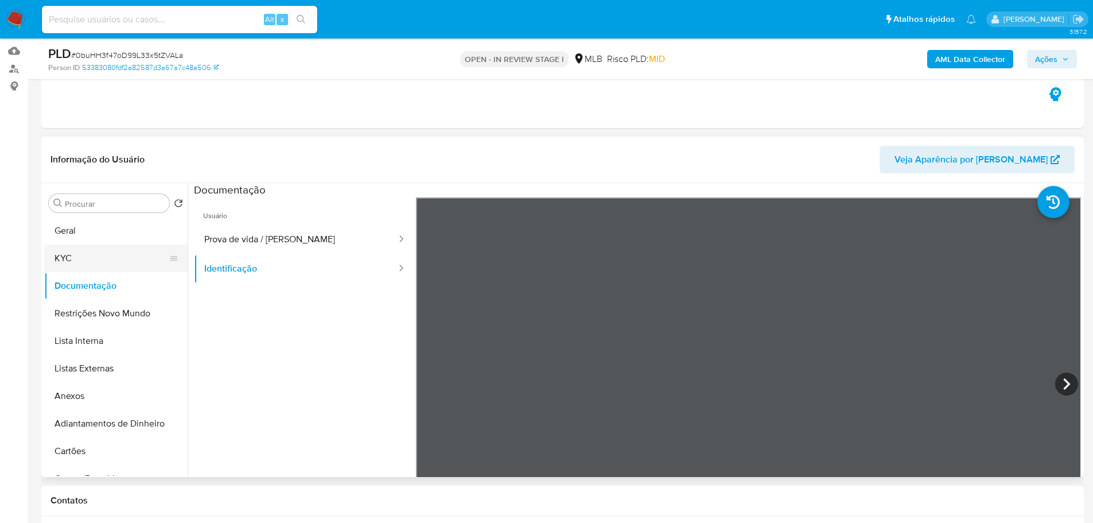
click at [56, 250] on button "KYC" at bounding box center [111, 258] width 134 height 28
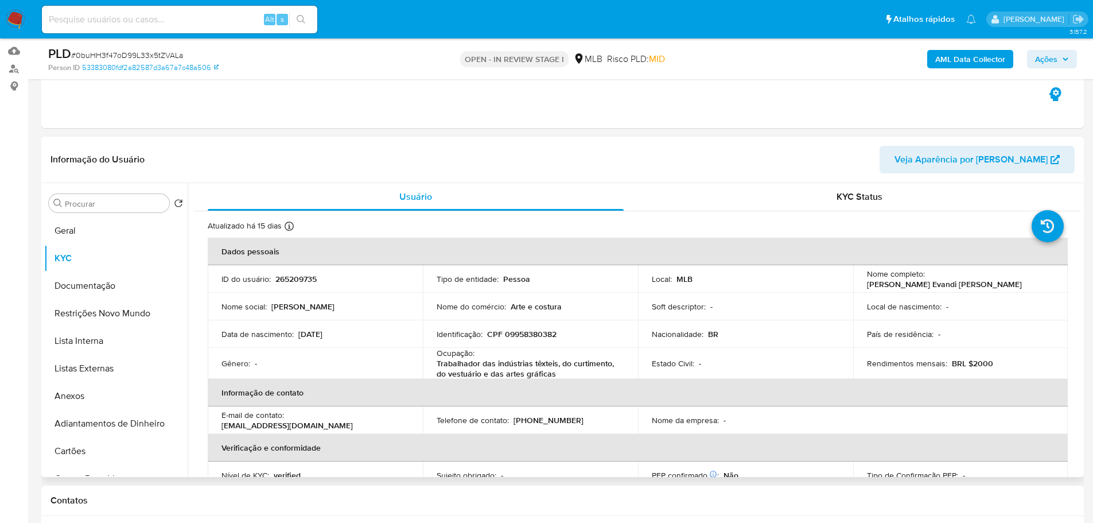
click at [527, 333] on p "CPF 09958380382" at bounding box center [521, 334] width 69 height 10
click at [550, 366] on p "Trabalhador das indústrias têxteis, do curtimento, do vestuário e das artes grá…" at bounding box center [528, 368] width 183 height 21
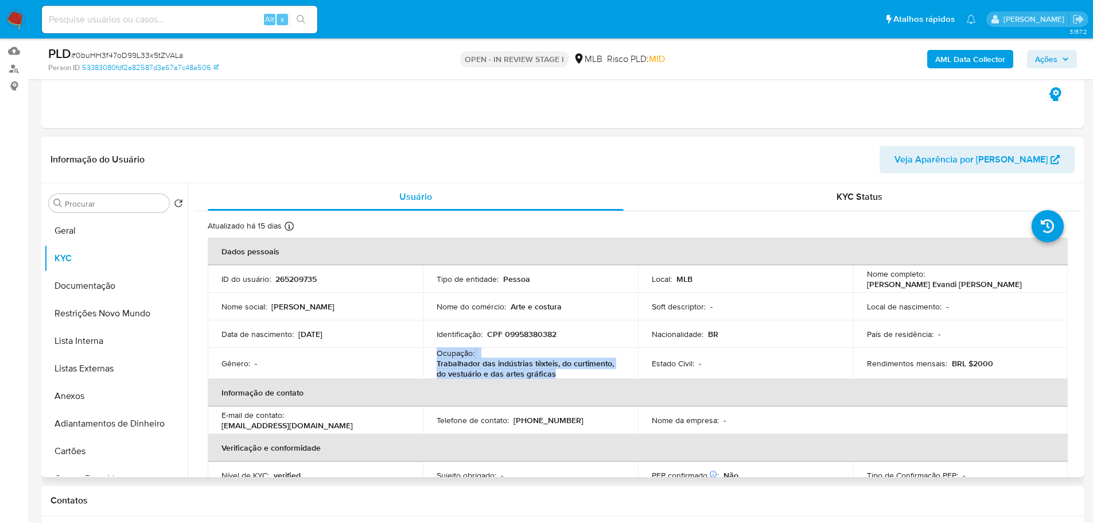
copy div "Ocupação : Trabalhador das indústrias têxteis, do curtimento, do vestuário e da…"
click at [611, 368] on p "Trabalhador das indústrias têxteis, do curtimento, do vestuário e das artes grá…" at bounding box center [528, 368] width 183 height 21
drag, startPoint x: 577, startPoint y: 372, endPoint x: 429, endPoint y: 365, distance: 148.3
click at [429, 365] on td "Ocupação : Trabalhador das indústrias têxteis, do curtimento, do vestuário e da…" at bounding box center [530, 363] width 215 height 31
copy p "Trabalhador das indústrias têxteis, do curtimento, do vestuário e das artes grá…"
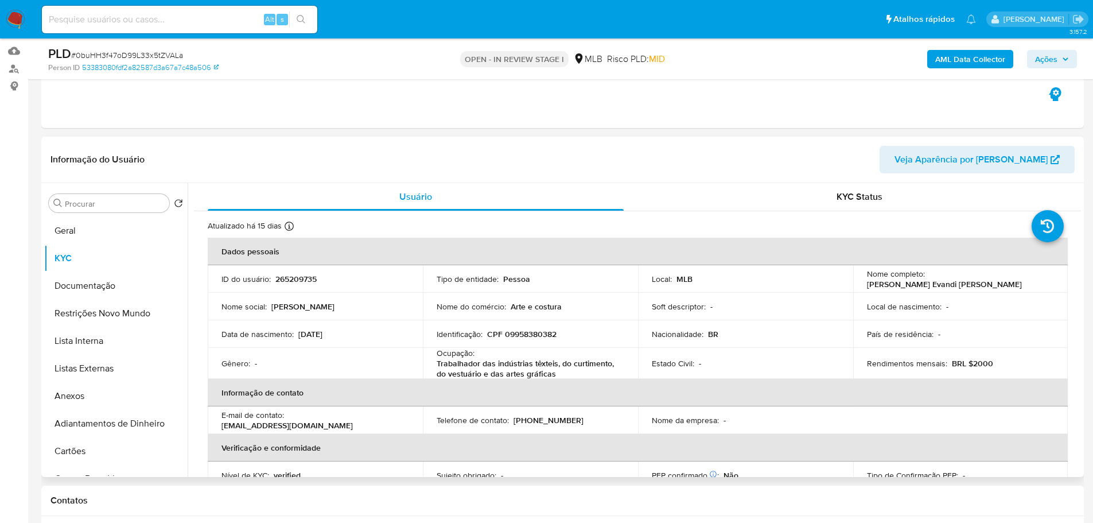
drag, startPoint x: 311, startPoint y: 2, endPoint x: 593, endPoint y: 176, distance: 331.3
click at [593, 176] on div "Informação do Usuário Veja Aparência por [PERSON_NAME]" at bounding box center [562, 160] width 1043 height 46
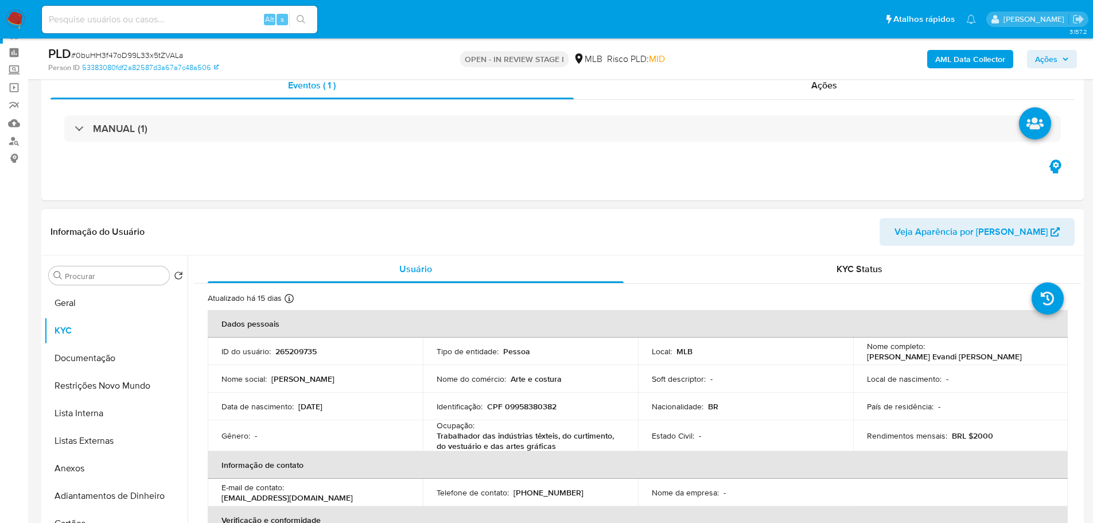
scroll to position [0, 0]
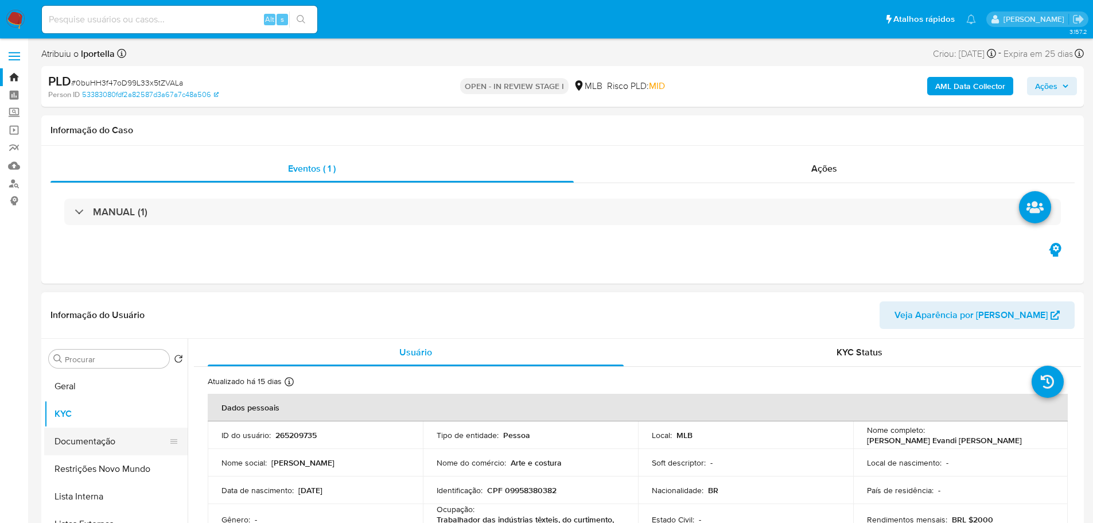
click at [115, 443] on button "Documentação" at bounding box center [111, 442] width 134 height 28
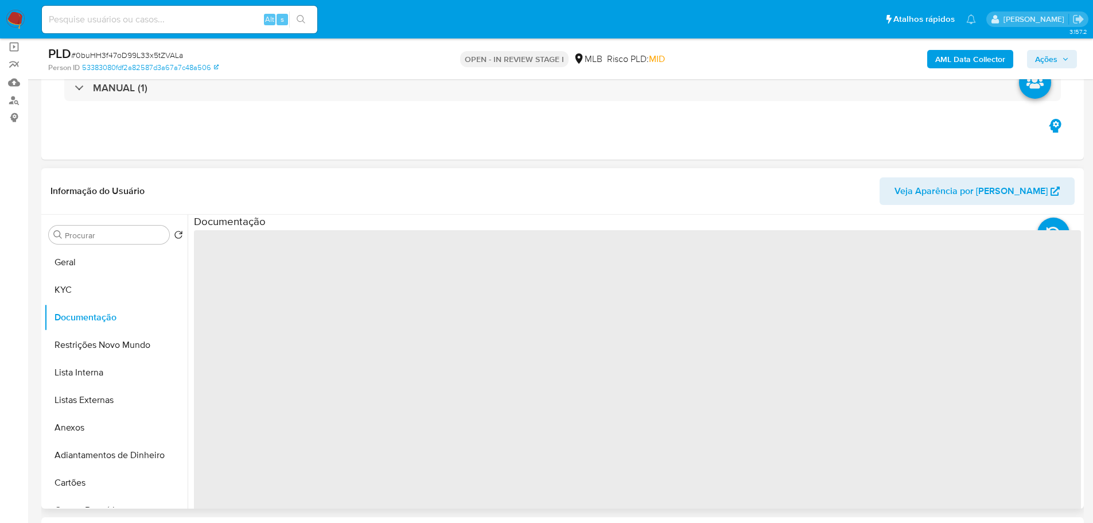
scroll to position [172, 0]
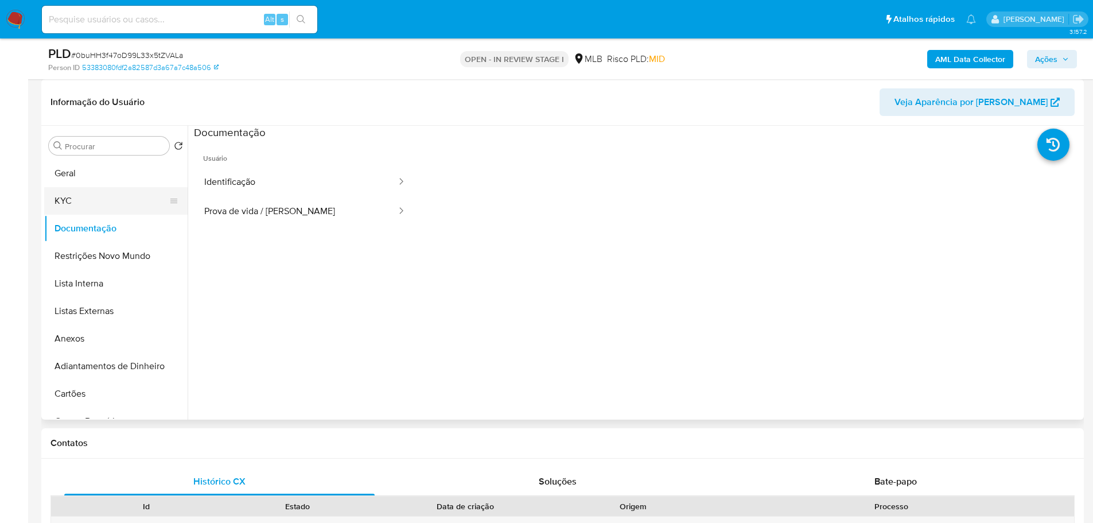
click at [75, 208] on button "KYC" at bounding box center [111, 201] width 134 height 28
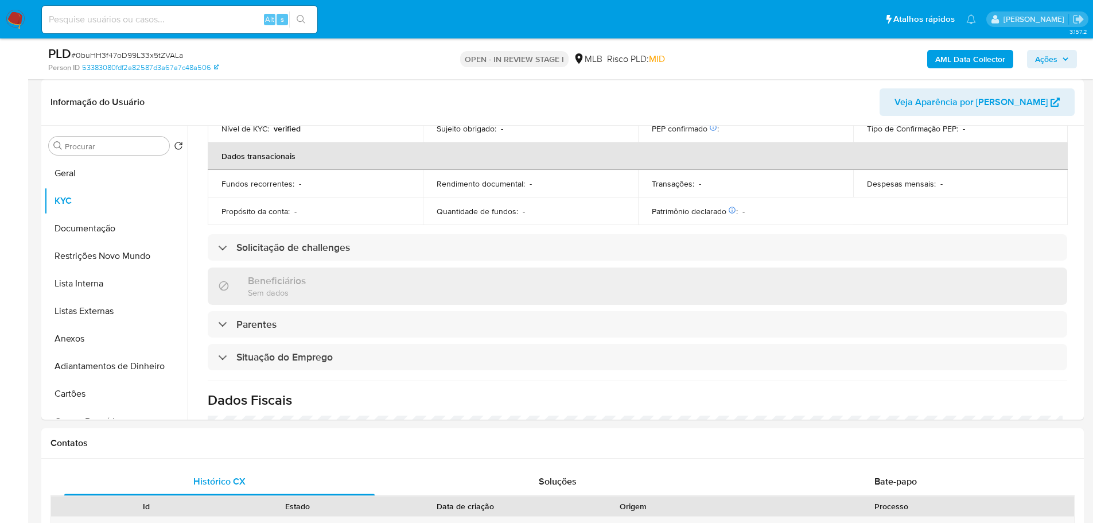
scroll to position [482, 0]
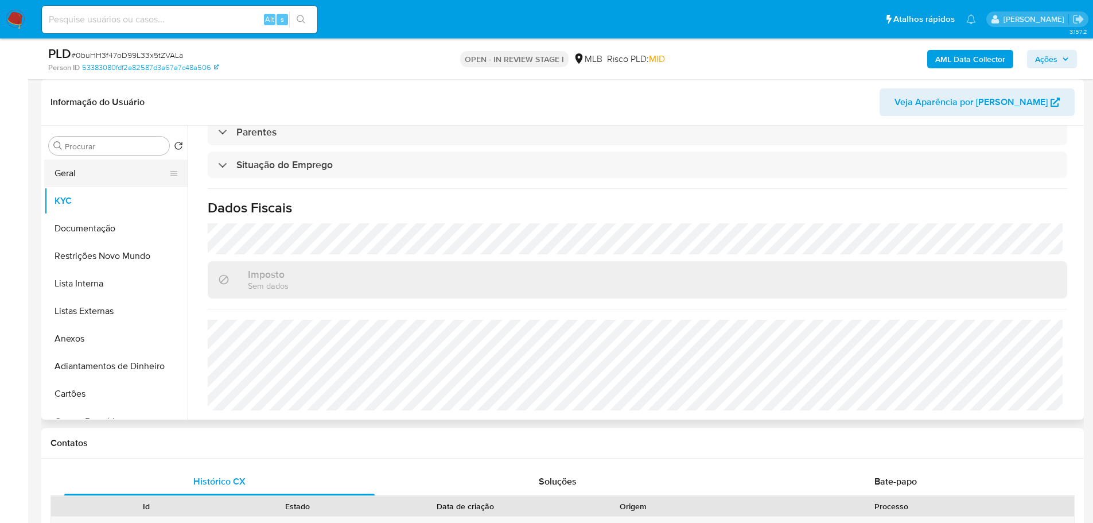
click at [72, 183] on button "Geral" at bounding box center [111, 174] width 134 height 28
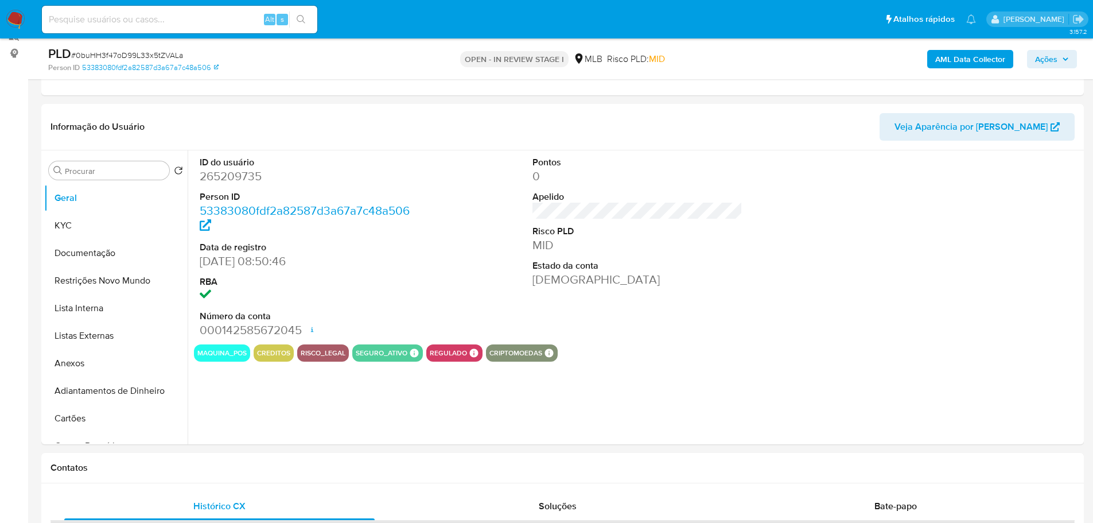
scroll to position [145, 0]
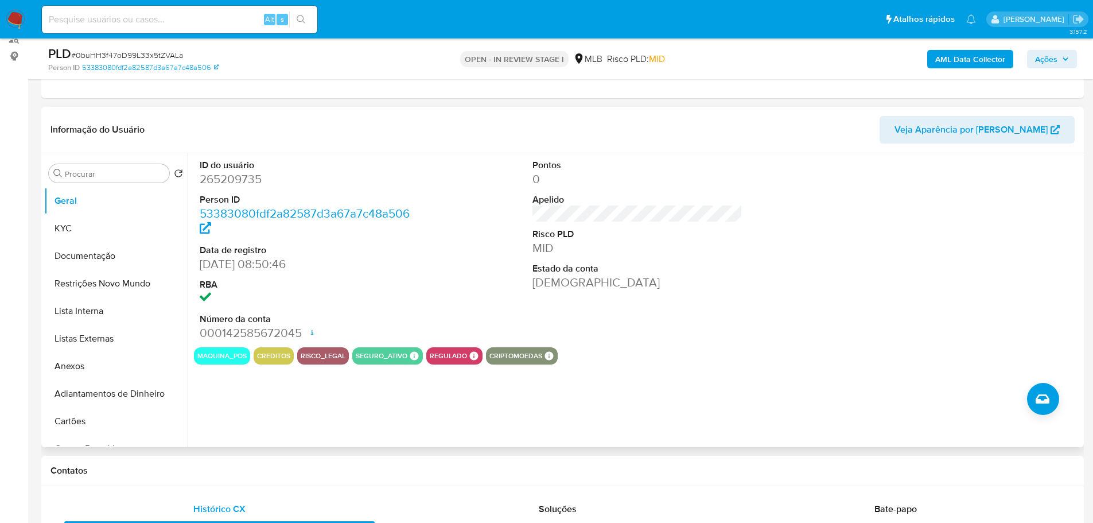
drag, startPoint x: 229, startPoint y: 472, endPoint x: 210, endPoint y: 437, distance: 39.8
click at [229, 472] on h1 "Contatos" at bounding box center [563, 470] width 1024 height 11
click at [105, 227] on button "KYC" at bounding box center [111, 229] width 134 height 28
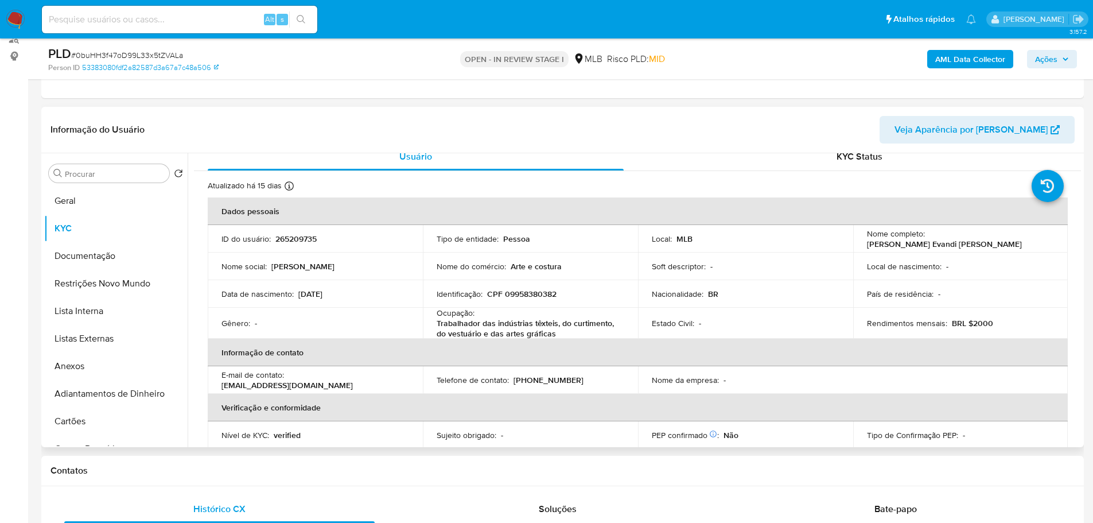
scroll to position [14, 0]
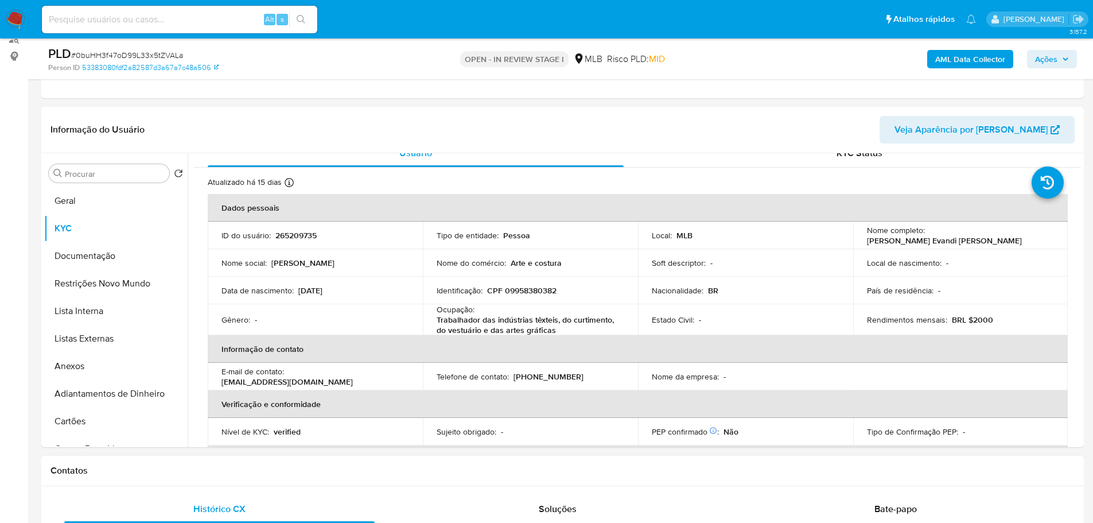
drag, startPoint x: 250, startPoint y: 472, endPoint x: 244, endPoint y: 471, distance: 5.8
click at [250, 472] on h1 "Contatos" at bounding box center [563, 470] width 1024 height 11
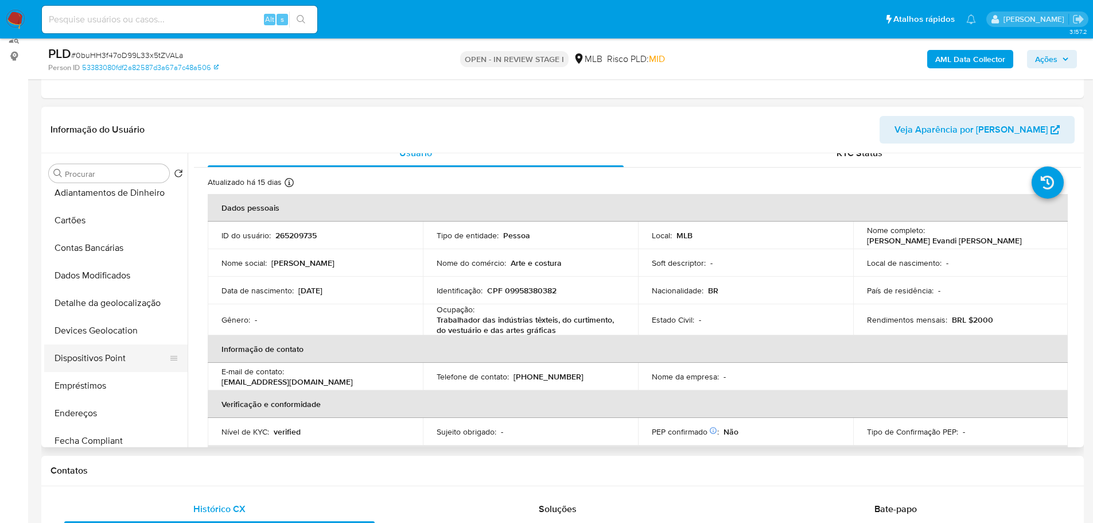
scroll to position [230, 0]
click at [95, 390] on button "Endereços" at bounding box center [111, 385] width 134 height 28
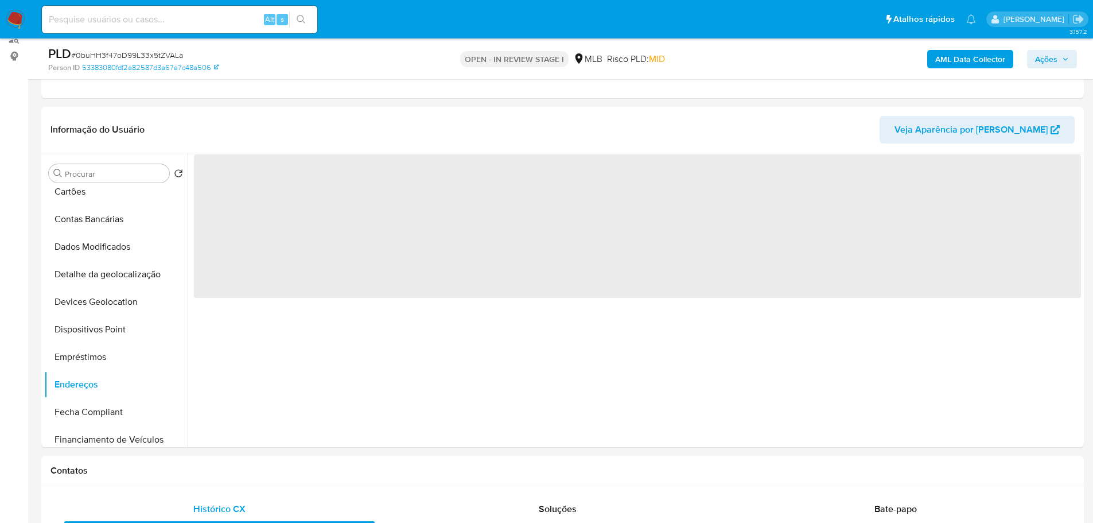
scroll to position [0, 0]
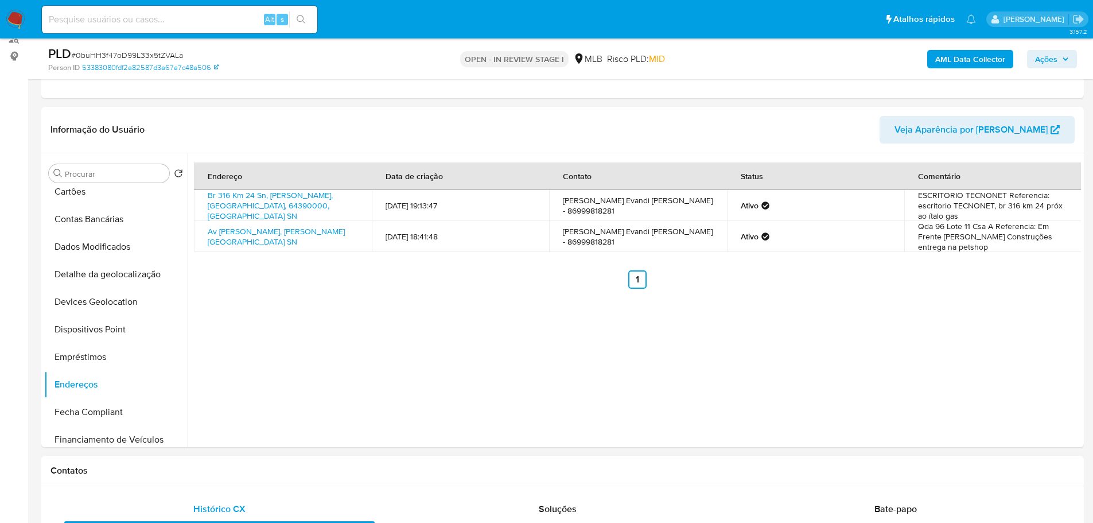
click at [189, 471] on h1 "Contatos" at bounding box center [563, 470] width 1024 height 11
click at [122, 277] on button "Detalhe da geolocalização" at bounding box center [111, 275] width 134 height 28
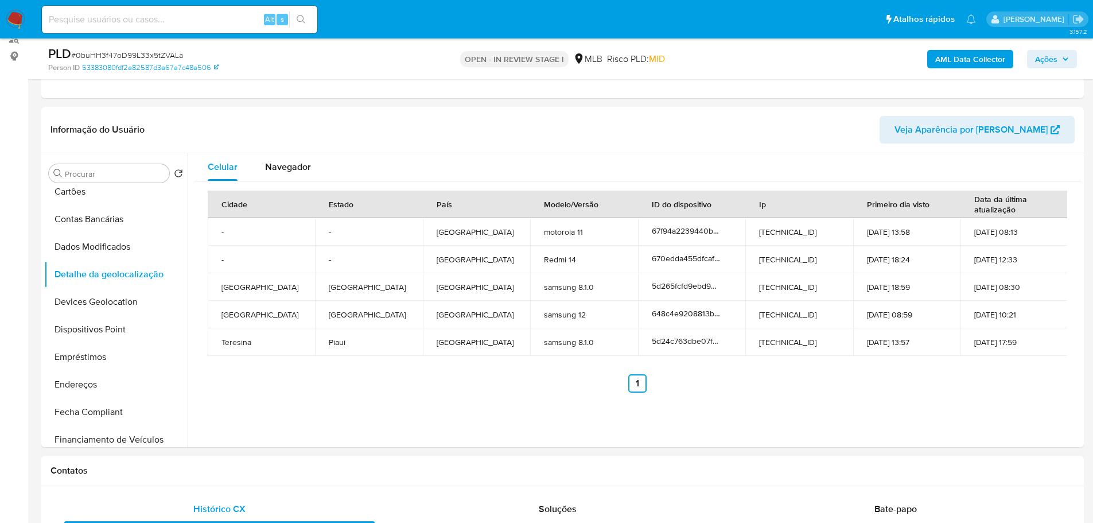
click at [199, 479] on div "Contatos" at bounding box center [562, 471] width 1043 height 30
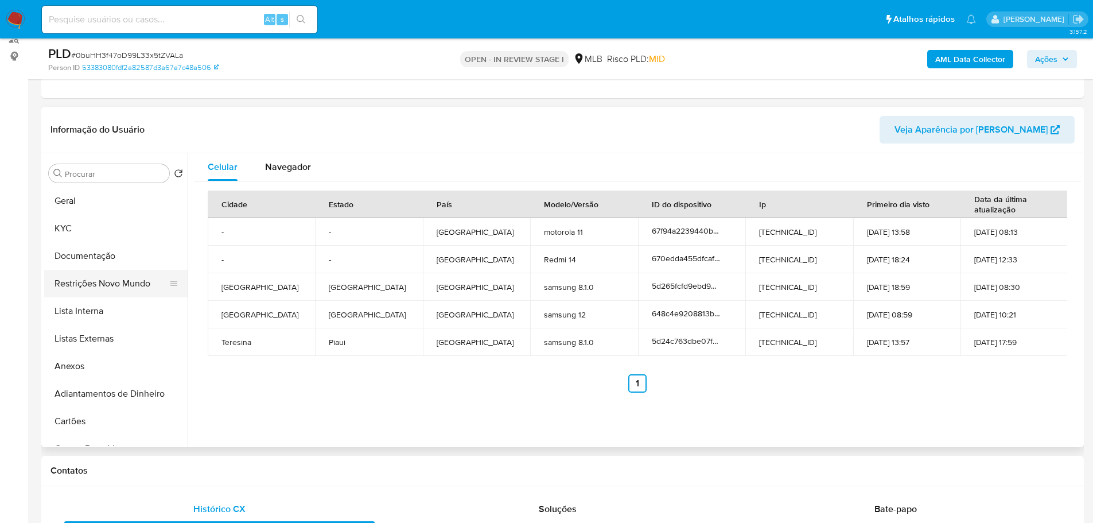
click at [110, 284] on button "Restrições Novo Mundo" at bounding box center [111, 284] width 134 height 28
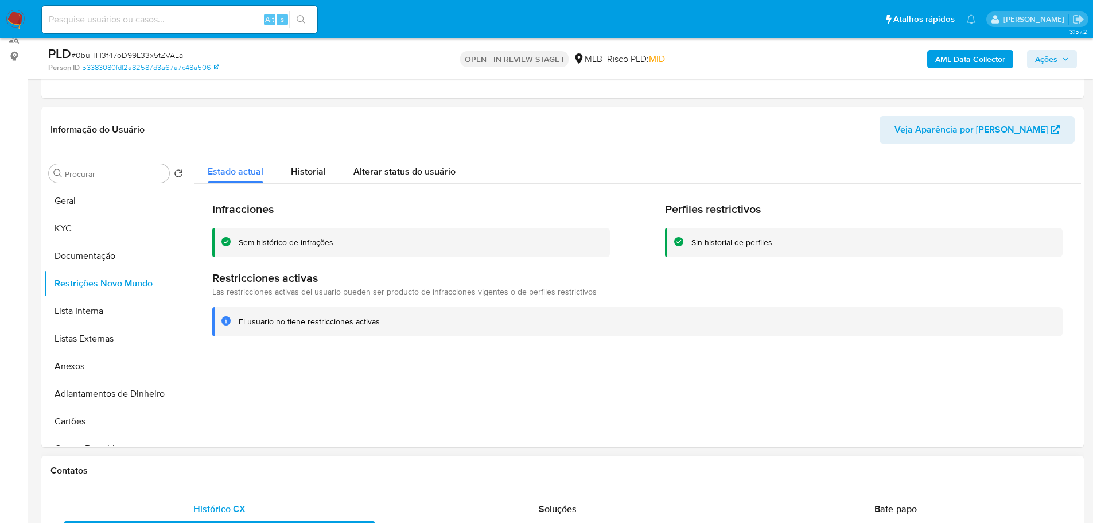
click at [261, 460] on div "Contatos" at bounding box center [562, 471] width 1043 height 30
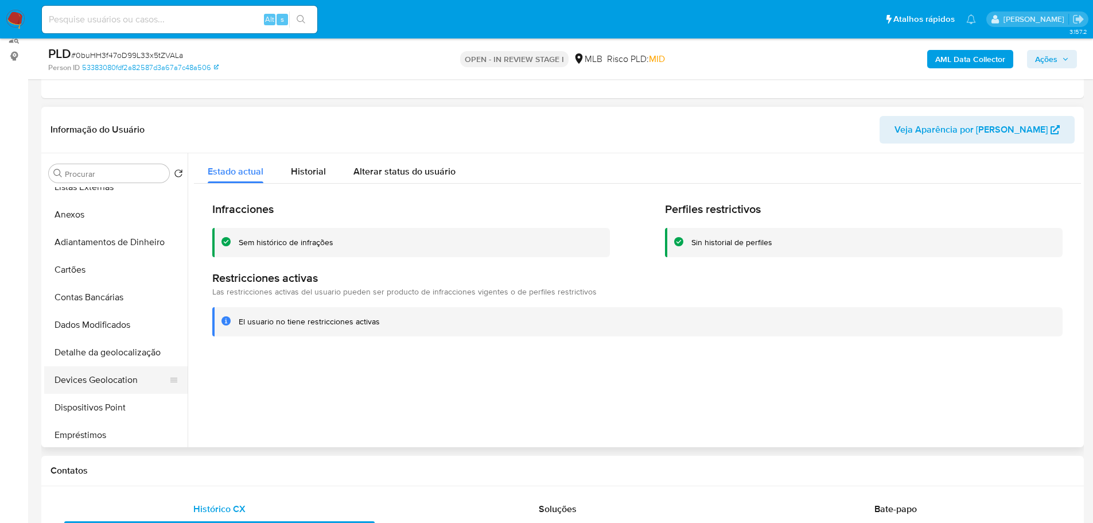
scroll to position [172, 0]
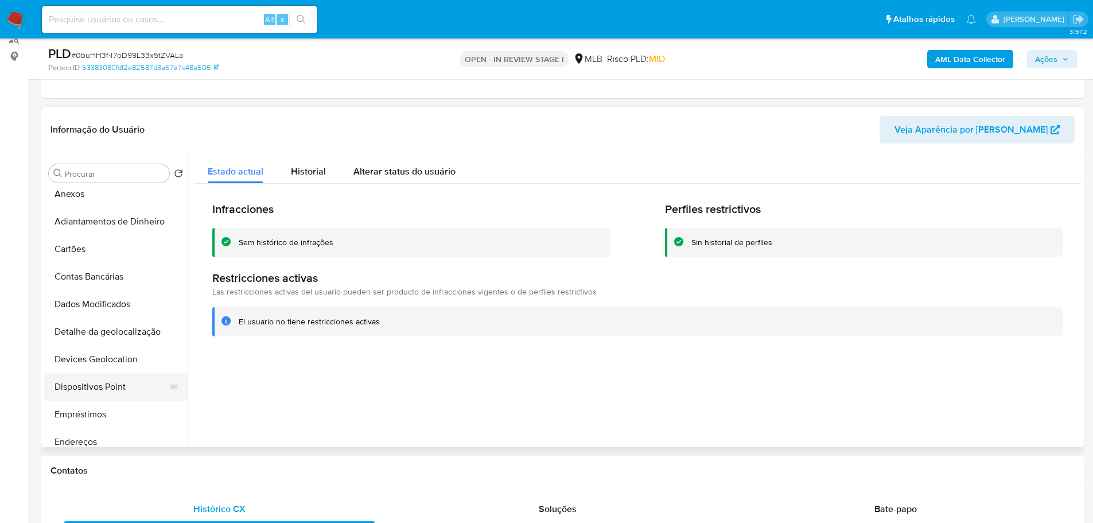
click at [119, 381] on button "Dispositivos Point" at bounding box center [111, 387] width 134 height 28
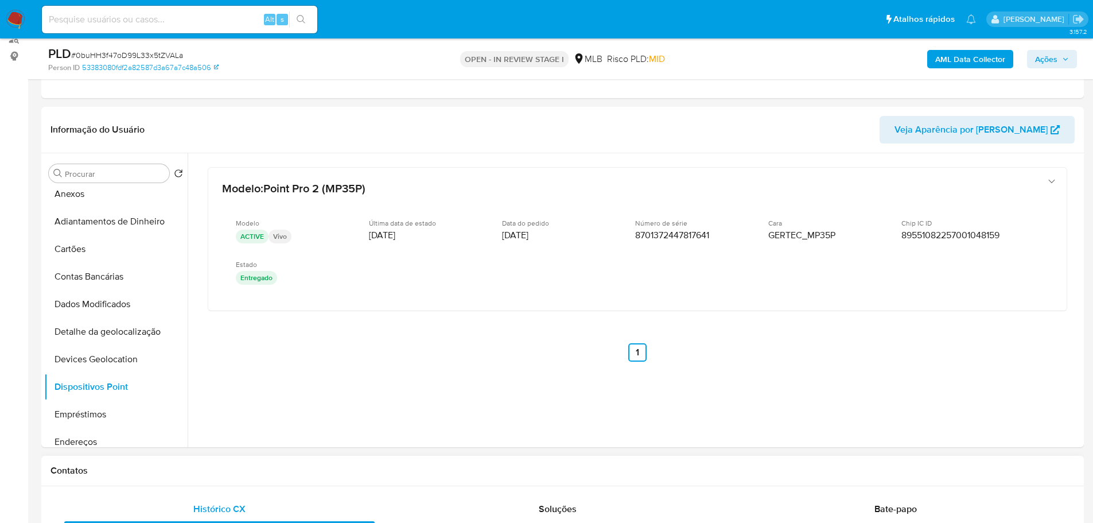
click at [214, 468] on h1 "Contatos" at bounding box center [563, 470] width 1024 height 11
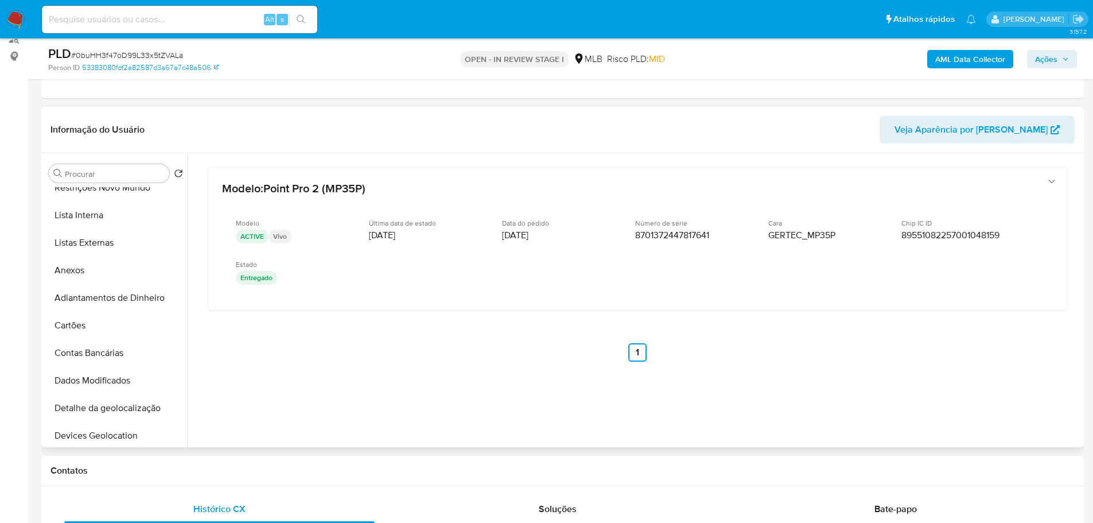
scroll to position [0, 0]
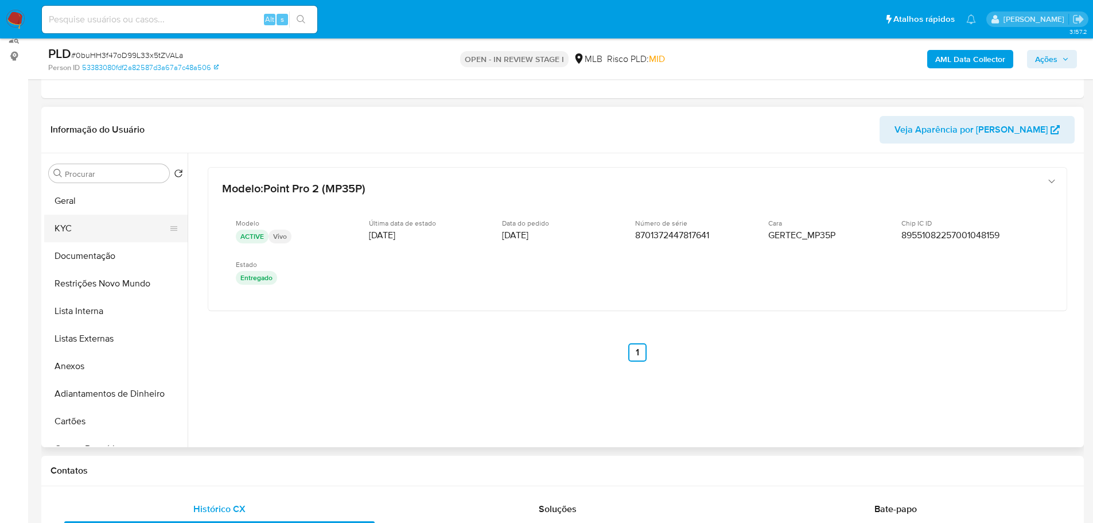
click at [67, 225] on button "KYC" at bounding box center [111, 229] width 134 height 28
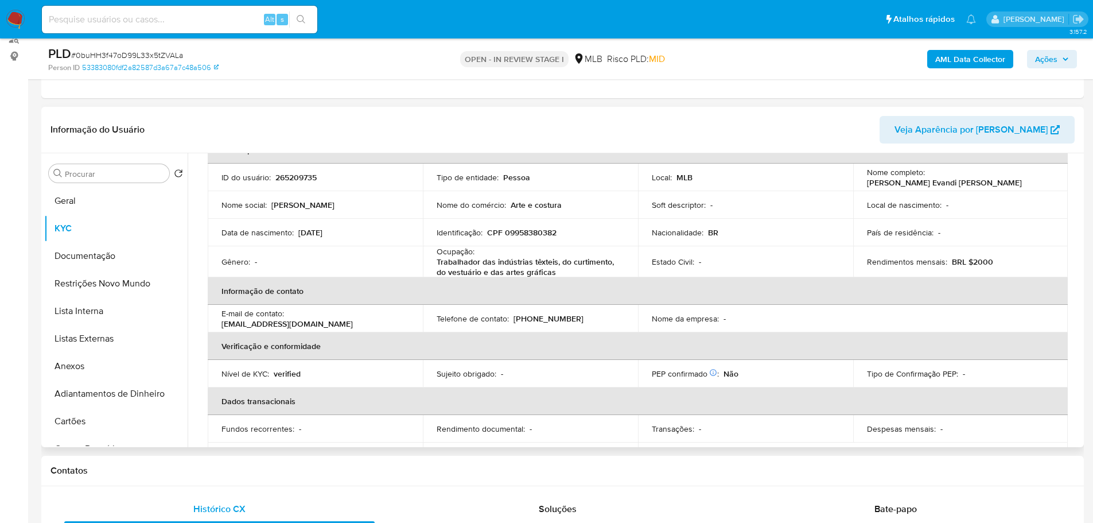
scroll to position [57, 0]
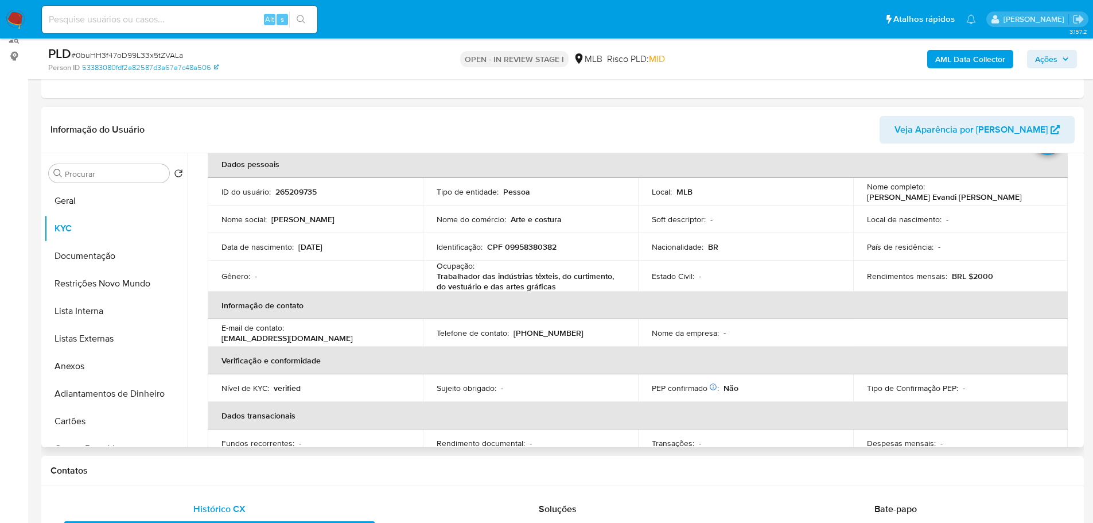
click at [529, 249] on p "CPF 09958380382" at bounding box center [521, 247] width 69 height 10
copy p "09958380382"
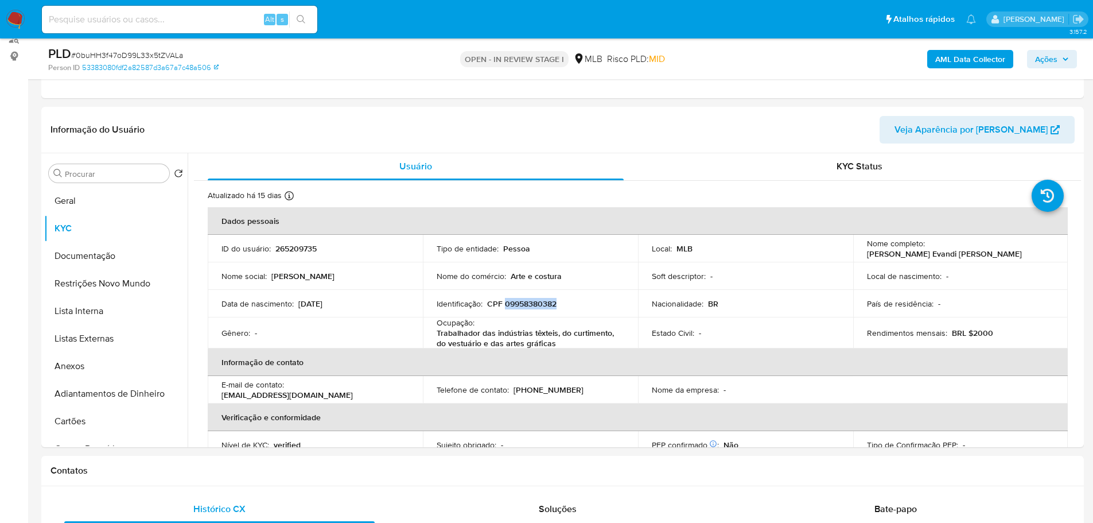
scroll to position [0, 0]
click at [14, 14] on img at bounding box center [16, 20] width 20 height 20
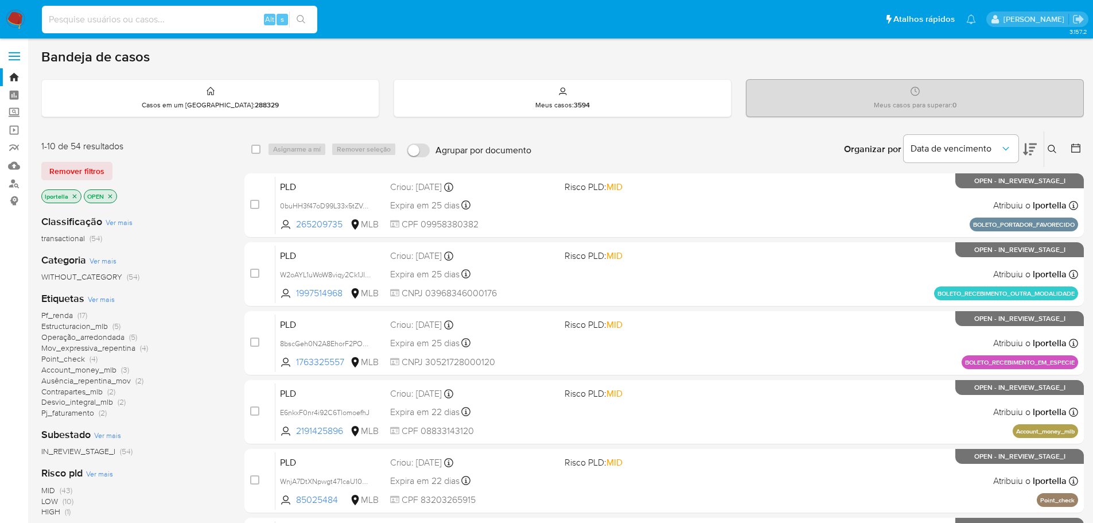
click at [156, 20] on input at bounding box center [179, 19] width 275 height 15
paste input "nycmiPn387LyE3DN8qniow1V"
type input "nycmiPn387LyE3DN8qniow1V"
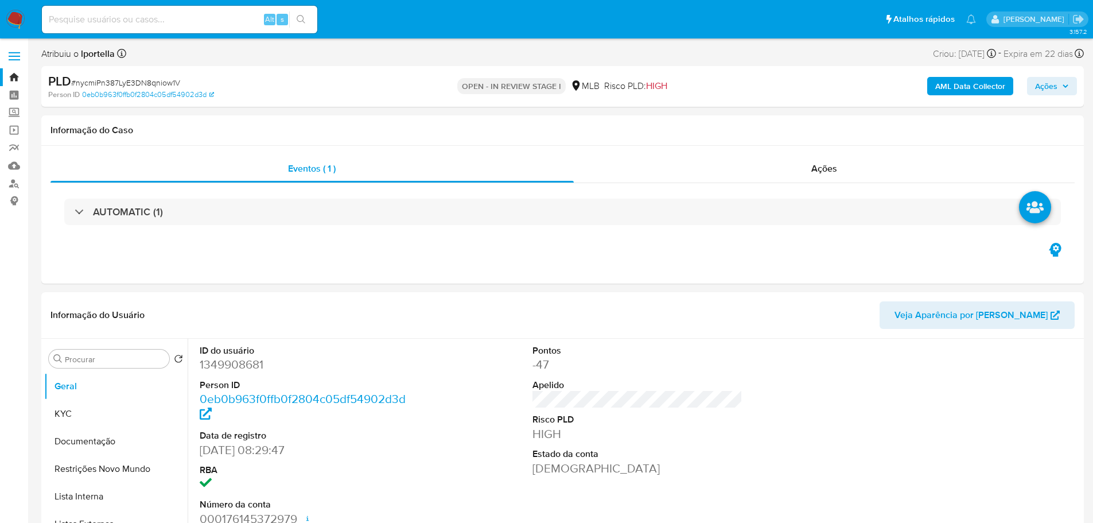
select select "10"
click at [13, 18] on img at bounding box center [16, 20] width 20 height 20
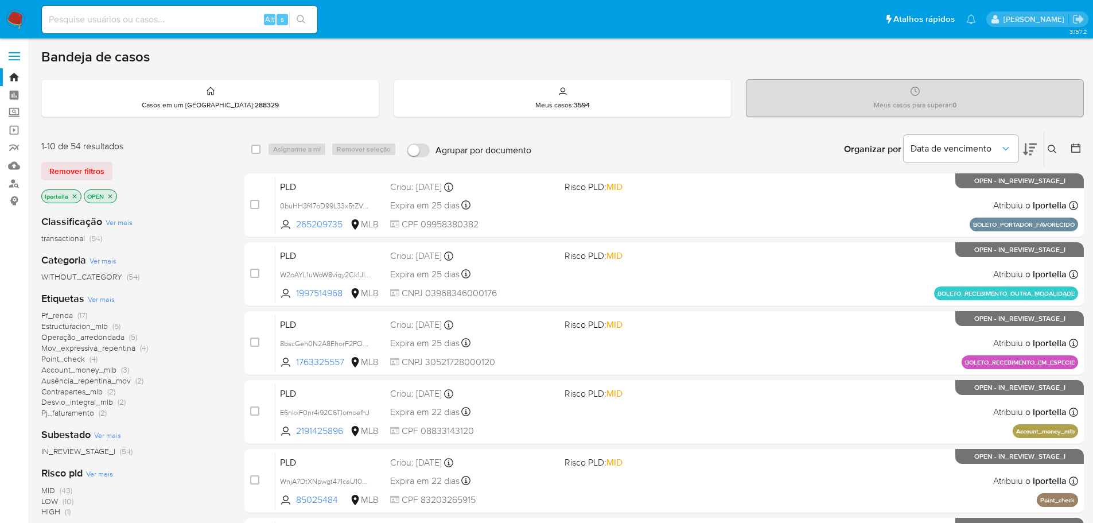
click at [51, 317] on span "Pf_renda" at bounding box center [57, 314] width 32 height 11
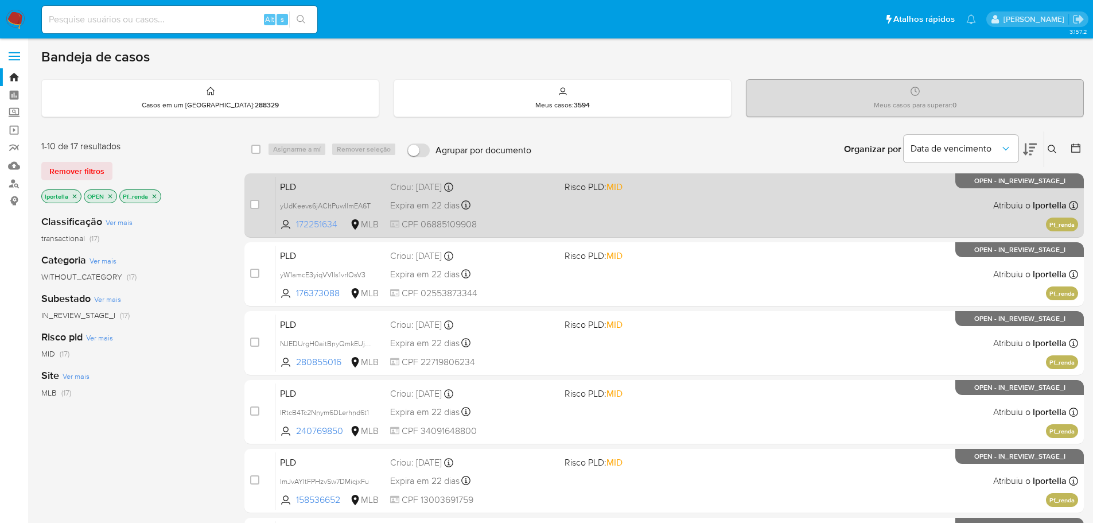
click at [317, 226] on span "172251634" at bounding box center [322, 224] width 52 height 13
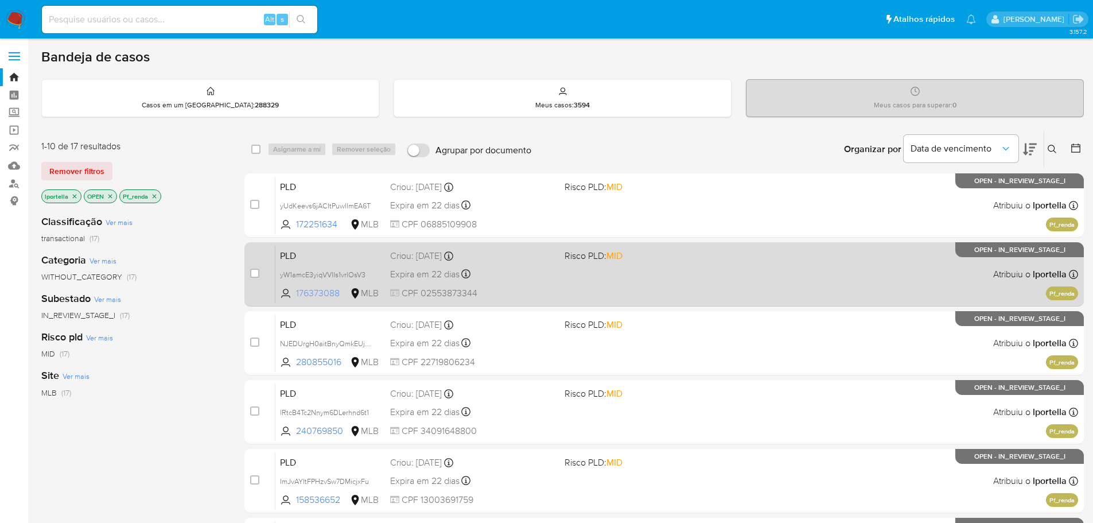
click at [314, 288] on span "176373088" at bounding box center [322, 293] width 52 height 13
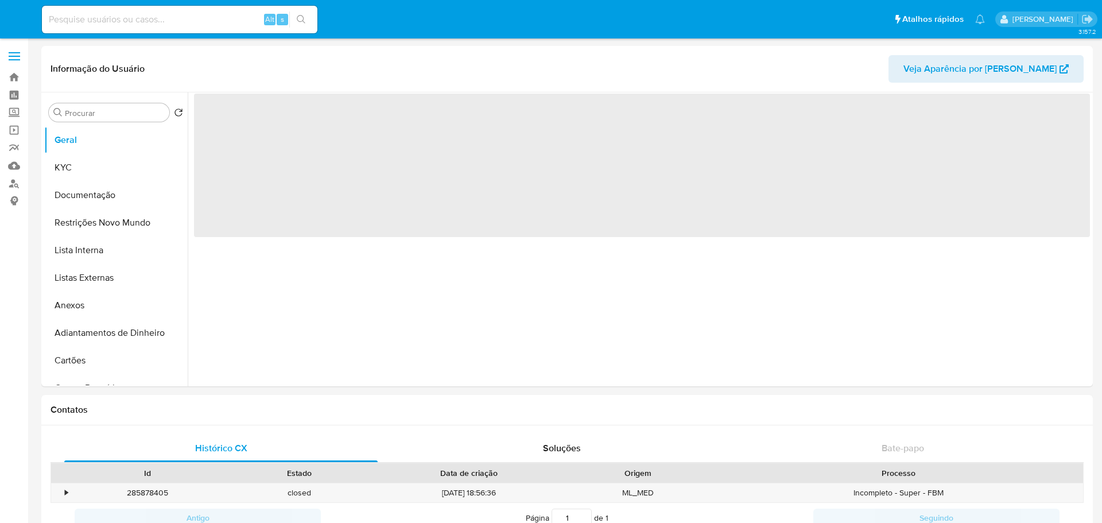
select select "10"
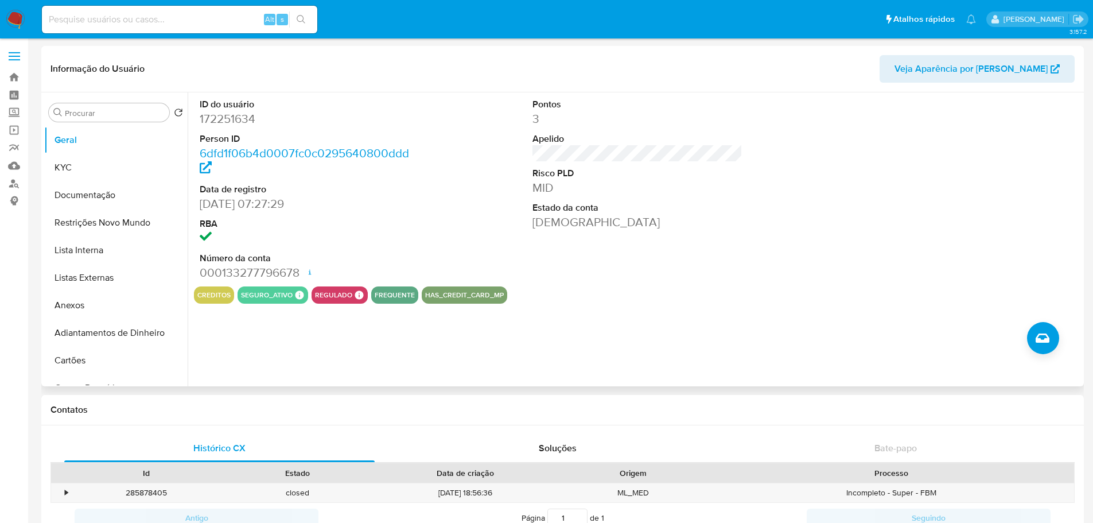
scroll to position [512, 0]
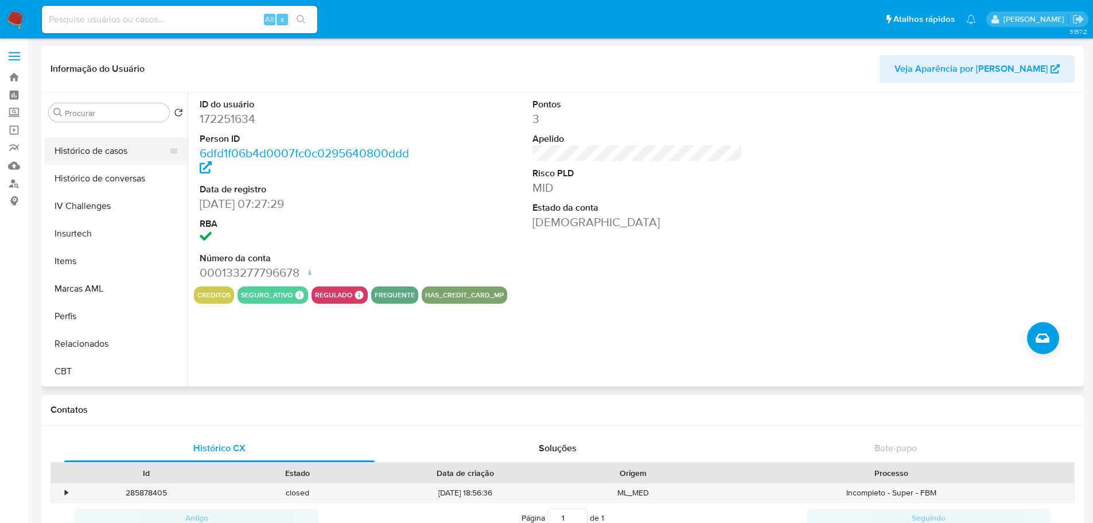
click at [106, 148] on button "Histórico de casos" at bounding box center [111, 151] width 134 height 28
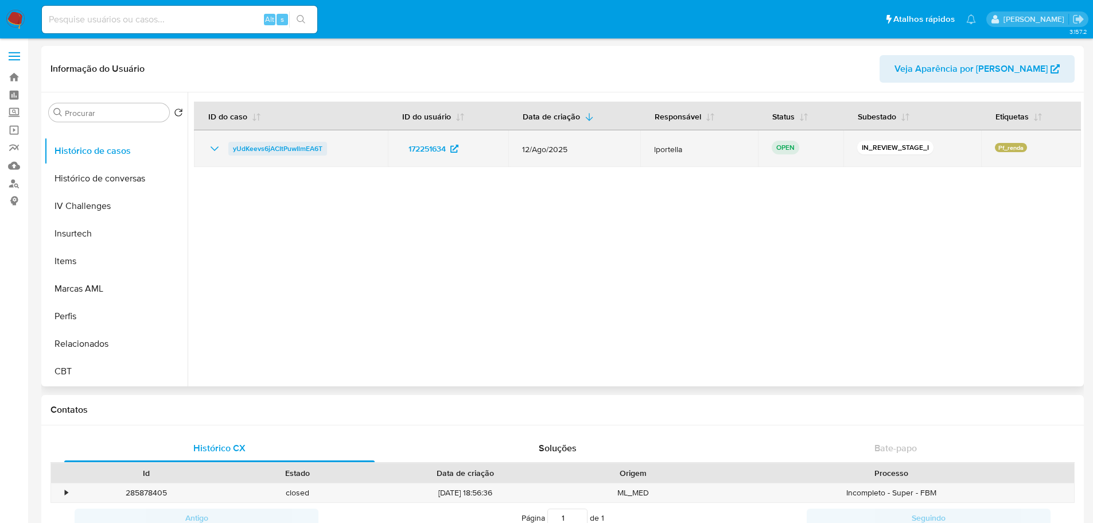
click at [296, 152] on span "yUdKeevs6jACItPuwIlmEA6T" at bounding box center [278, 149] width 90 height 14
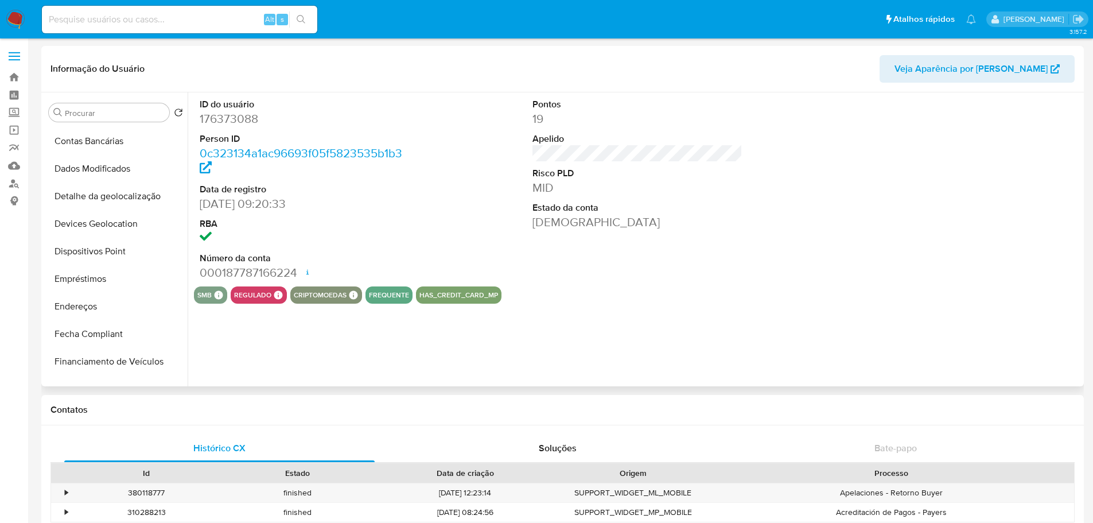
scroll to position [512, 0]
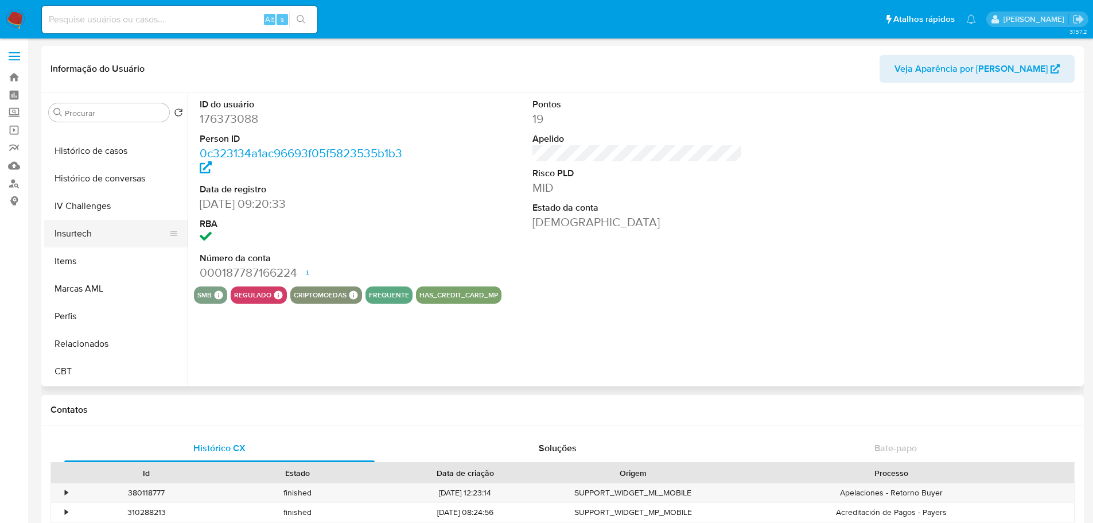
select select "10"
click at [99, 153] on button "Histórico de casos" at bounding box center [111, 151] width 134 height 28
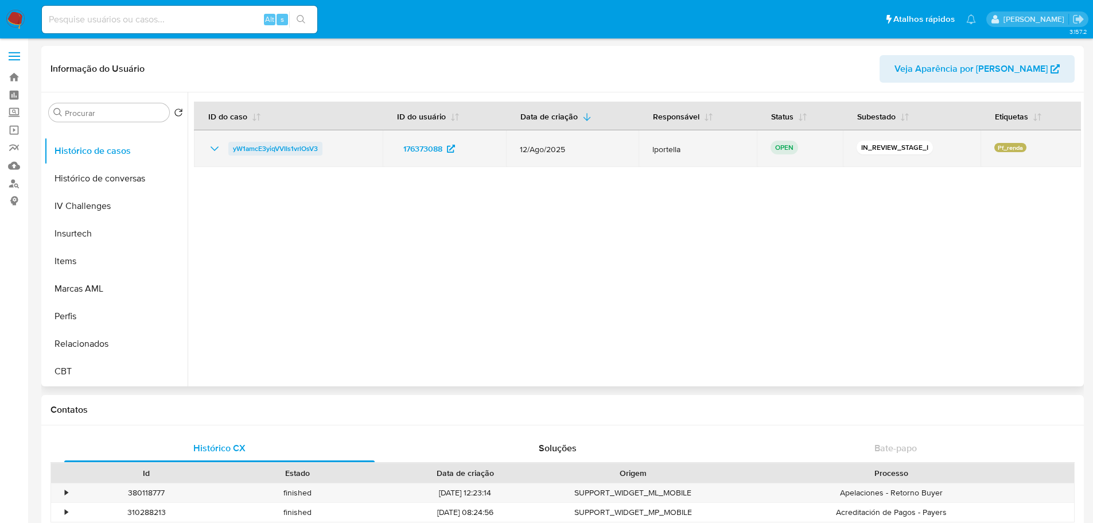
click at [297, 153] on span "yW1amcE3yiqVVIIs1vrlOsV3" at bounding box center [275, 149] width 85 height 14
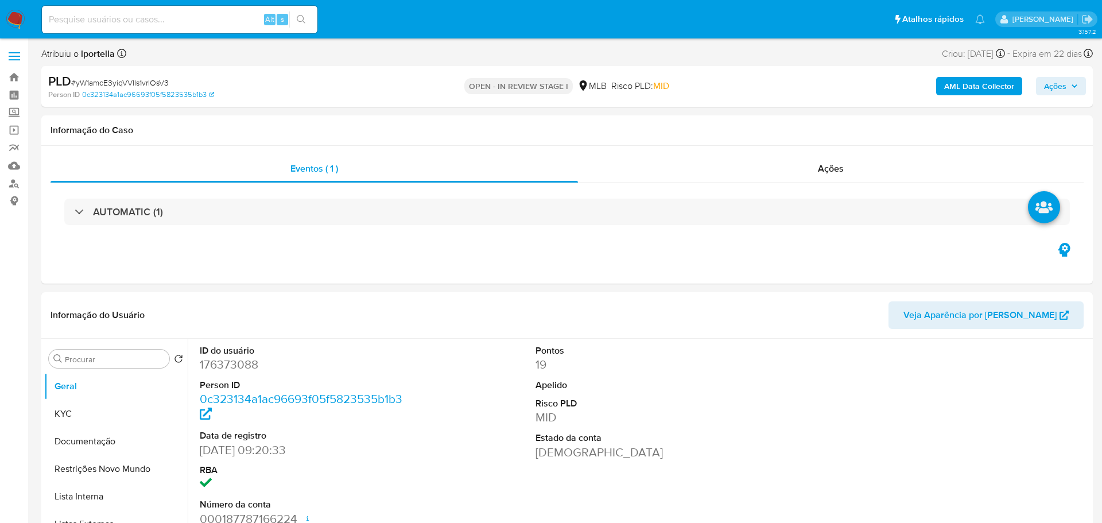
select select "10"
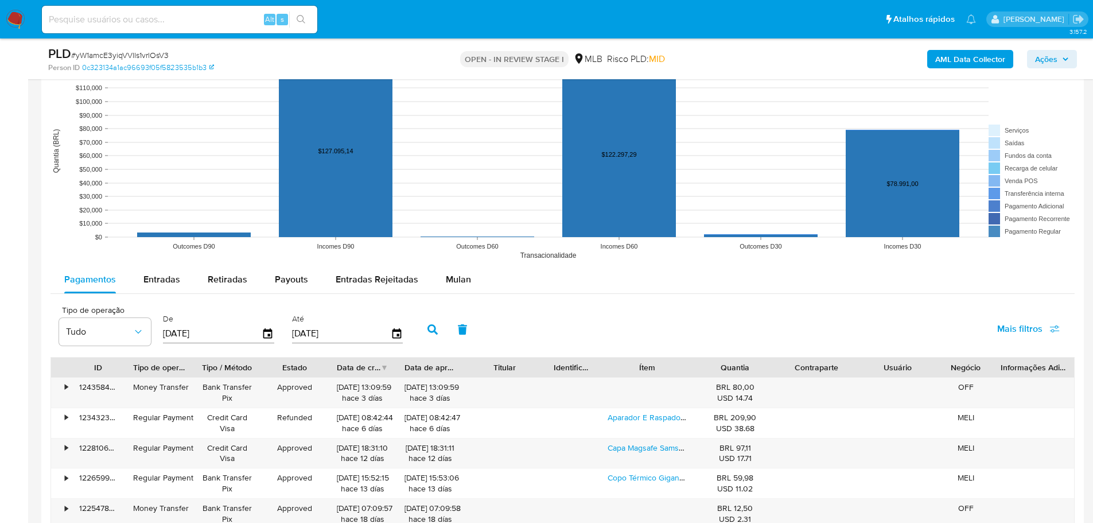
drag, startPoint x: 456, startPoint y: 281, endPoint x: 478, endPoint y: 255, distance: 34.2
click at [455, 281] on span "Mulan" at bounding box center [458, 279] width 25 height 13
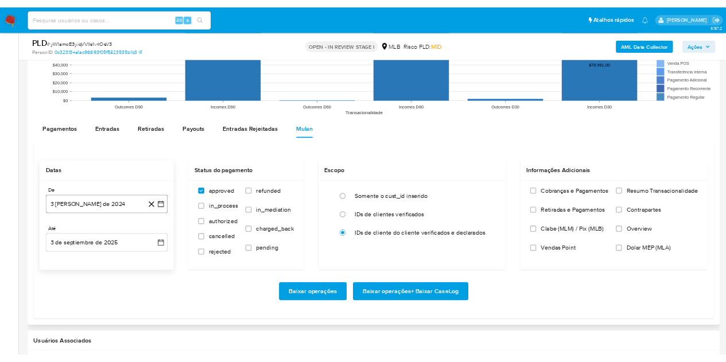
scroll to position [1205, 0]
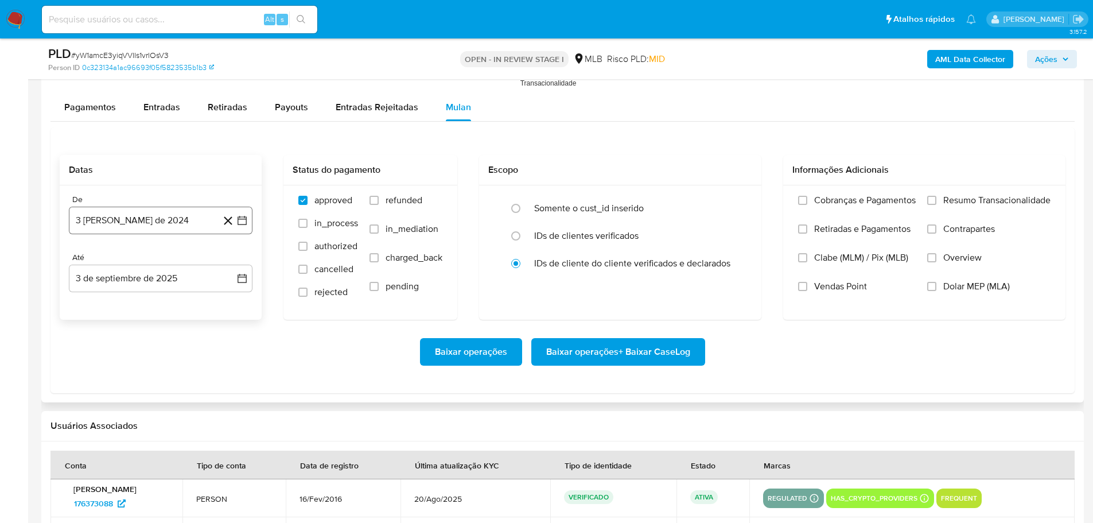
click at [166, 222] on button "3 [PERSON_NAME] de 2024" at bounding box center [161, 221] width 184 height 28
click at [229, 262] on icon "Mes siguiente" at bounding box center [232, 262] width 14 height 14
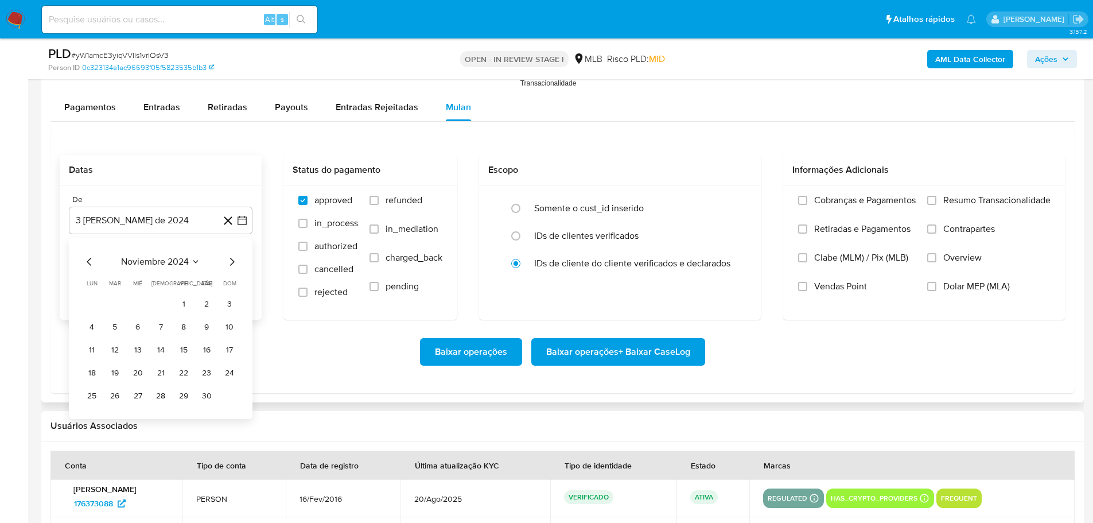
click at [229, 262] on icon "Mes siguiente" at bounding box center [232, 262] width 14 height 14
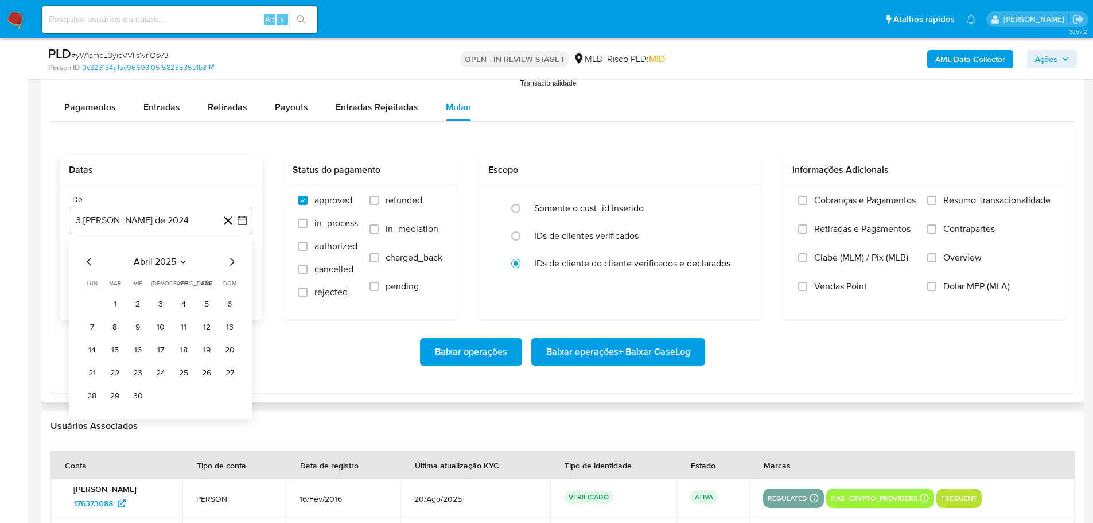
click at [229, 262] on icon "Mes siguiente" at bounding box center [232, 262] width 14 height 14
click at [87, 261] on icon "Mes anterior" at bounding box center [89, 262] width 5 height 8
click at [115, 301] on button "1" at bounding box center [115, 304] width 18 height 18
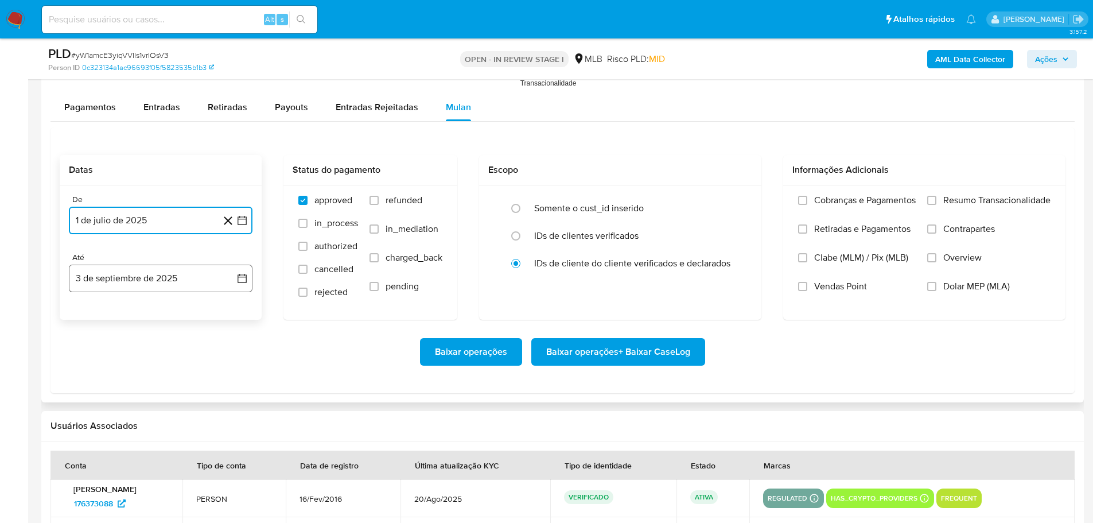
click at [144, 274] on button "3 de septiembre de 2025" at bounding box center [161, 279] width 184 height 28
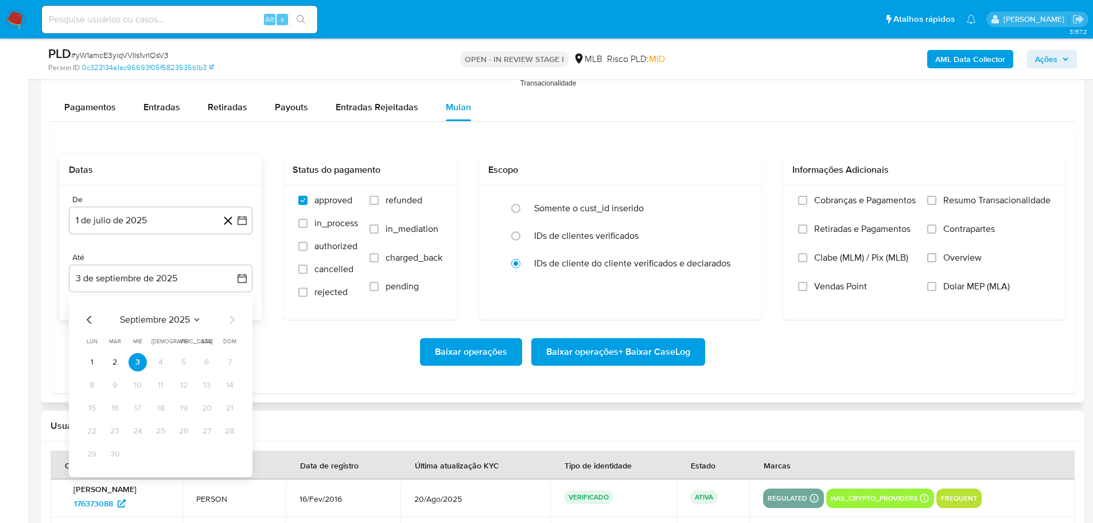
click at [81, 359] on div "septiembre 2025 septiembre 2025 lun lunes mar martes mié miércoles jue jueves v…" at bounding box center [161, 386] width 184 height 181
click at [88, 359] on button "1" at bounding box center [92, 362] width 18 height 18
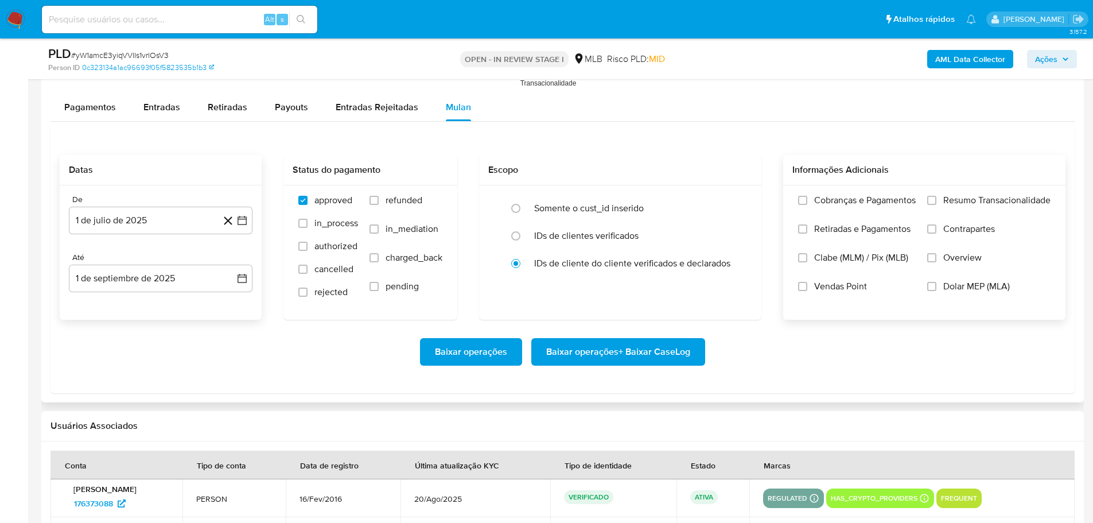
click at [939, 198] on label "Resumo Transacionalidade" at bounding box center [988, 209] width 123 height 29
click at [937, 198] on input "Resumo Transacionalidade" at bounding box center [931, 200] width 9 height 9
click at [640, 350] on span "Baixar operações + Baixar CaseLog" at bounding box center [618, 351] width 144 height 25
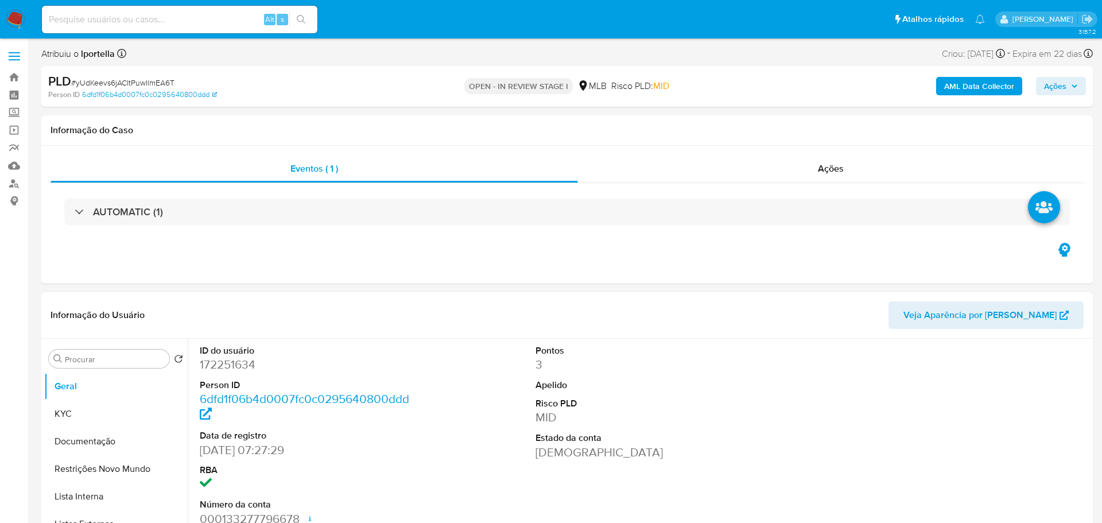
select select "10"
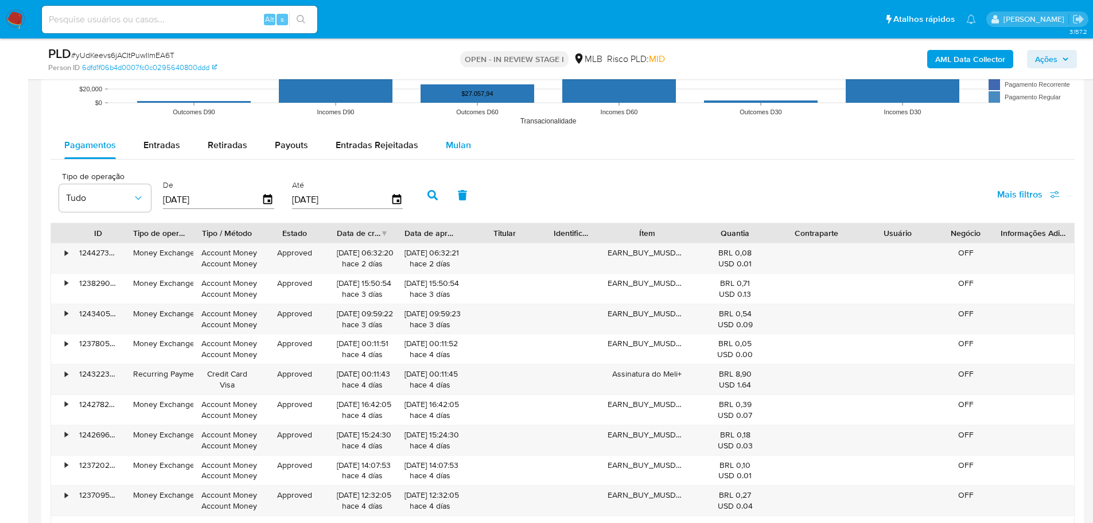
click at [455, 149] on span "Mulan" at bounding box center [458, 144] width 25 height 13
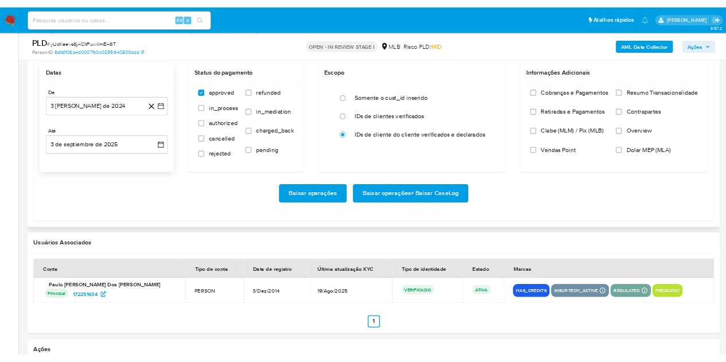
scroll to position [1263, 0]
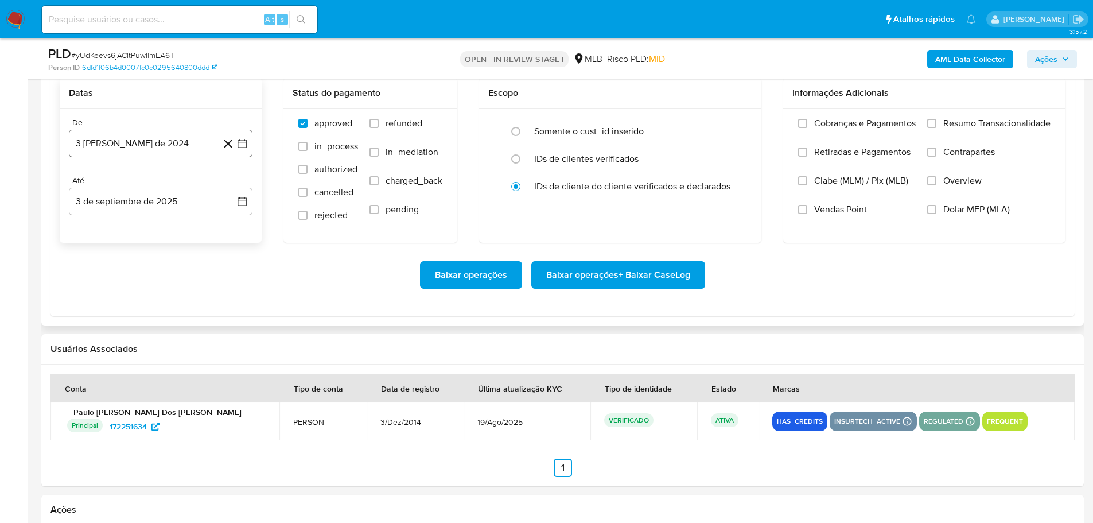
click at [123, 147] on button "3 [PERSON_NAME] de 2024" at bounding box center [161, 144] width 184 height 28
click at [234, 182] on icon "Mes siguiente" at bounding box center [232, 185] width 14 height 14
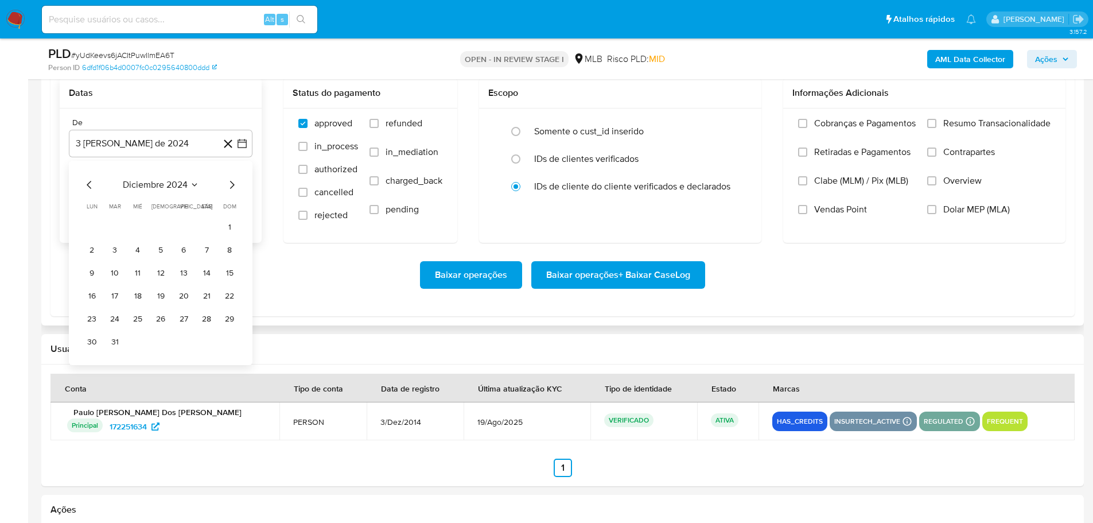
click at [234, 182] on icon "Mes siguiente" at bounding box center [232, 185] width 14 height 14
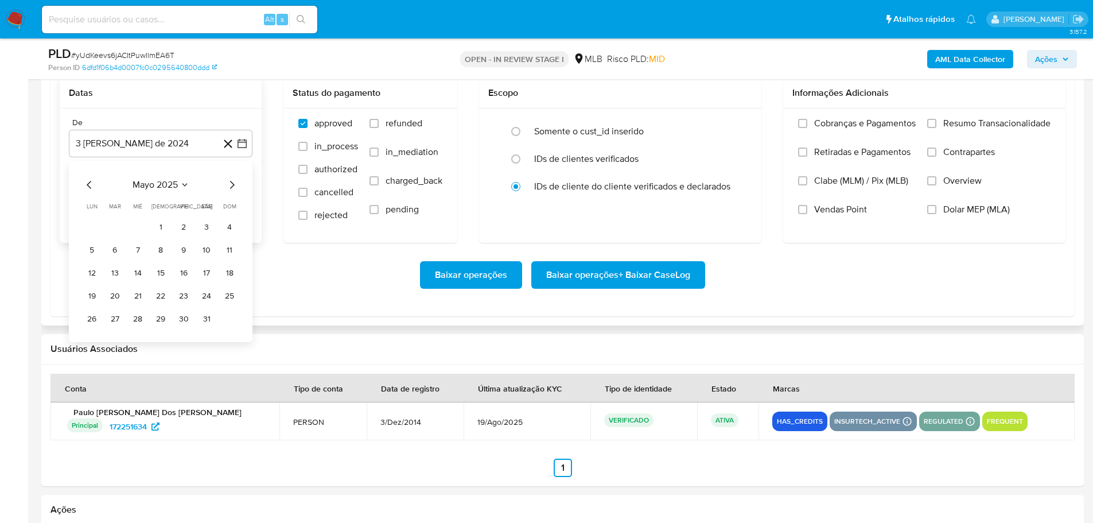
click at [234, 182] on icon "Mes siguiente" at bounding box center [232, 185] width 14 height 14
click at [114, 223] on button "1" at bounding box center [115, 227] width 18 height 18
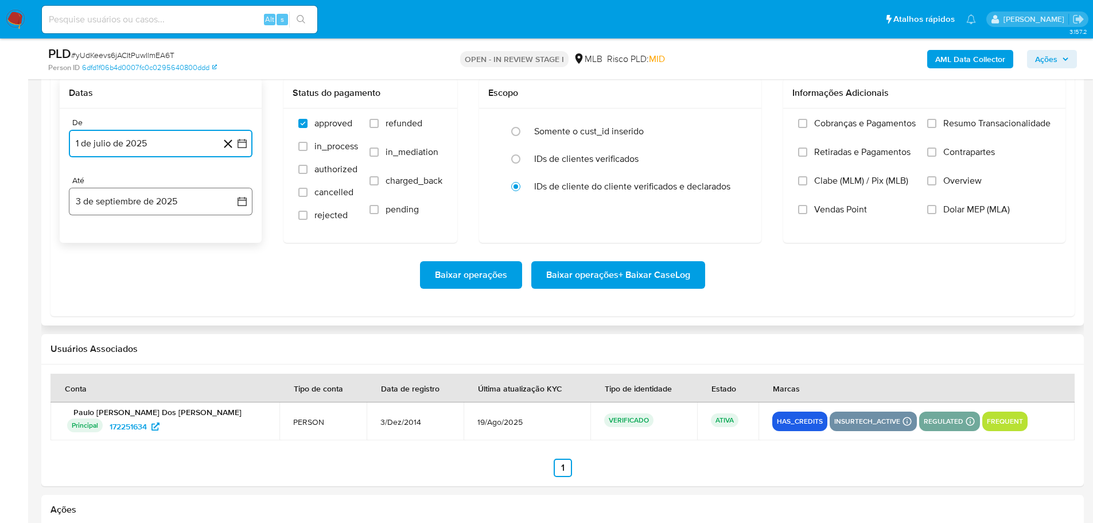
click at [118, 204] on button "3 de septiembre de 2025" at bounding box center [161, 202] width 184 height 28
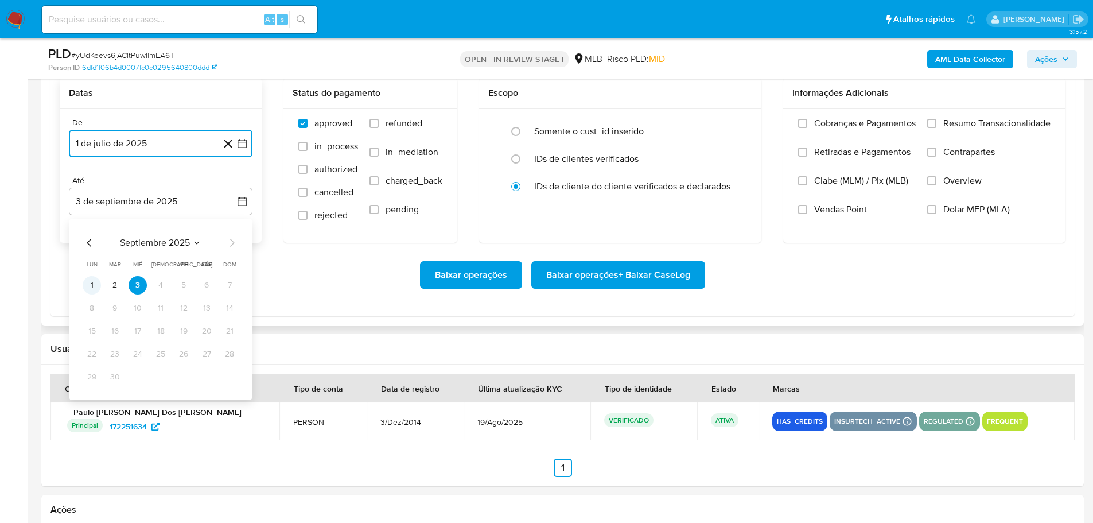
click at [91, 285] on button "1" at bounding box center [92, 285] width 18 height 18
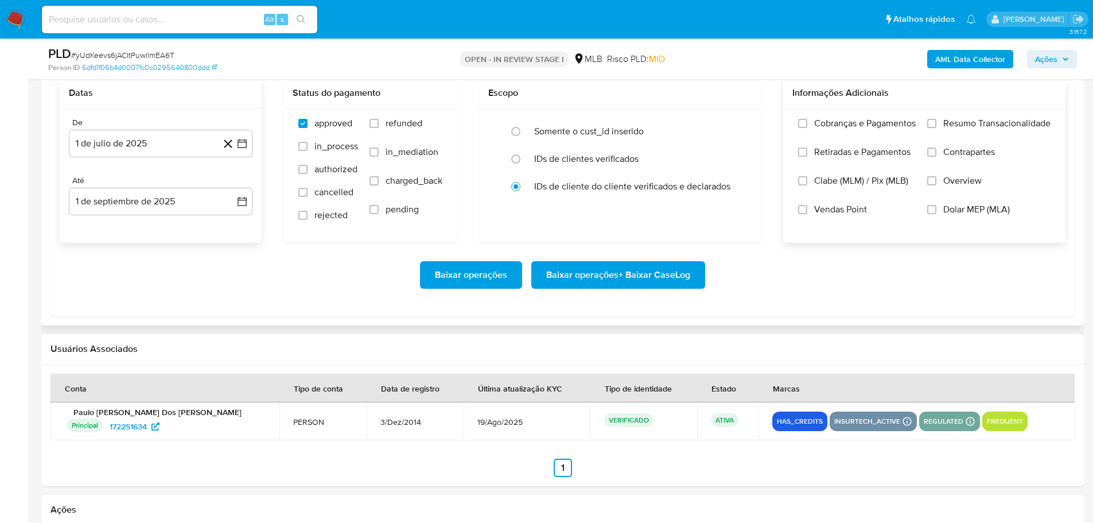
click at [945, 126] on span "Resumo Transacionalidade" at bounding box center [996, 123] width 107 height 11
click at [937, 126] on input "Resumo Transacionalidade" at bounding box center [931, 123] width 9 height 9
click at [634, 279] on span "Baixar operações + Baixar CaseLog" at bounding box center [618, 274] width 144 height 25
